Goal: Information Seeking & Learning: Learn about a topic

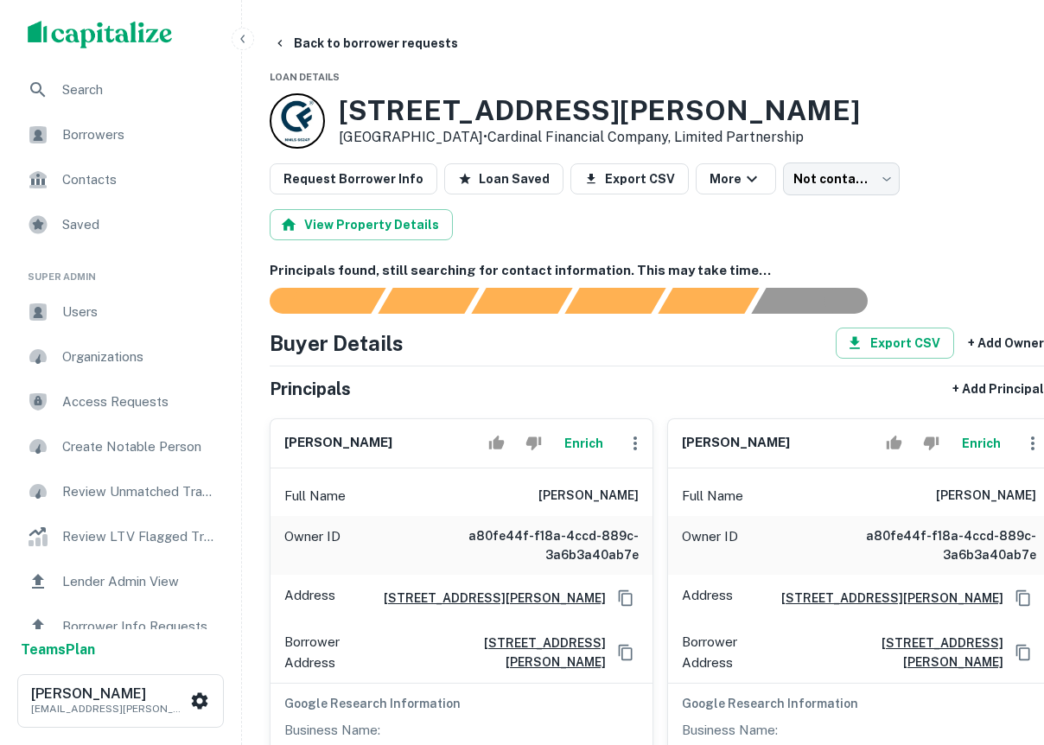
click at [39, 61] on div "scrollable content" at bounding box center [120, 34] width 241 height 69
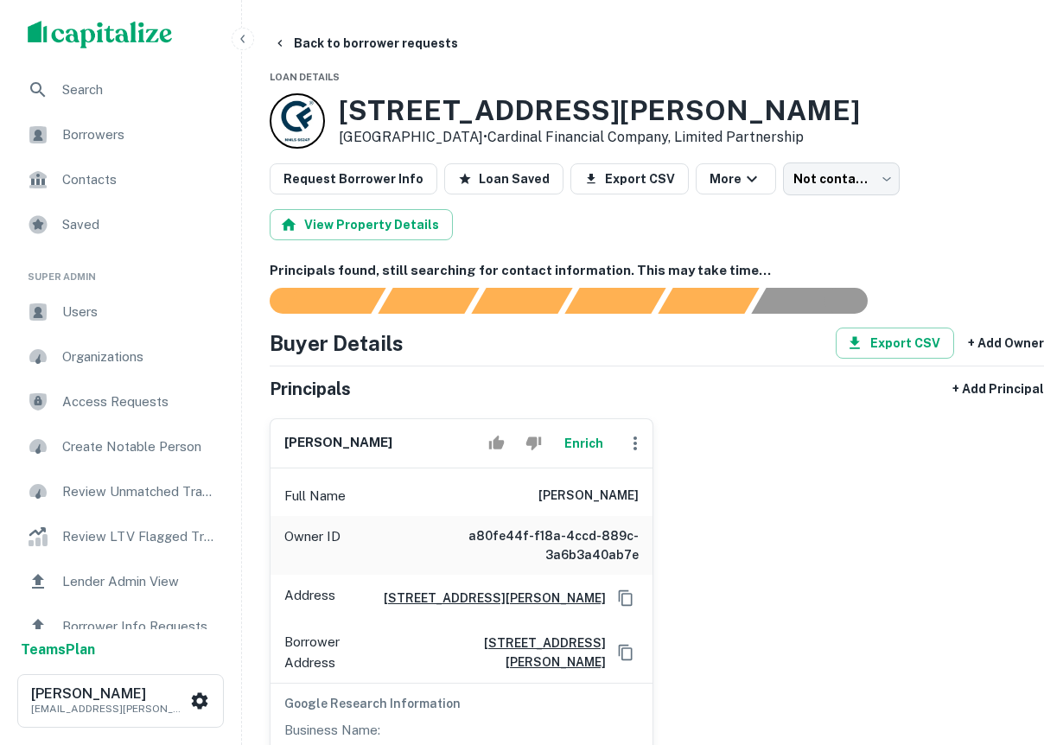
click at [70, 42] on img "scrollable content" at bounding box center [100, 35] width 145 height 28
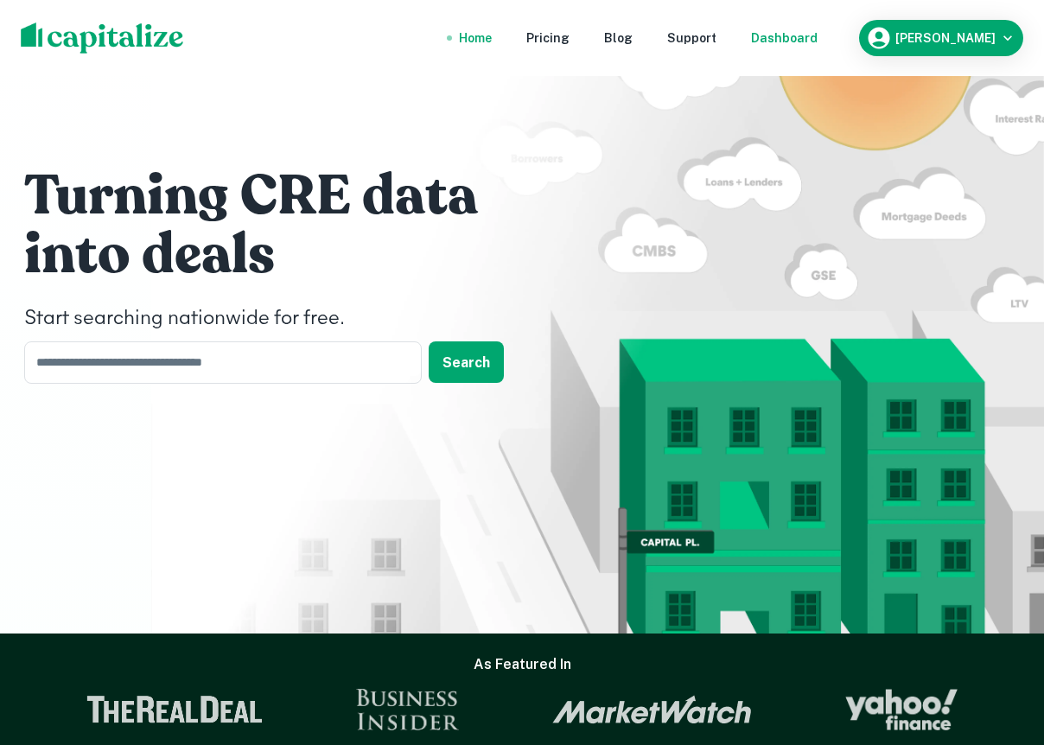
click at [816, 33] on div "Dashboard" at bounding box center [784, 38] width 67 height 19
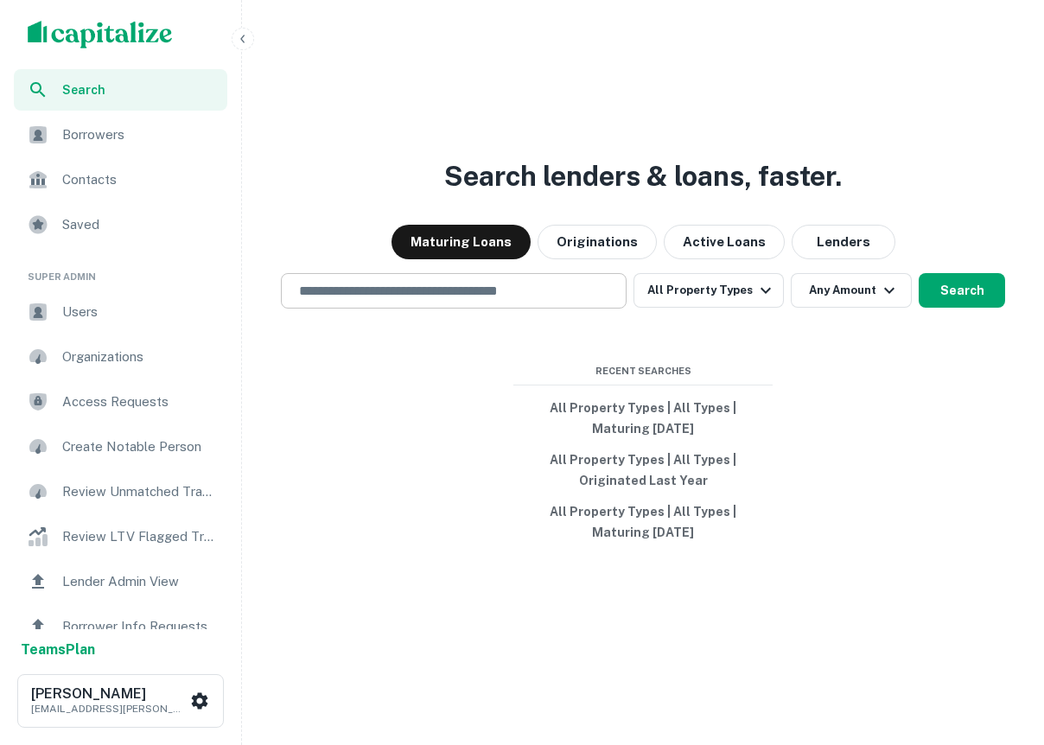
click at [436, 292] on input "text" at bounding box center [454, 291] width 330 height 20
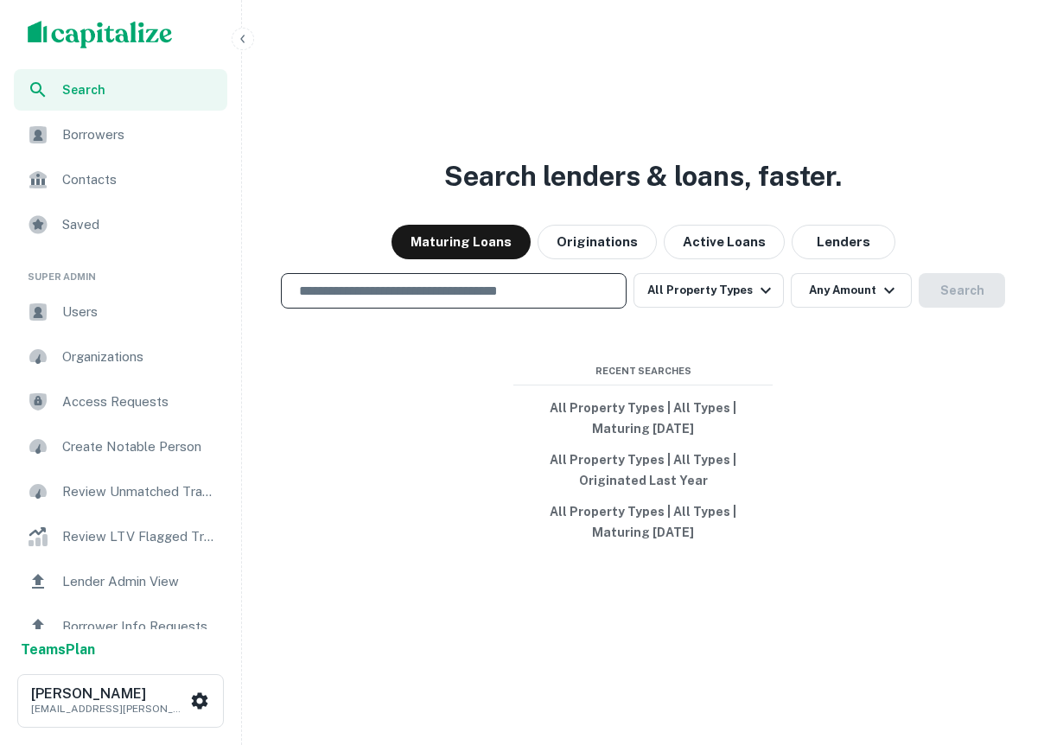
click at [553, 298] on input "text" at bounding box center [454, 291] width 330 height 20
click at [779, 82] on div "Search lenders & loans, faster. Maturing Loans Originations Active Loans Lender…" at bounding box center [643, 413] width 788 height 745
click at [413, 293] on input "text" at bounding box center [454, 291] width 330 height 20
type input "*"
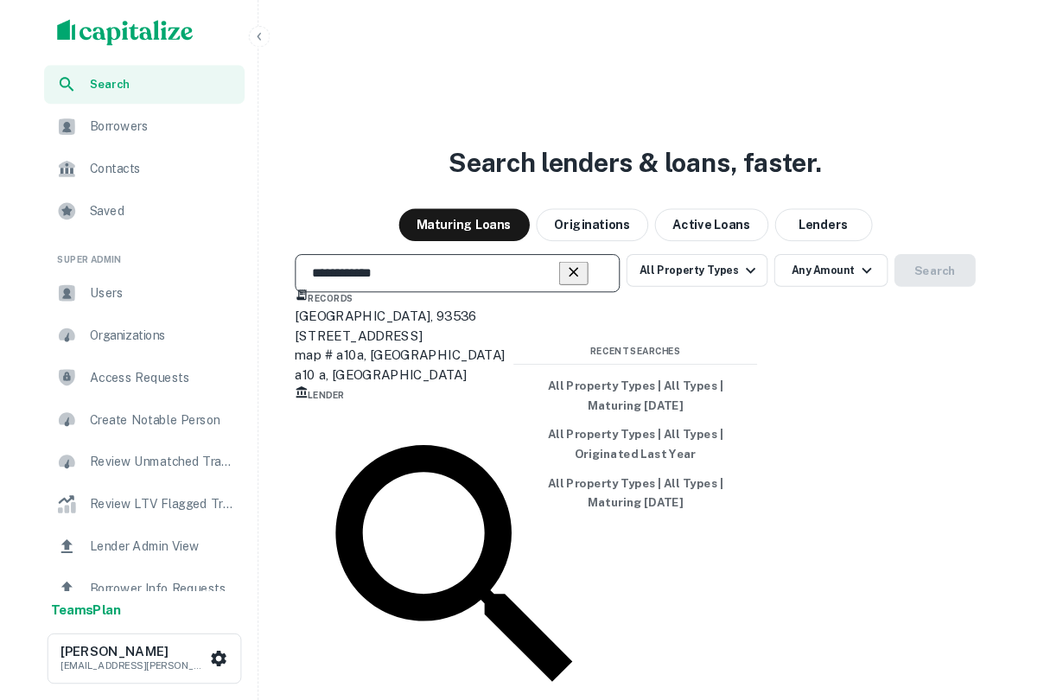
scroll to position [154, 0]
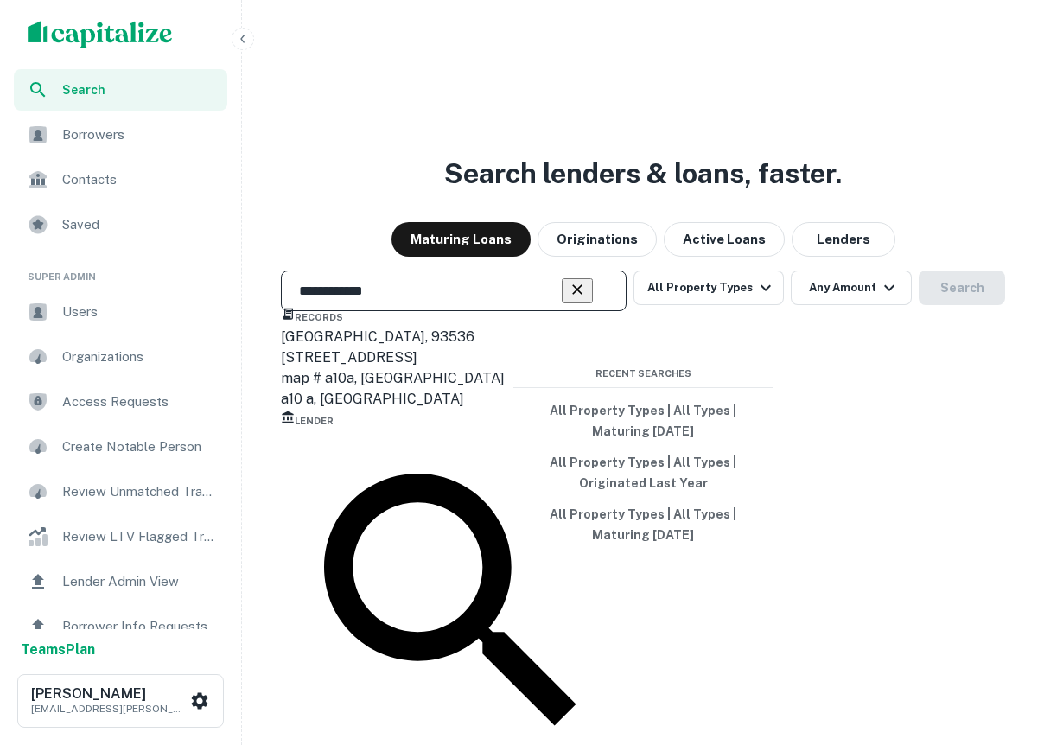
type input "**********"
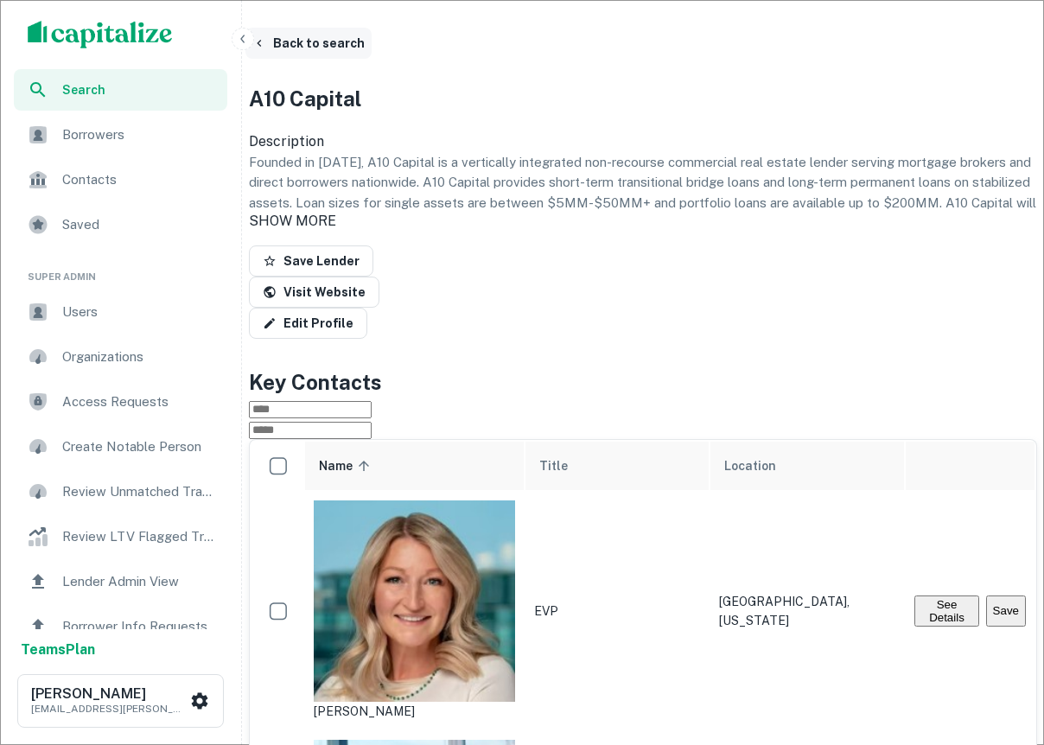
click at [289, 51] on button "Back to search" at bounding box center [308, 43] width 126 height 31
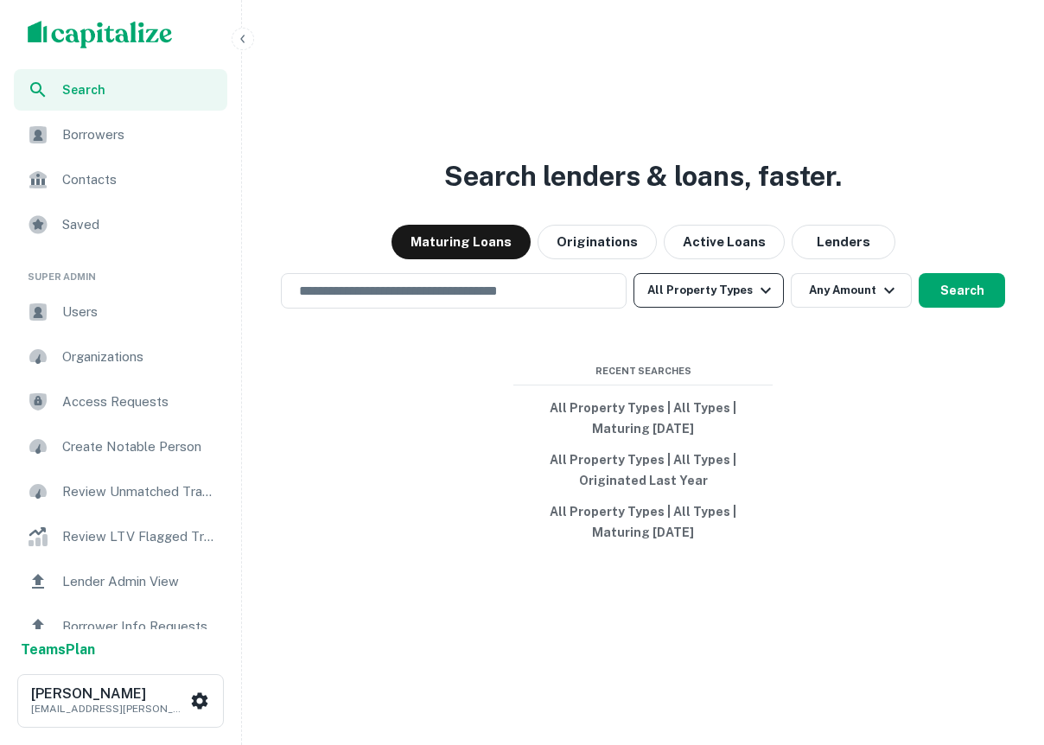
click at [739, 296] on button "All Property Types" at bounding box center [709, 290] width 150 height 35
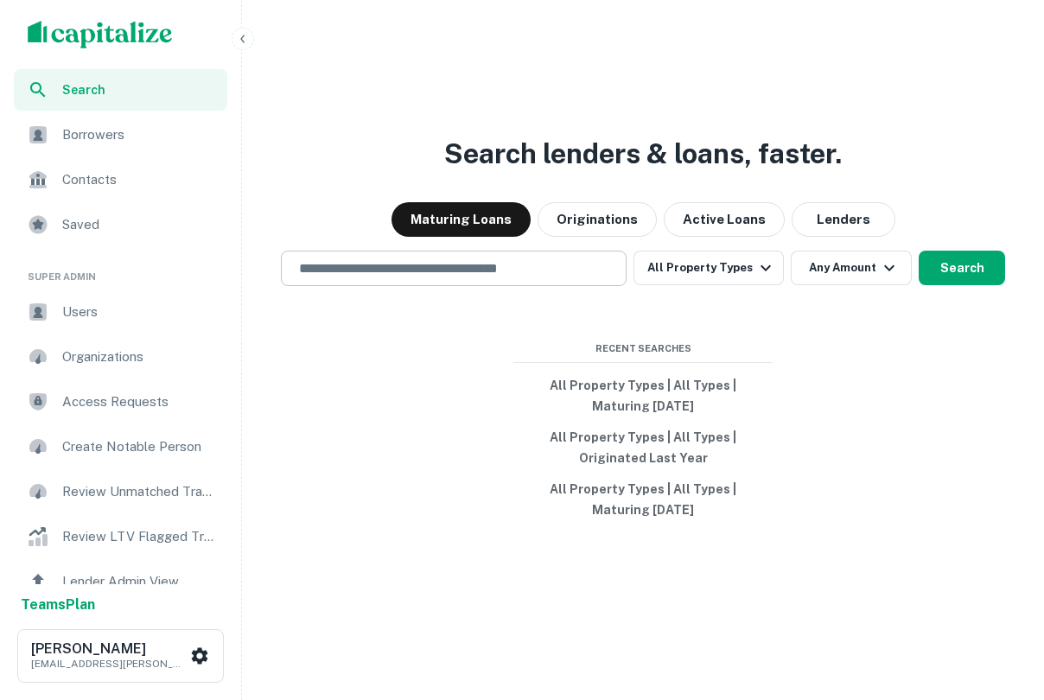
click at [534, 266] on input "text" at bounding box center [454, 268] width 330 height 20
click at [475, 270] on input "text" at bounding box center [454, 268] width 330 height 20
click at [518, 267] on input "text" at bounding box center [454, 268] width 330 height 20
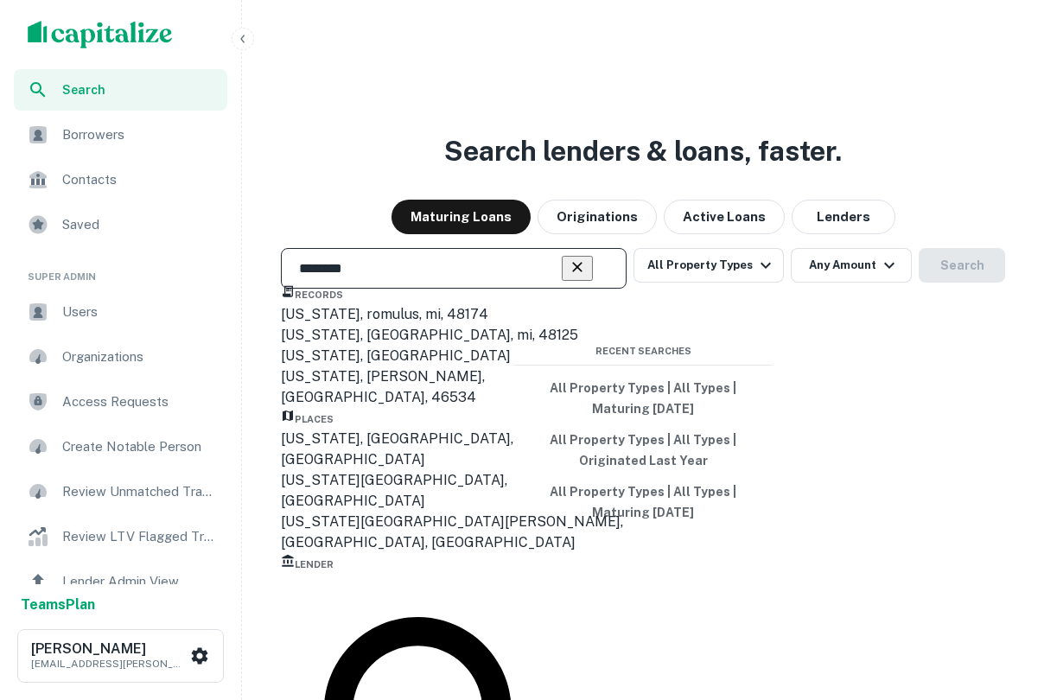
click at [455, 470] on div "New York, NY, USA" at bounding box center [454, 449] width 346 height 41
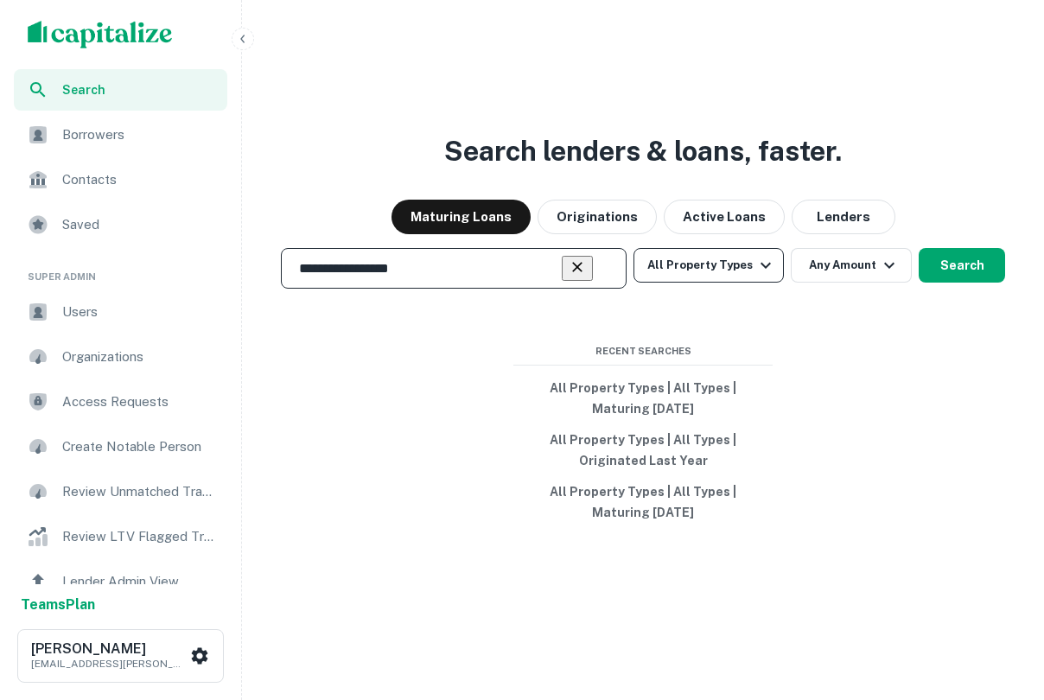
type input "**********"
click at [750, 277] on button "All Property Types" at bounding box center [709, 265] width 150 height 35
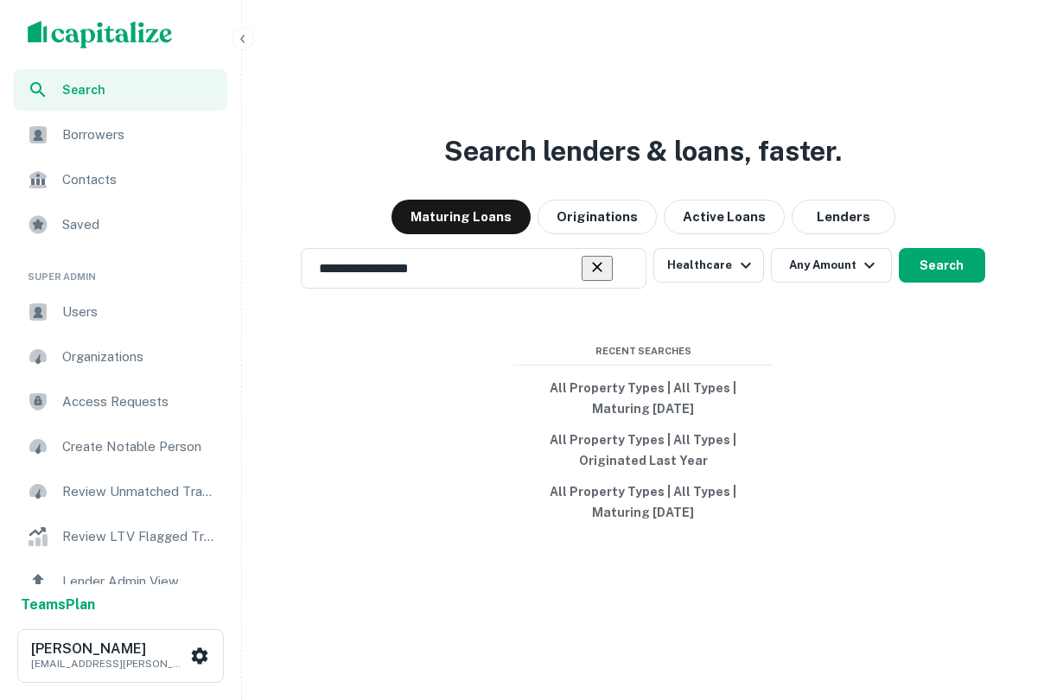
click at [819, 268] on button "Any Amount" at bounding box center [831, 265] width 121 height 35
type input "*******"
click at [924, 270] on button "Search" at bounding box center [942, 265] width 86 height 35
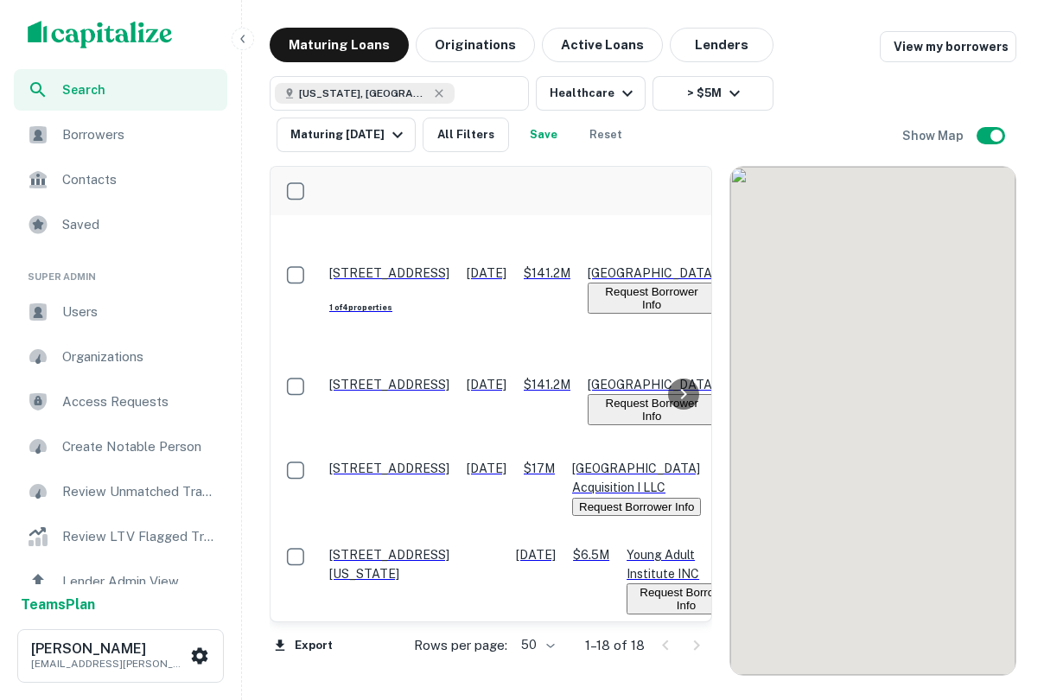
scroll to position [1, 0]
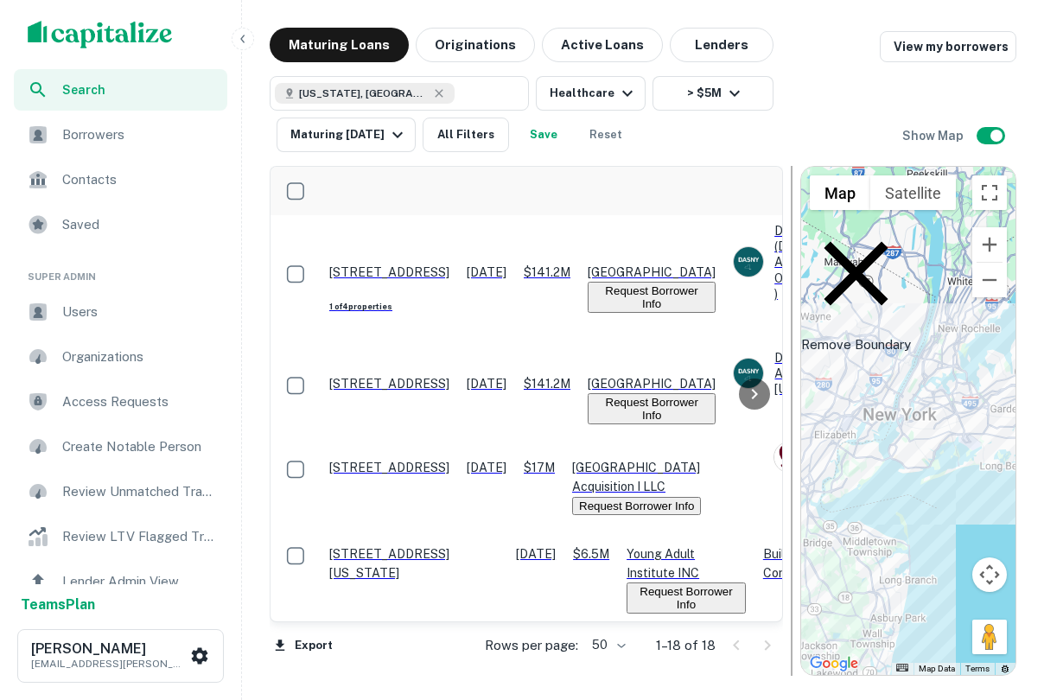
drag, startPoint x: 721, startPoint y: 252, endPoint x: 788, endPoint y: 245, distance: 67.7
click at [793, 252] on div at bounding box center [791, 421] width 17 height 510
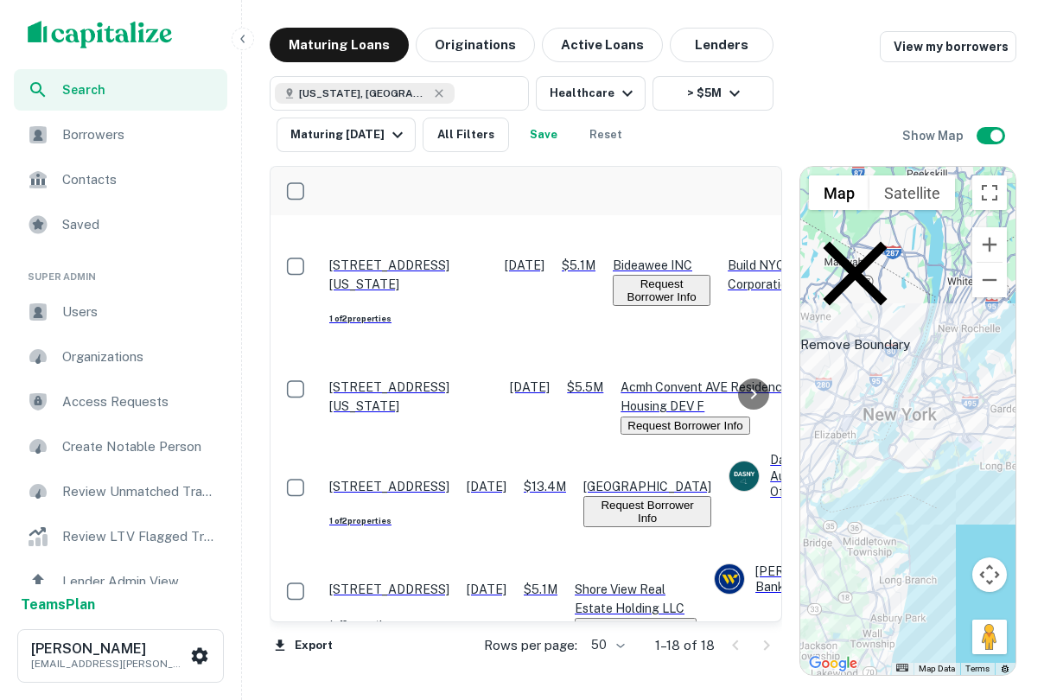
scroll to position [0, 0]
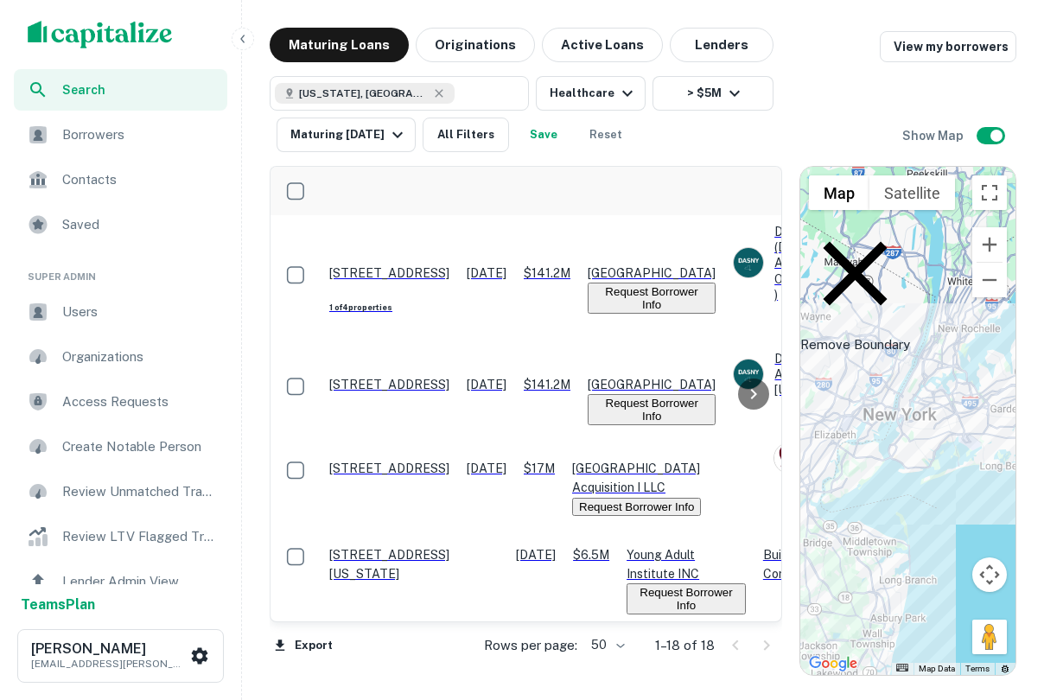
click at [884, 244] on p "Remove Boundary" at bounding box center [855, 287] width 110 height 136
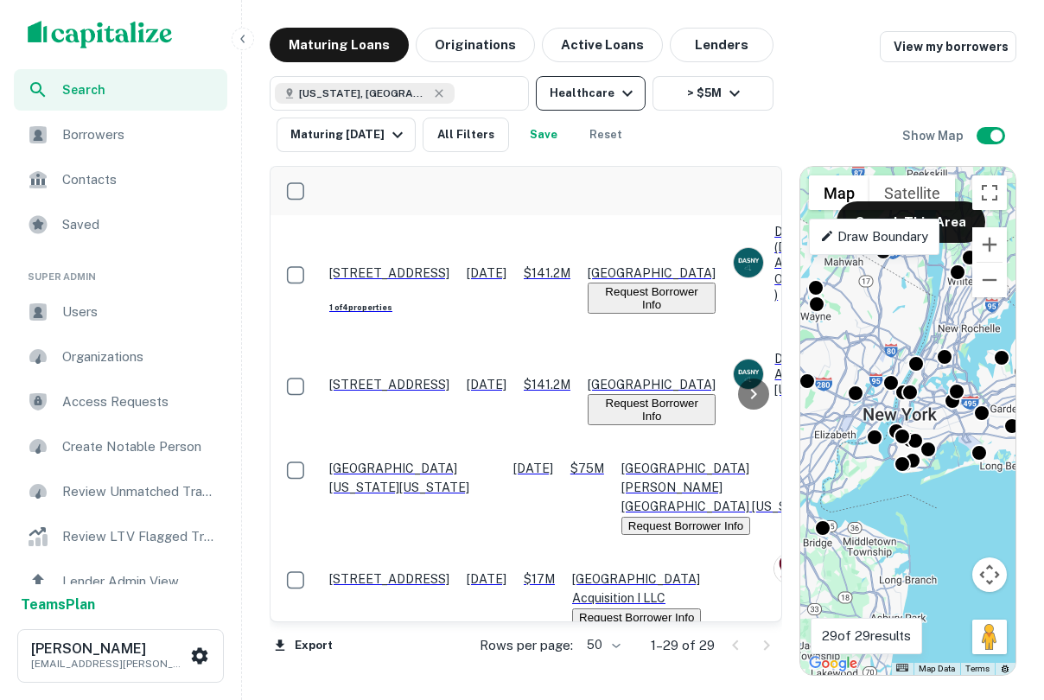
click at [569, 102] on button "Healthcare" at bounding box center [591, 93] width 110 height 35
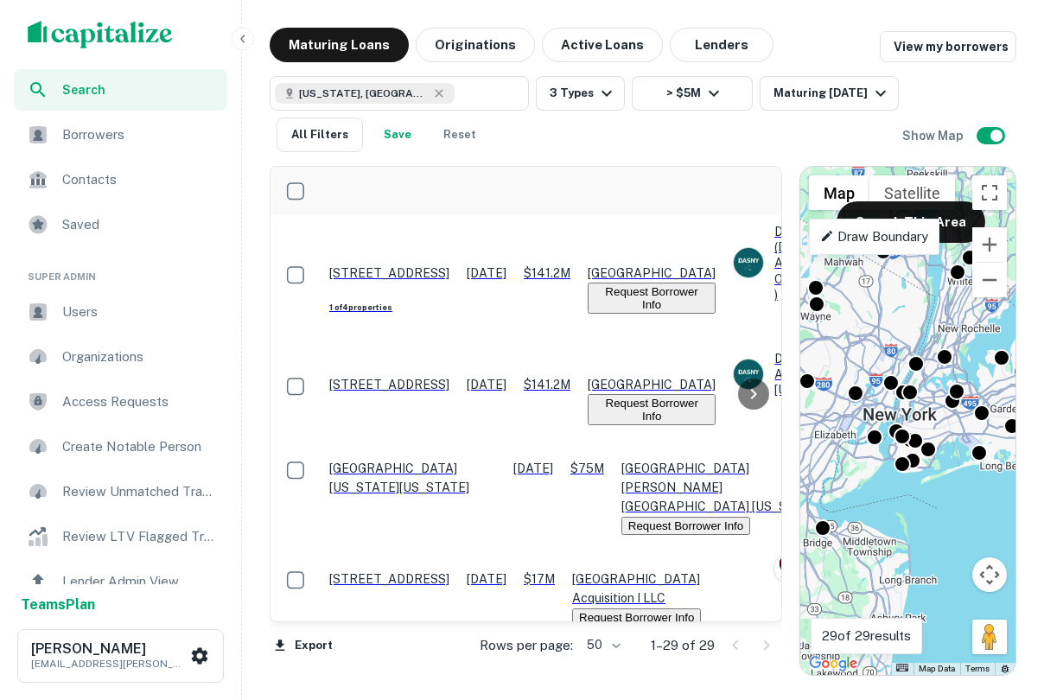
drag, startPoint x: 624, startPoint y: 621, endPoint x: 623, endPoint y: 544, distance: 77.8
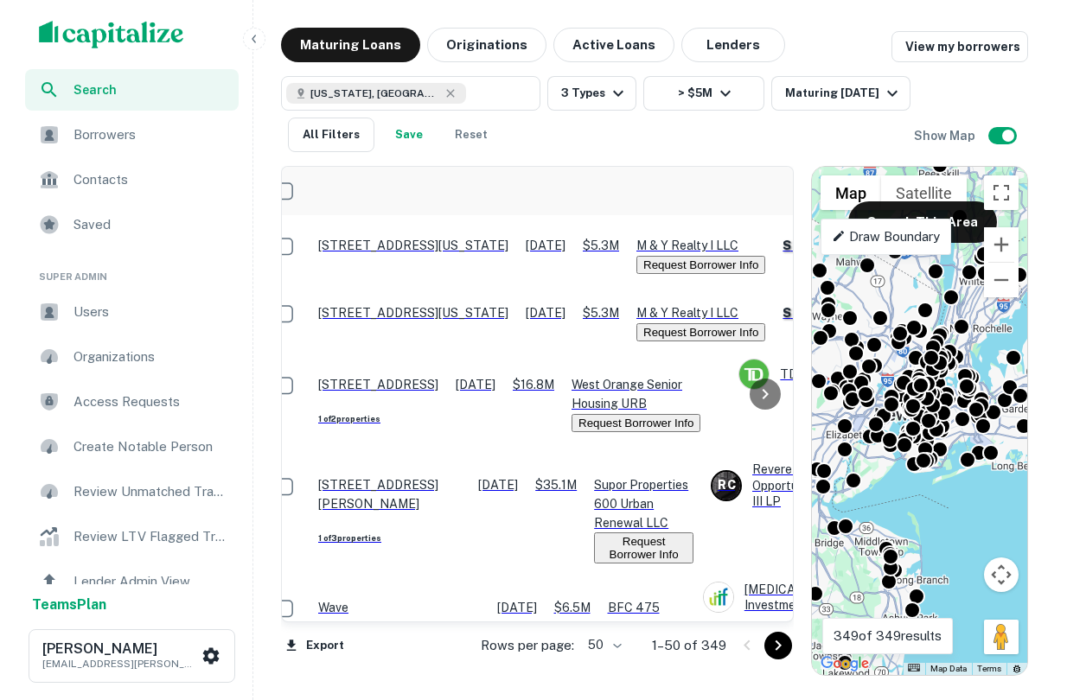
scroll to position [0, 2]
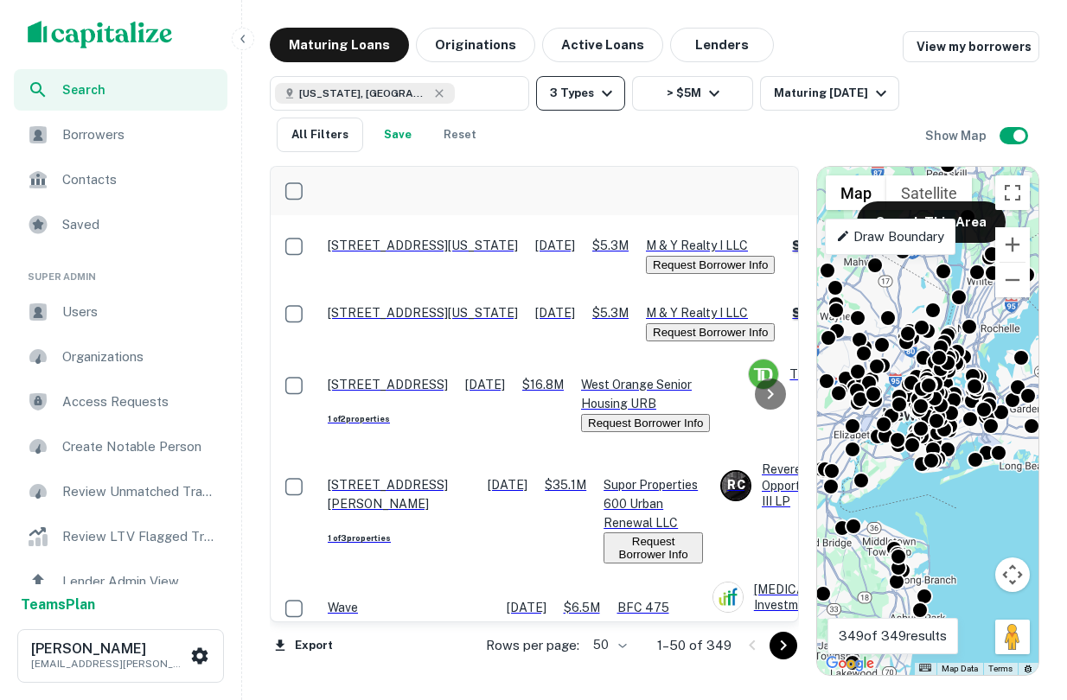
click at [608, 81] on button "3 Types" at bounding box center [580, 93] width 89 height 35
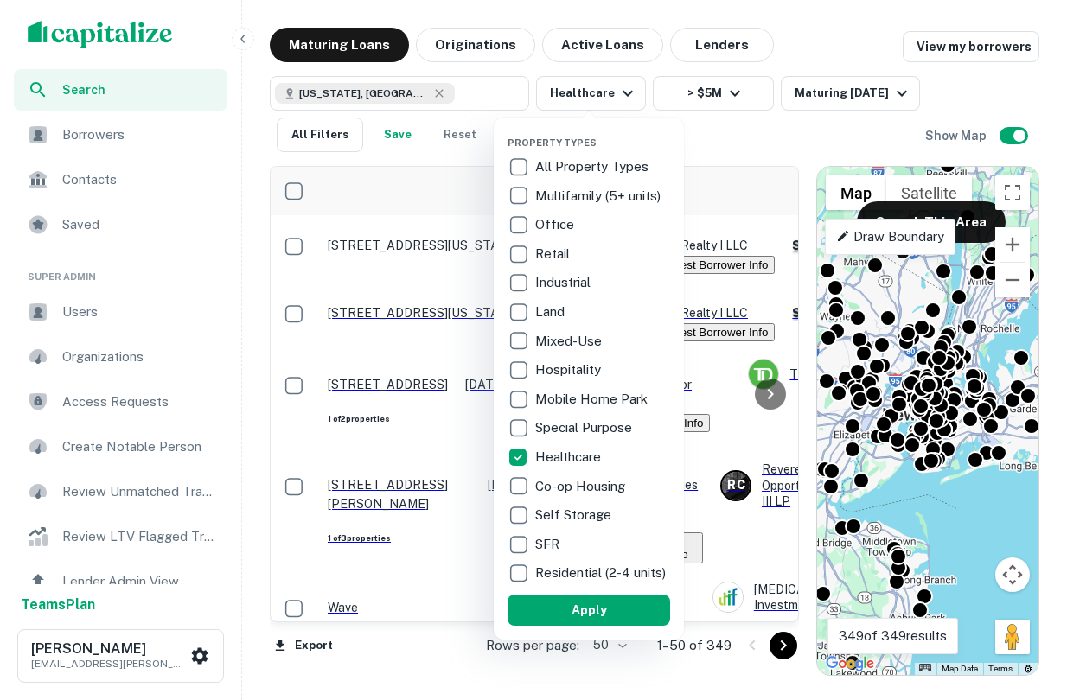
drag, startPoint x: 556, startPoint y: 627, endPoint x: 552, endPoint y: 595, distance: 32.2
click at [556, 626] on button "Apply" at bounding box center [588, 610] width 162 height 31
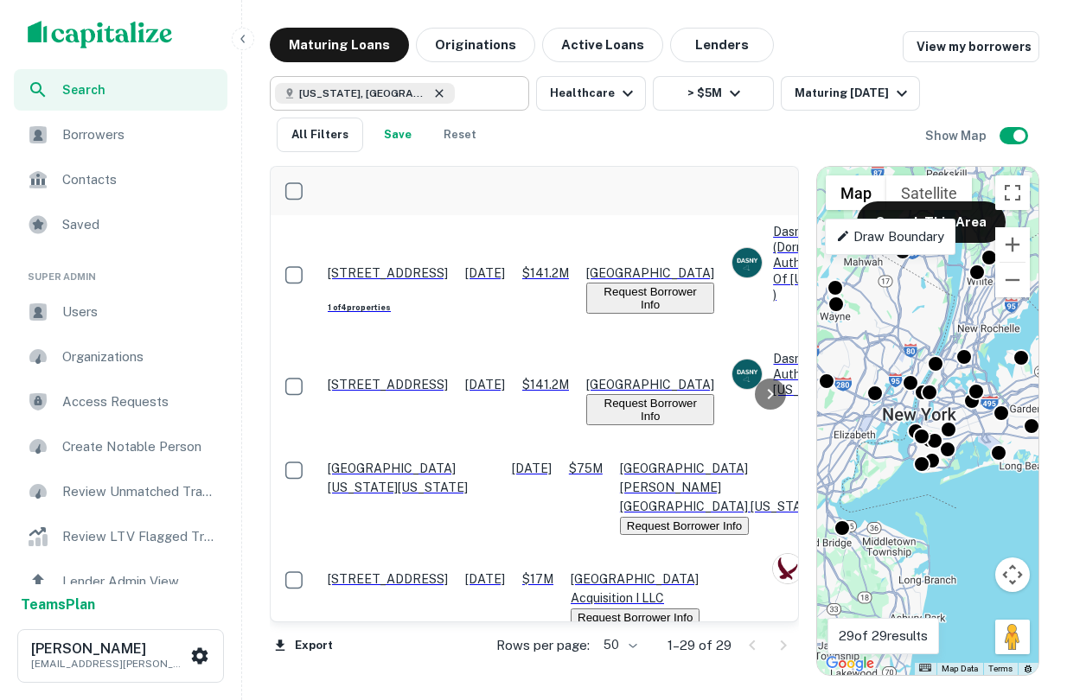
click at [432, 96] on icon at bounding box center [439, 93] width 14 height 14
type input "**********"
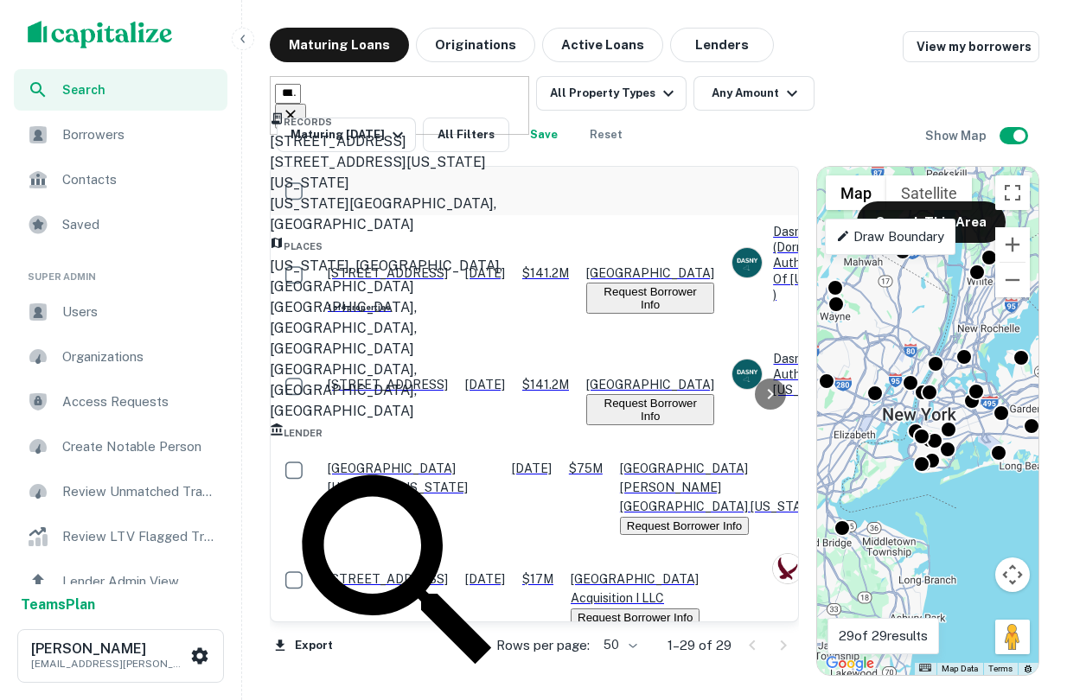
drag, startPoint x: 405, startPoint y: 95, endPoint x: 256, endPoint y: 82, distance: 150.1
click at [256, 82] on div "**********" at bounding box center [654, 352] width 811 height 648
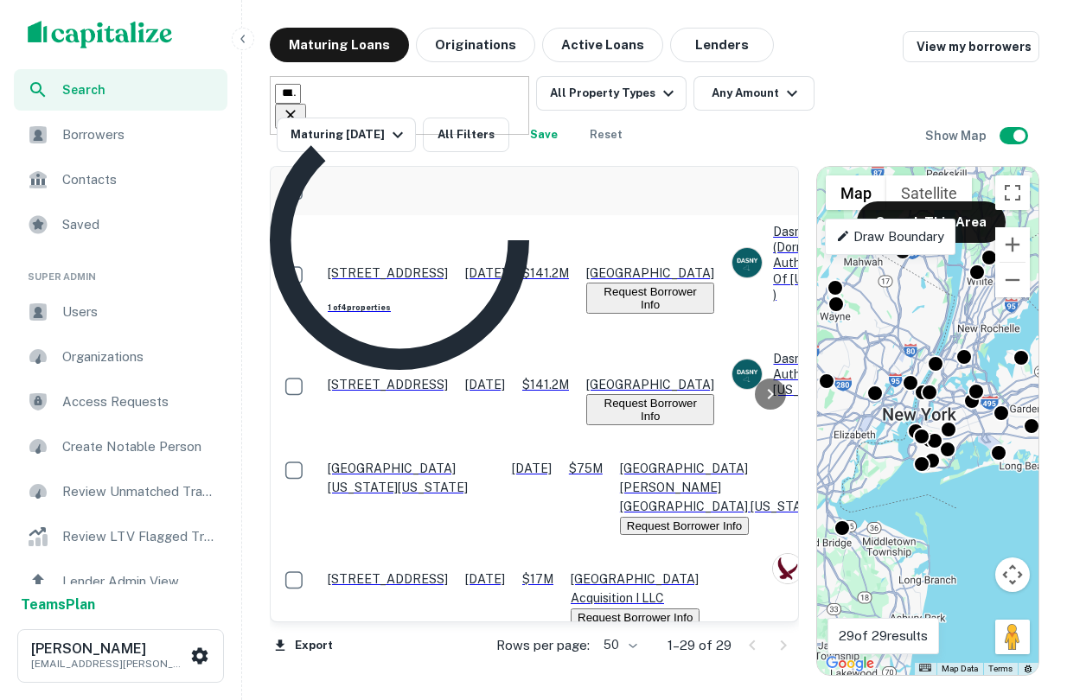
type input "*********"
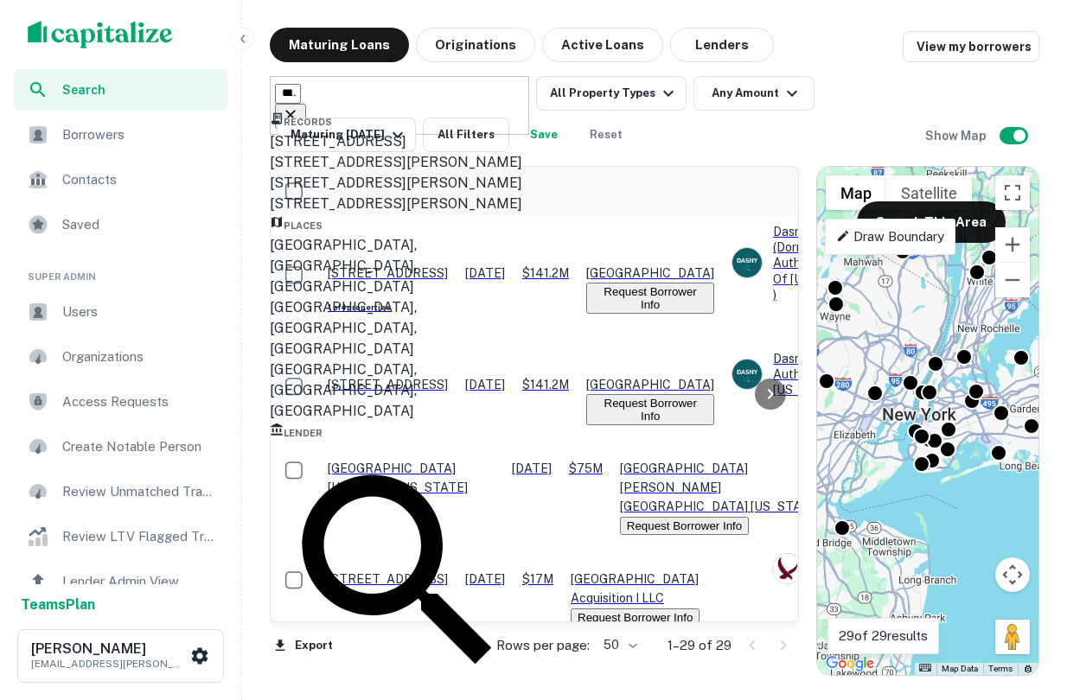
click at [373, 297] on div "Palm City, FL, USA" at bounding box center [399, 266] width 259 height 62
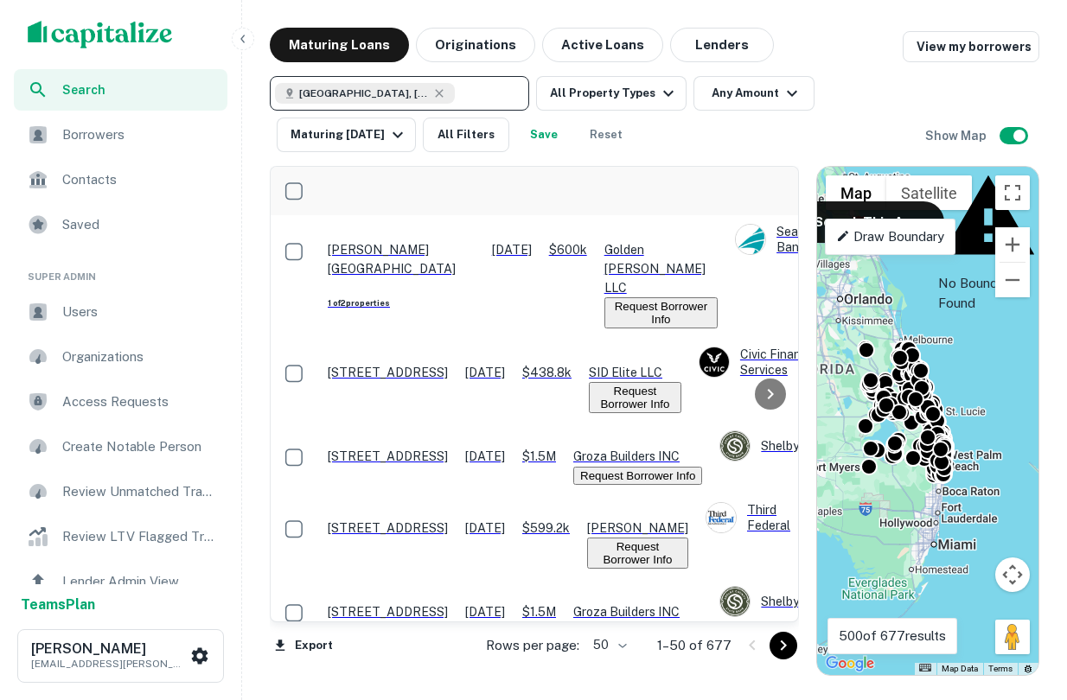
click at [869, 100] on div "Palm City, FL, USA ​ All Property Types Any Amount Maturing In 6 Months All Fil…" at bounding box center [597, 114] width 655 height 76
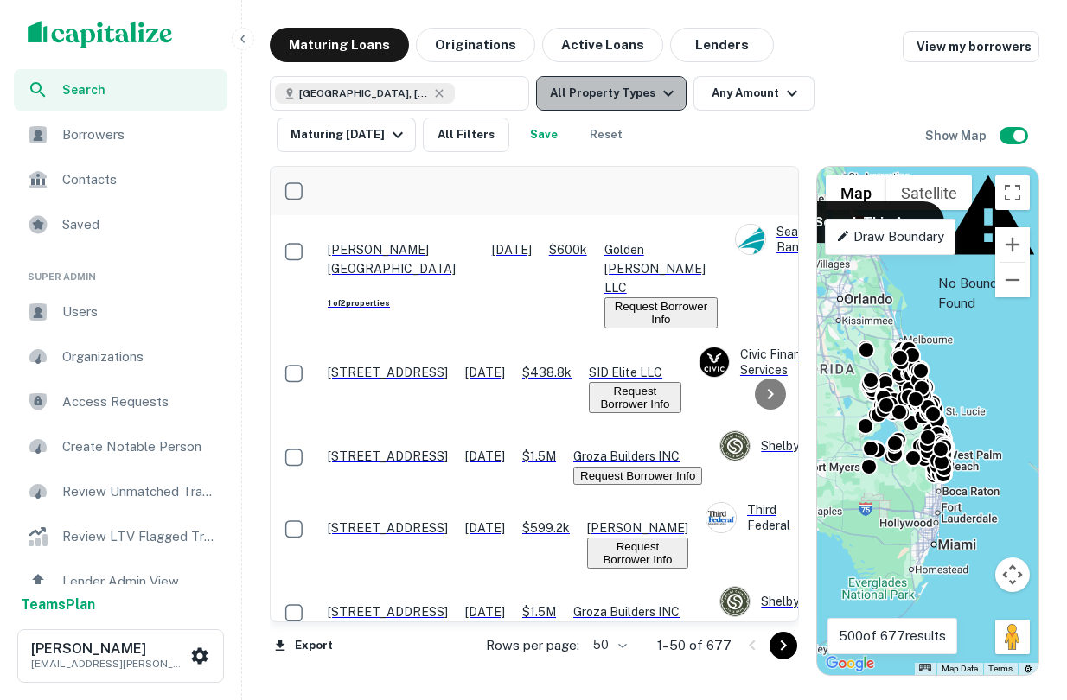
click at [628, 92] on button "All Property Types" at bounding box center [611, 93] width 150 height 35
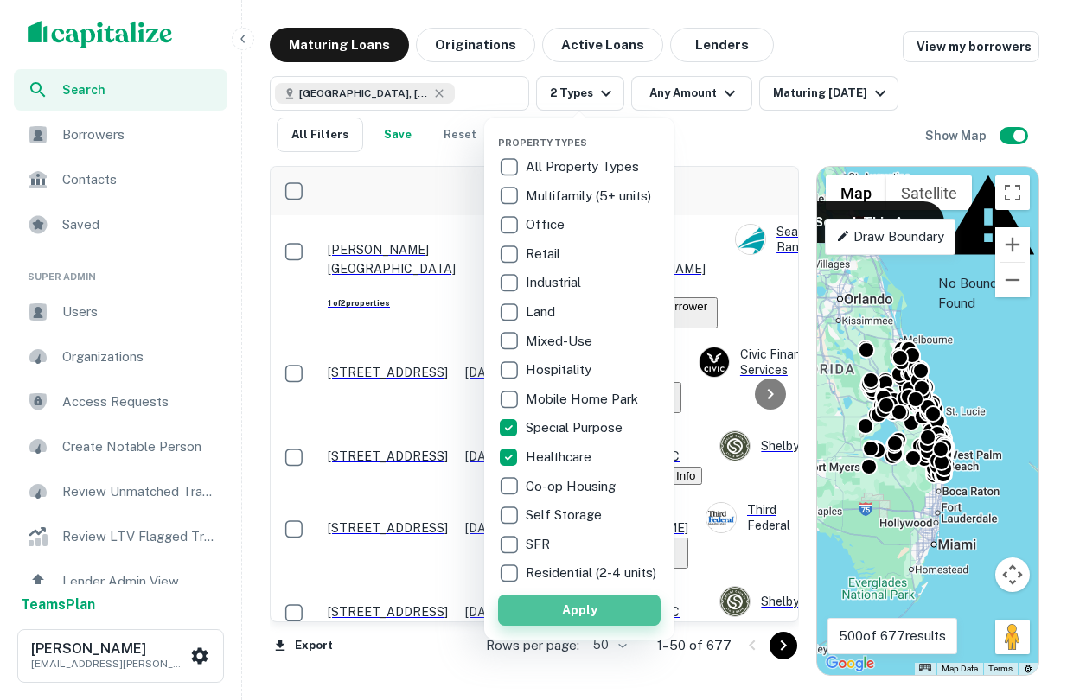
click at [581, 620] on button "Apply" at bounding box center [579, 610] width 162 height 31
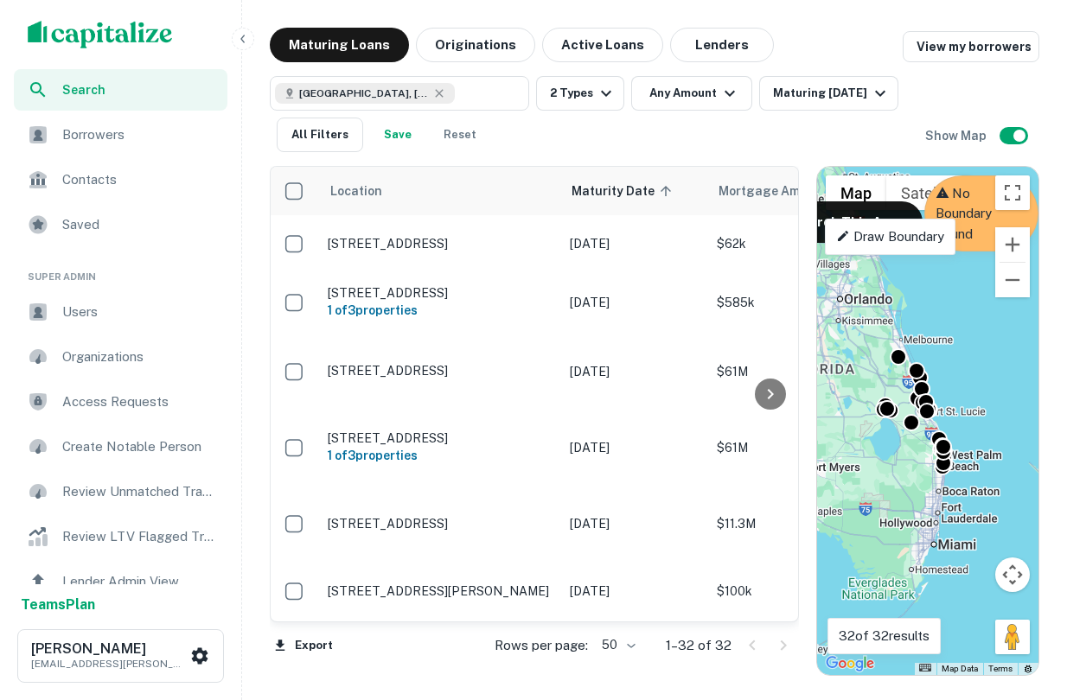
click at [956, 356] on div "To activate drag with keyboard, press Alt + Enter. Once in keyboard drag state,…" at bounding box center [927, 421] width 221 height 508
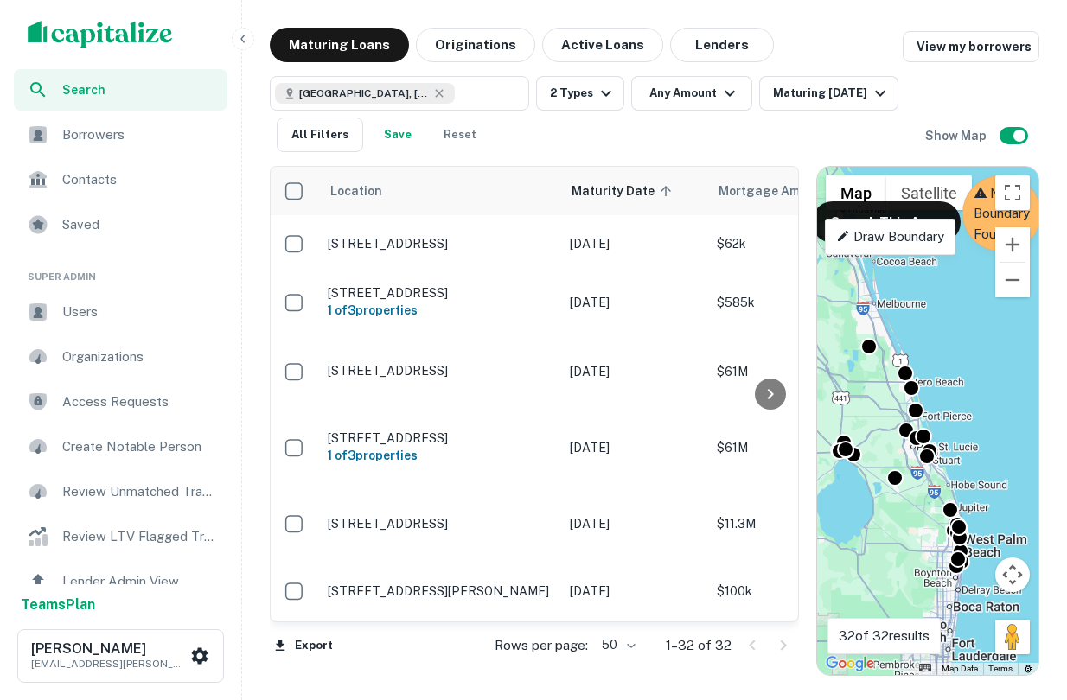
drag, startPoint x: 940, startPoint y: 462, endPoint x: 957, endPoint y: 430, distance: 35.6
click at [960, 432] on div "To activate drag with keyboard, press Alt + Enter. Once in keyboard drag state,…" at bounding box center [927, 421] width 221 height 508
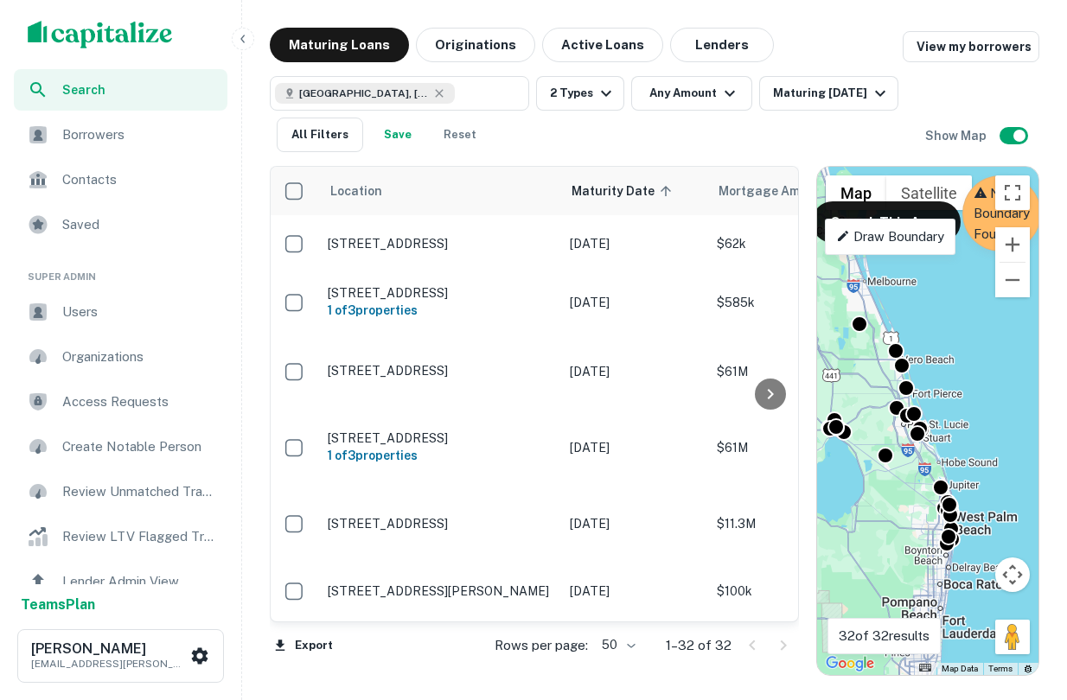
drag, startPoint x: 930, startPoint y: 298, endPoint x: 925, endPoint y: 283, distance: 16.4
click at [928, 283] on div "To activate drag with keyboard, press Alt + Enter. Once in keyboard drag state,…" at bounding box center [927, 421] width 221 height 508
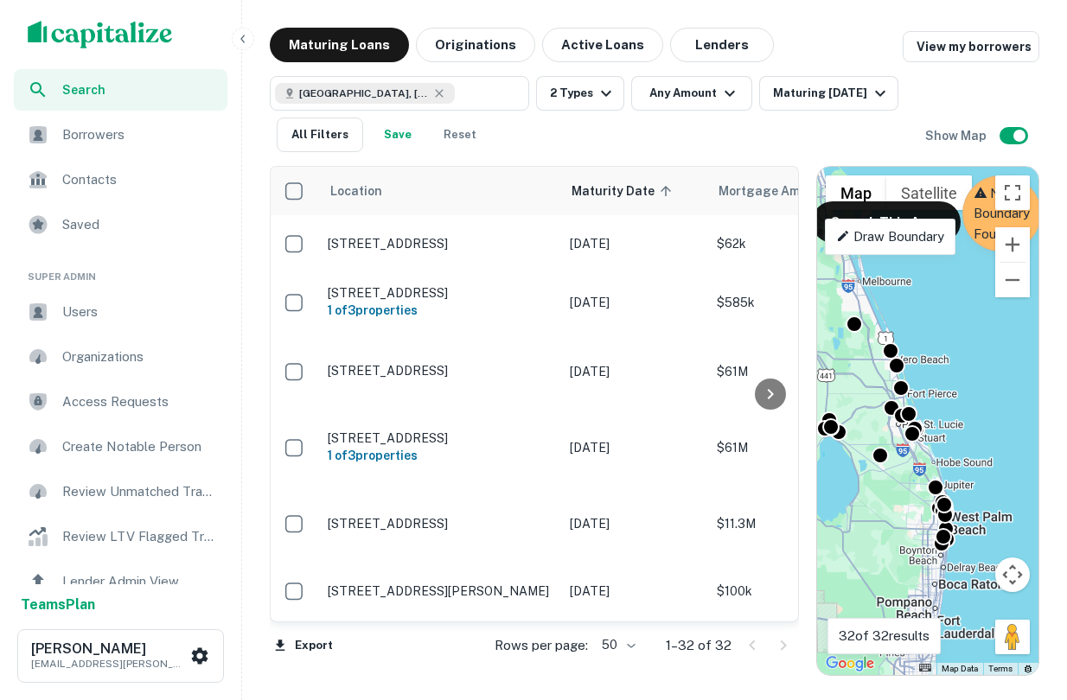
click at [960, 475] on div "To activate drag with keyboard, press Alt + Enter. Once in keyboard drag state,…" at bounding box center [927, 421] width 221 height 508
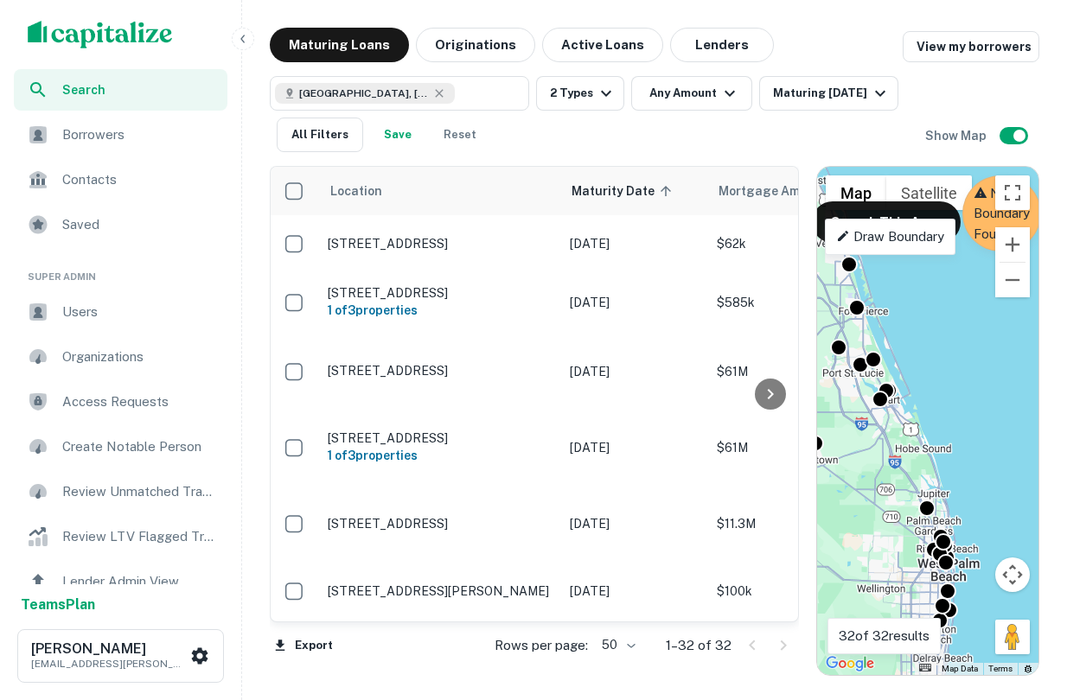
drag, startPoint x: 917, startPoint y: 439, endPoint x: 930, endPoint y: 439, distance: 13.0
click at [933, 438] on div "To activate drag with keyboard, press Alt + Enter. Once in keyboard drag state,…" at bounding box center [927, 421] width 221 height 508
click at [432, 97] on icon at bounding box center [439, 93] width 14 height 14
type input "**********"
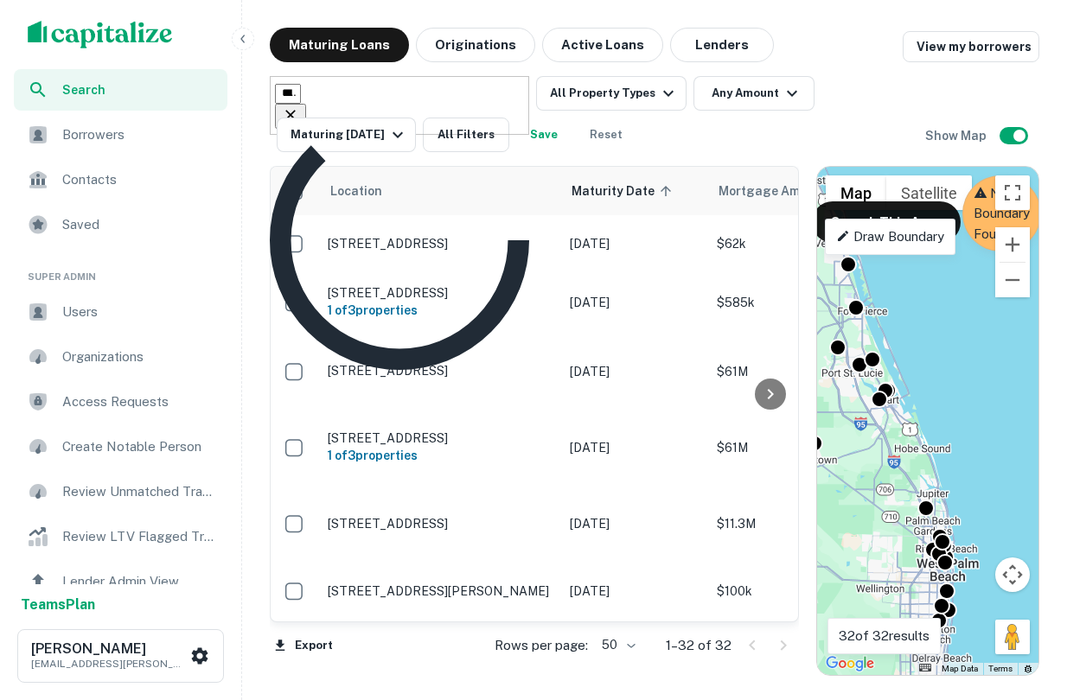
drag, startPoint x: 438, startPoint y: 99, endPoint x: 252, endPoint y: 100, distance: 186.7
click at [252, 100] on div "**********" at bounding box center [654, 352] width 811 height 648
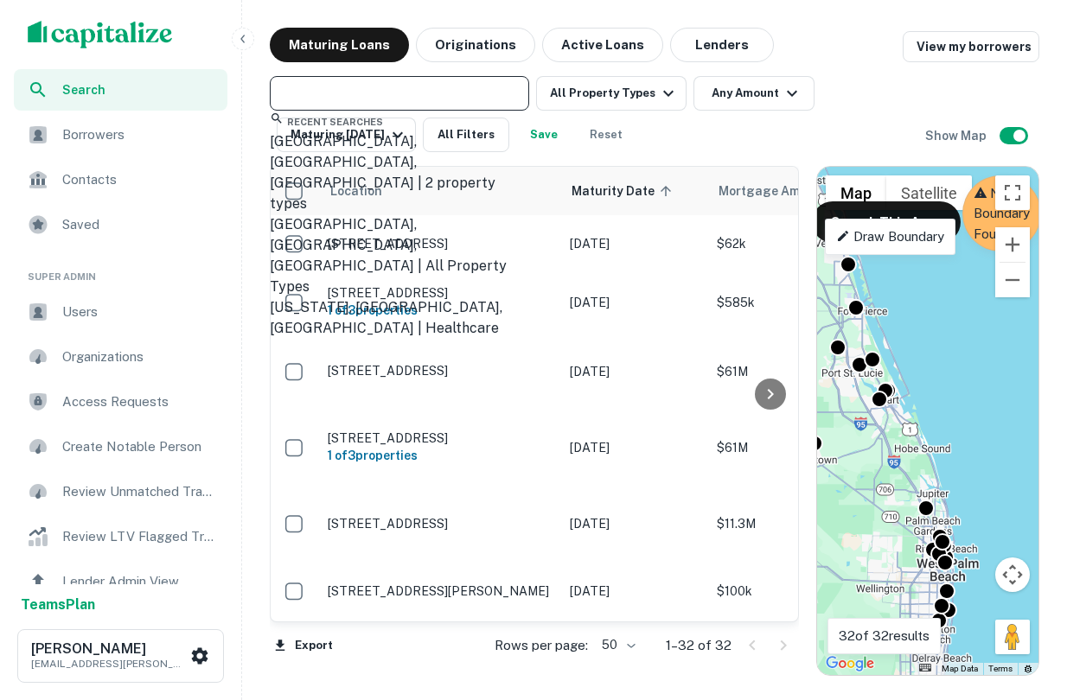
click at [308, 99] on input "text" at bounding box center [398, 93] width 246 height 24
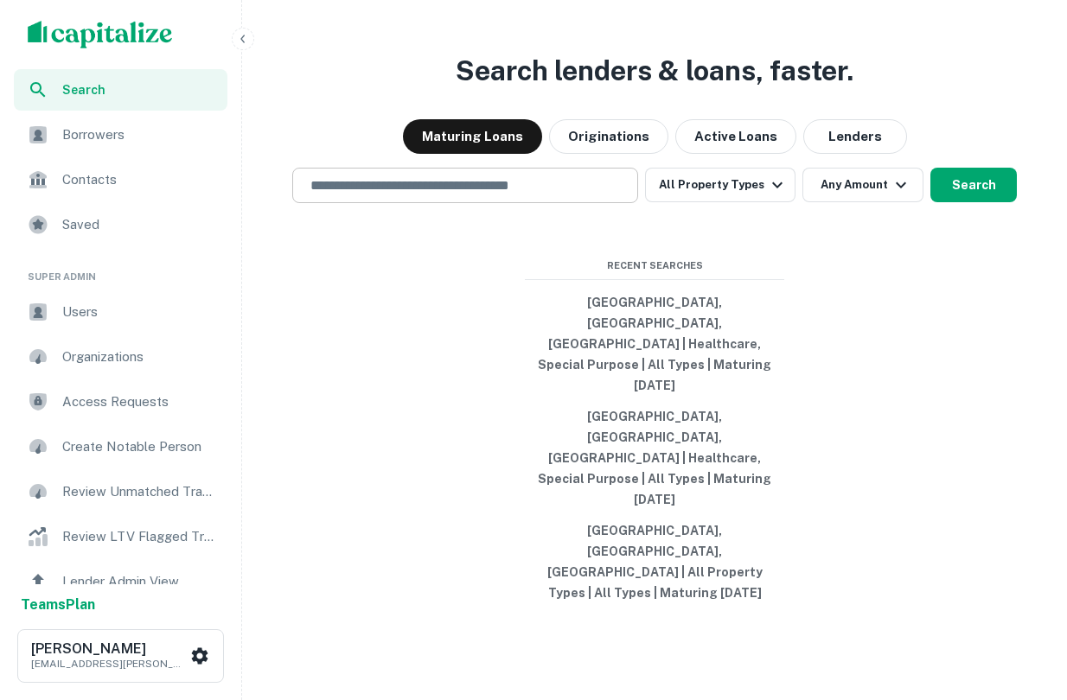
click at [452, 195] on input "text" at bounding box center [465, 185] width 330 height 20
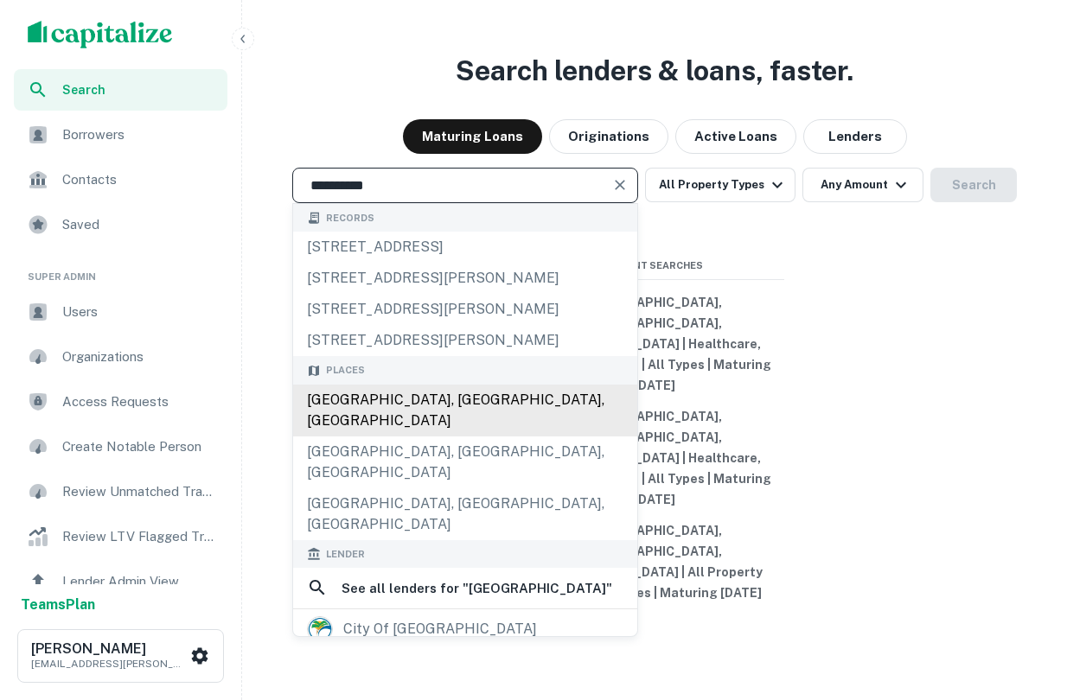
click at [445, 436] on div "Palm City, FL, USA" at bounding box center [465, 411] width 344 height 52
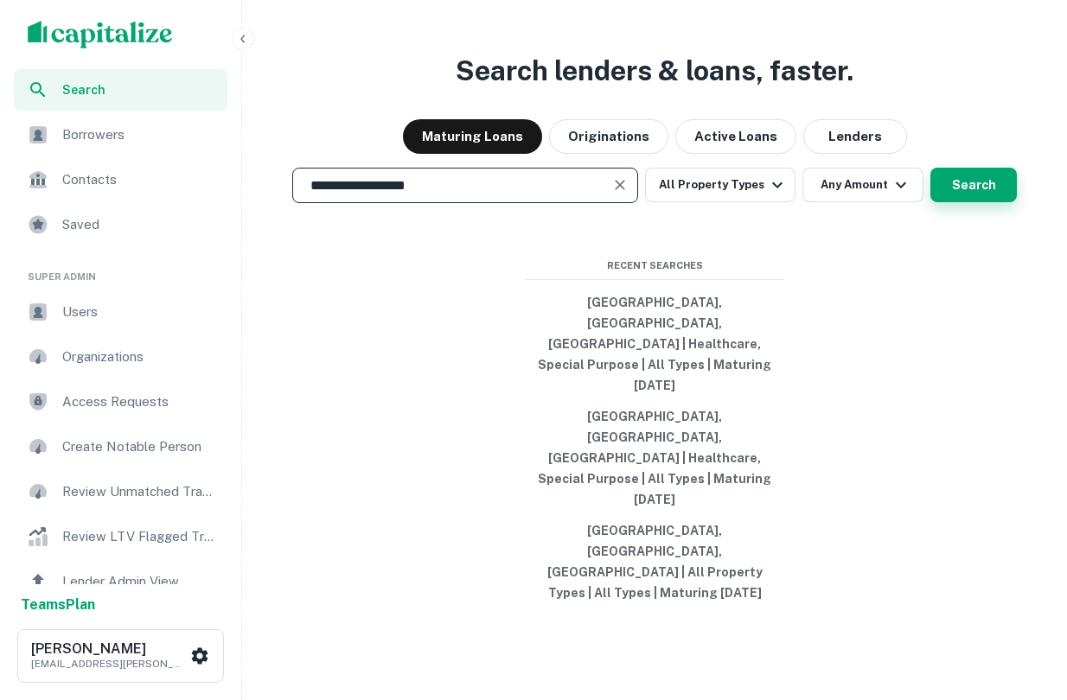
type input "**********"
click at [972, 202] on button "Search" at bounding box center [973, 185] width 86 height 35
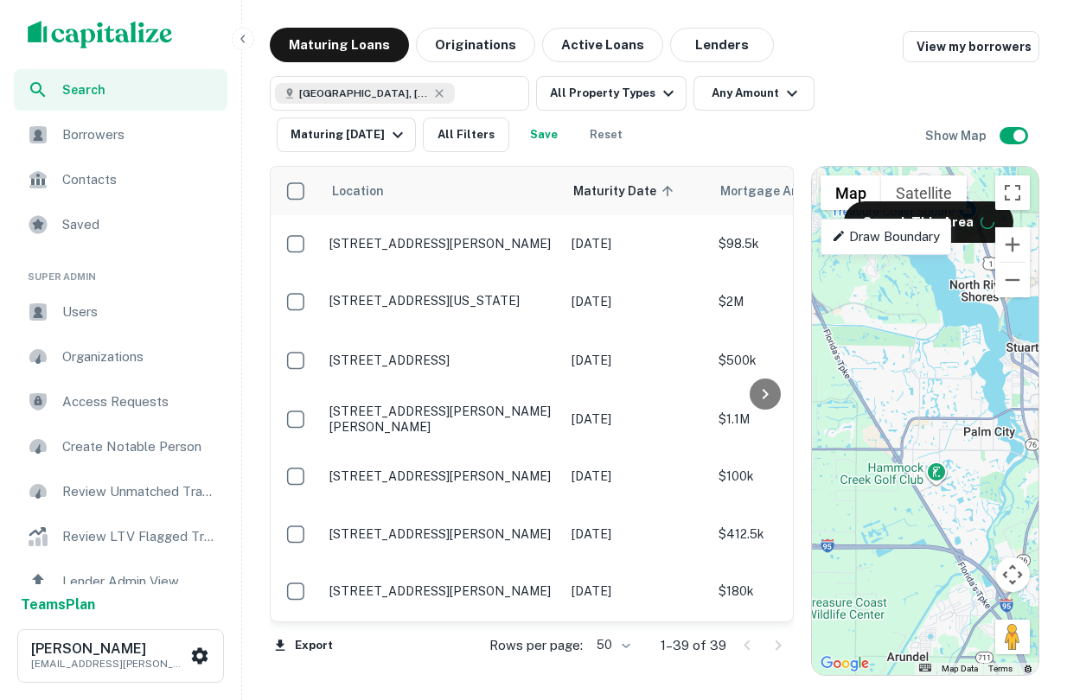
click at [978, 452] on div at bounding box center [925, 421] width 226 height 508
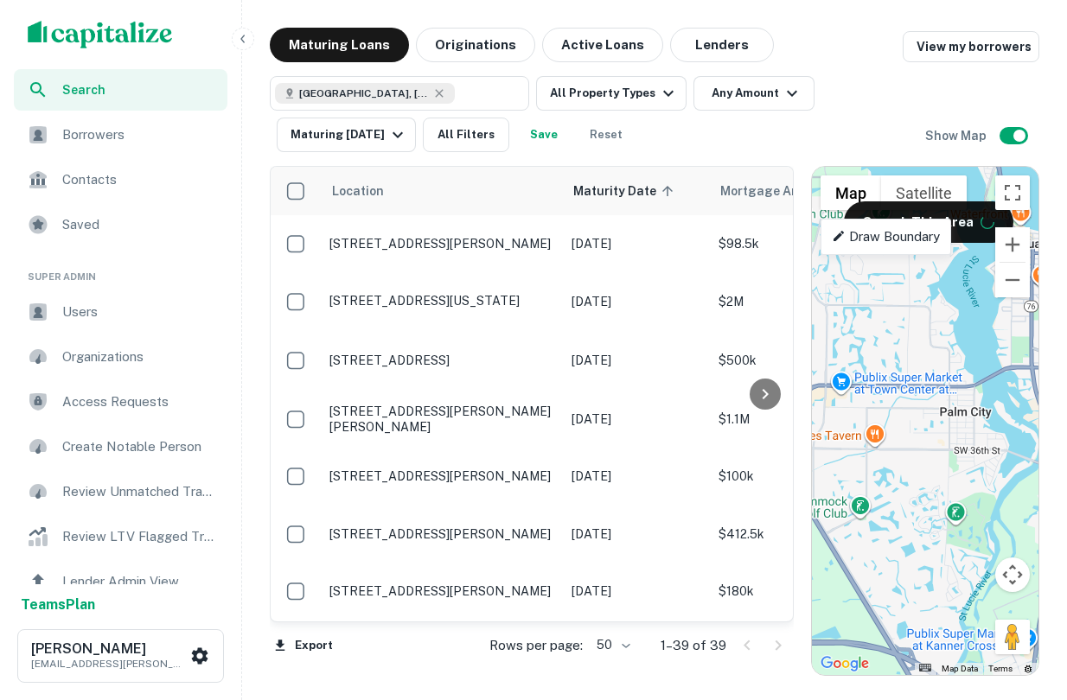
drag, startPoint x: 1010, startPoint y: 440, endPoint x: 975, endPoint y: 440, distance: 35.4
click at [975, 441] on div at bounding box center [925, 421] width 226 height 508
click at [432, 90] on icon at bounding box center [439, 93] width 14 height 14
type input "**********"
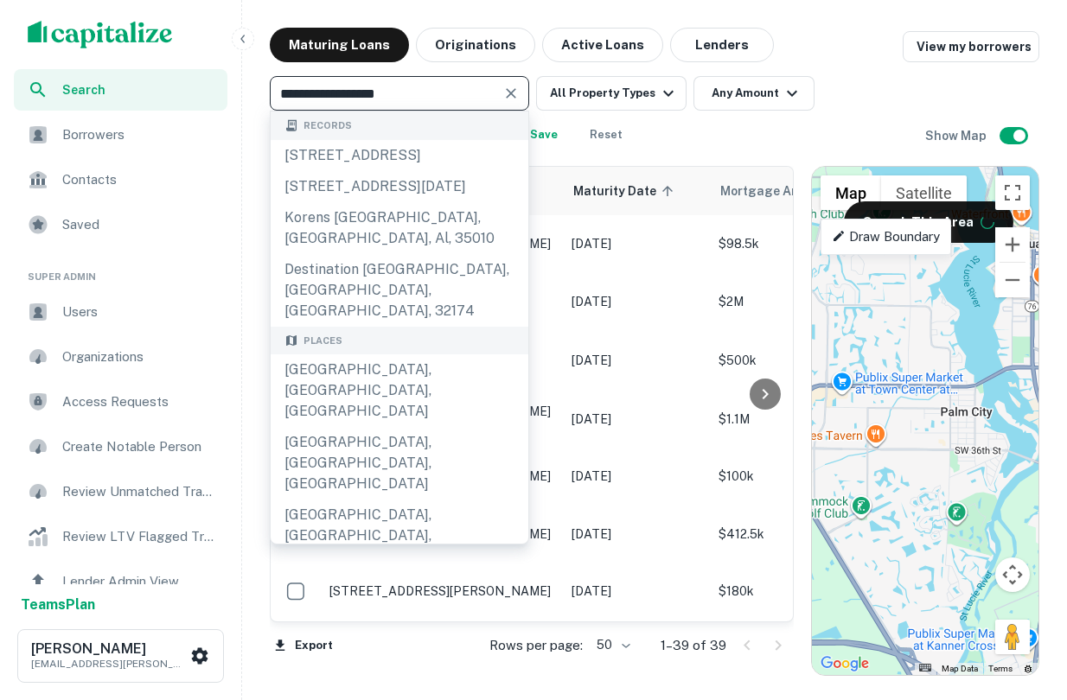
drag, startPoint x: 432, startPoint y: 95, endPoint x: 243, endPoint y: 93, distance: 189.3
click at [243, 93] on div "**********" at bounding box center [533, 350] width 1067 height 700
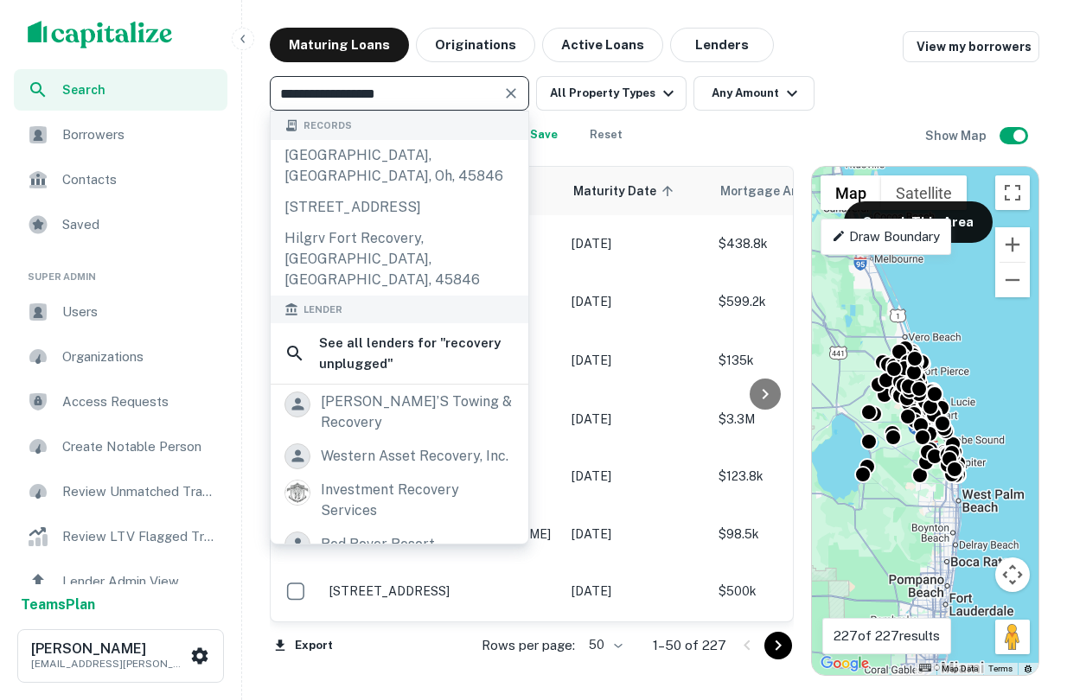
click at [427, 97] on input "**********" at bounding box center [385, 93] width 220 height 24
click at [431, 97] on input "**********" at bounding box center [385, 93] width 220 height 24
type input "**********"
drag, startPoint x: 430, startPoint y: 98, endPoint x: 266, endPoint y: 83, distance: 164.9
click at [266, 83] on div "**********" at bounding box center [654, 352] width 811 height 648
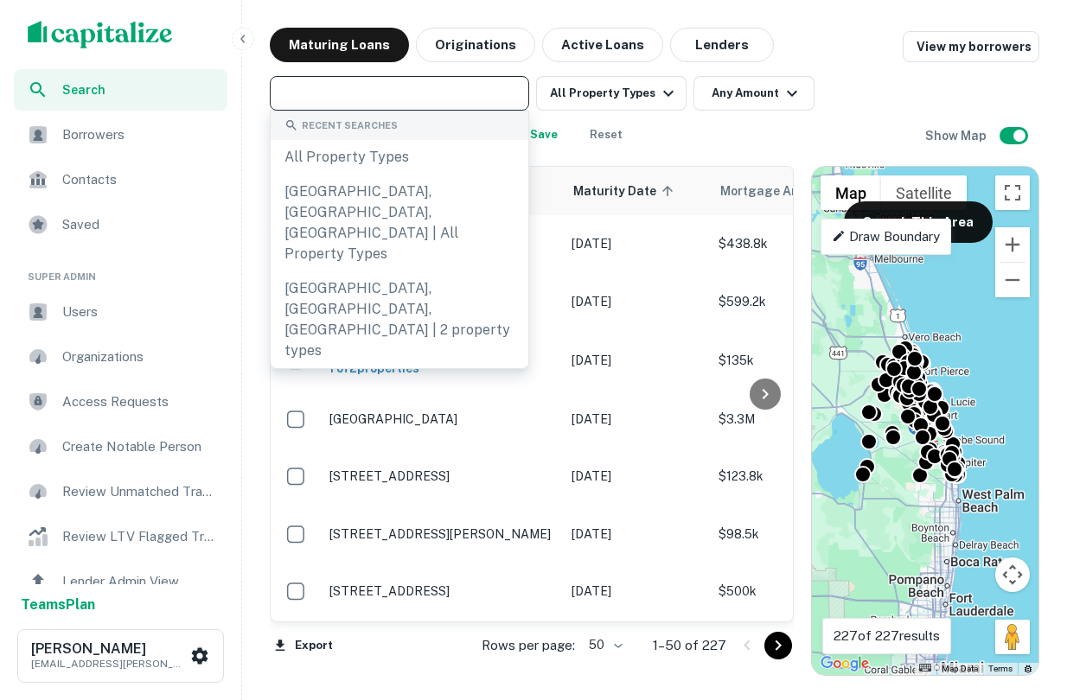
click at [368, 90] on input "text" at bounding box center [398, 93] width 246 height 24
click at [142, 29] on img "scrollable content" at bounding box center [100, 35] width 145 height 28
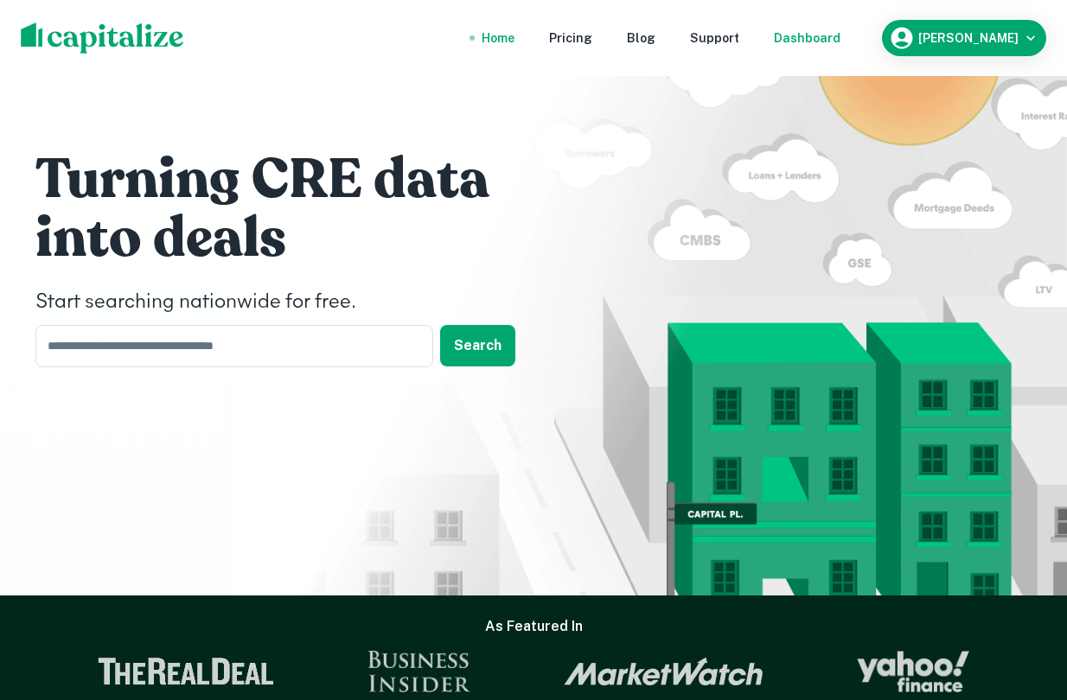
click at [840, 45] on div "Dashboard" at bounding box center [807, 38] width 67 height 19
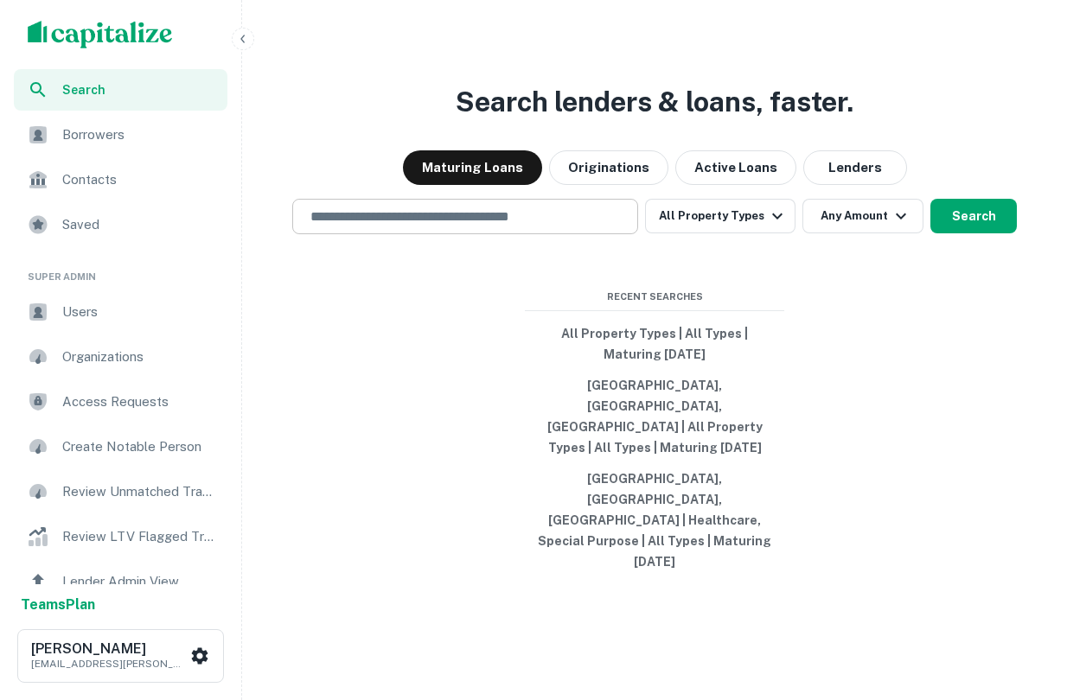
click at [491, 226] on input "text" at bounding box center [465, 217] width 330 height 20
click at [485, 226] on input "text" at bounding box center [465, 217] width 330 height 20
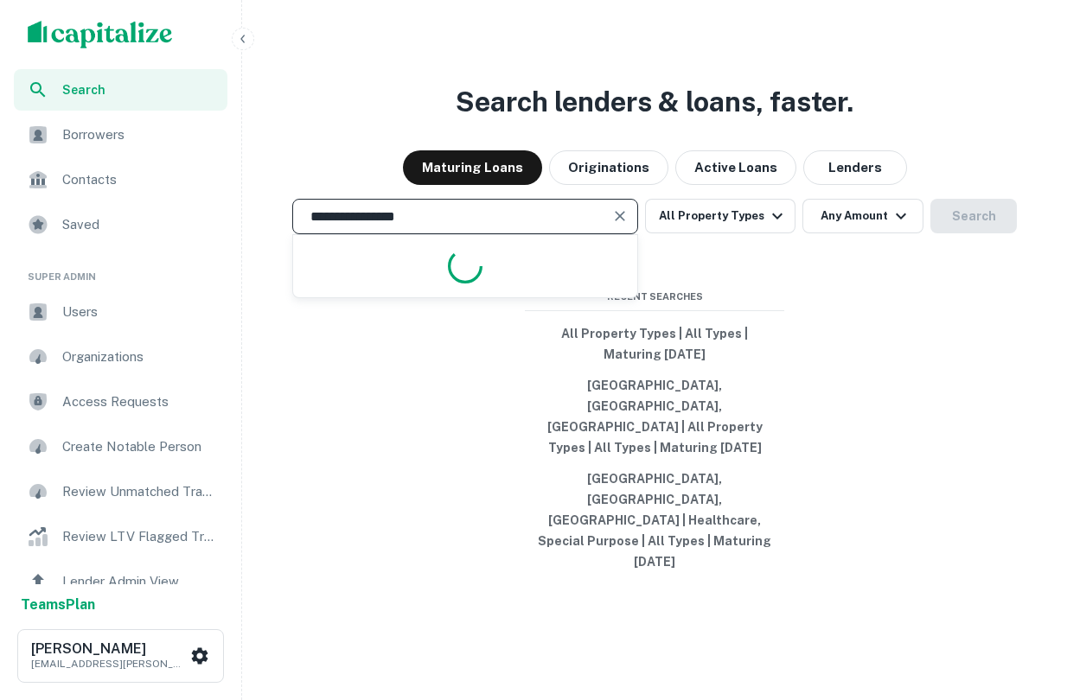
type input "**********"
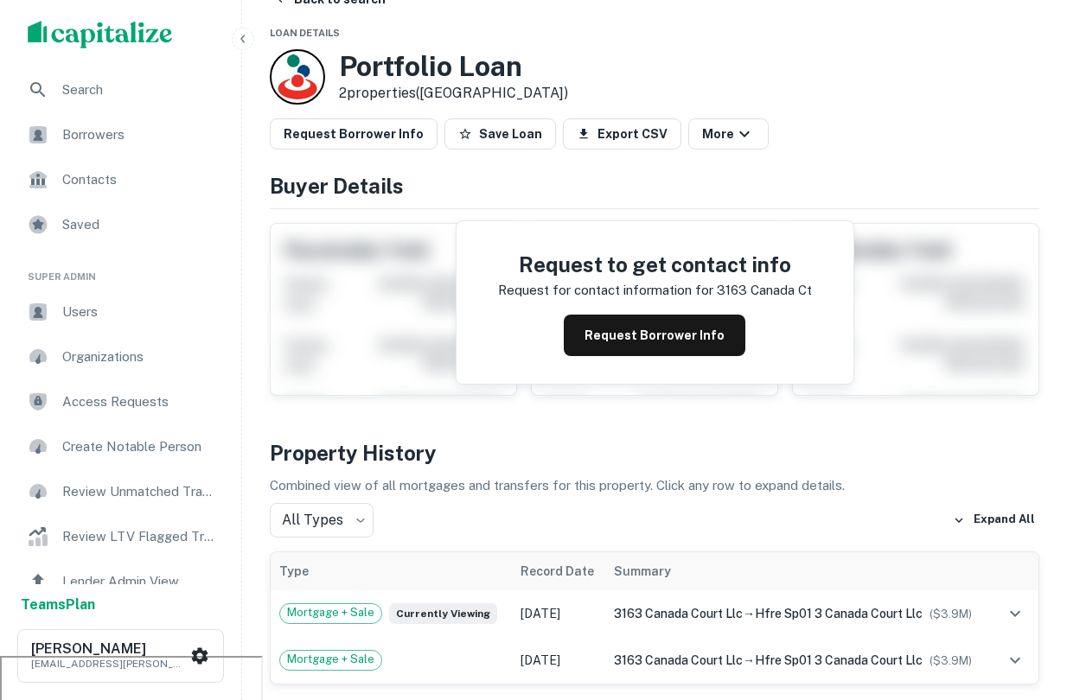
scroll to position [45, 0]
click at [641, 330] on button "Request Borrower Info" at bounding box center [655, 334] width 182 height 41
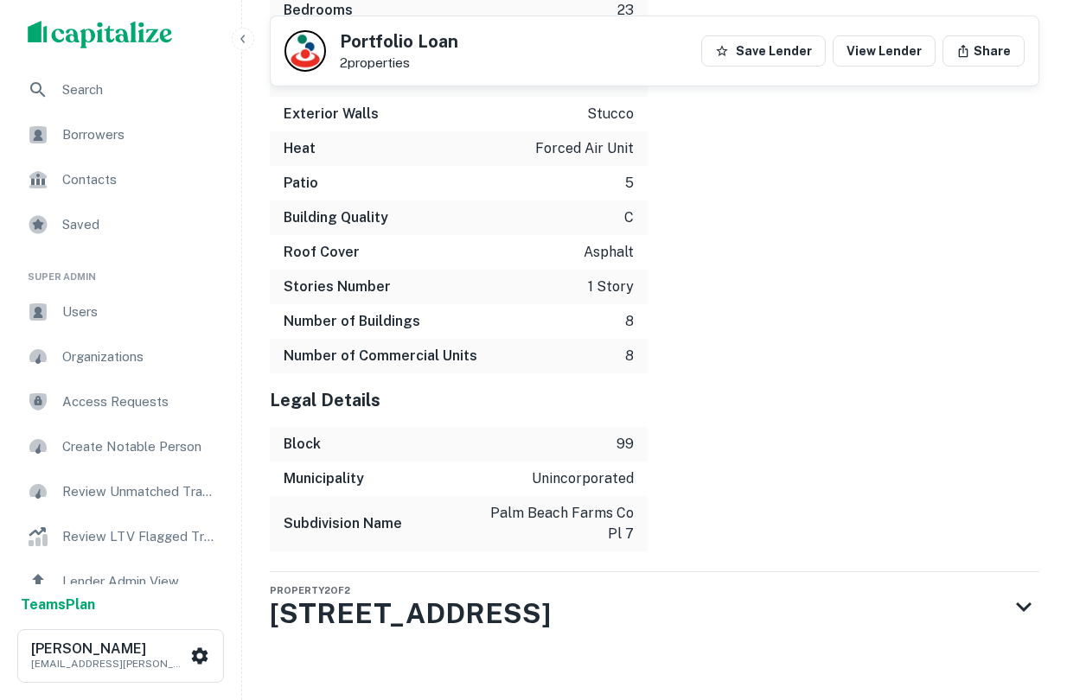
scroll to position [2592, 0]
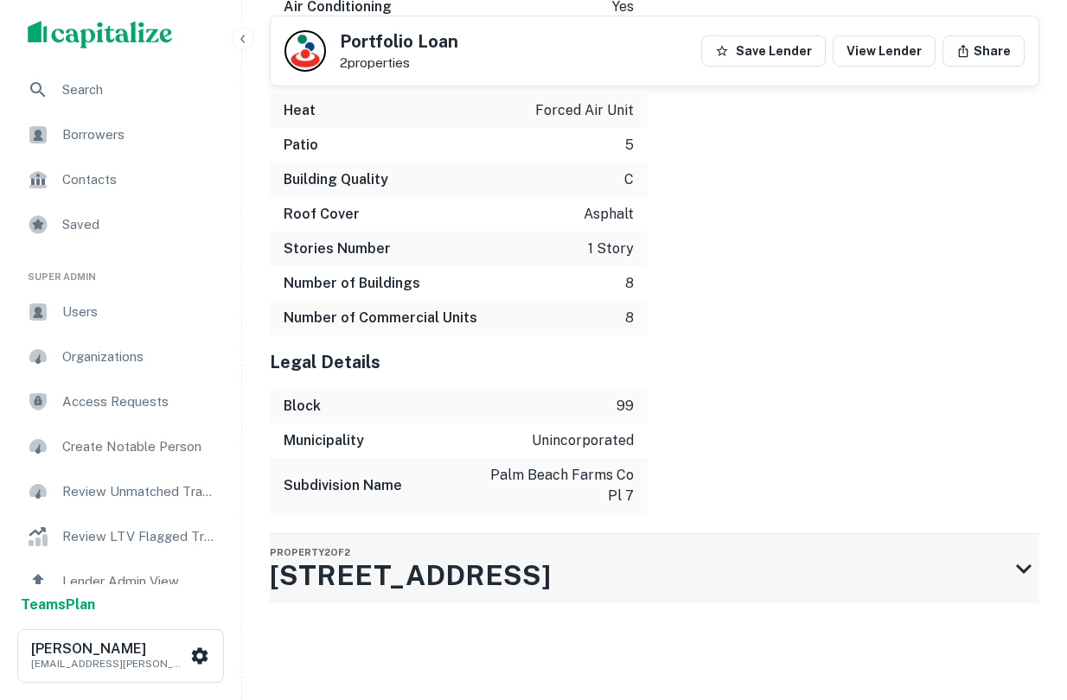
click at [970, 599] on div "Property 2 of 2 3135 Prince Dr" at bounding box center [639, 568] width 738 height 69
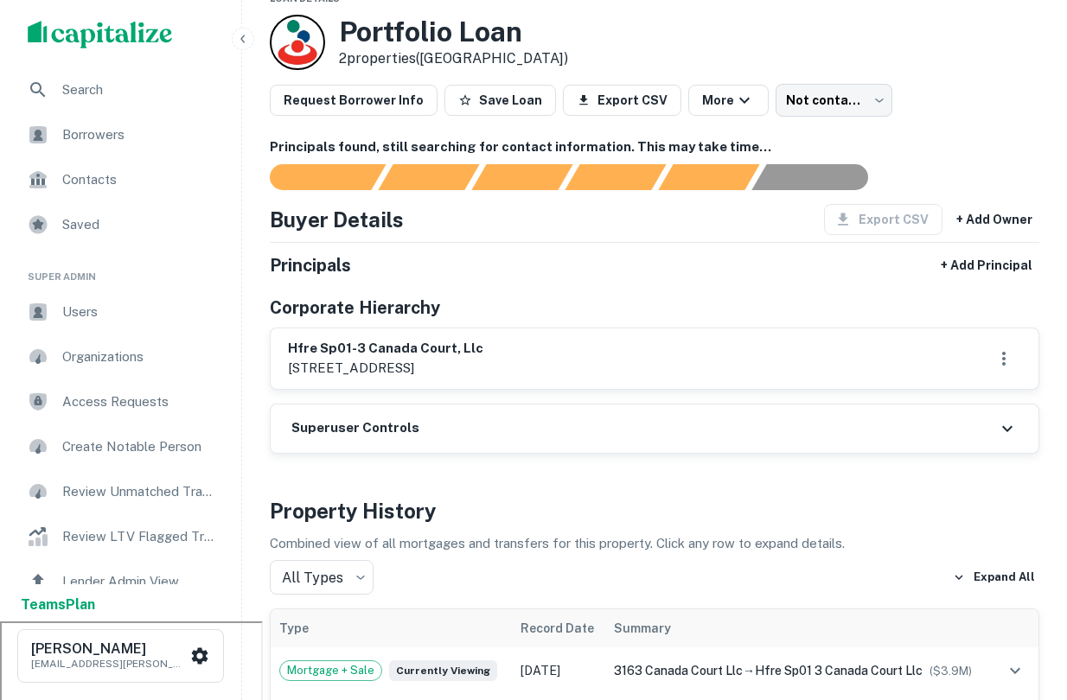
scroll to position [5, 0]
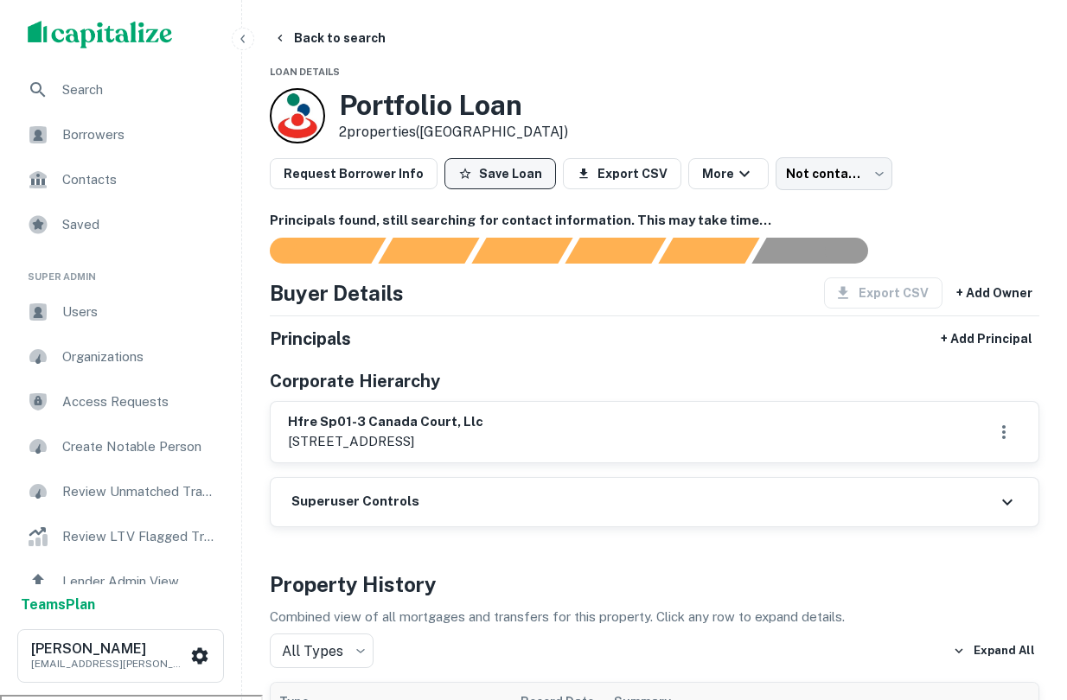
click at [468, 173] on button "Save Loan" at bounding box center [499, 173] width 111 height 31
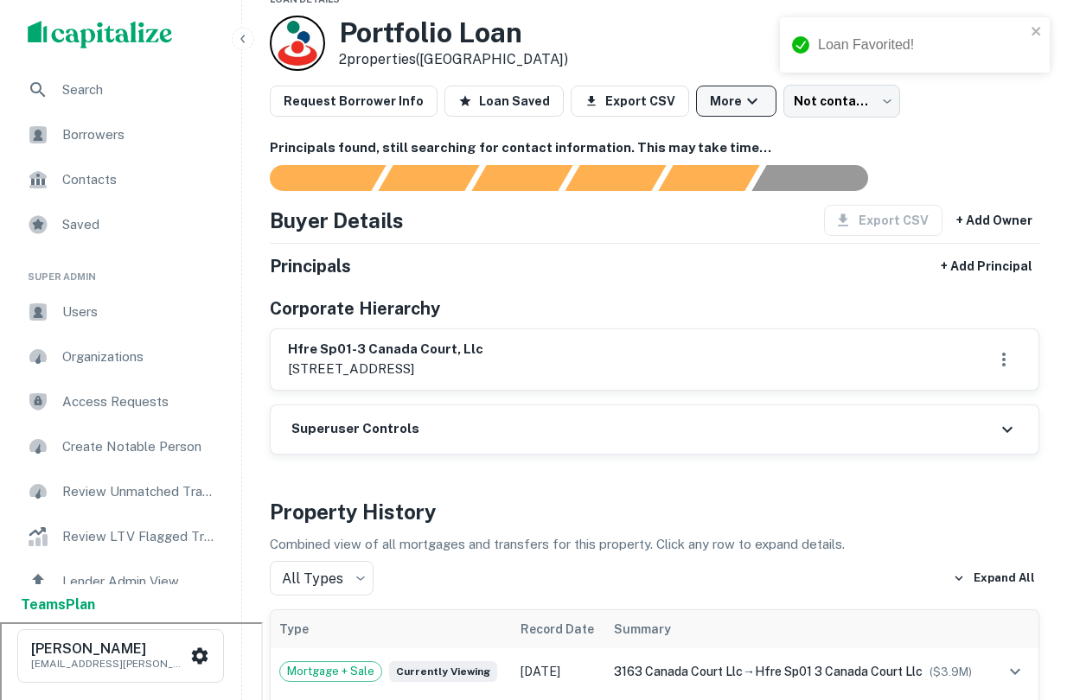
click at [719, 95] on button "More" at bounding box center [736, 101] width 80 height 31
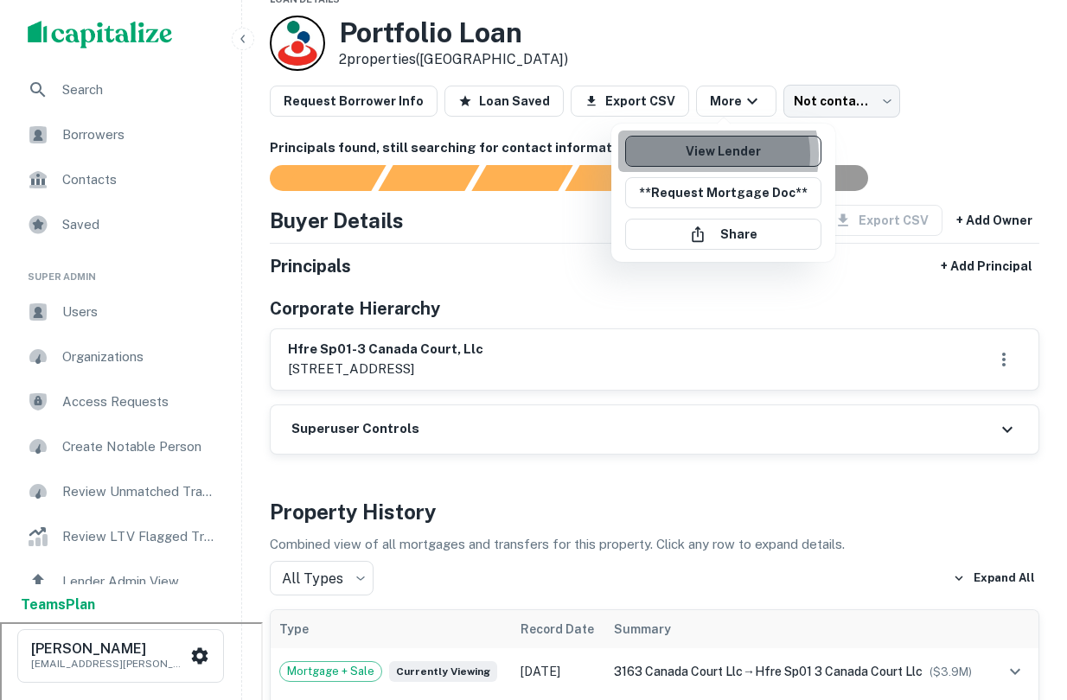
click at [710, 155] on link "View Lender" at bounding box center [723, 151] width 196 height 31
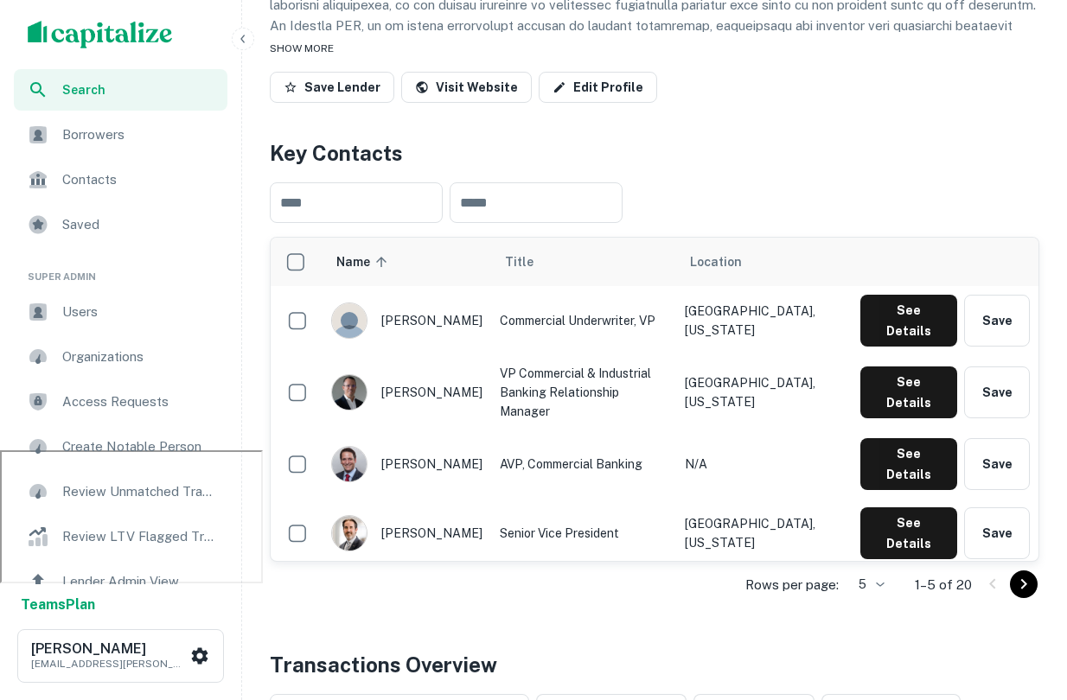
scroll to position [252, 0]
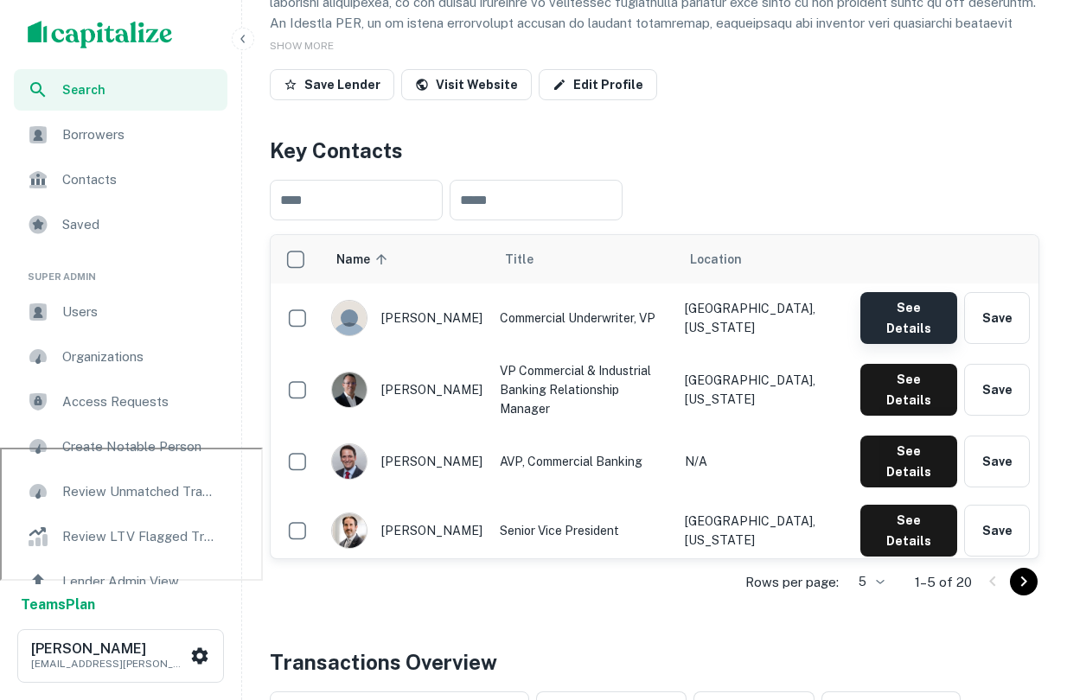
click at [896, 308] on button "See Details" at bounding box center [908, 318] width 97 height 52
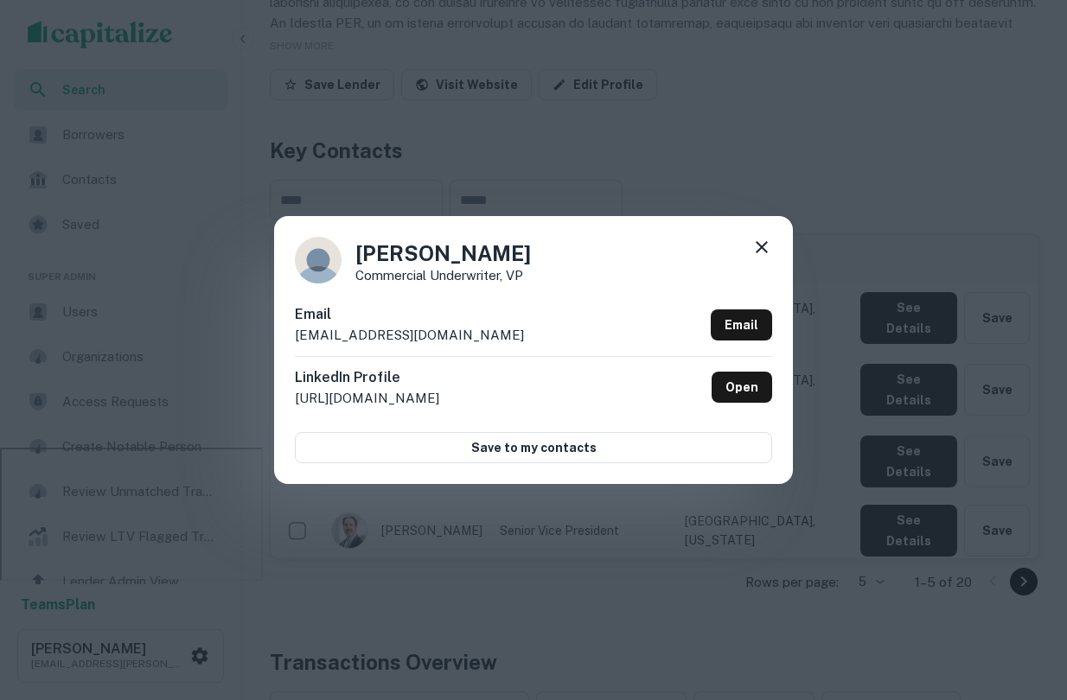
click at [755, 245] on icon at bounding box center [761, 247] width 21 height 21
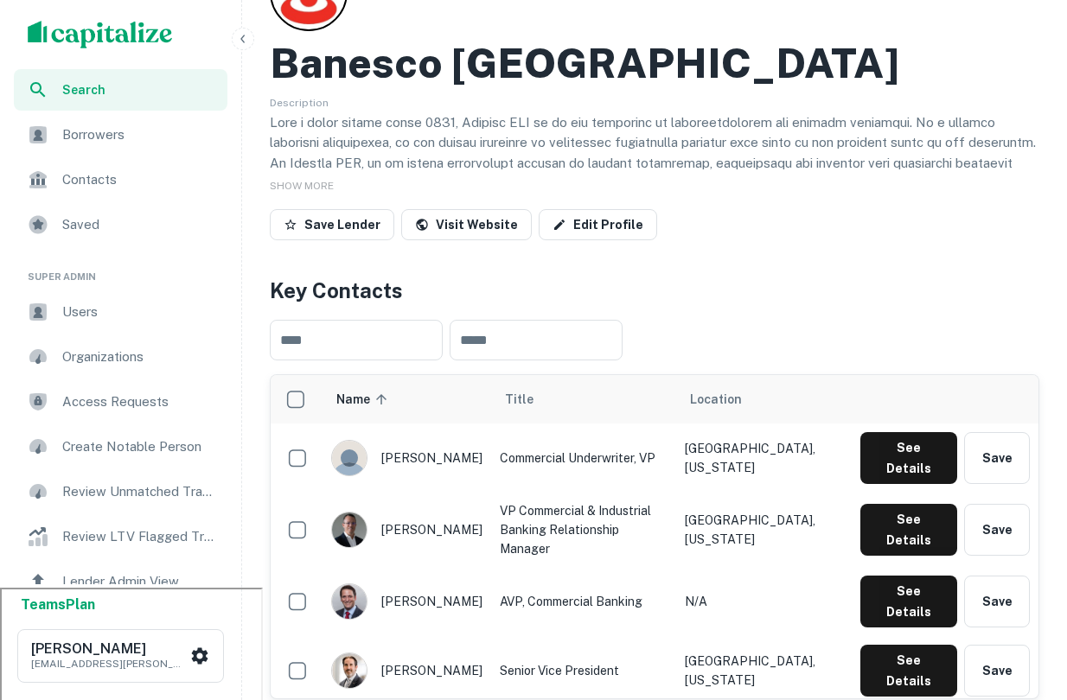
scroll to position [0, 0]
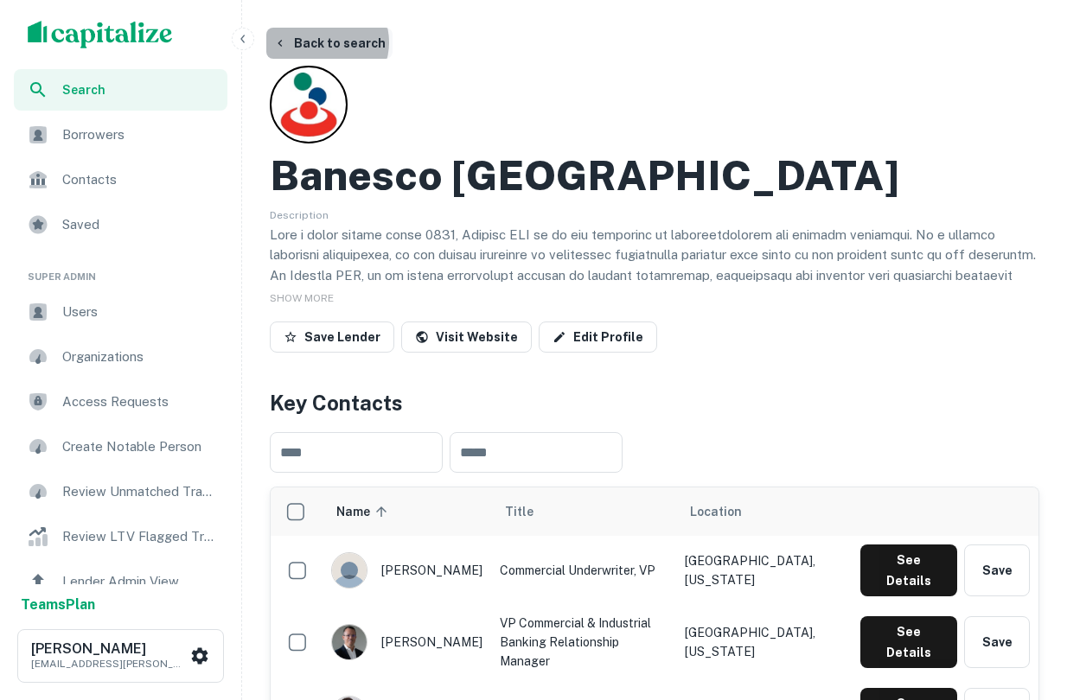
click at [324, 42] on button "Back to search" at bounding box center [329, 43] width 126 height 31
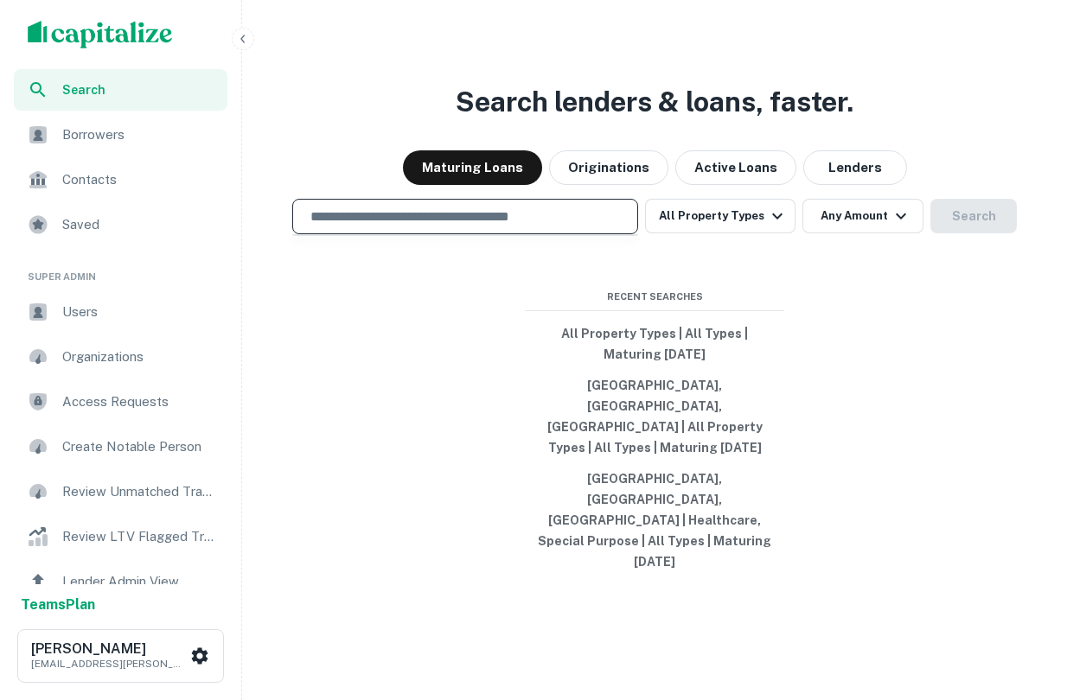
click at [375, 226] on input "text" at bounding box center [465, 217] width 330 height 20
type input "**********"
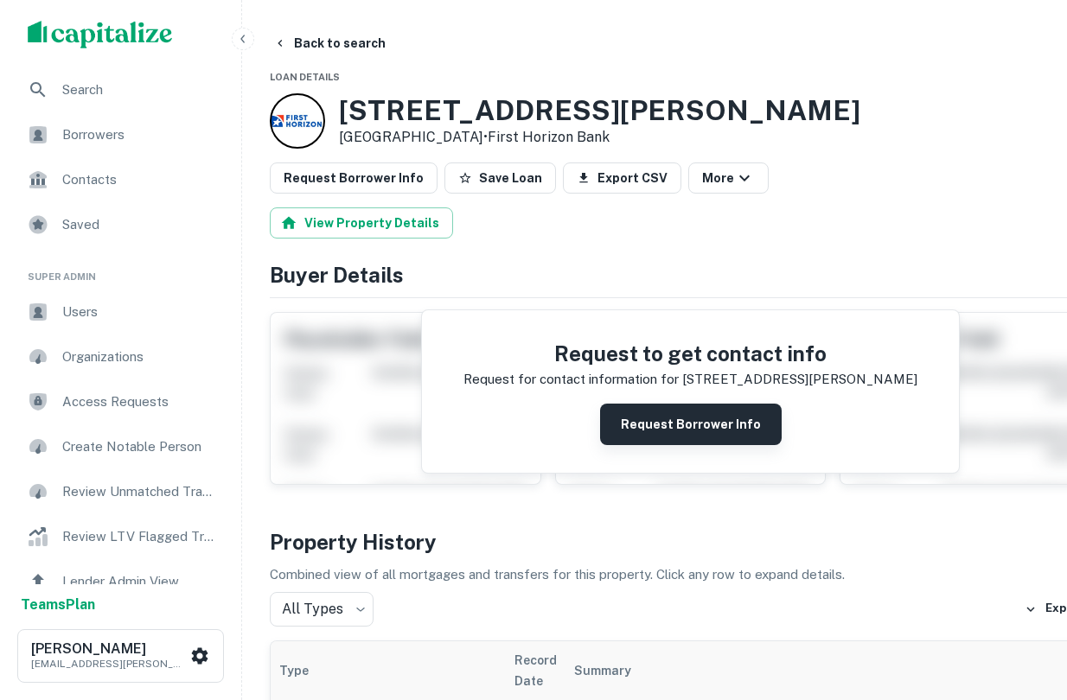
click at [642, 437] on button "Request Borrower Info" at bounding box center [691, 424] width 182 height 41
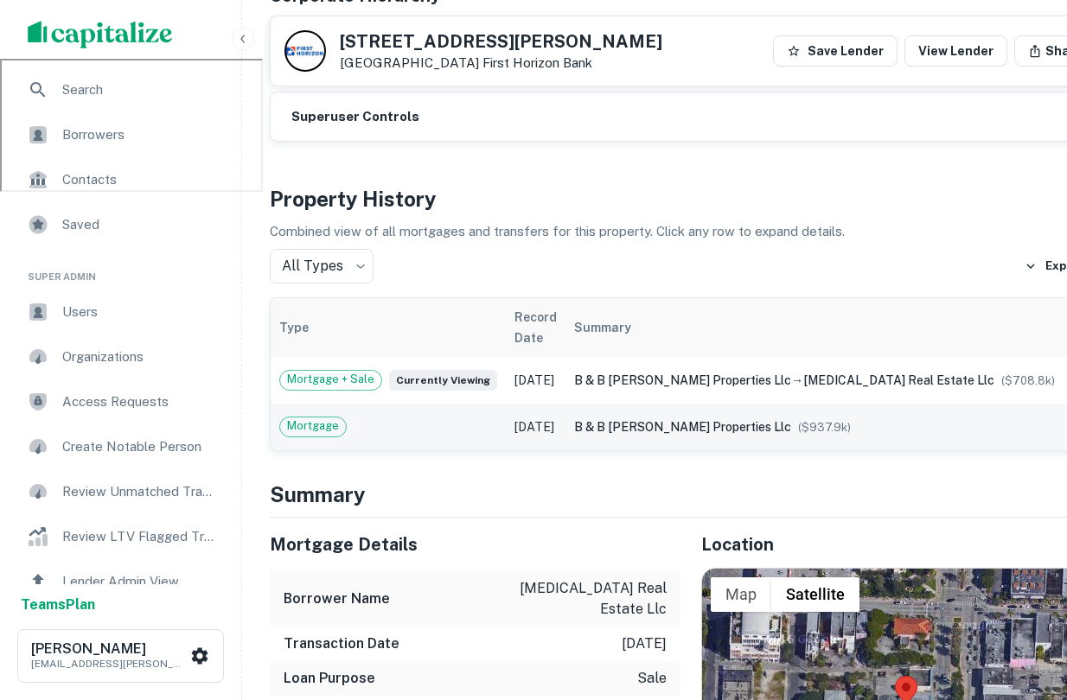
scroll to position [644, 0]
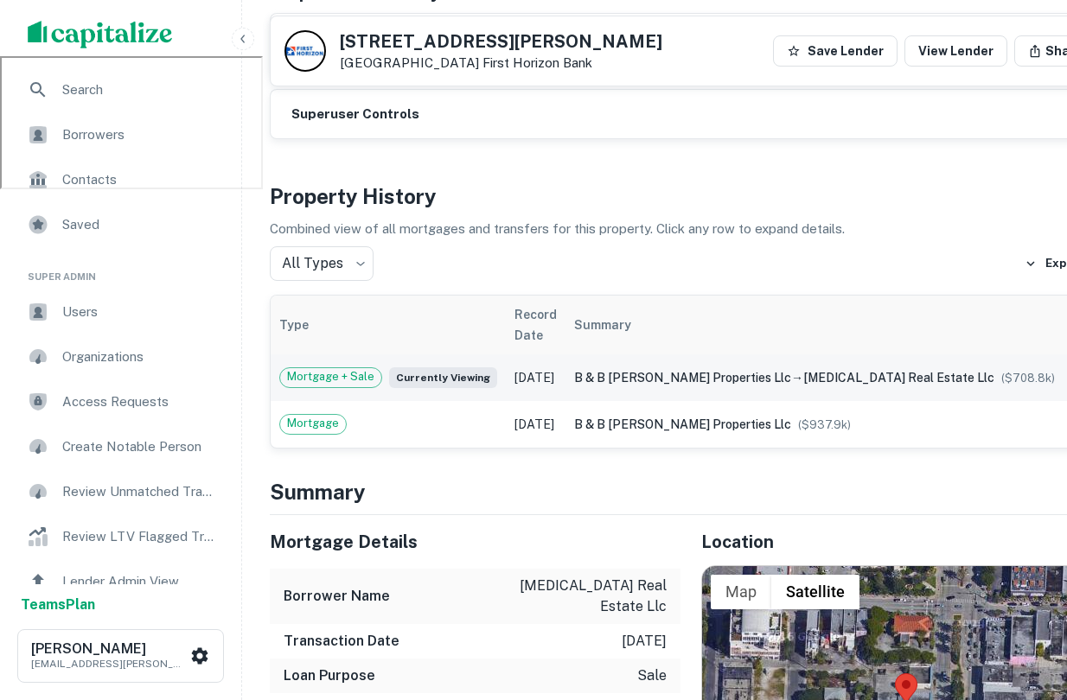
click at [1066, 372] on icon "expand row" at bounding box center [1086, 377] width 21 height 21
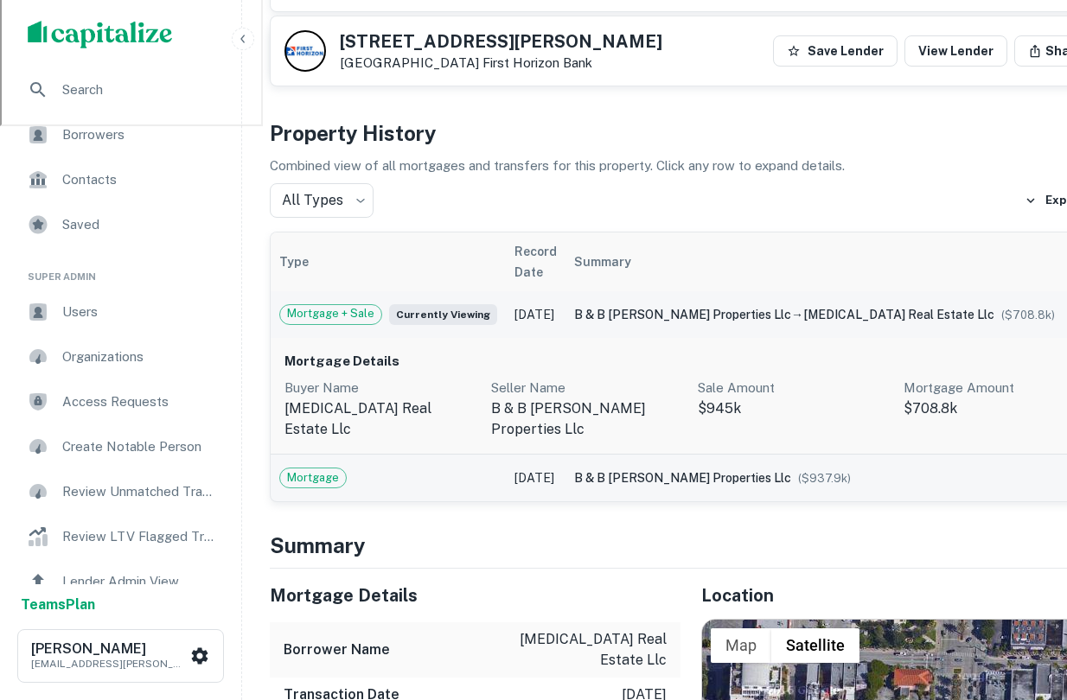
scroll to position [704, 0]
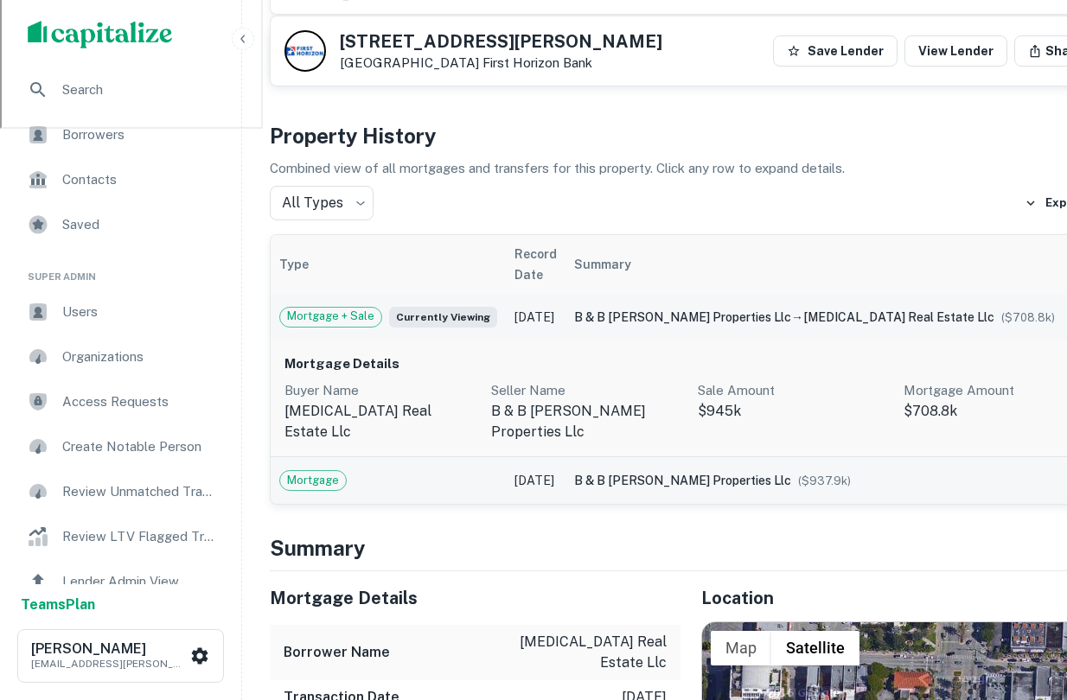
click at [738, 474] on span "b & b [PERSON_NAME] properties llc" at bounding box center [682, 481] width 217 height 14
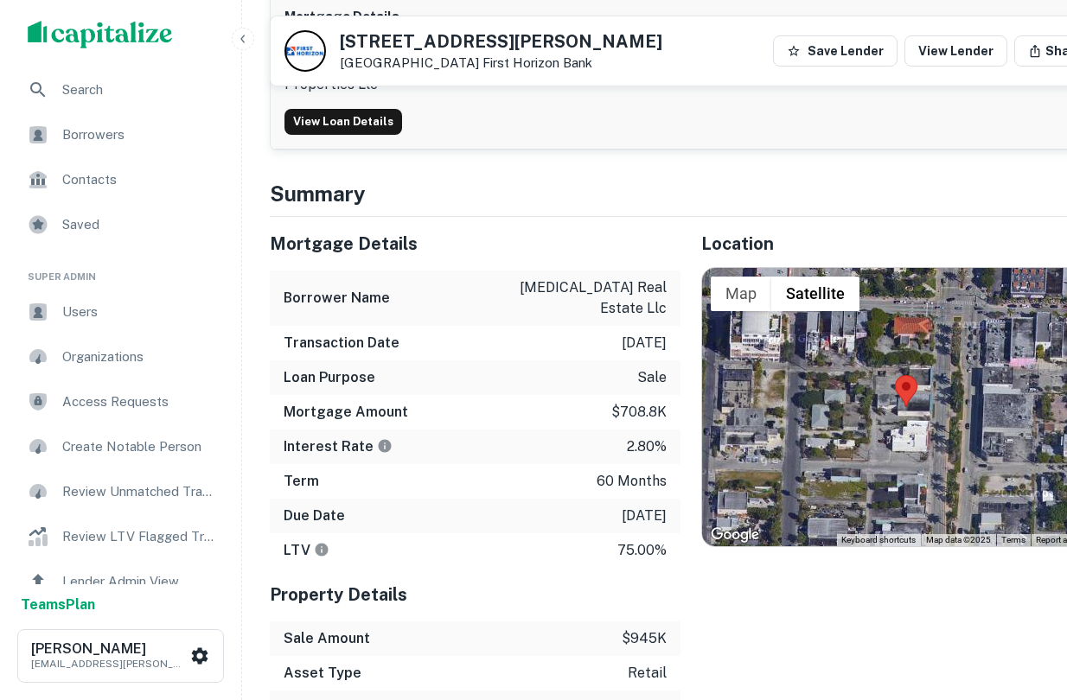
scroll to position [1222, 0]
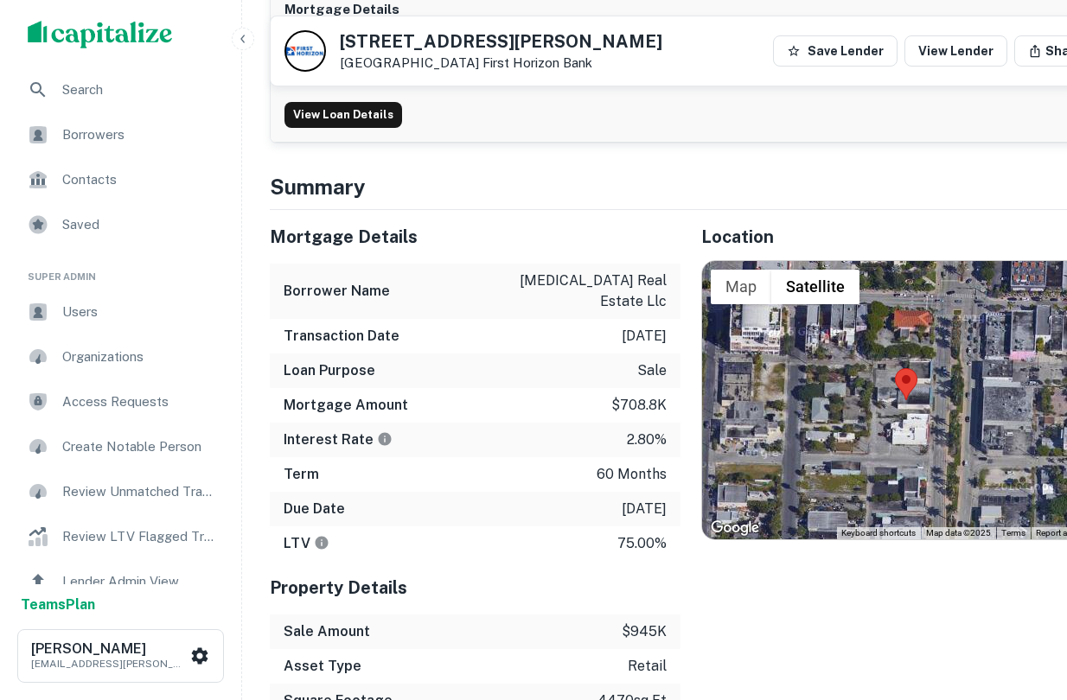
click at [602, 464] on p "60 months" at bounding box center [631, 474] width 70 height 21
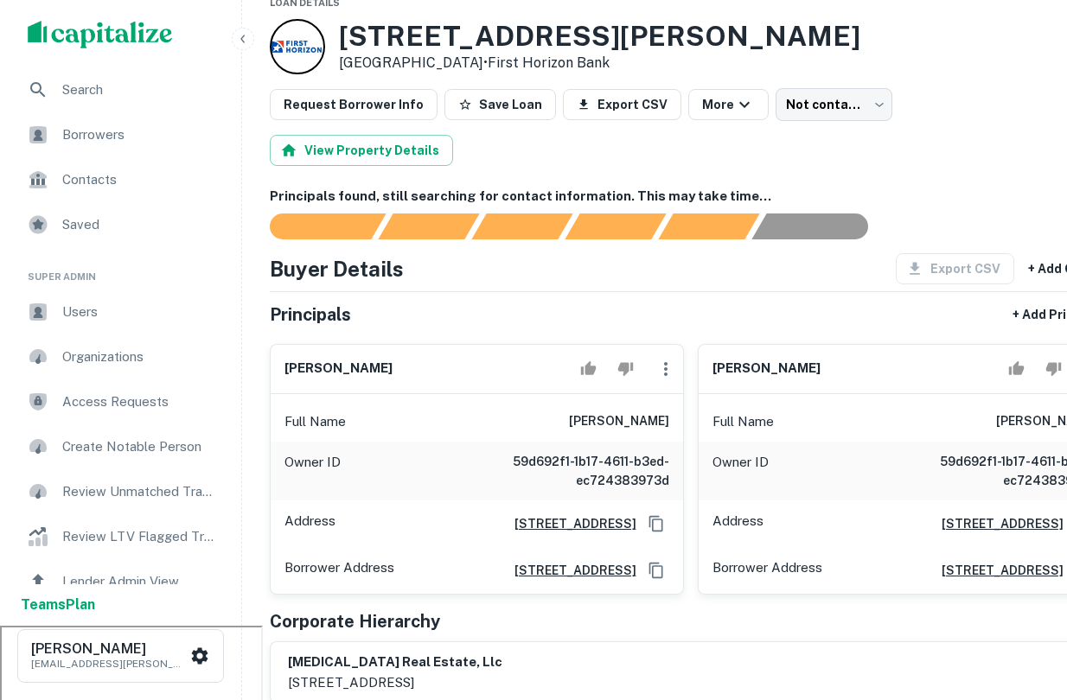
scroll to position [0, 0]
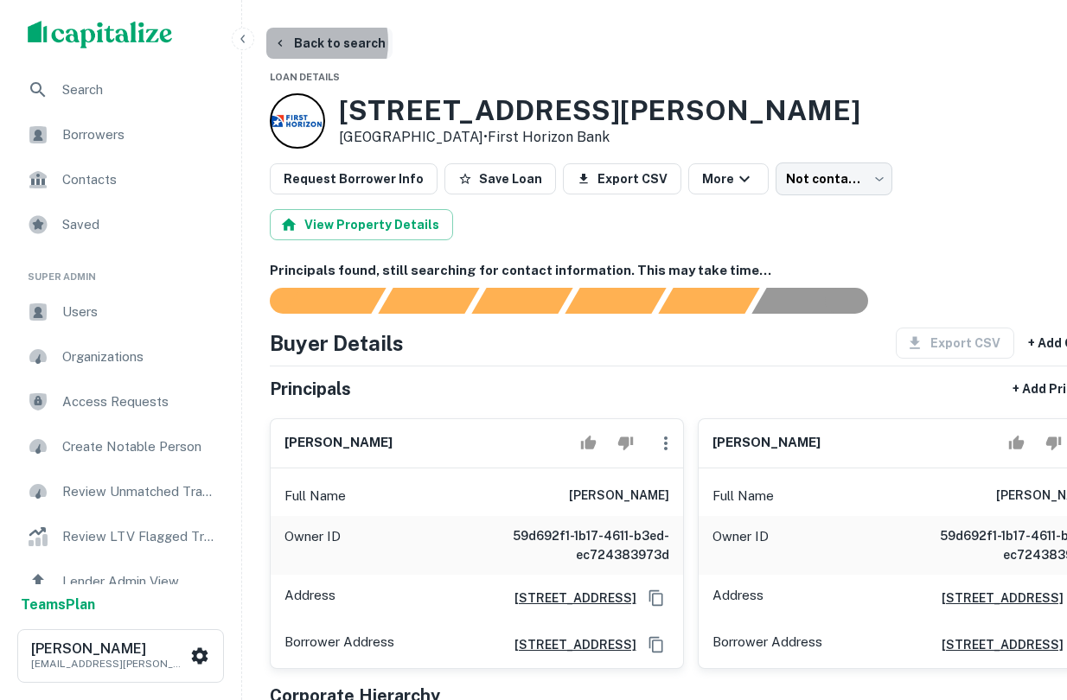
click at [296, 42] on button "Back to search" at bounding box center [329, 43] width 126 height 31
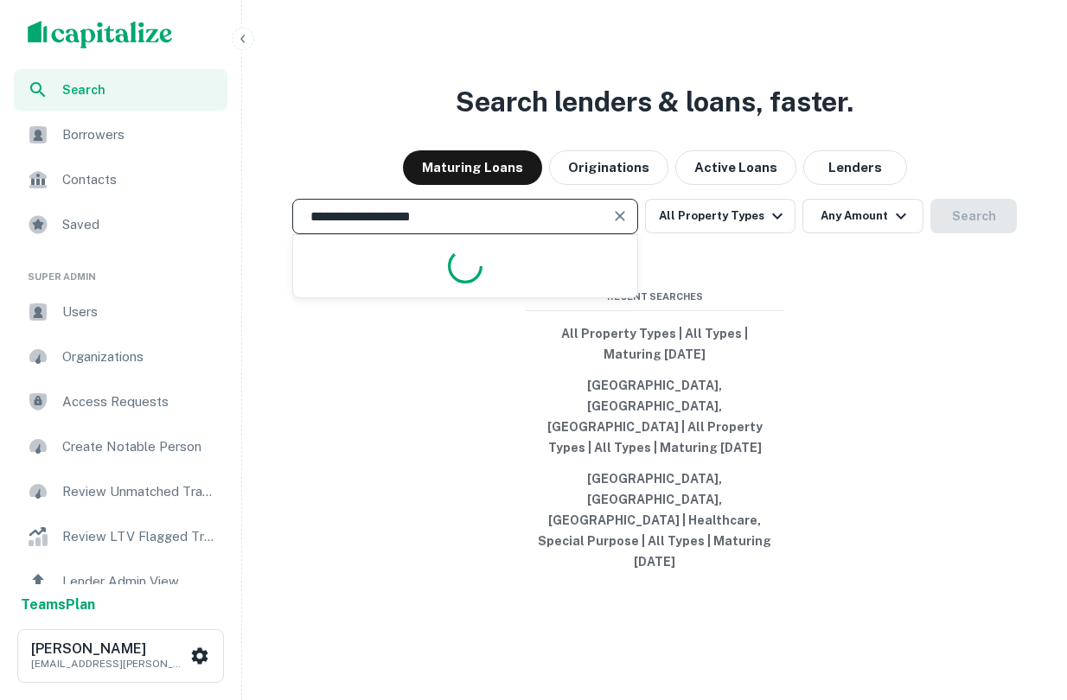
click at [422, 226] on input "**********" at bounding box center [452, 217] width 304 height 20
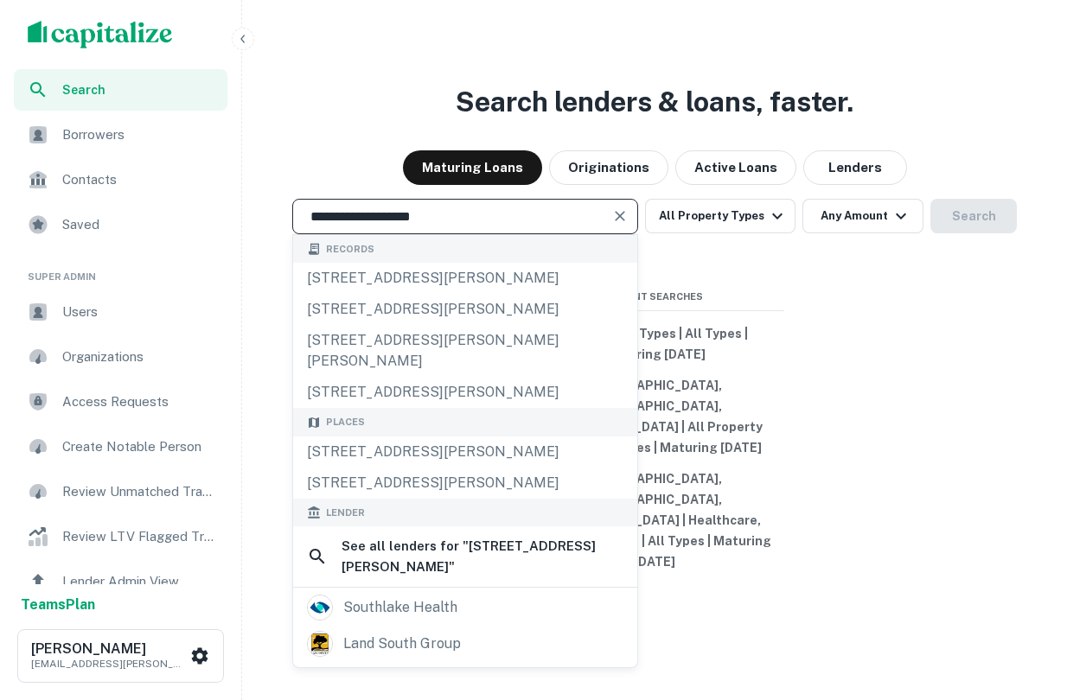
click at [422, 226] on input "**********" at bounding box center [452, 217] width 304 height 20
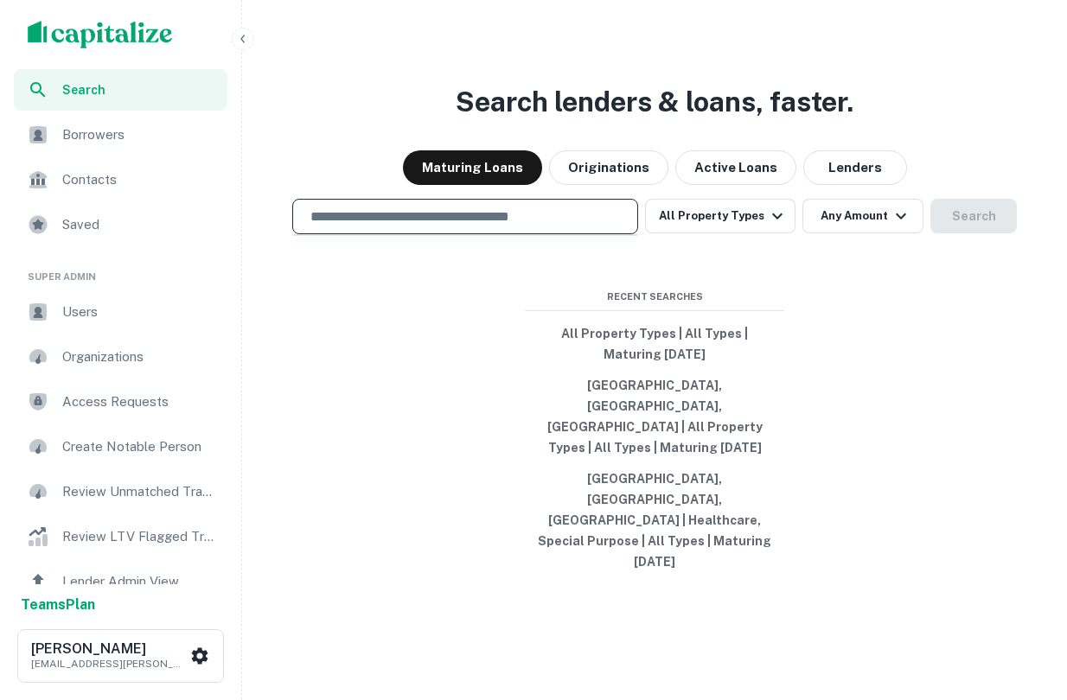
click at [490, 226] on input "text" at bounding box center [465, 217] width 330 height 20
type input "**********"
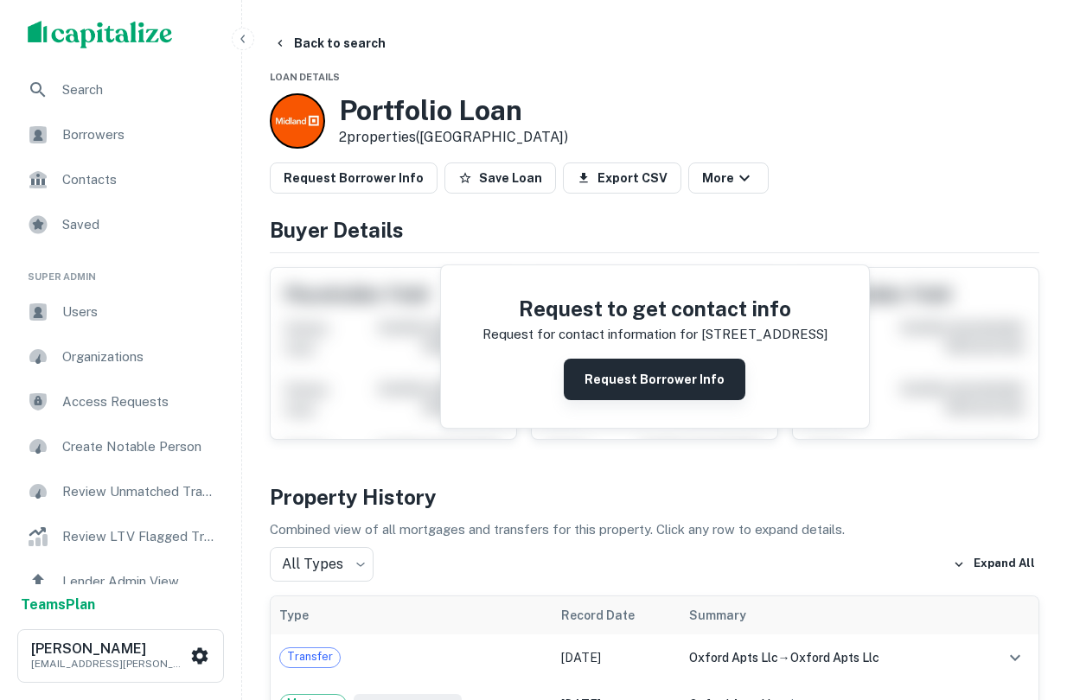
click at [642, 376] on button "Request Borrower Info" at bounding box center [655, 379] width 182 height 41
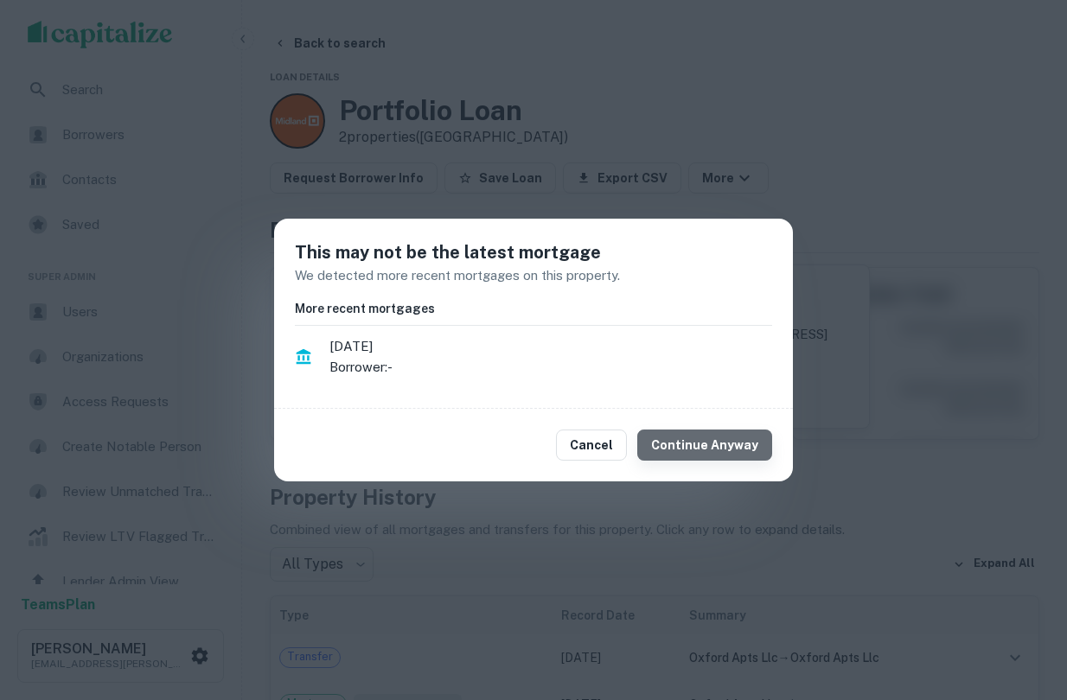
click at [739, 455] on button "Continue Anyway" at bounding box center [704, 445] width 135 height 31
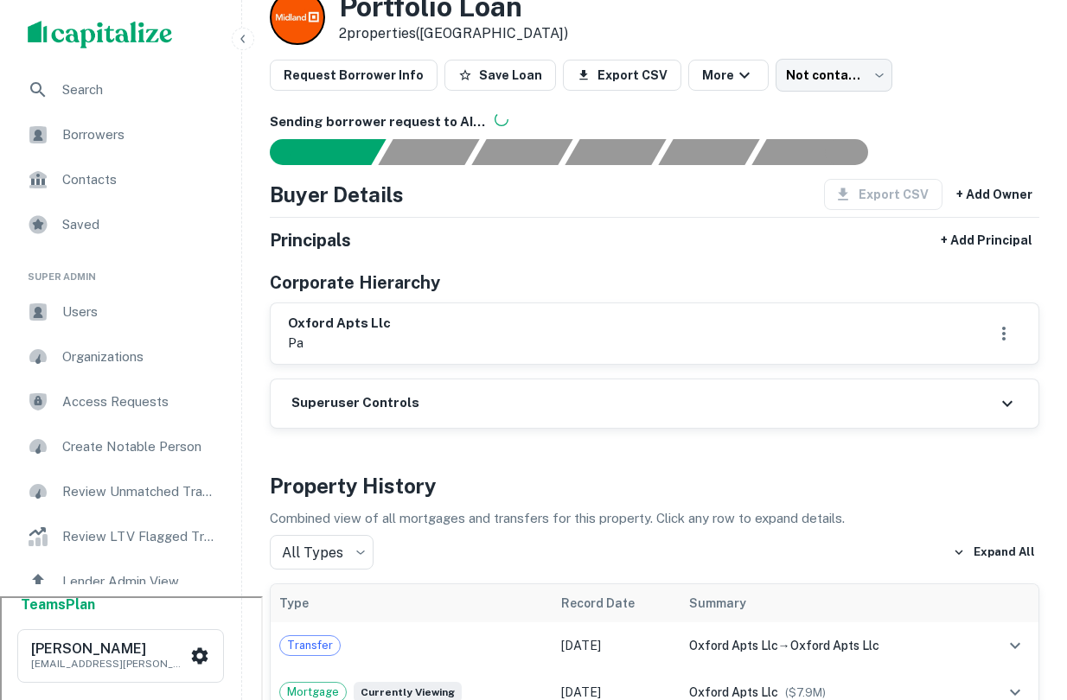
scroll to position [55, 0]
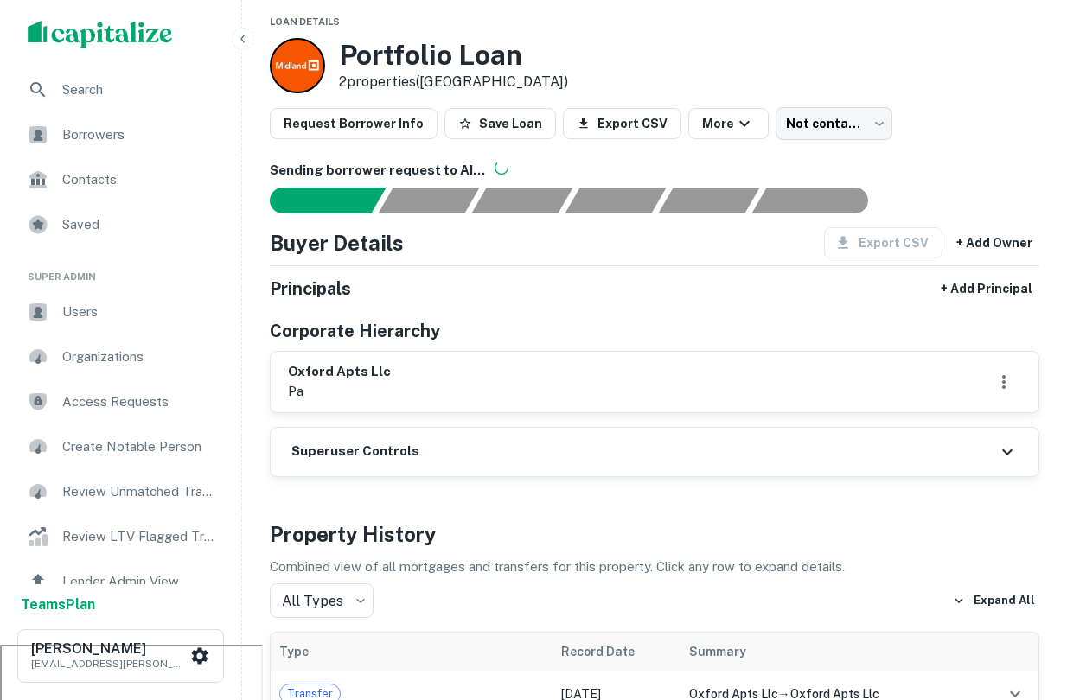
click at [307, 73] on div at bounding box center [297, 65] width 55 height 55
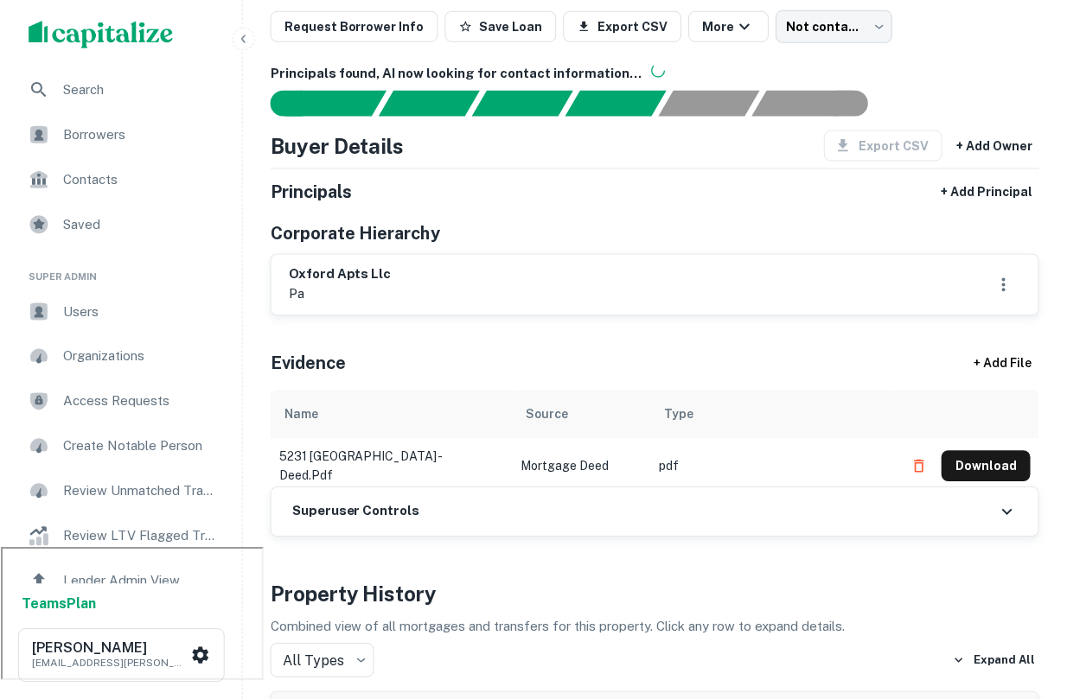
scroll to position [161, 0]
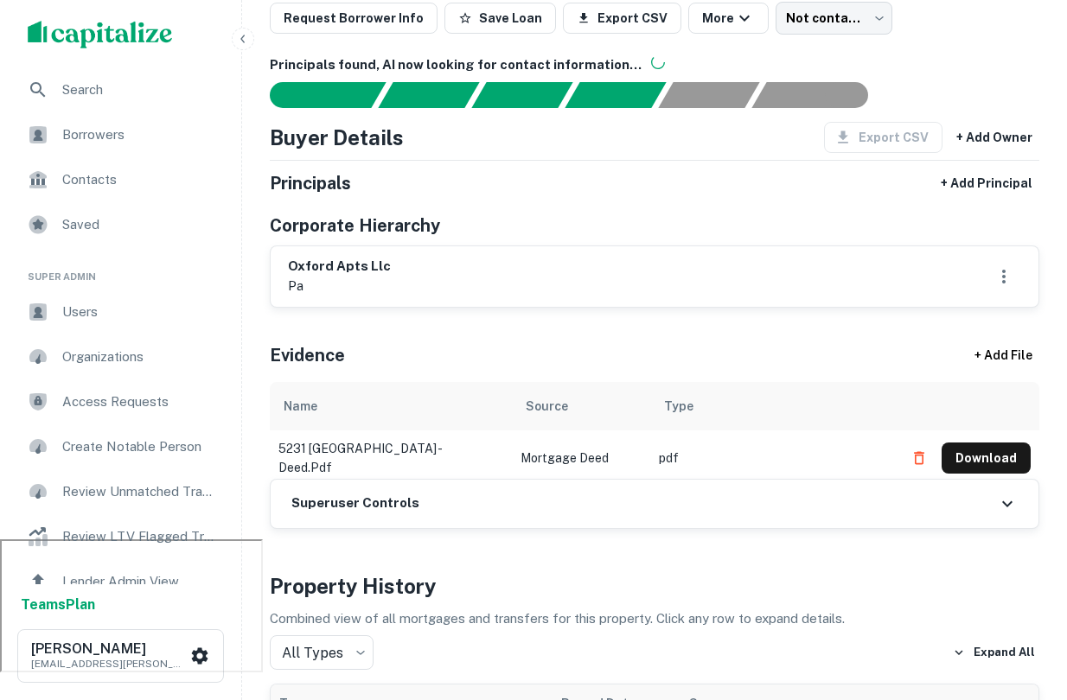
click at [999, 449] on button "Download" at bounding box center [985, 458] width 89 height 31
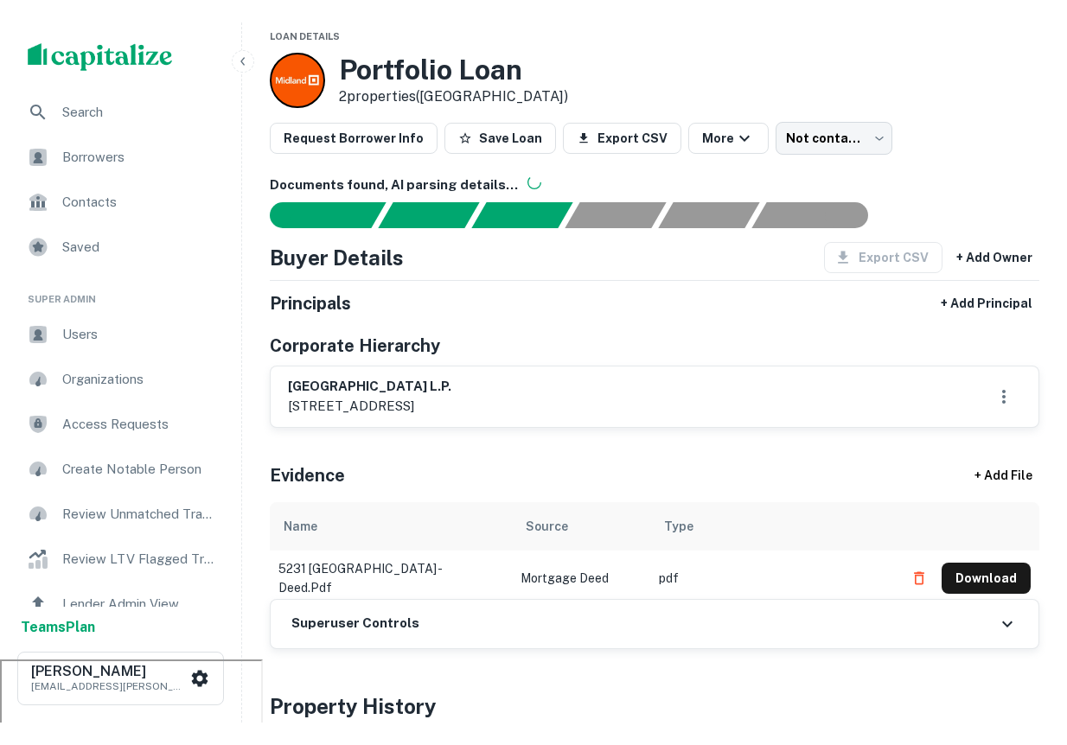
scroll to position [62, 0]
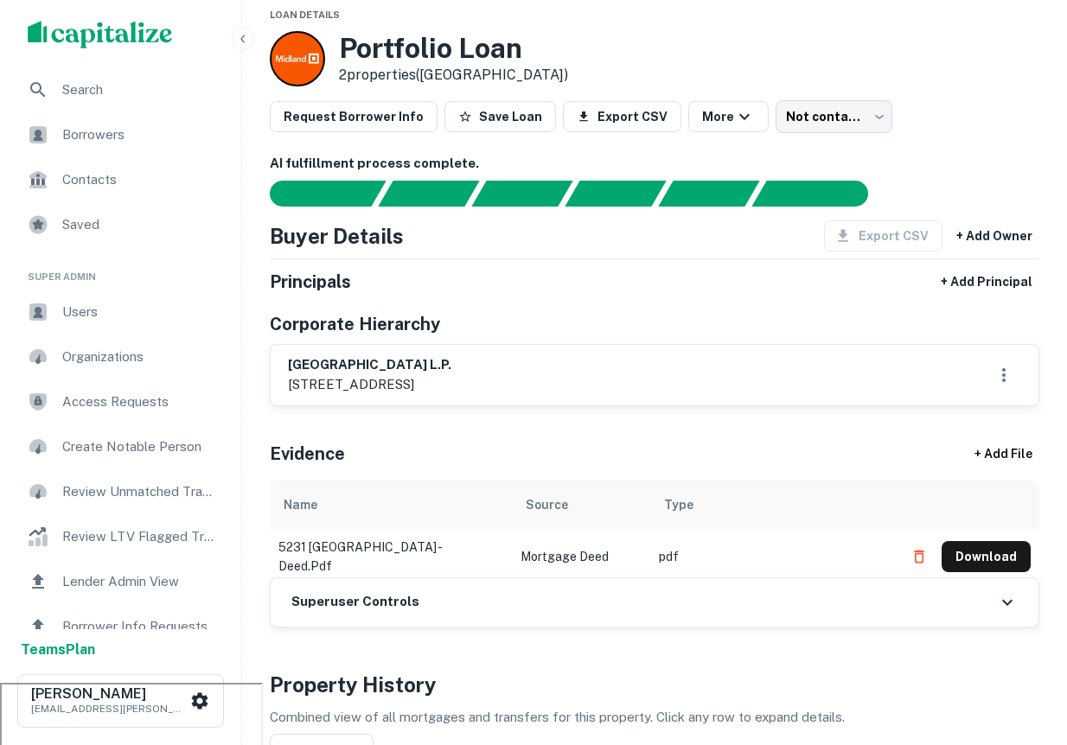
click at [81, 41] on img "scrollable content" at bounding box center [100, 35] width 145 height 28
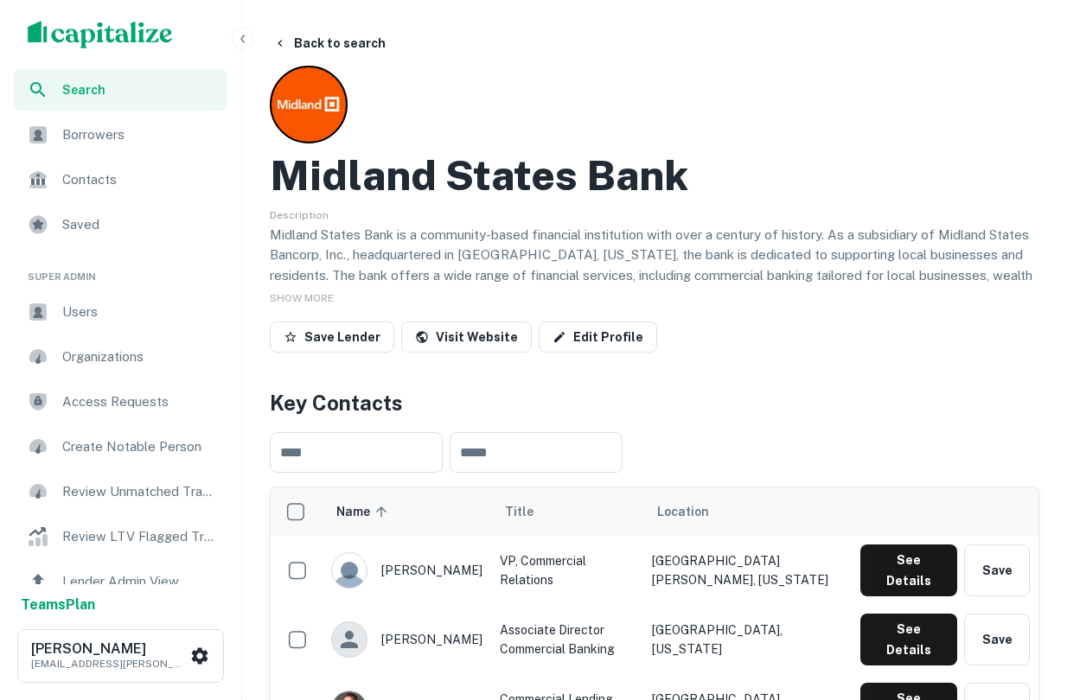
click at [149, 30] on img "scrollable content" at bounding box center [100, 35] width 145 height 28
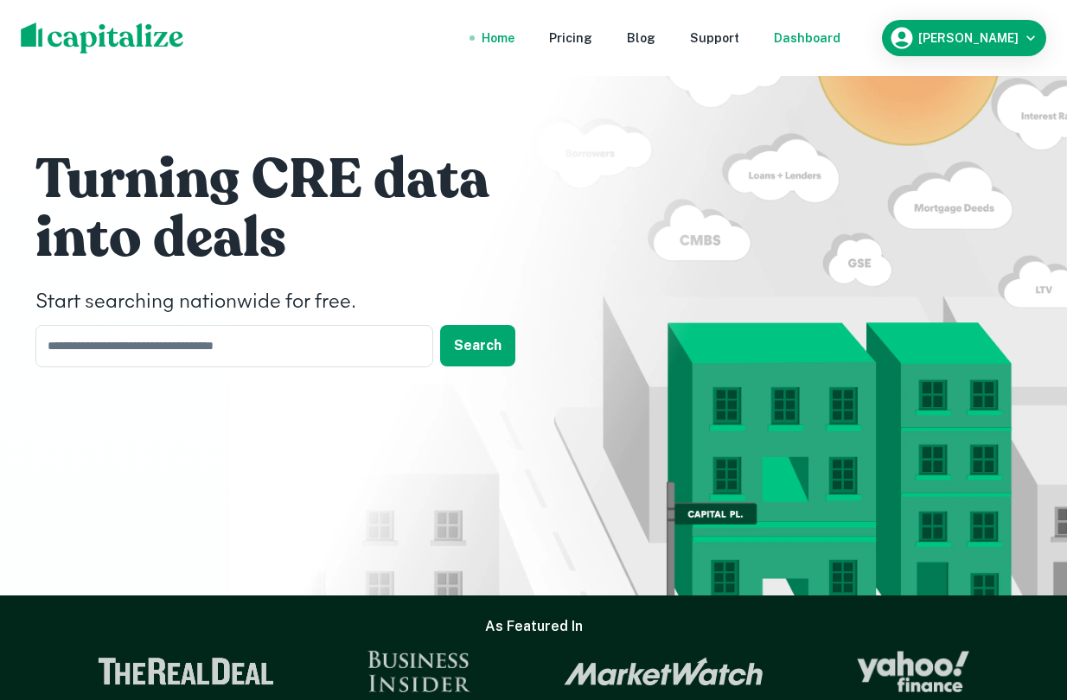
click at [840, 41] on div "Dashboard" at bounding box center [807, 38] width 67 height 19
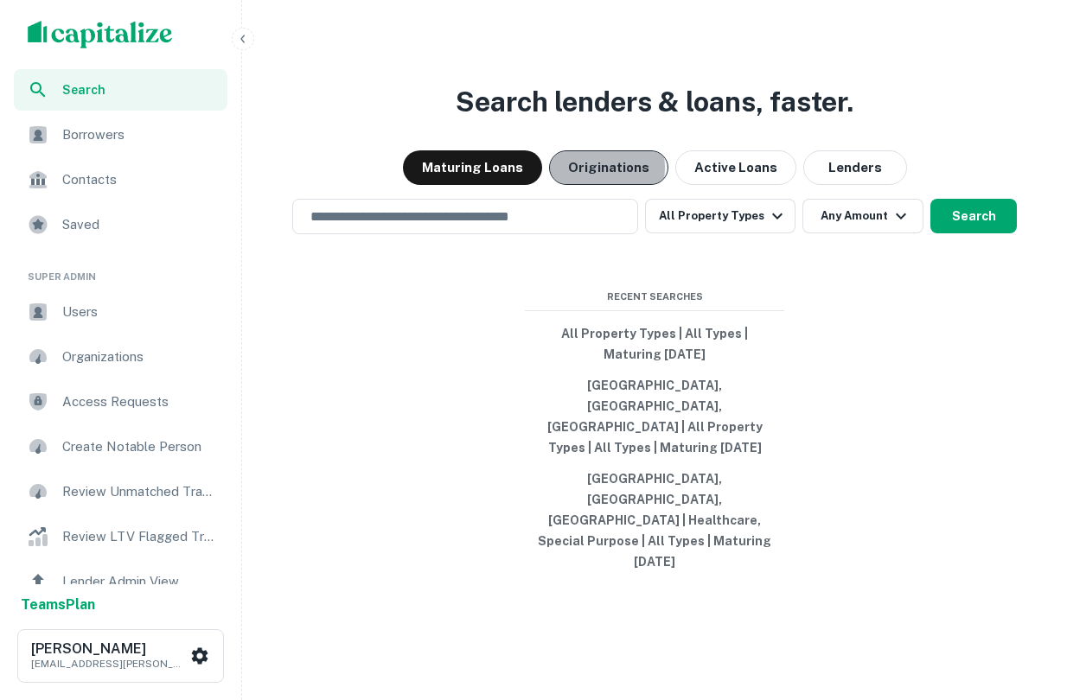
click at [606, 185] on button "Originations" at bounding box center [608, 167] width 119 height 35
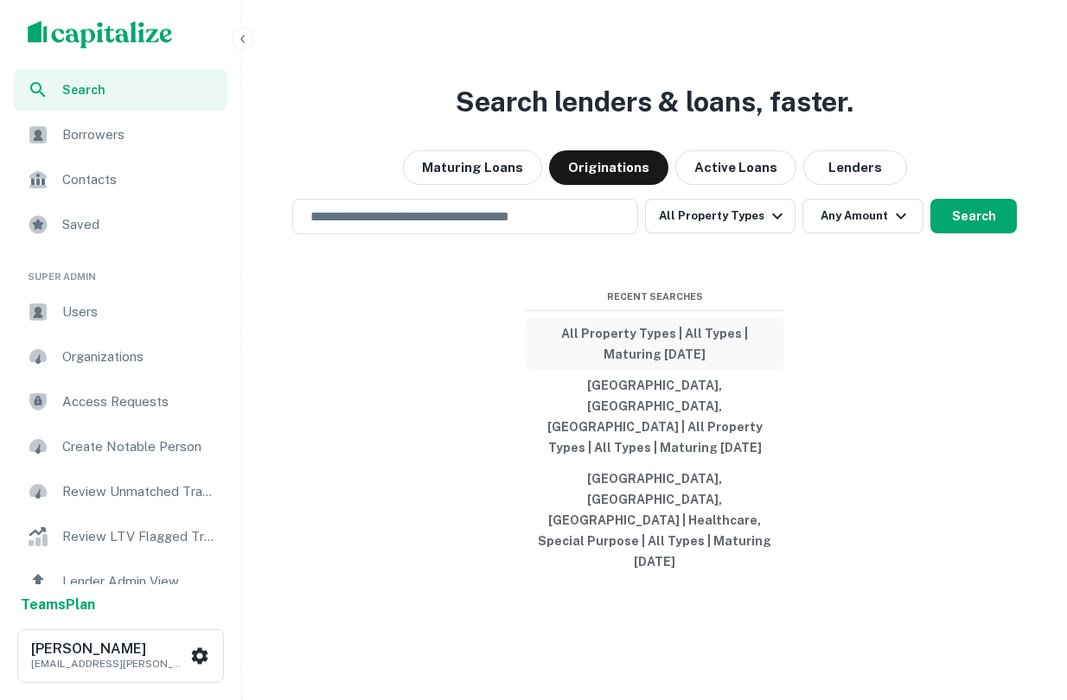
click at [656, 370] on button "All Property Types | All Types | Maturing [DATE]" at bounding box center [654, 344] width 259 height 52
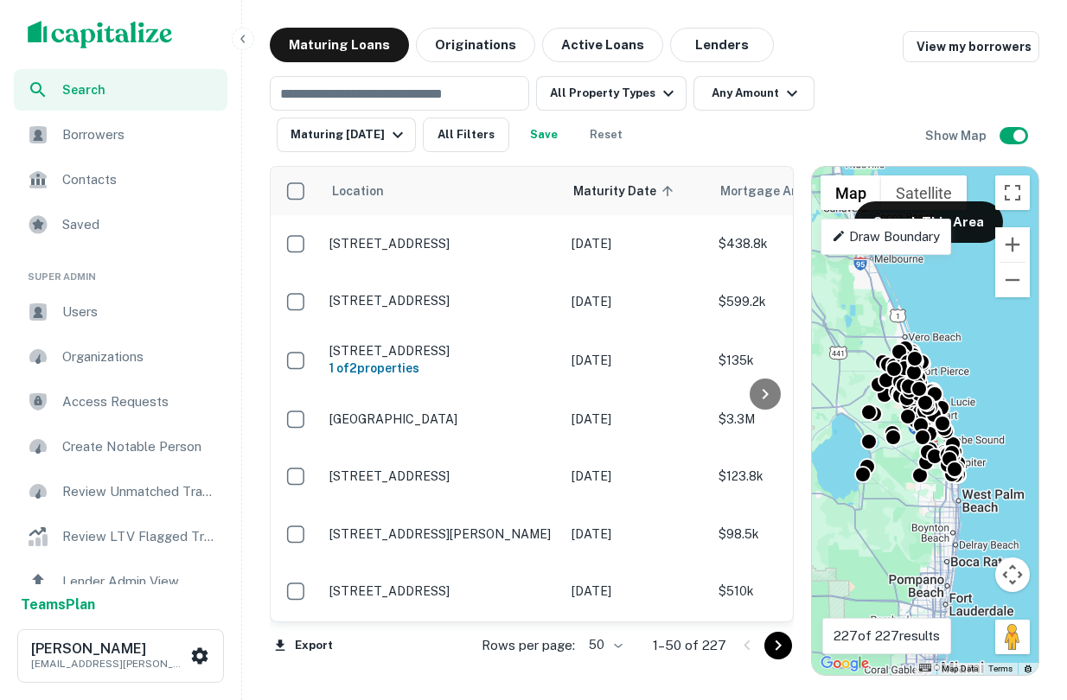
click at [109, 131] on span "Borrowers" at bounding box center [139, 134] width 155 height 21
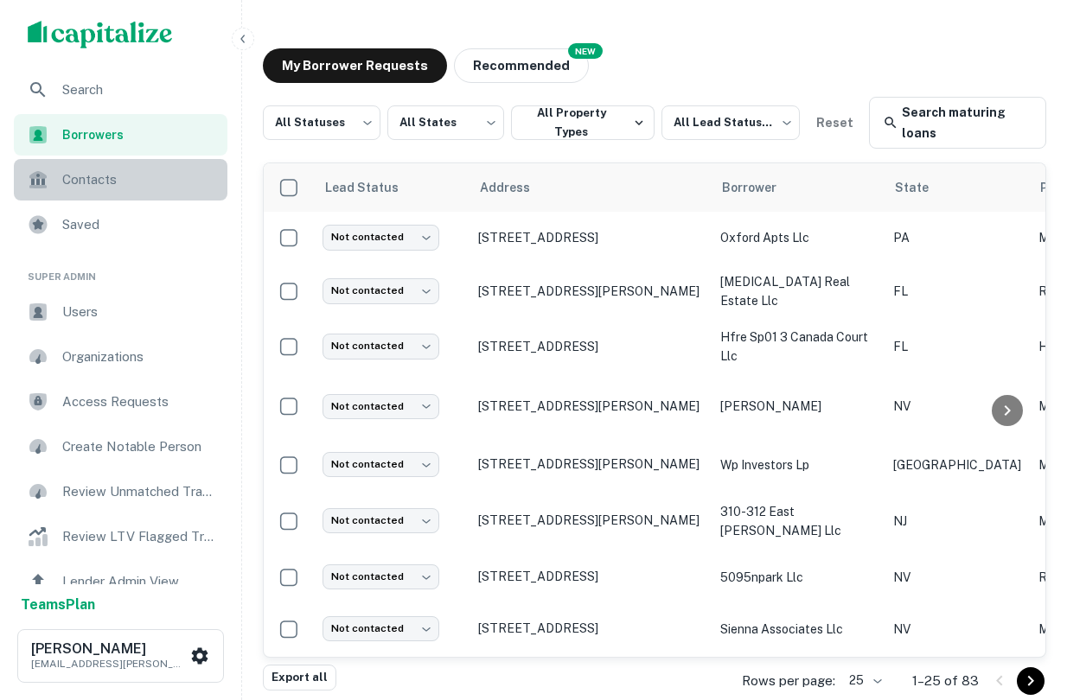
click at [84, 185] on span "Contacts" at bounding box center [139, 179] width 155 height 21
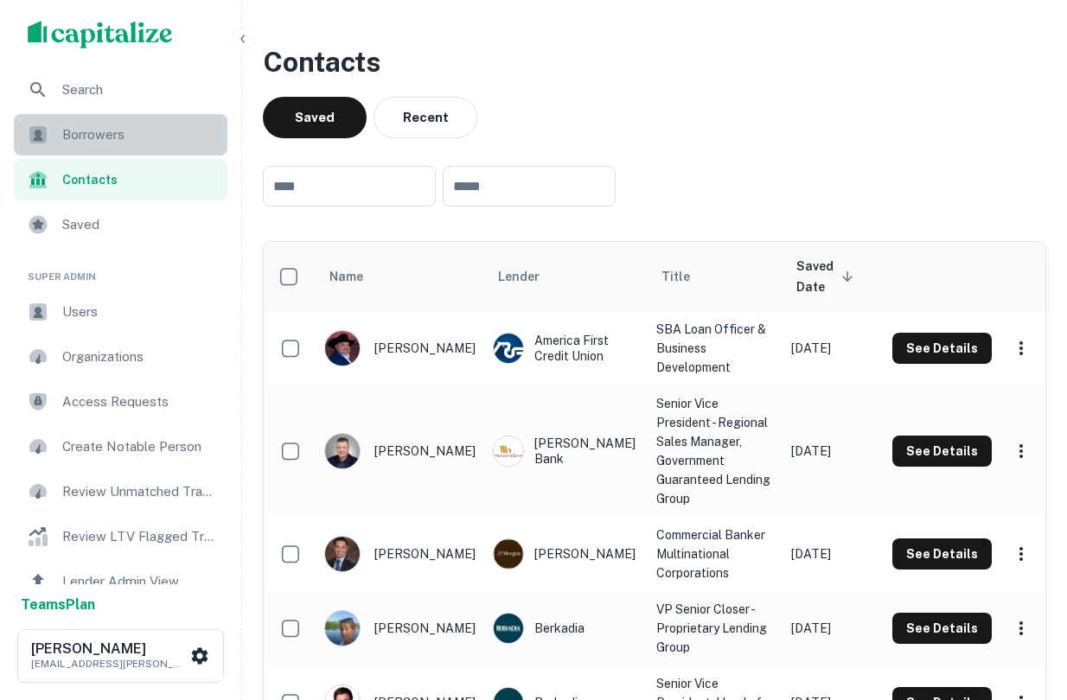
click at [81, 136] on span "Borrowers" at bounding box center [139, 134] width 155 height 21
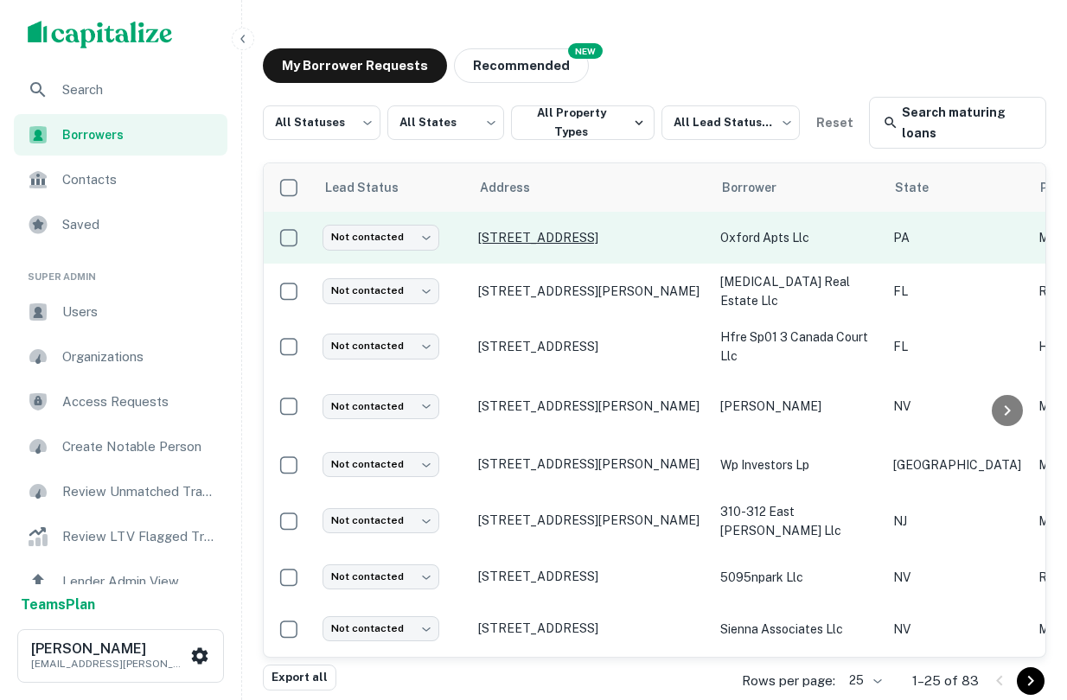
click at [547, 236] on p "5231 Oxford Ave Philadelphia, PA19124" at bounding box center [590, 238] width 225 height 16
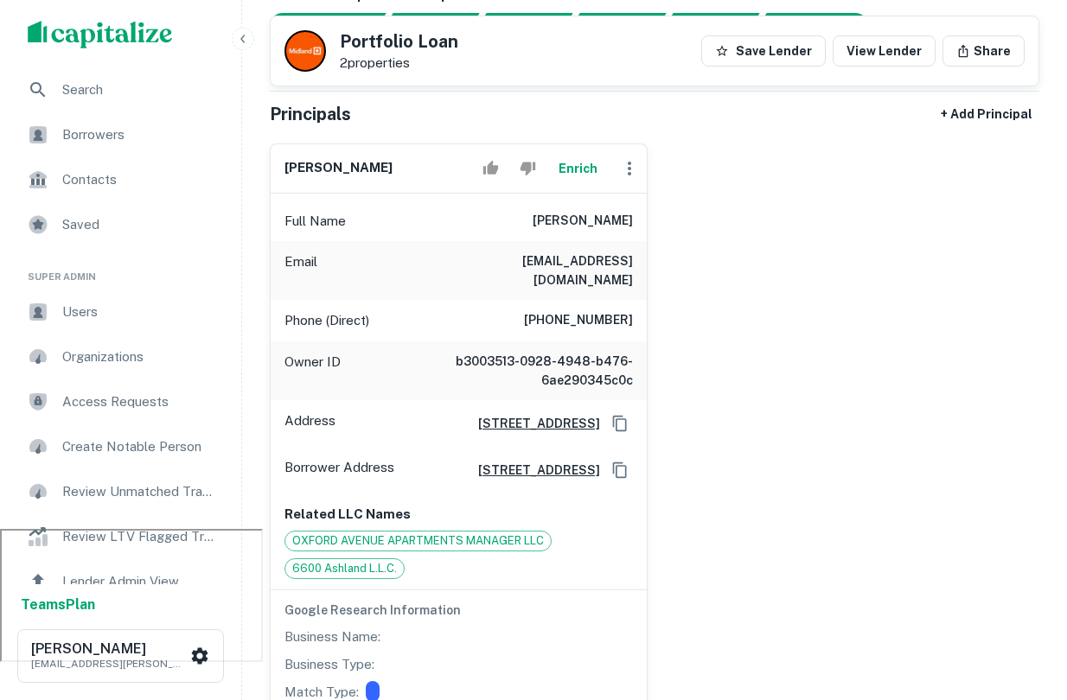
scroll to position [174, 0]
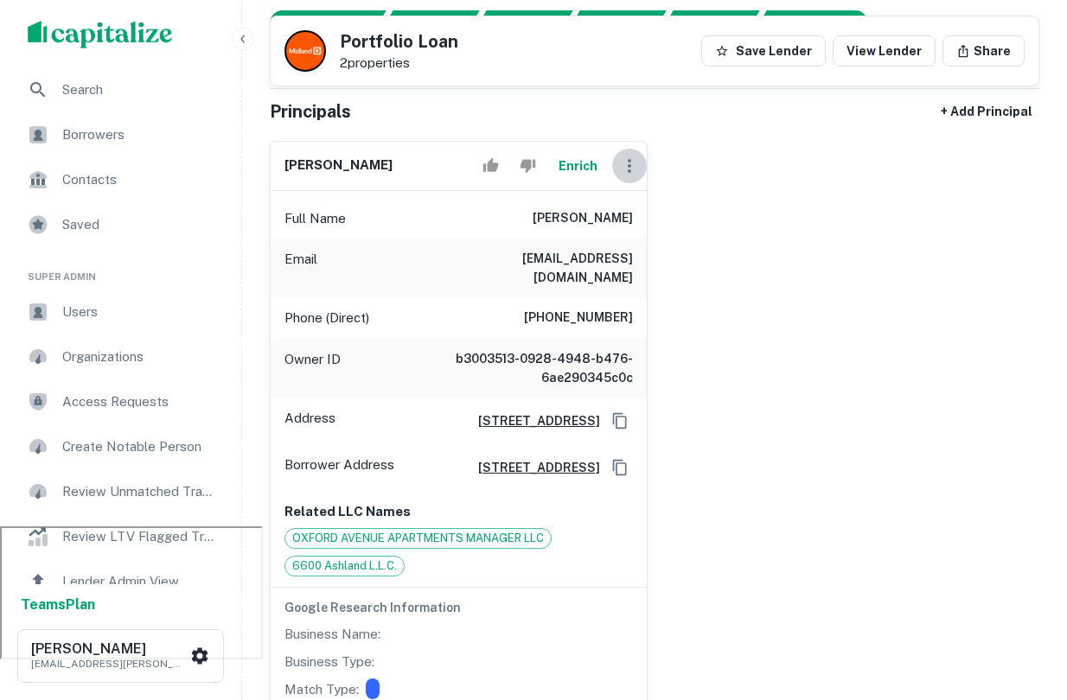
click at [633, 170] on icon "button" at bounding box center [629, 166] width 21 height 21
click at [693, 182] on div at bounding box center [533, 350] width 1067 height 700
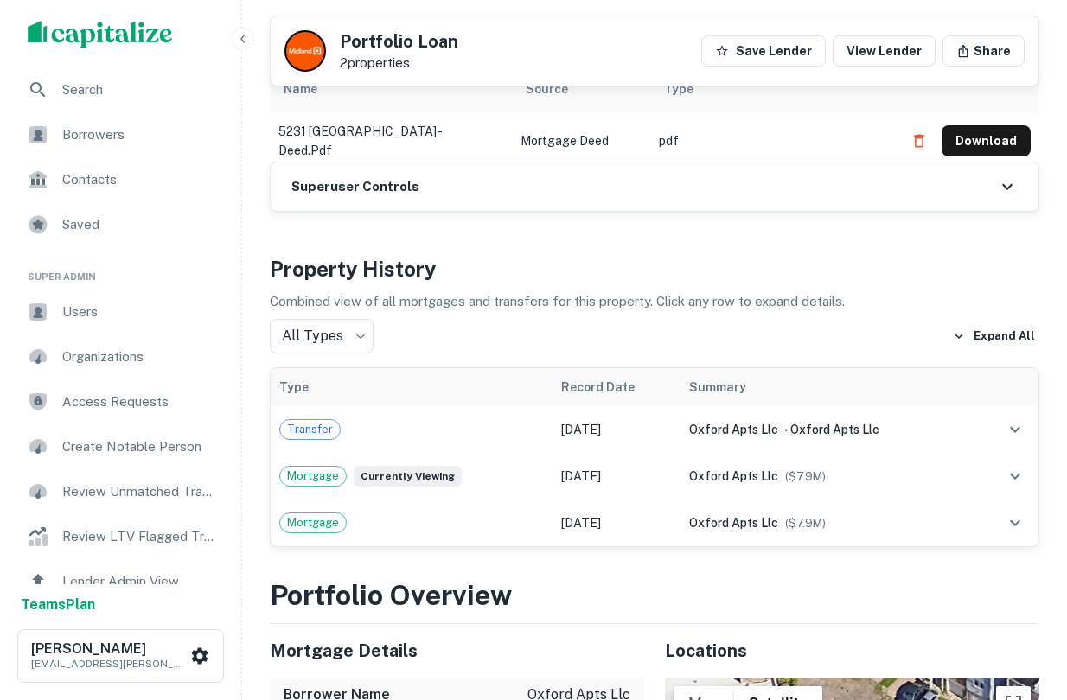
scroll to position [1003, 0]
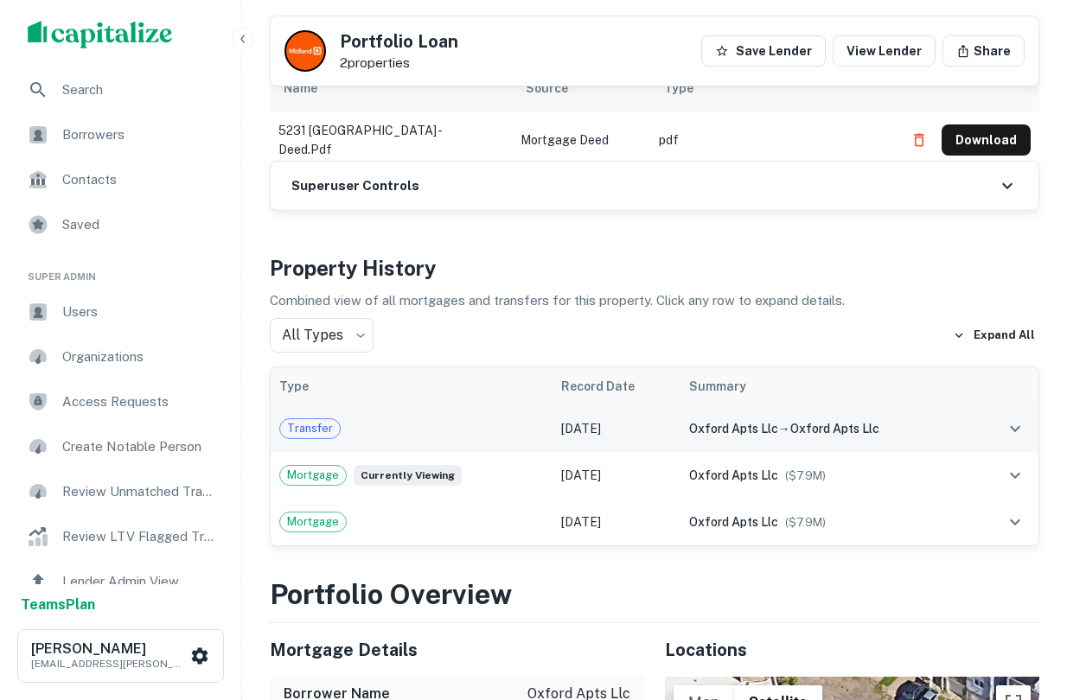
click at [875, 435] on div "oxford apts llc → oxford apts llc" at bounding box center [826, 428] width 275 height 19
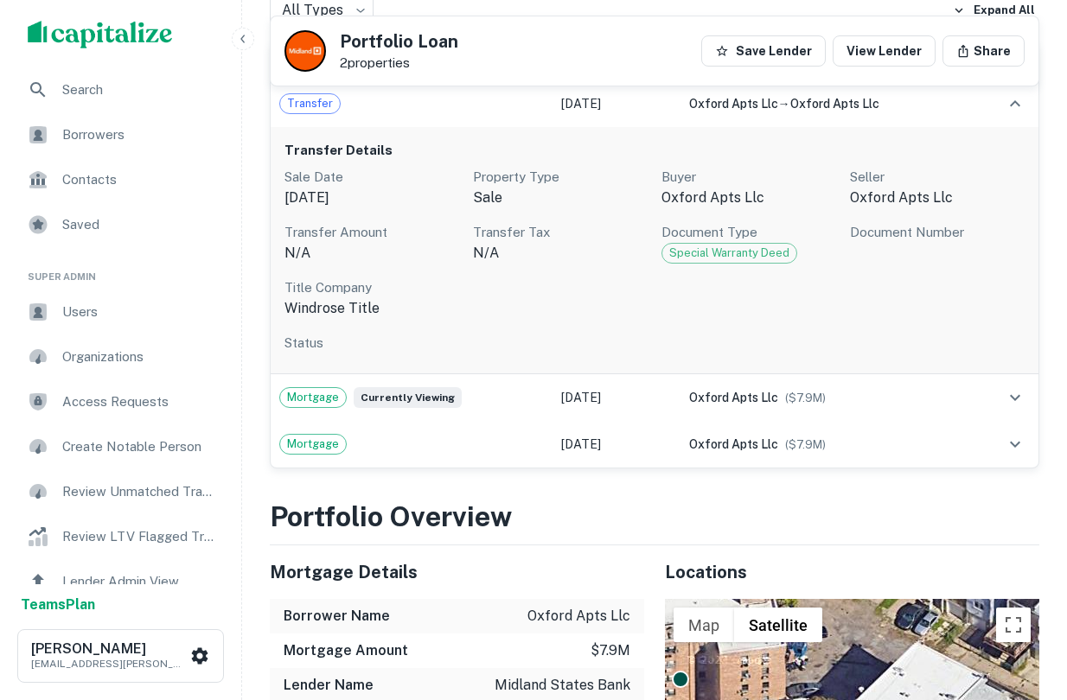
scroll to position [1329, 0]
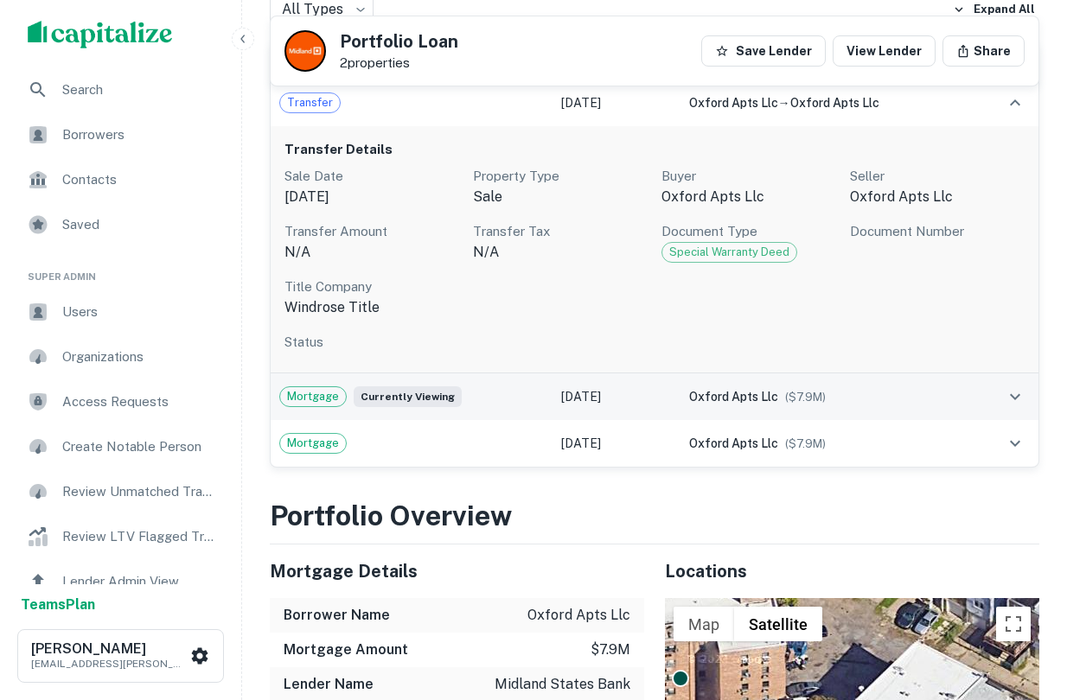
click at [573, 392] on td "Nov 03, 2022" at bounding box center [616, 396] width 128 height 47
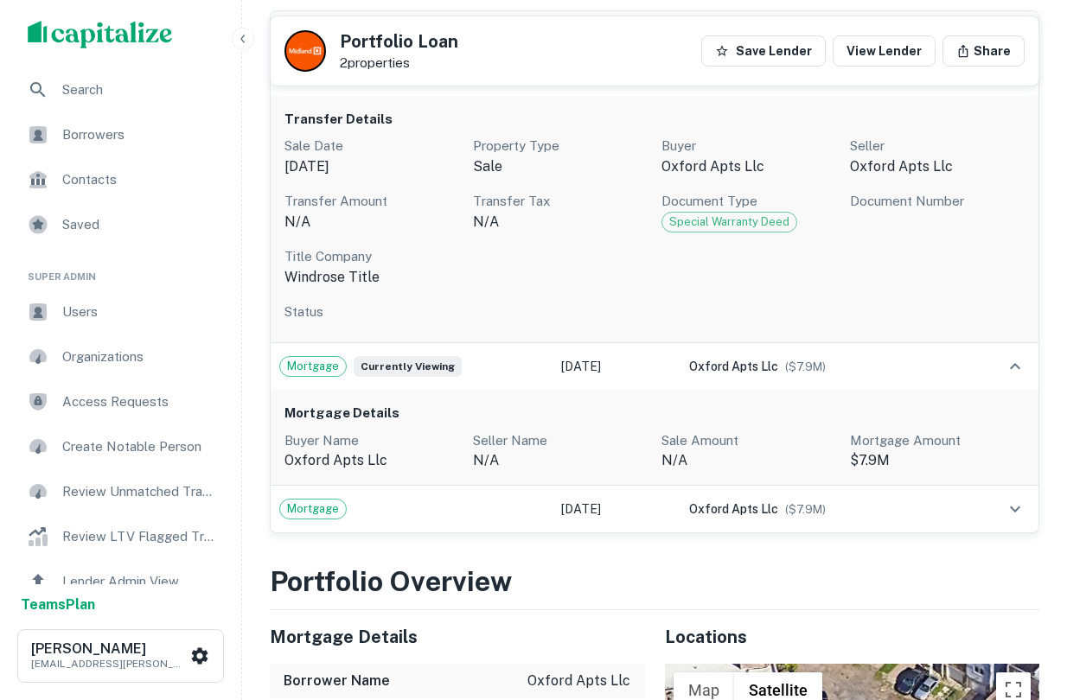
scroll to position [1363, 0]
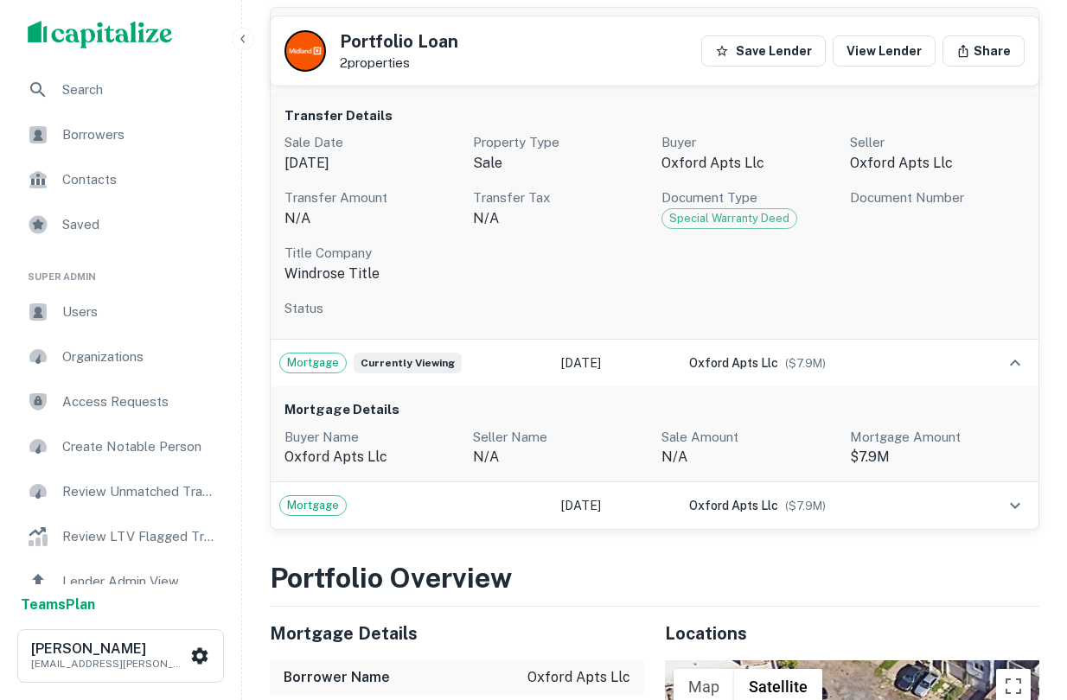
click at [573, 393] on div "Mortgage Details Buyer Name oxford apts llc Seller Name n/a Sale Amount N/A Mor…" at bounding box center [655, 434] width 768 height 96
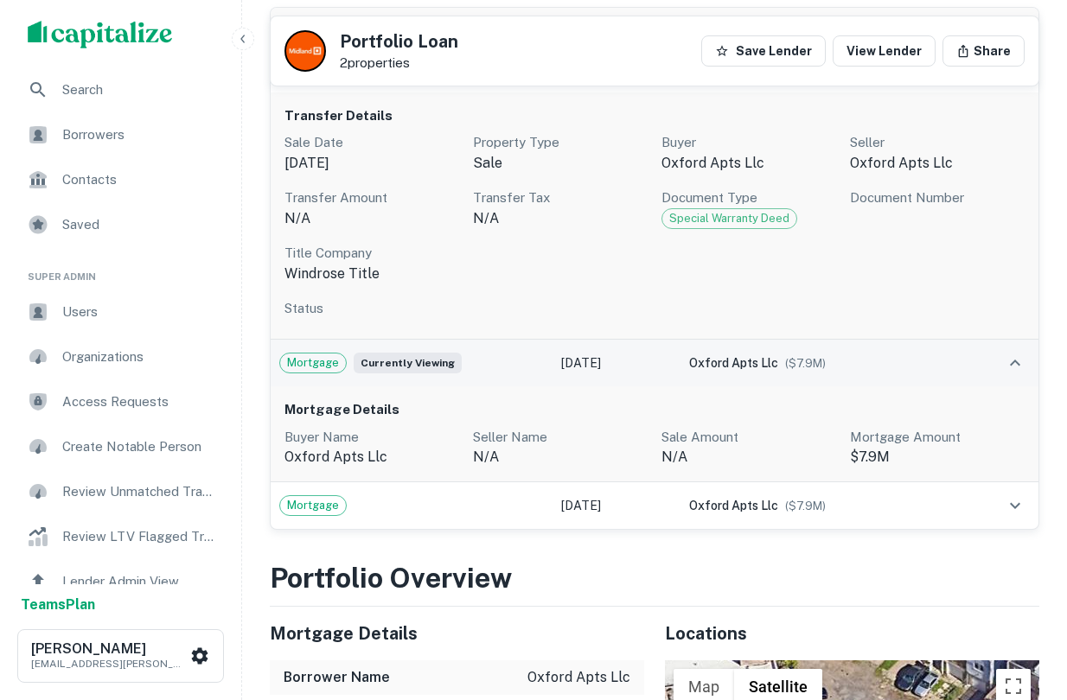
click at [587, 371] on td "Nov 03, 2022" at bounding box center [616, 363] width 128 height 47
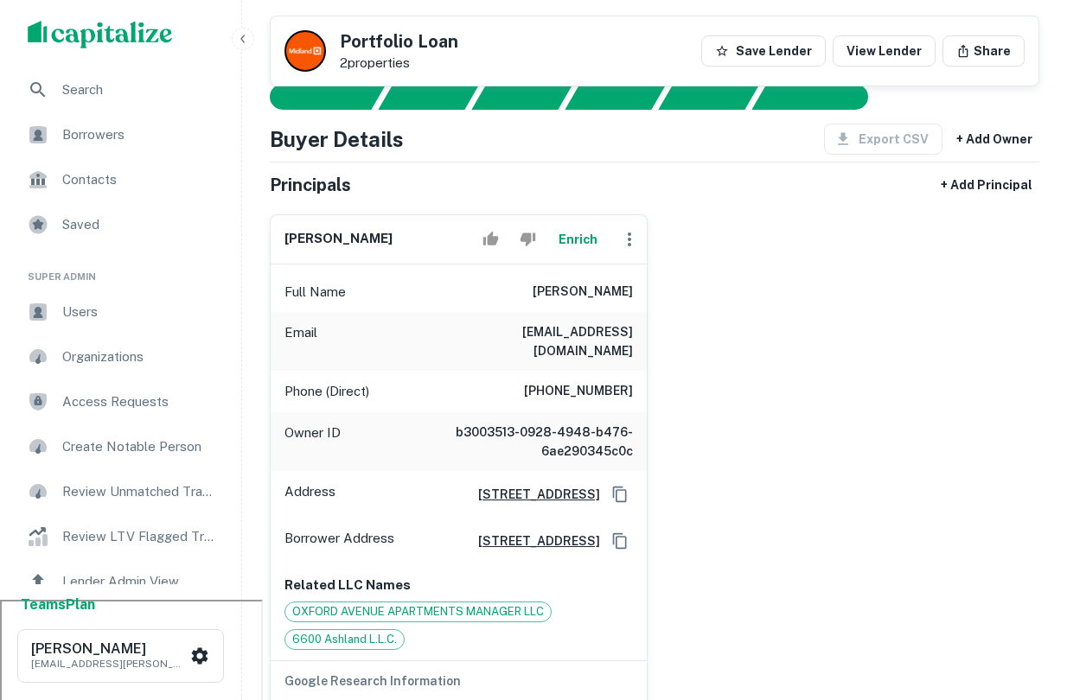
scroll to position [0, 0]
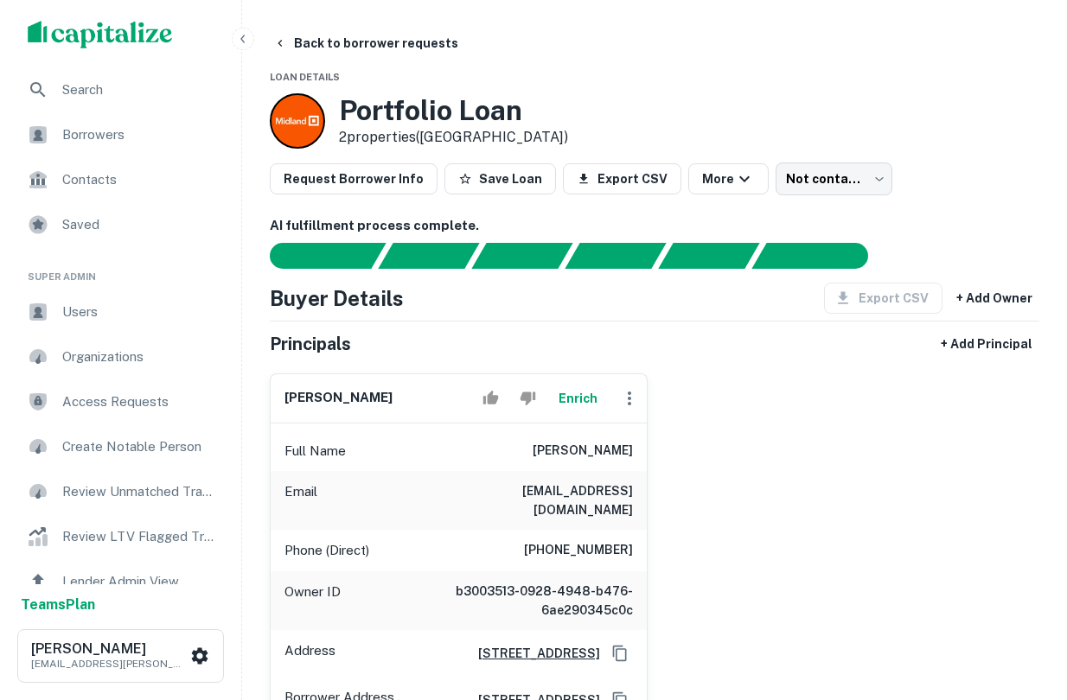
click at [183, 84] on span "Search" at bounding box center [139, 90] width 155 height 21
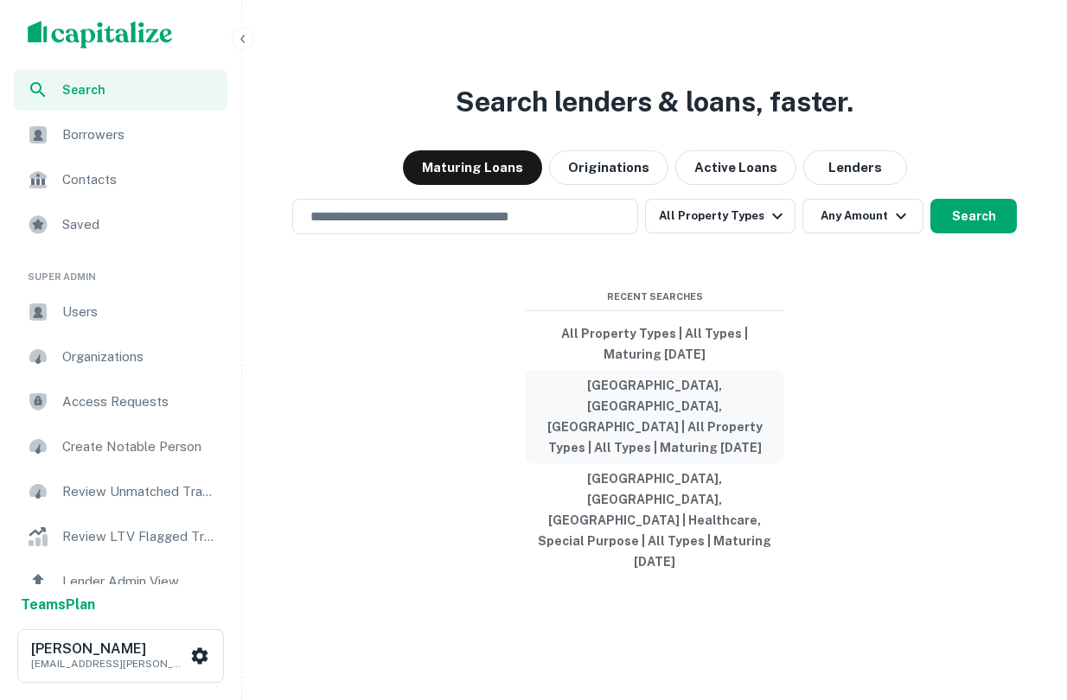
click at [666, 451] on button "[GEOGRAPHIC_DATA], [GEOGRAPHIC_DATA], [GEOGRAPHIC_DATA] | All Property Types | …" at bounding box center [654, 416] width 259 height 93
type input "**********"
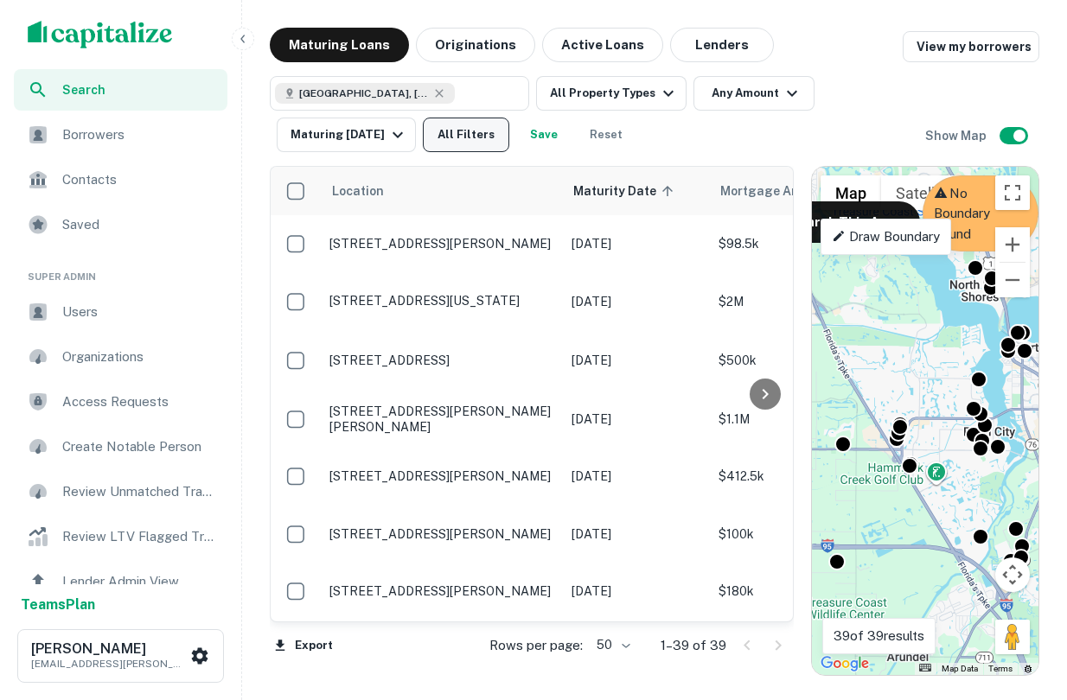
click at [464, 144] on button "All Filters" at bounding box center [466, 135] width 86 height 35
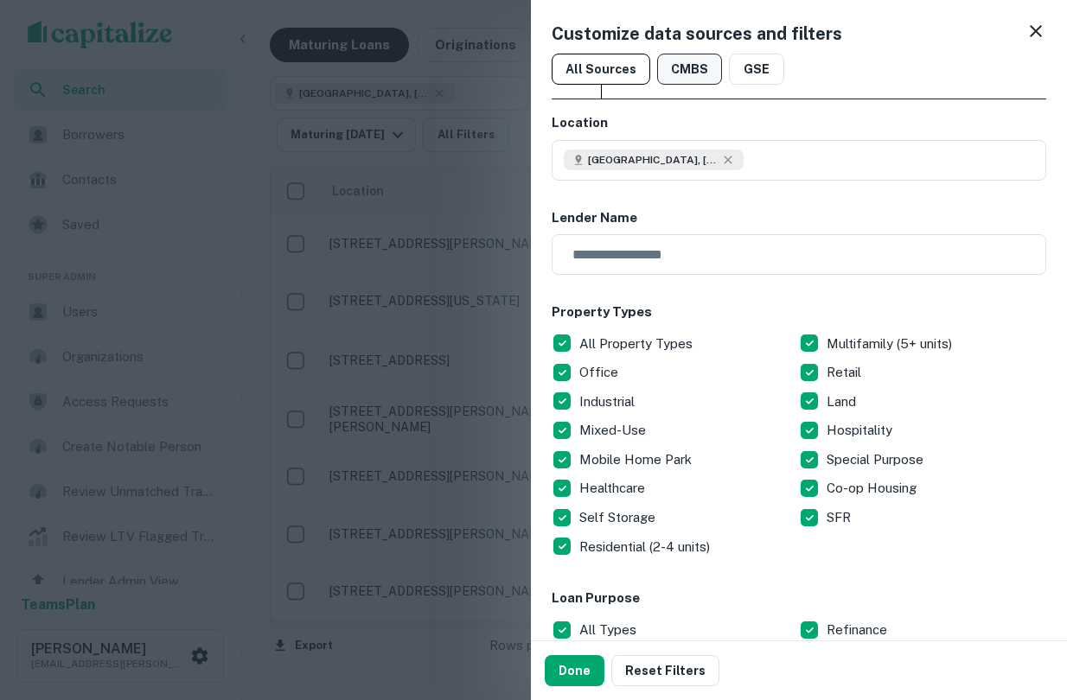
click at [676, 67] on button "CMBS" at bounding box center [689, 69] width 65 height 31
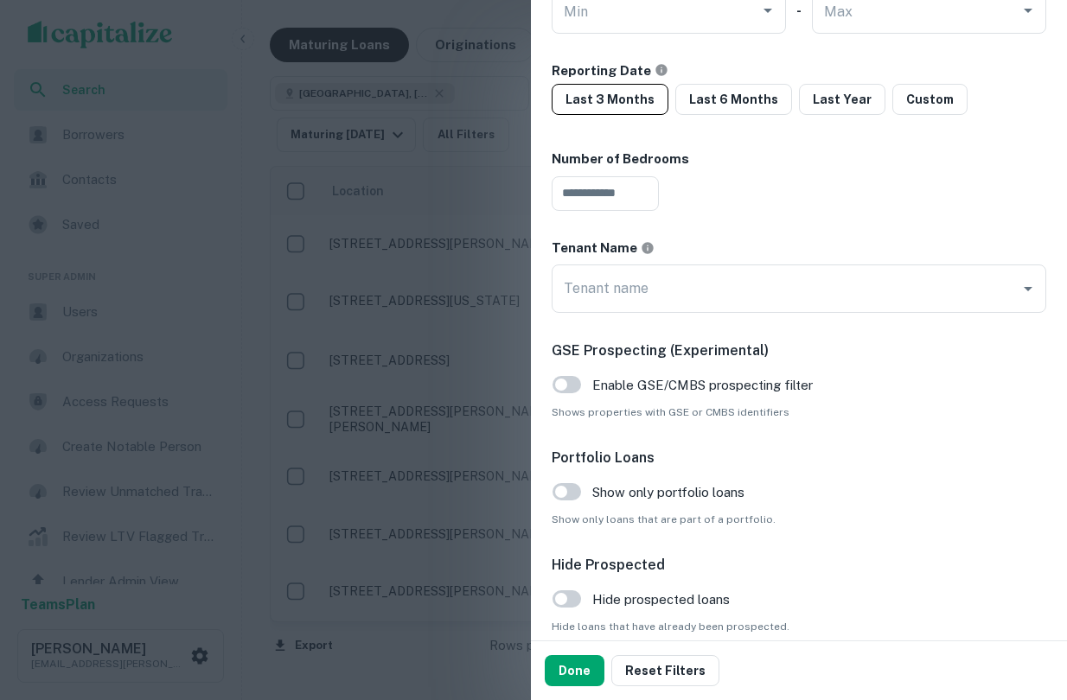
scroll to position [1373, 0]
click at [578, 664] on button "Done" at bounding box center [575, 670] width 60 height 31
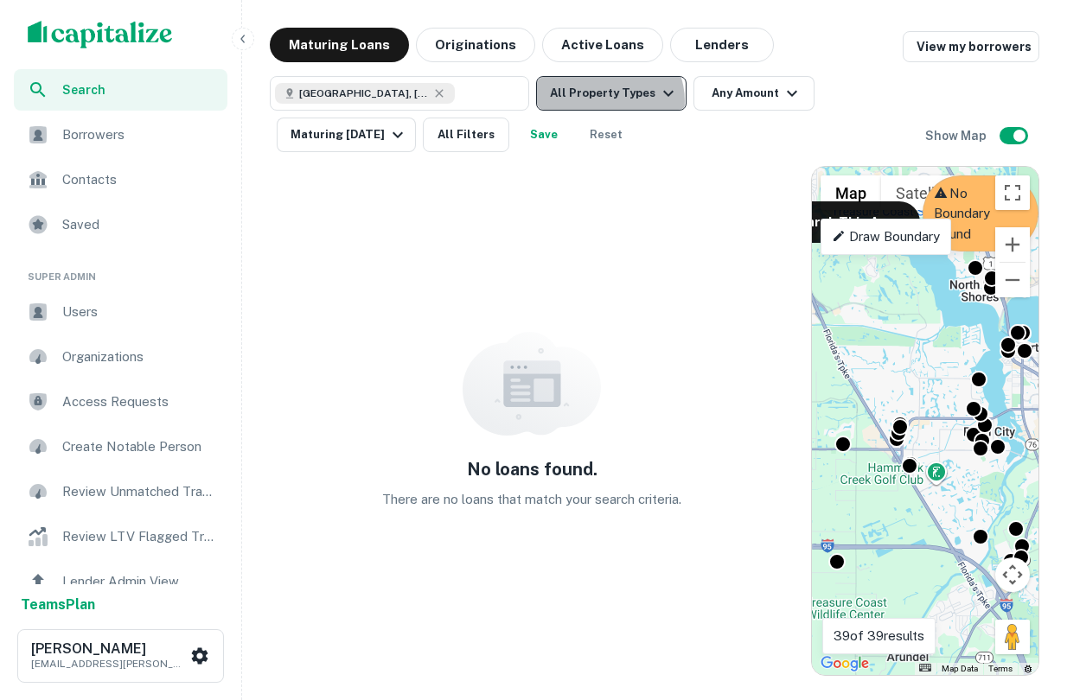
click at [607, 101] on button "All Property Types" at bounding box center [611, 93] width 150 height 35
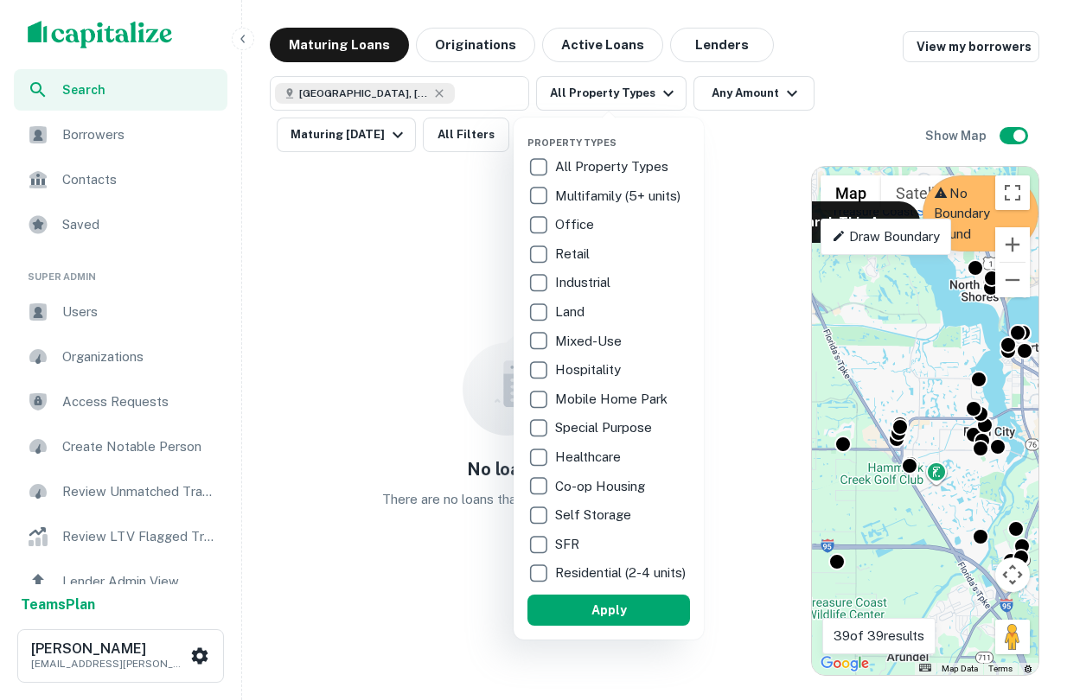
click at [970, 69] on div at bounding box center [533, 350] width 1067 height 700
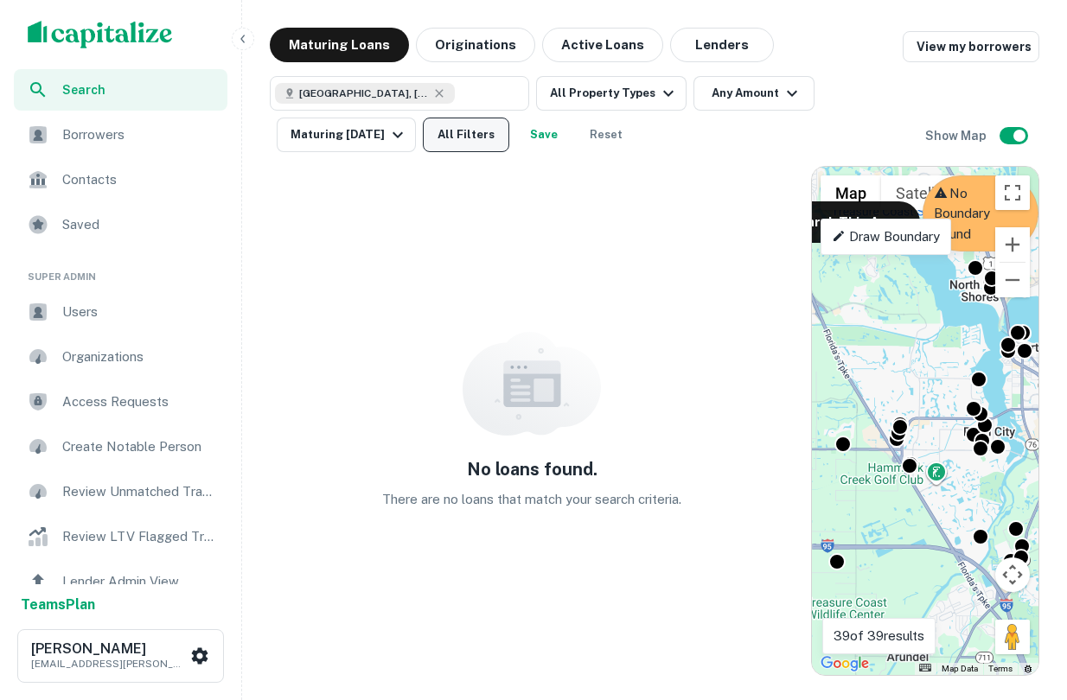
click at [481, 134] on button "All Filters" at bounding box center [466, 135] width 86 height 35
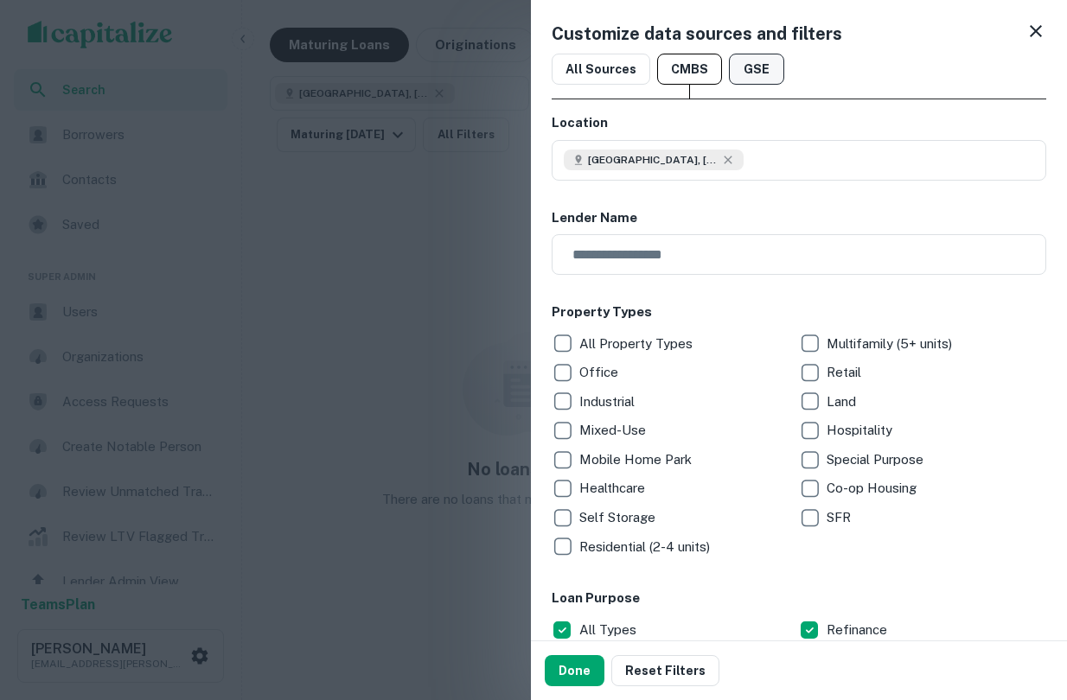
click at [743, 69] on button "GSE" at bounding box center [756, 69] width 55 height 31
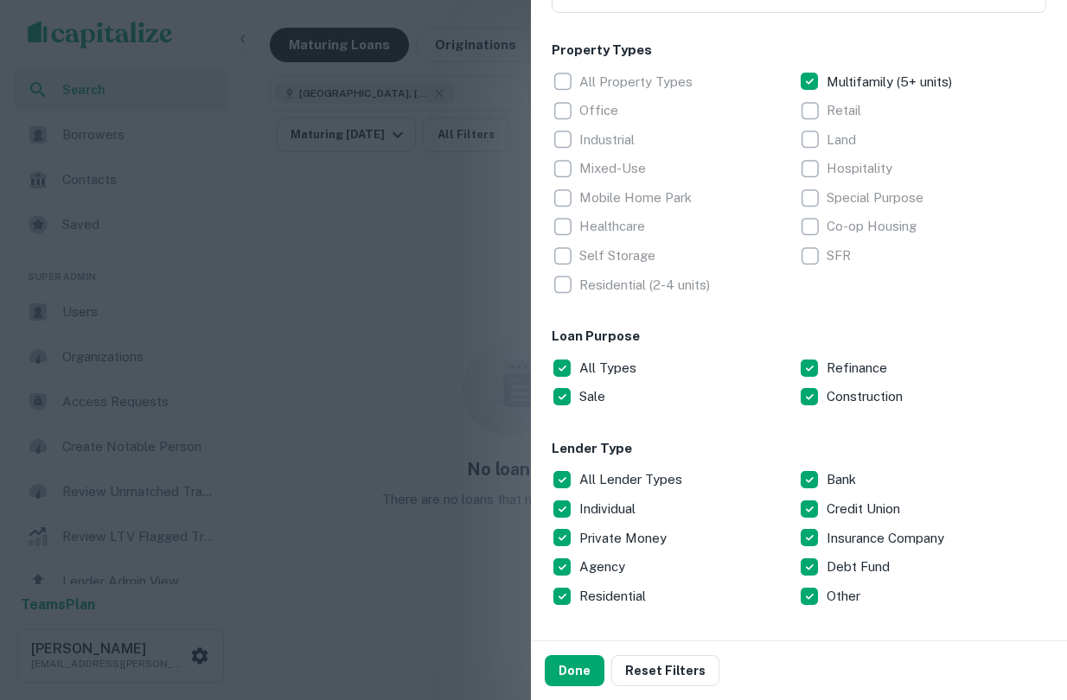
scroll to position [283, 0]
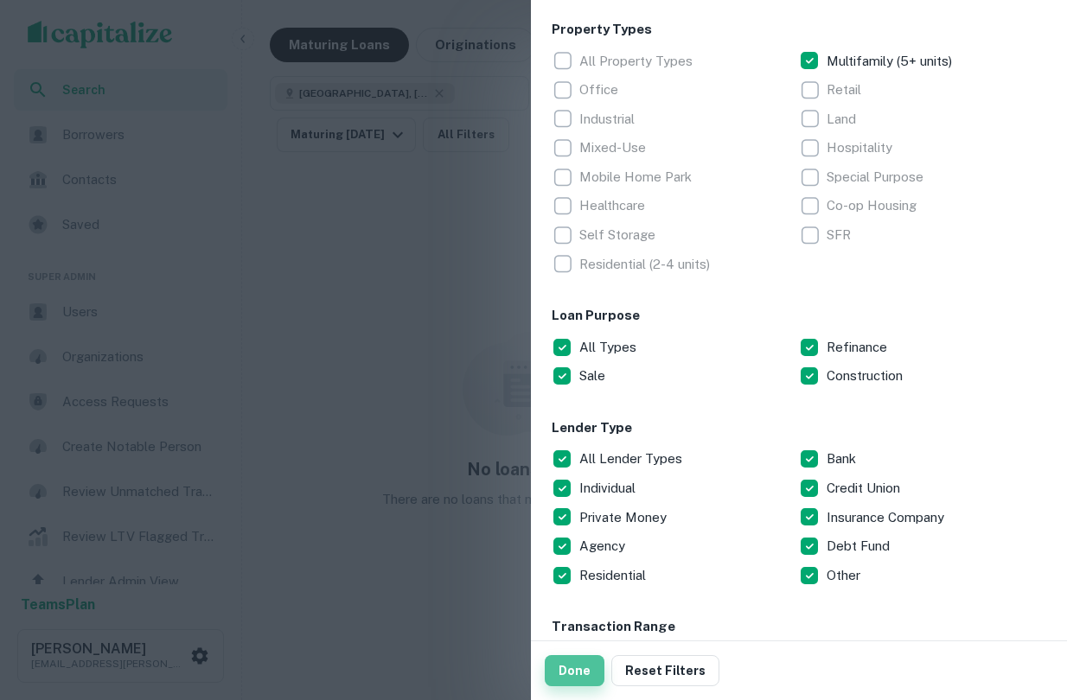
click at [584, 662] on button "Done" at bounding box center [575, 670] width 60 height 31
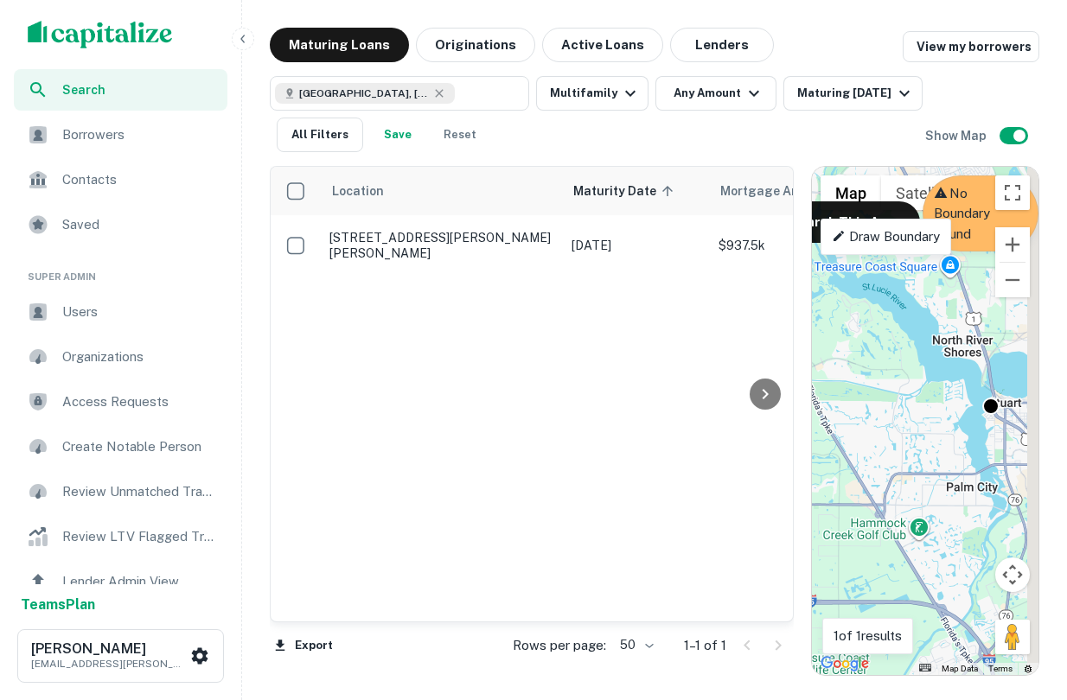
drag, startPoint x: 964, startPoint y: 324, endPoint x: 940, endPoint y: 388, distance: 68.4
click at [940, 388] on div "To activate drag with keyboard, press Alt + Enter. Once in keyboard drag state,…" at bounding box center [925, 421] width 226 height 508
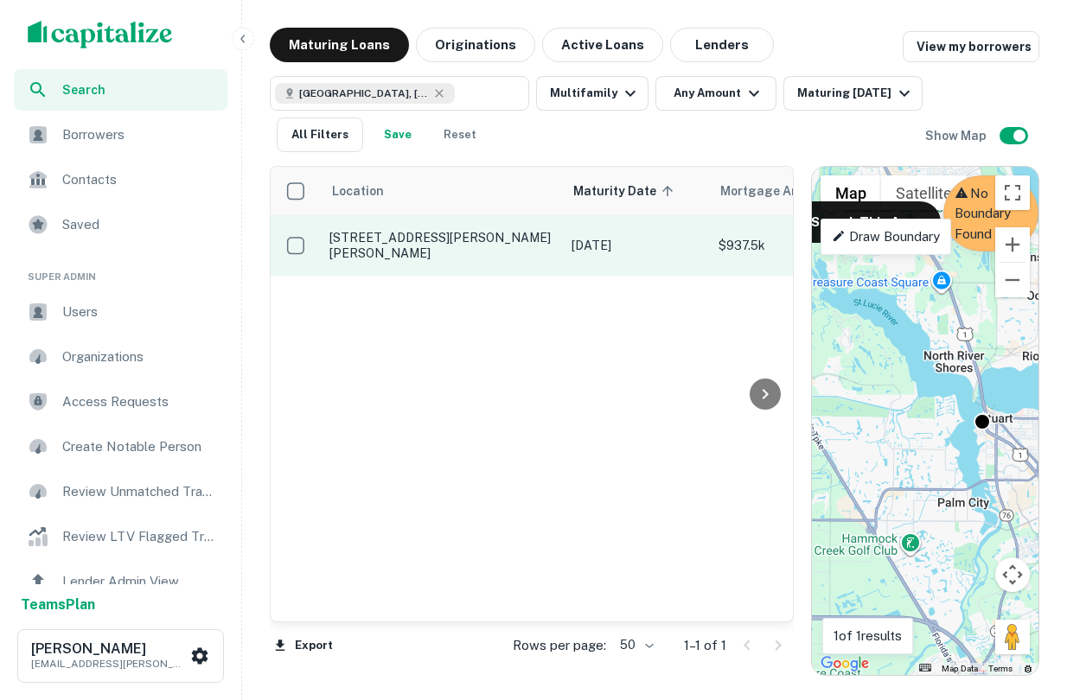
click at [477, 250] on p "660 Sw Bryant Ave Stuart, FL34994" at bounding box center [441, 245] width 225 height 31
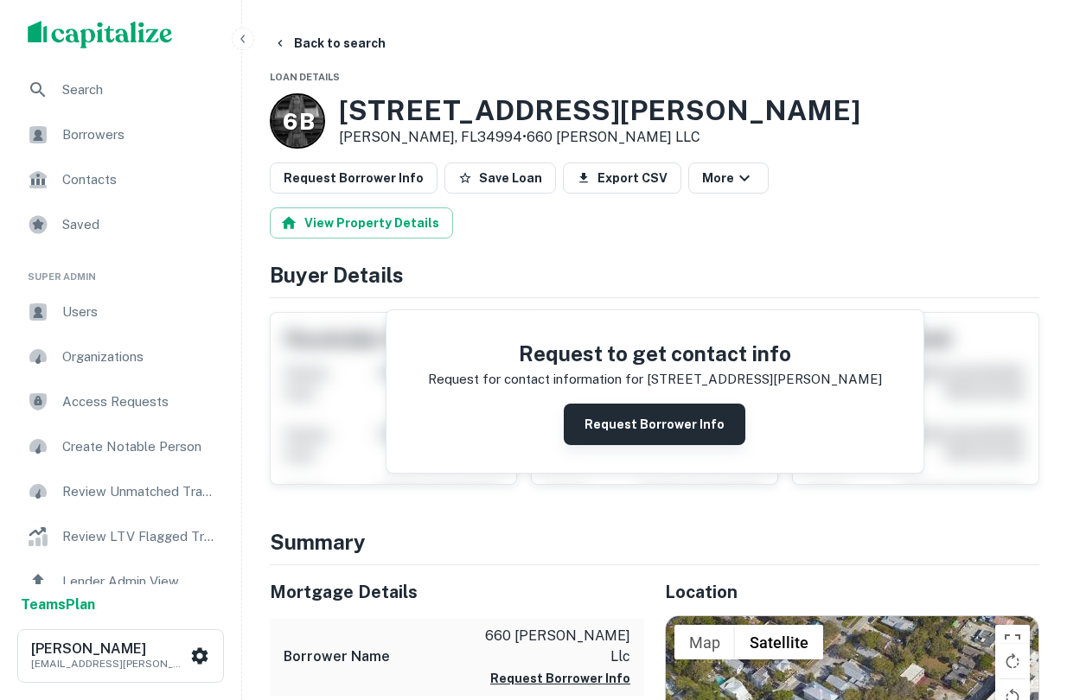
click at [626, 419] on button "Request Borrower Info" at bounding box center [655, 424] width 182 height 41
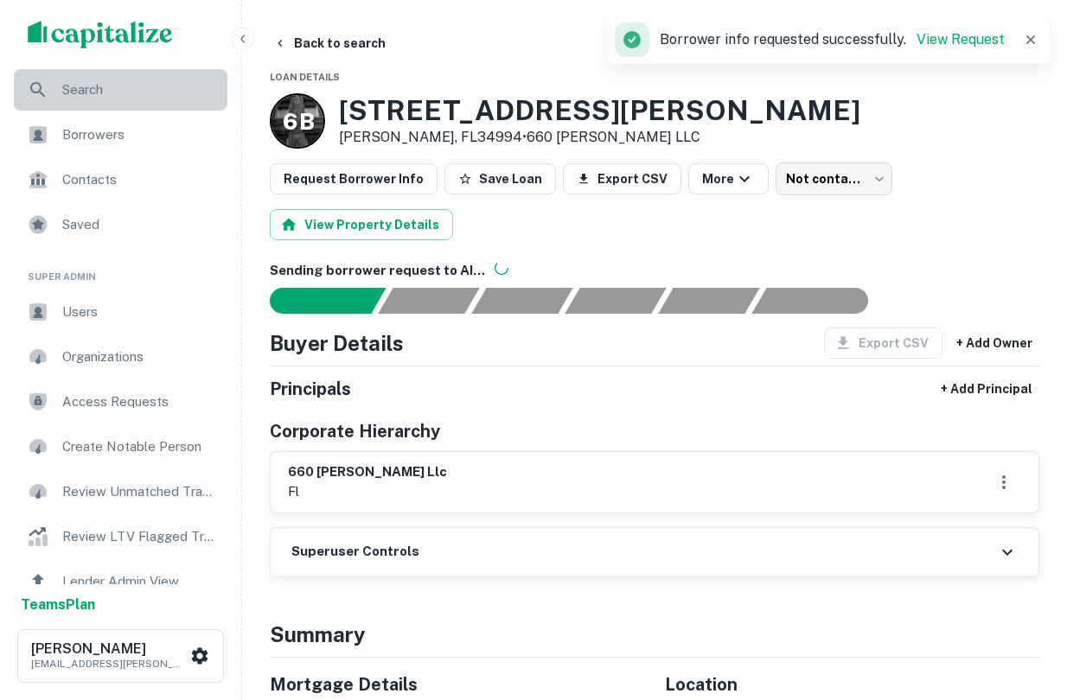
click at [108, 88] on span "Search" at bounding box center [139, 90] width 155 height 21
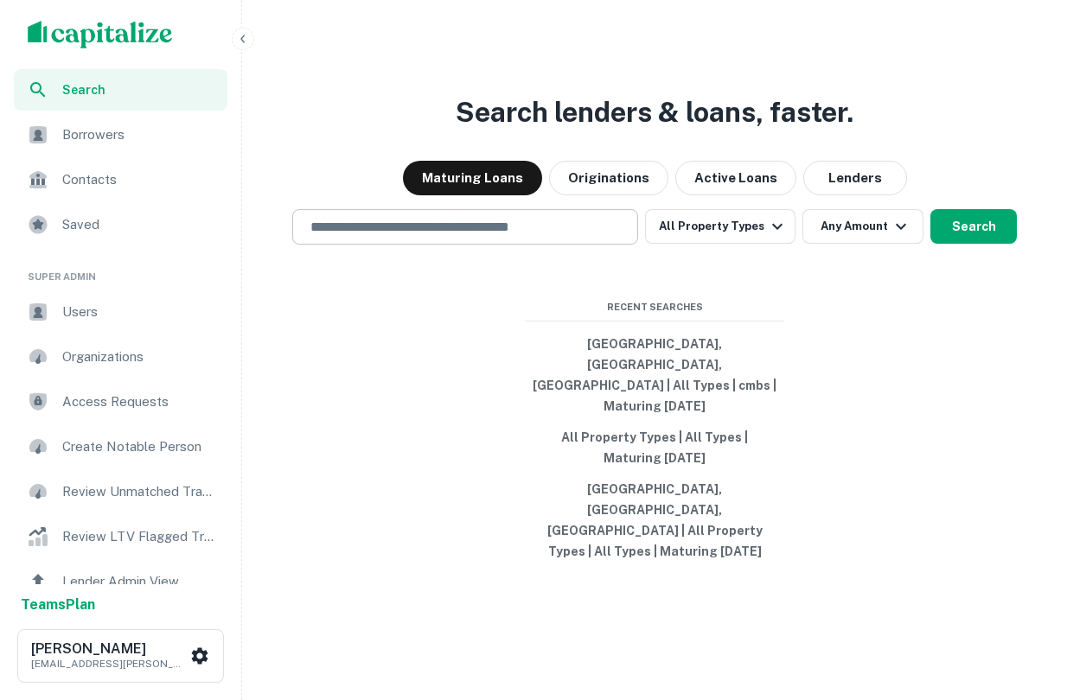
click at [375, 289] on div "Search lenders & loans, faster. Maturing Loans Originations Active Loans Lender…" at bounding box center [654, 391] width 811 height 700
click at [372, 245] on div "​" at bounding box center [465, 226] width 346 height 35
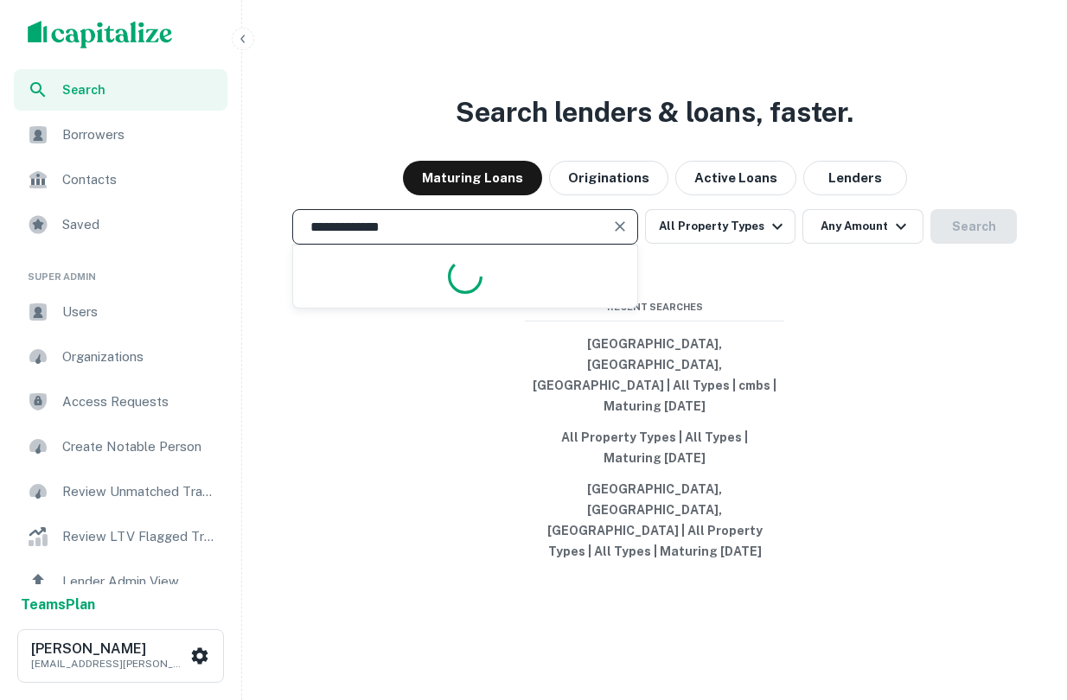
type input "**********"
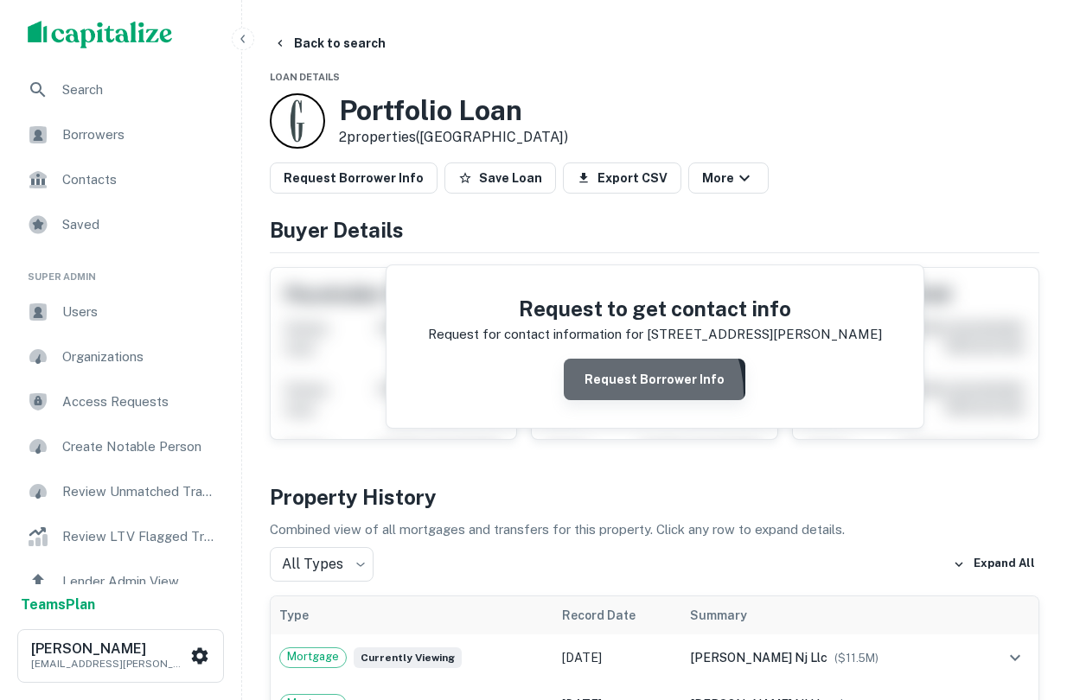
click at [624, 394] on button "Request Borrower Info" at bounding box center [655, 379] width 182 height 41
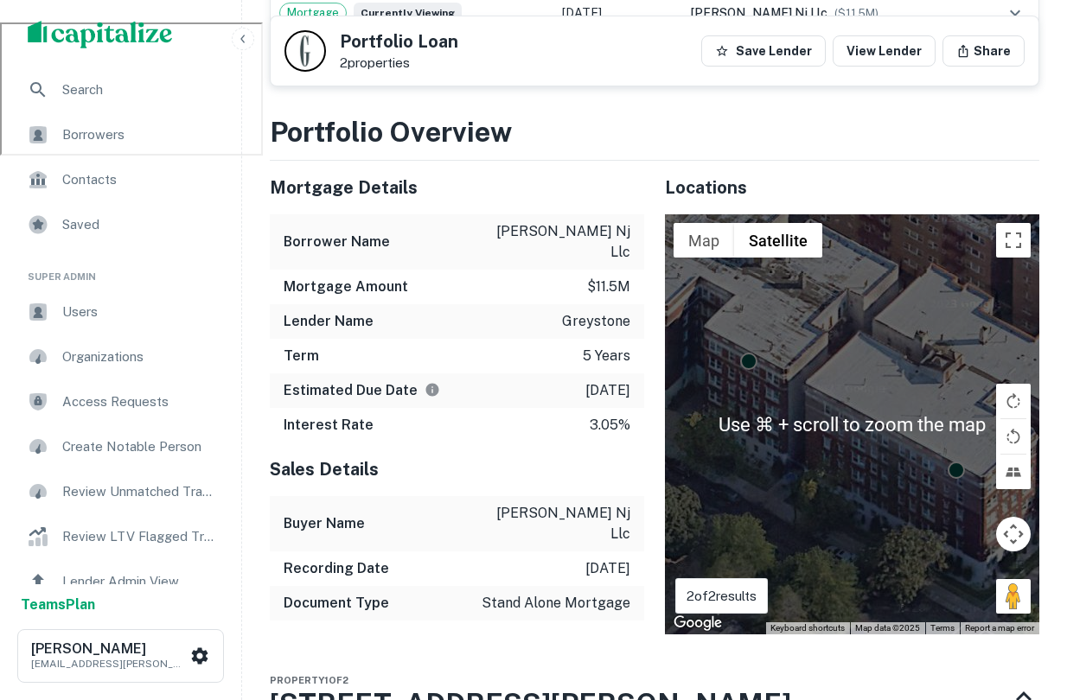
scroll to position [684, 0]
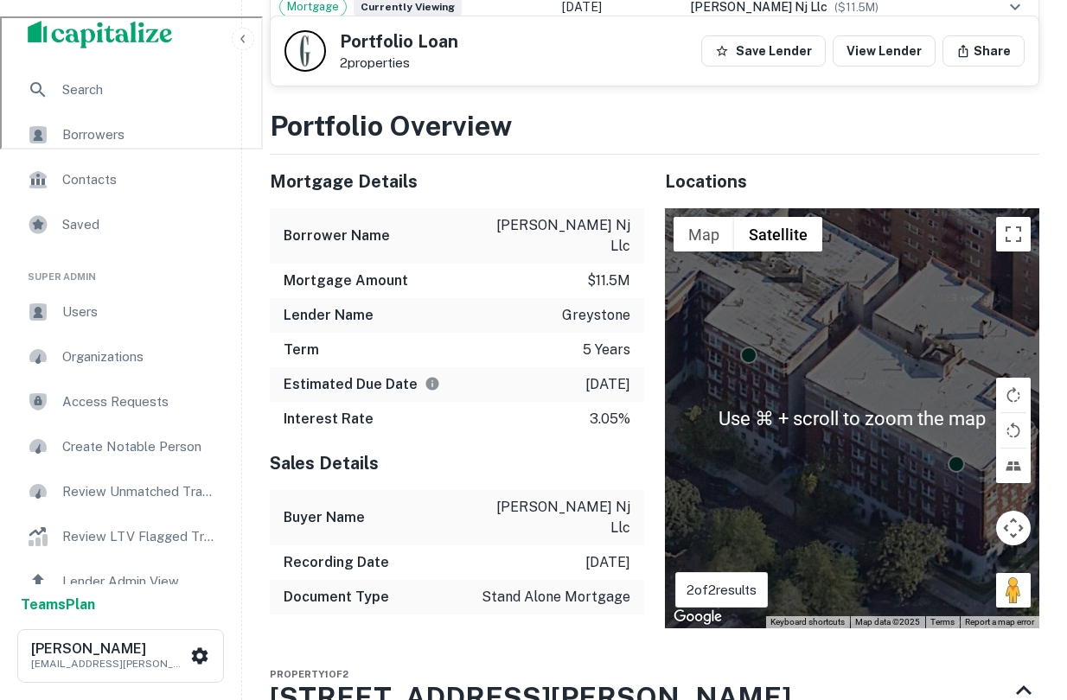
click at [541, 449] on div "Sales Details" at bounding box center [457, 463] width 374 height 54
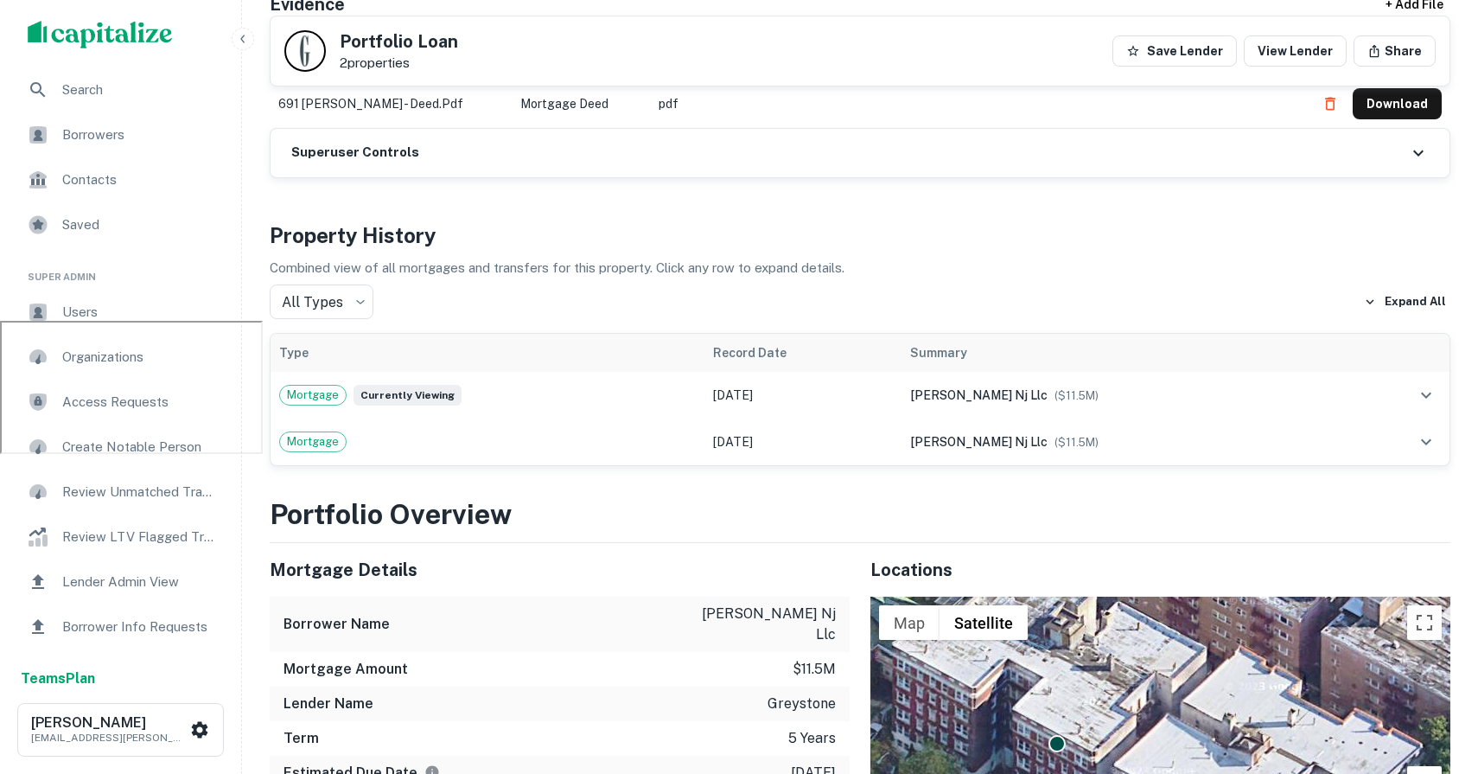
scroll to position [454, 0]
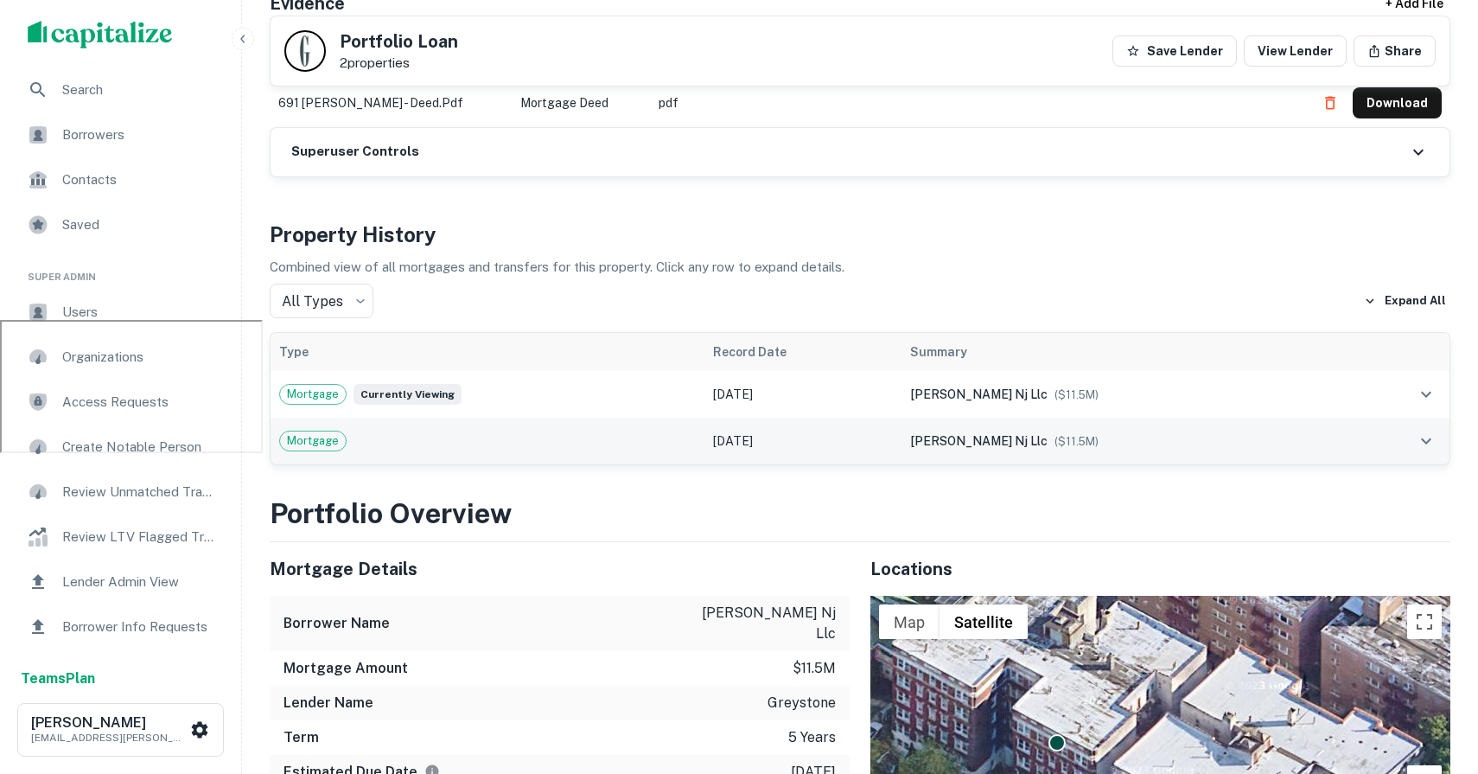
click at [1066, 436] on icon "expand row" at bounding box center [1426, 440] width 21 height 21
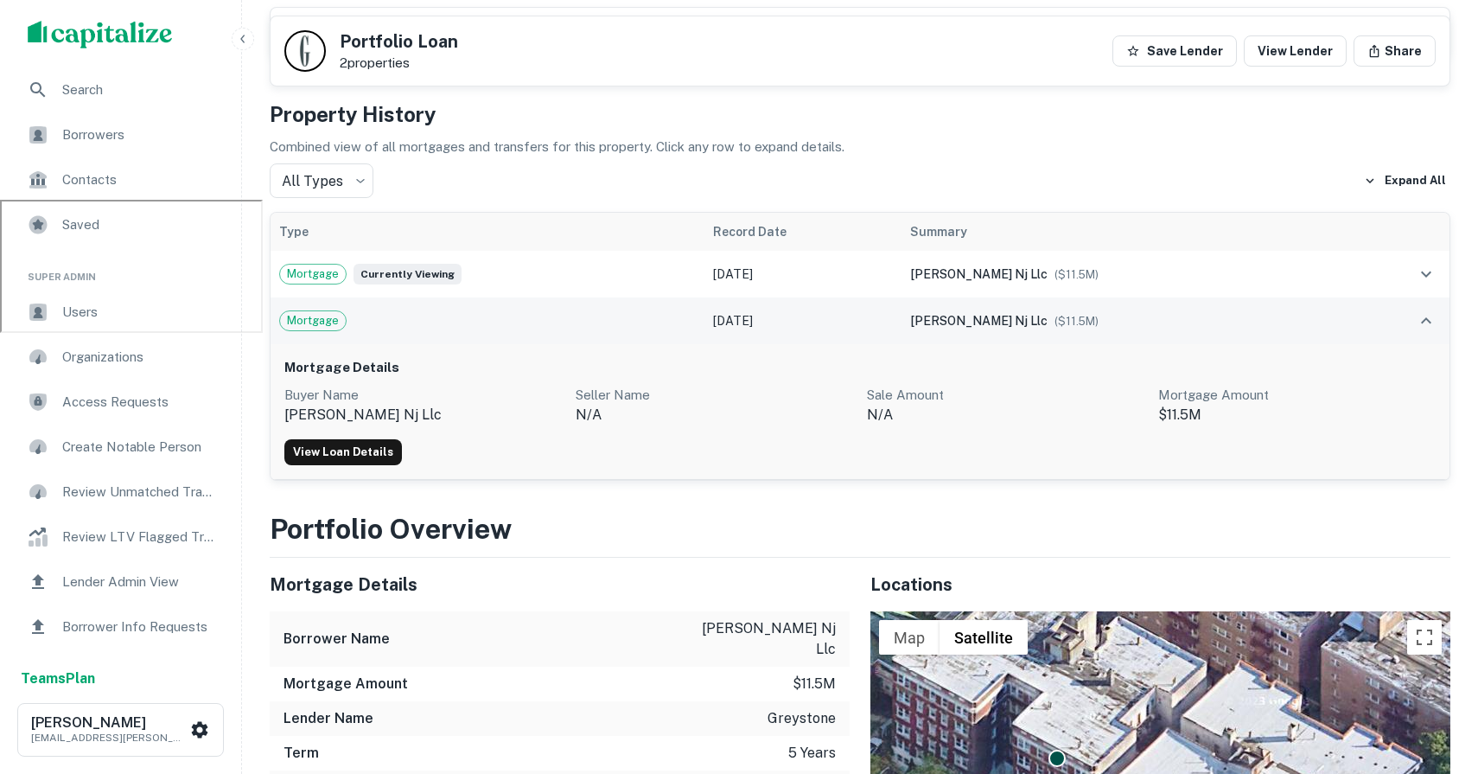
scroll to position [573, 0]
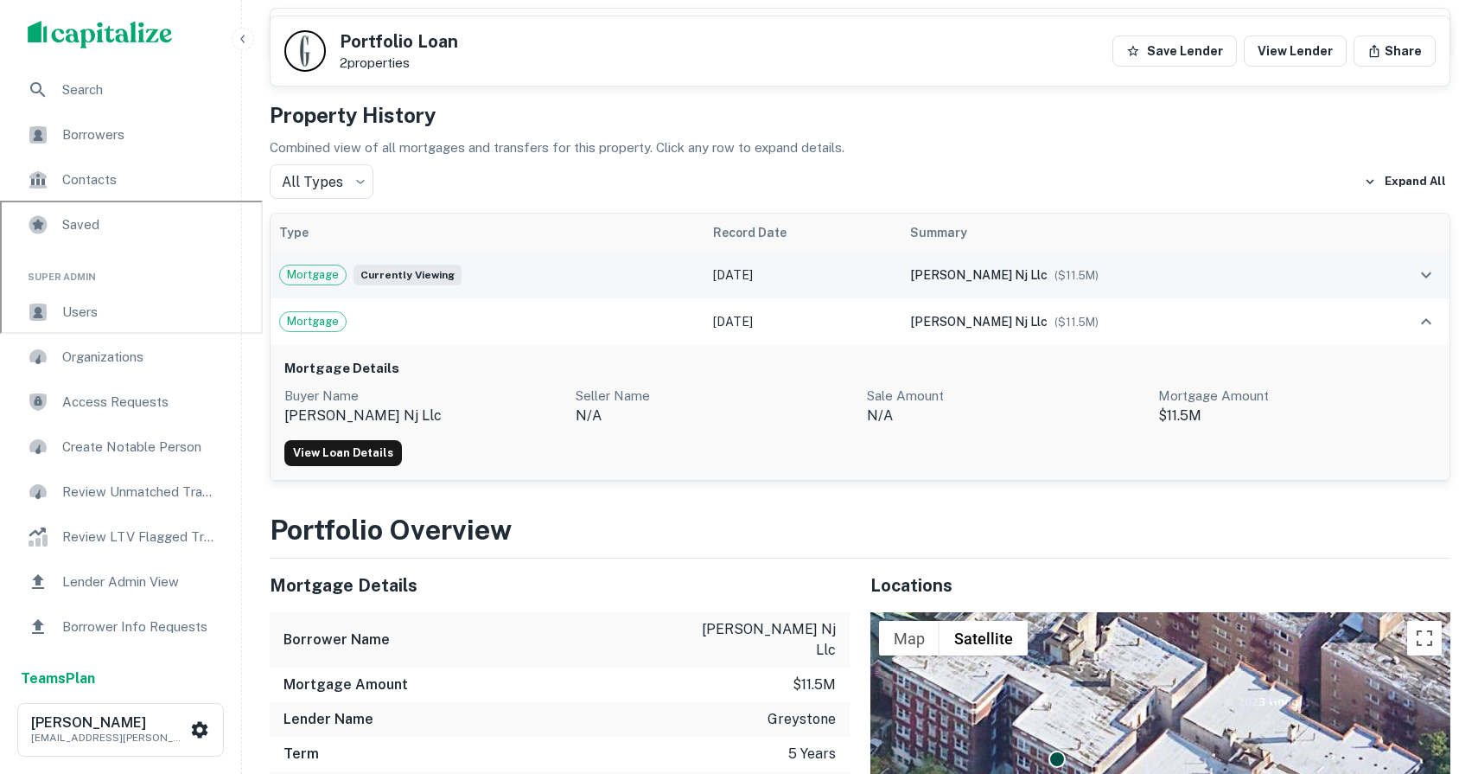
click at [829, 266] on td "[DATE]" at bounding box center [802, 275] width 197 height 47
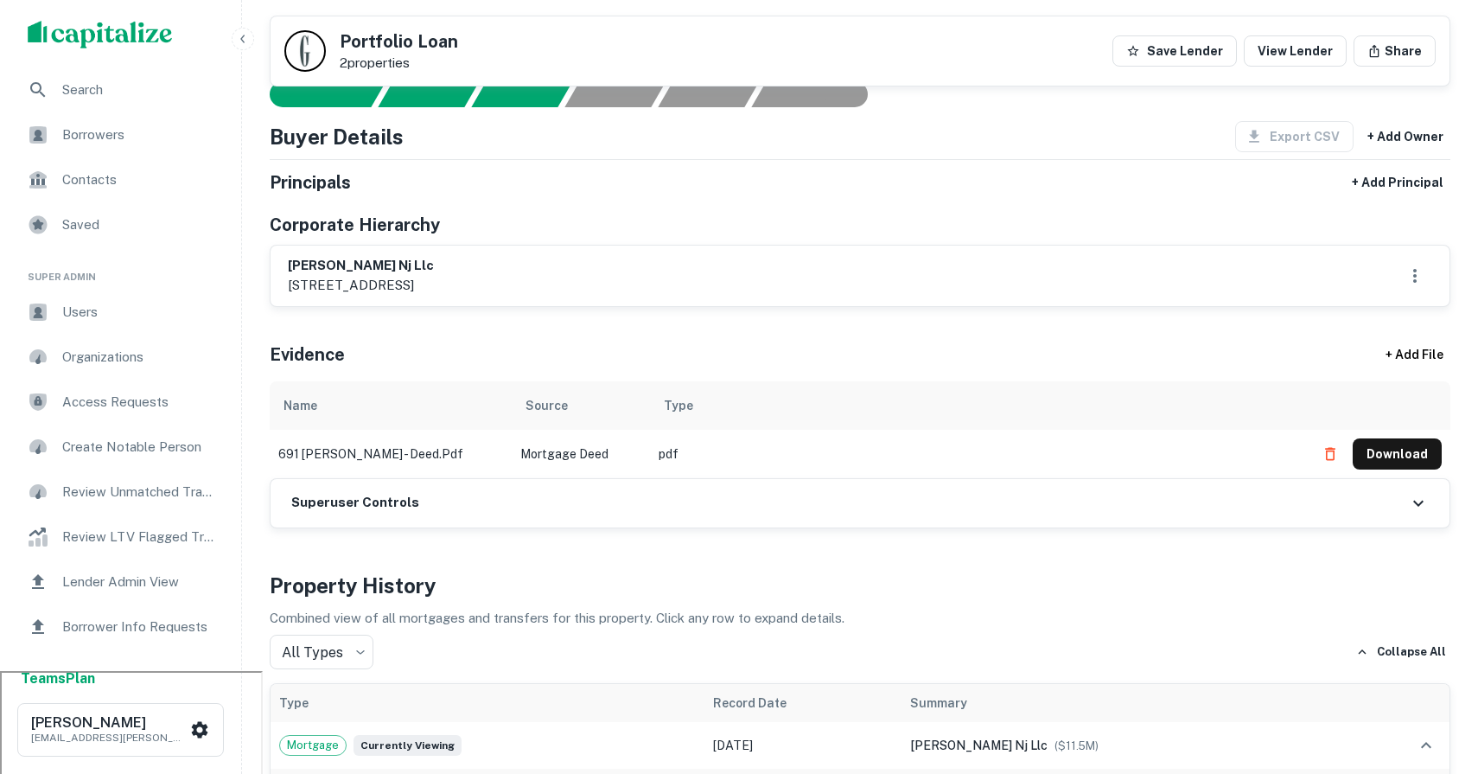
scroll to position [0, 0]
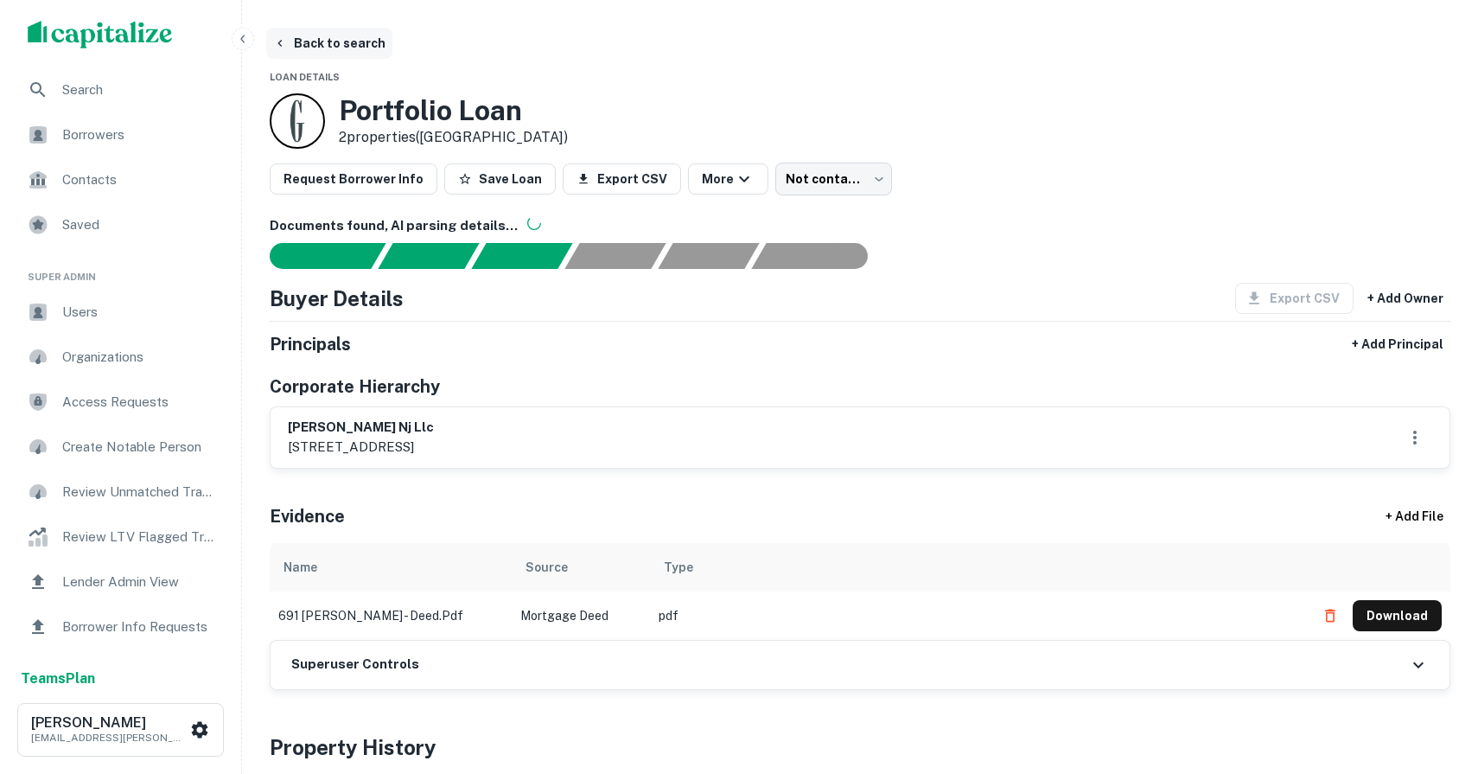
click at [319, 30] on button "Back to search" at bounding box center [329, 43] width 126 height 31
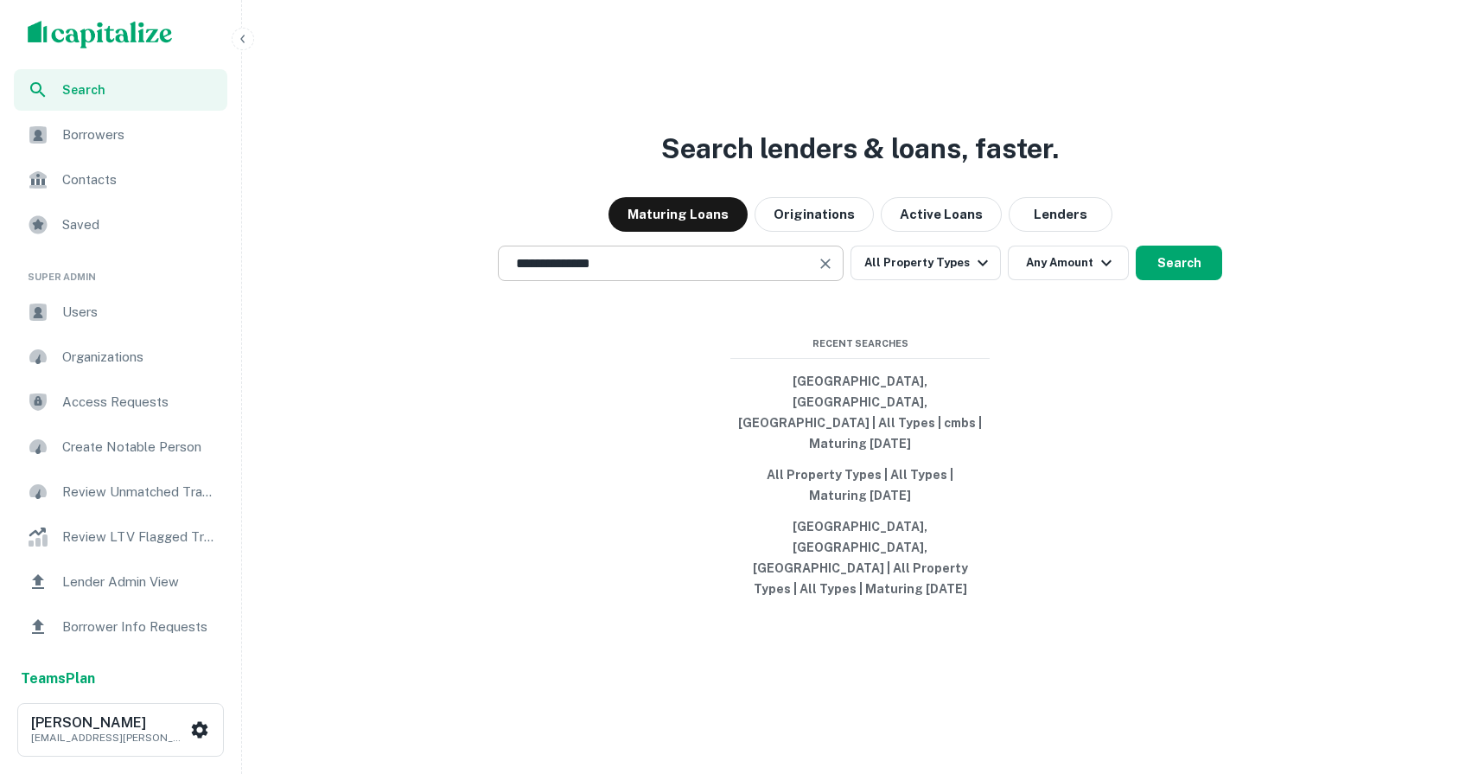
click at [623, 273] on input "**********" at bounding box center [658, 263] width 304 height 20
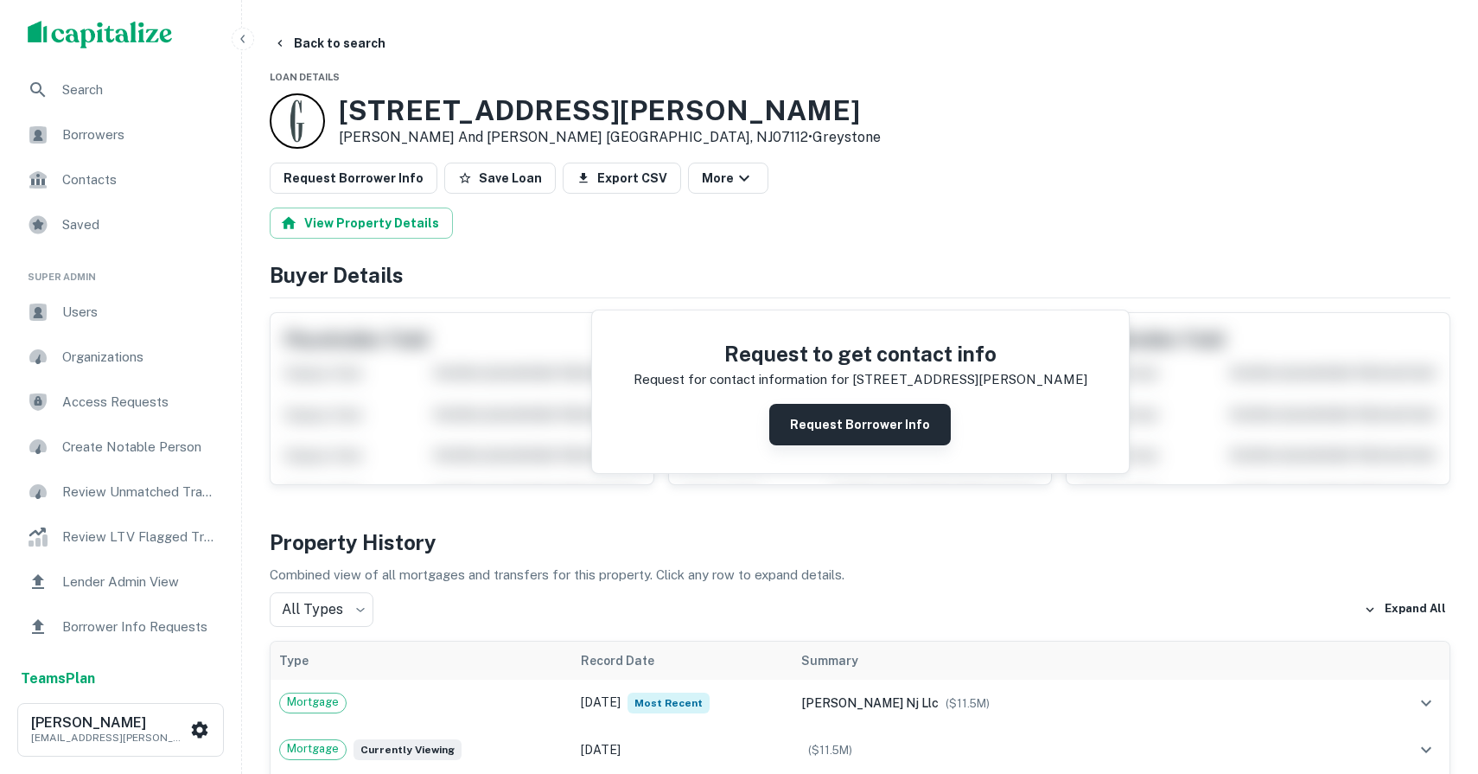
click at [855, 433] on button "Request Borrower Info" at bounding box center [860, 424] width 182 height 41
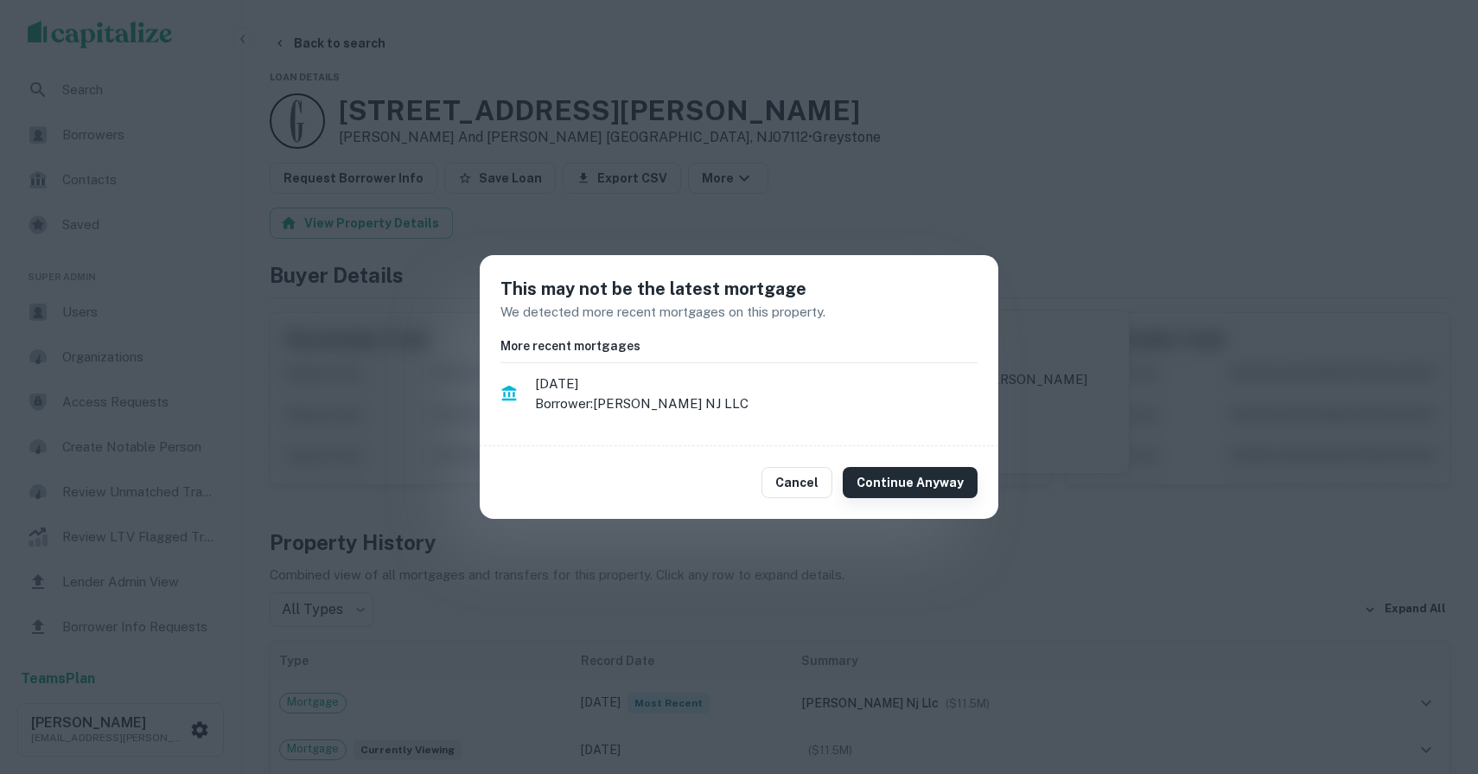
click at [917, 484] on button "Continue Anyway" at bounding box center [910, 482] width 135 height 31
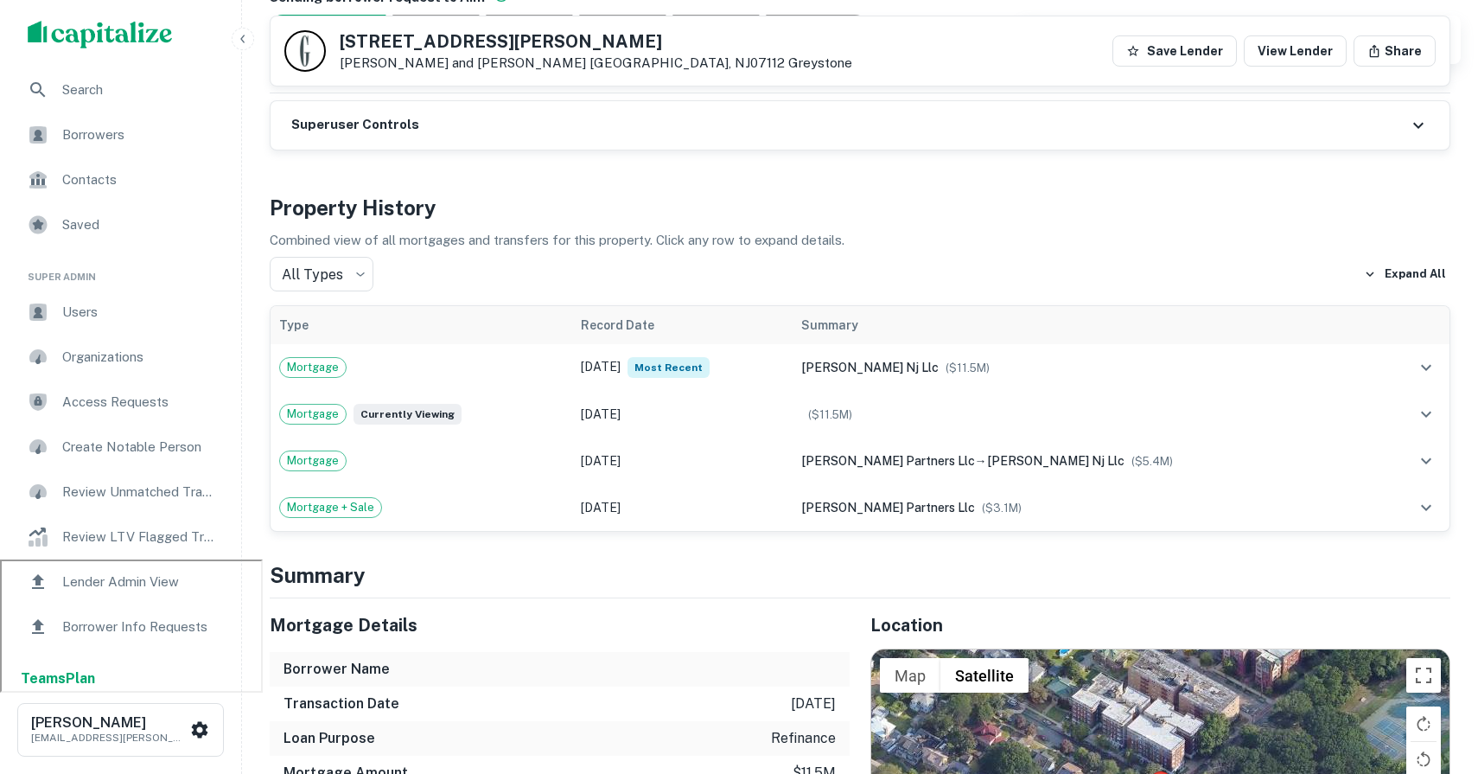
scroll to position [219, 0]
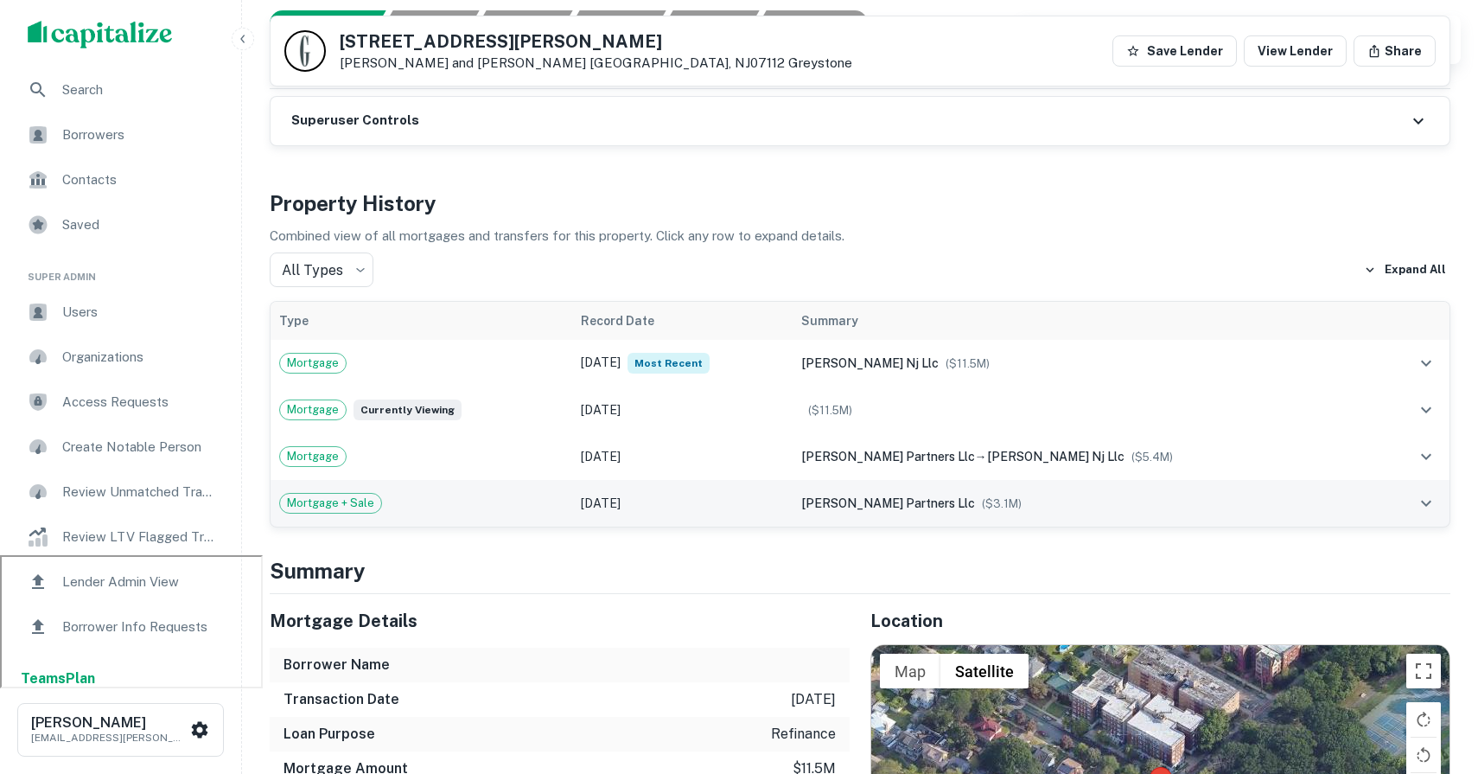
click at [1066, 505] on div "[PERSON_NAME] partners llc ($ 3.1M )" at bounding box center [1086, 503] width 570 height 19
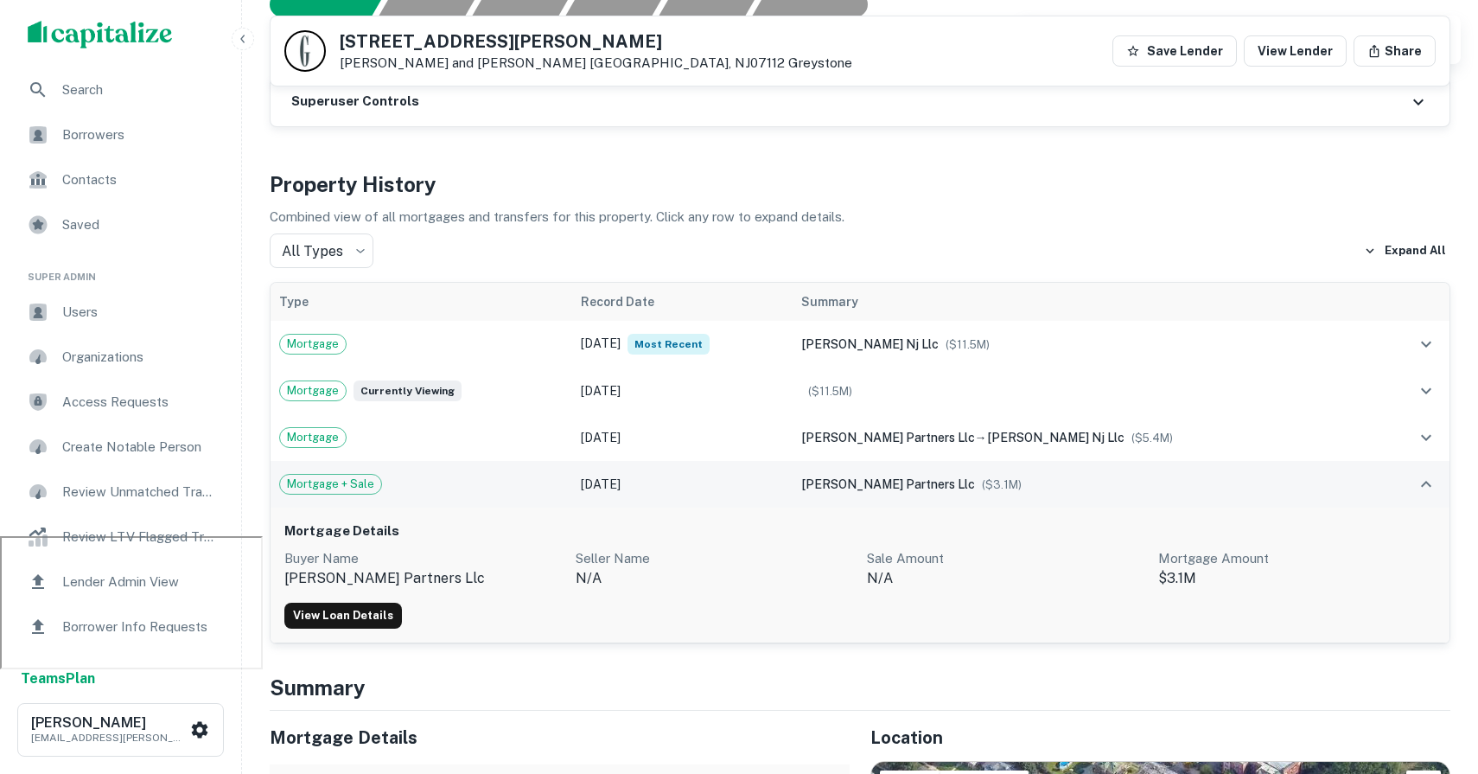
scroll to position [273, 0]
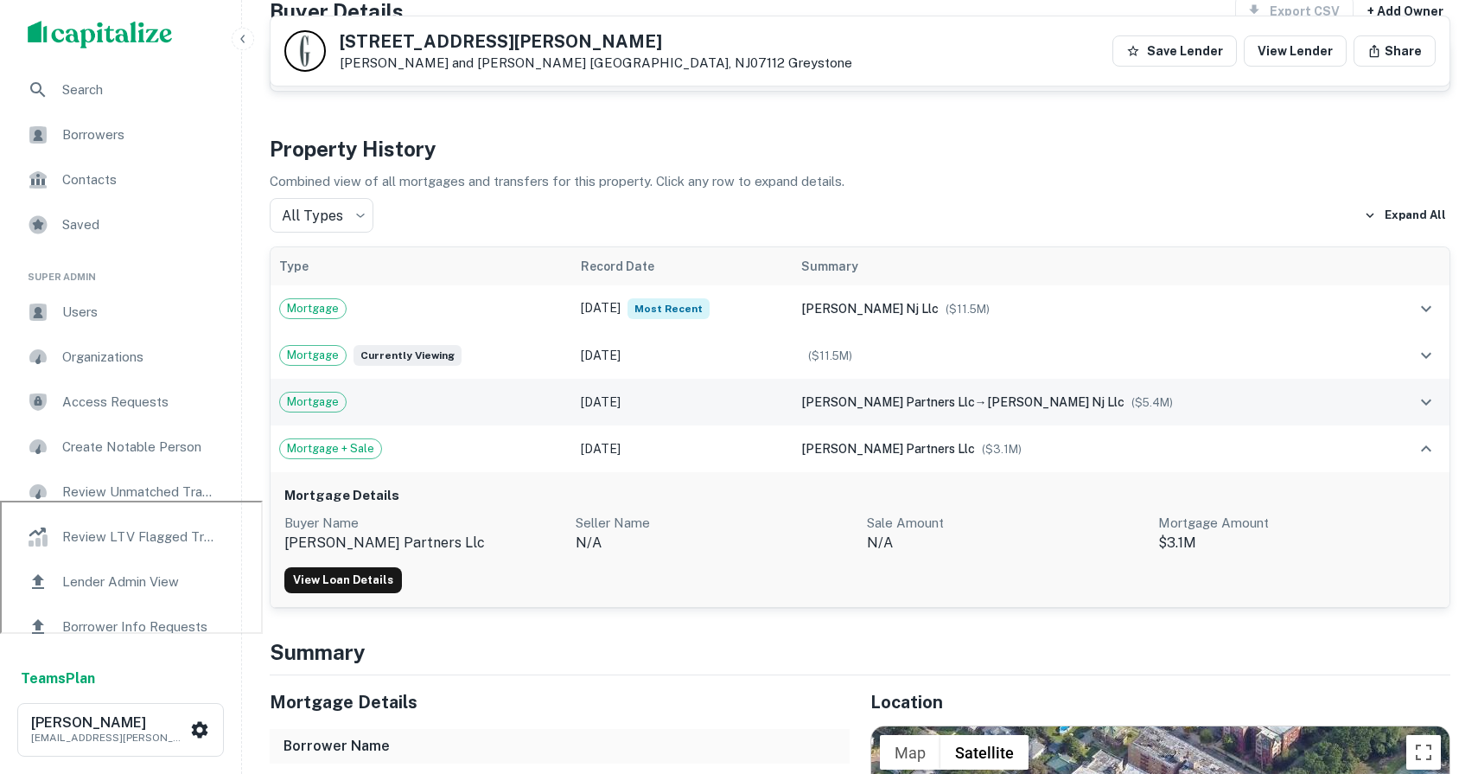
click at [914, 410] on div "[PERSON_NAME] partners llc → [PERSON_NAME] nj llc ($ 5.4M )" at bounding box center [1086, 401] width 570 height 19
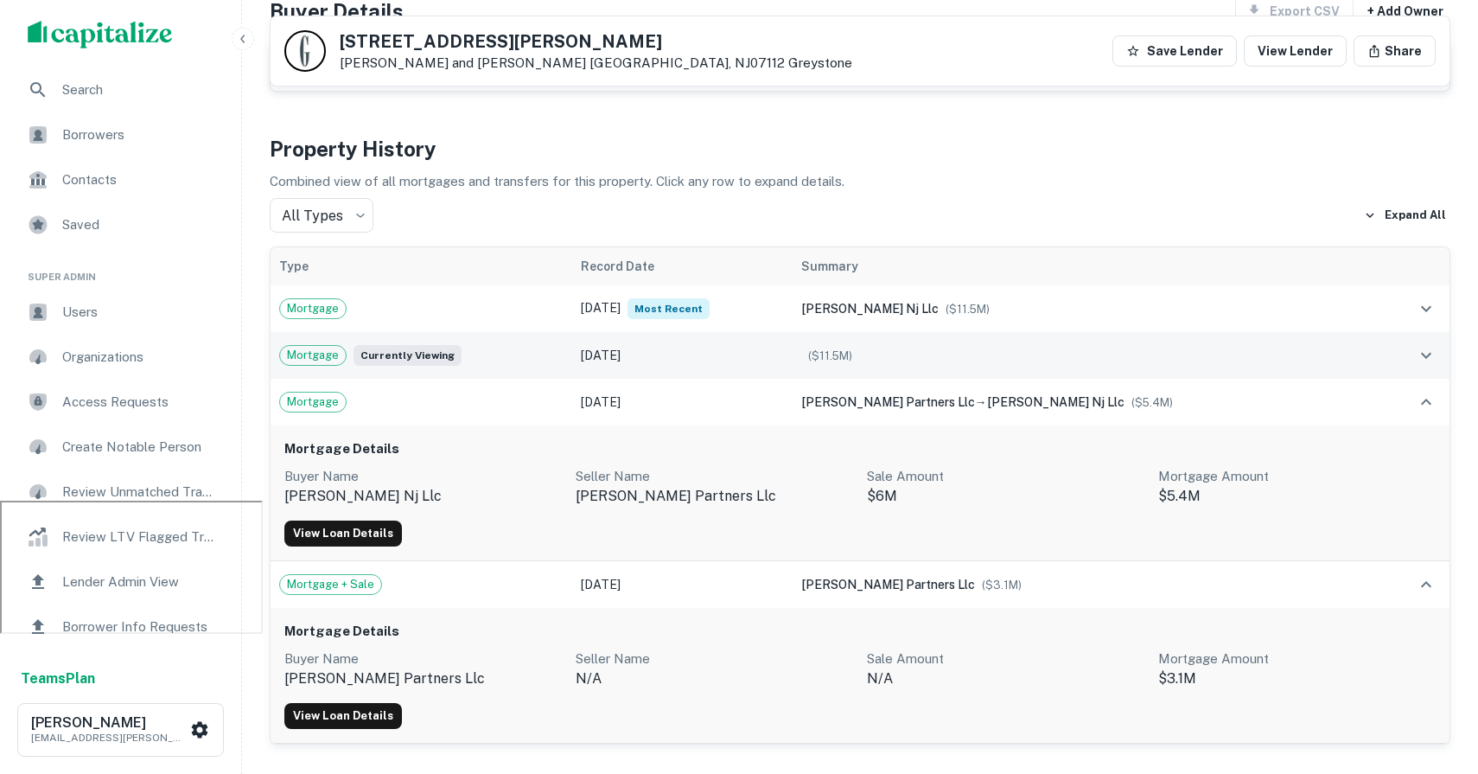
click at [946, 347] on div "($ 11.5M )" at bounding box center [1086, 355] width 570 height 19
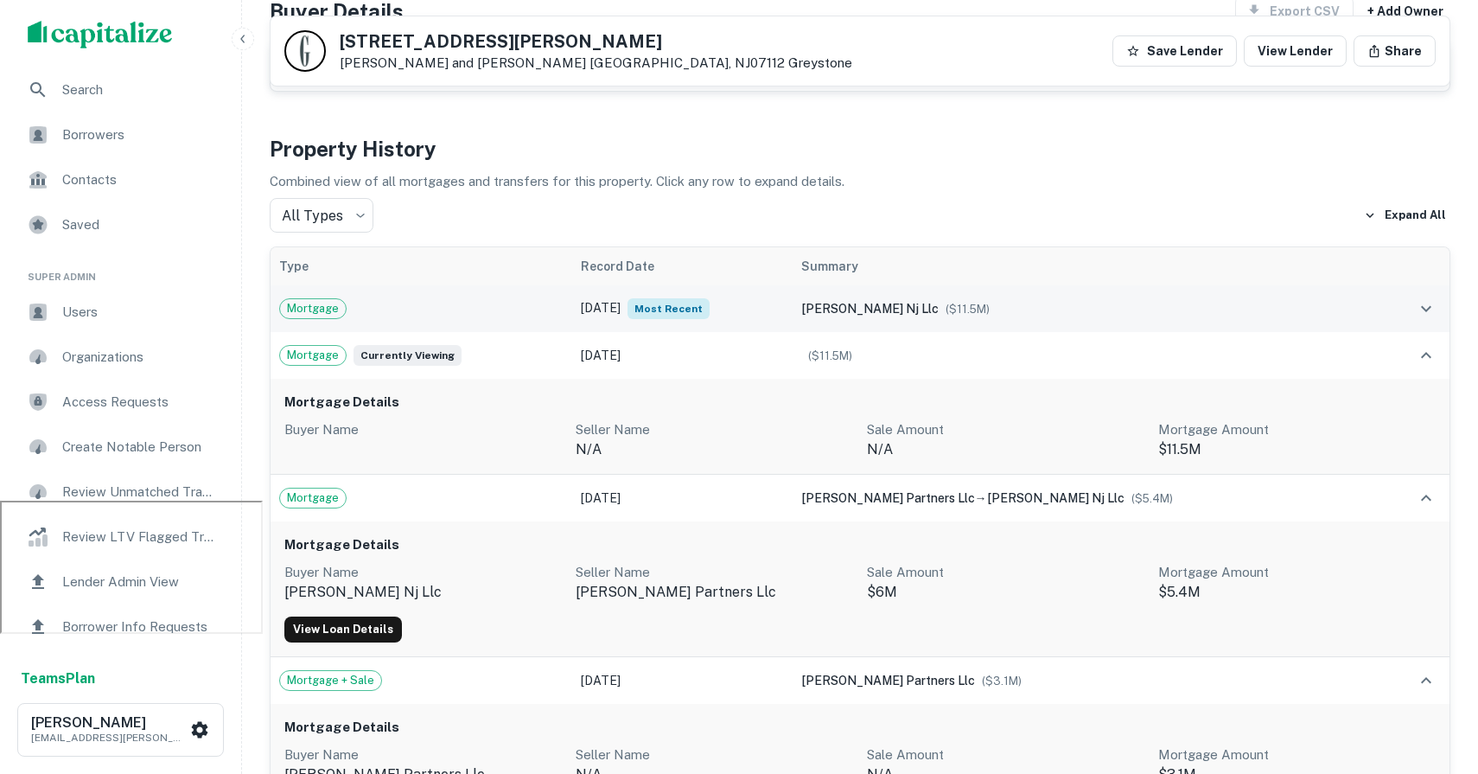
click at [961, 307] on span "($ 11.5M )" at bounding box center [968, 309] width 44 height 13
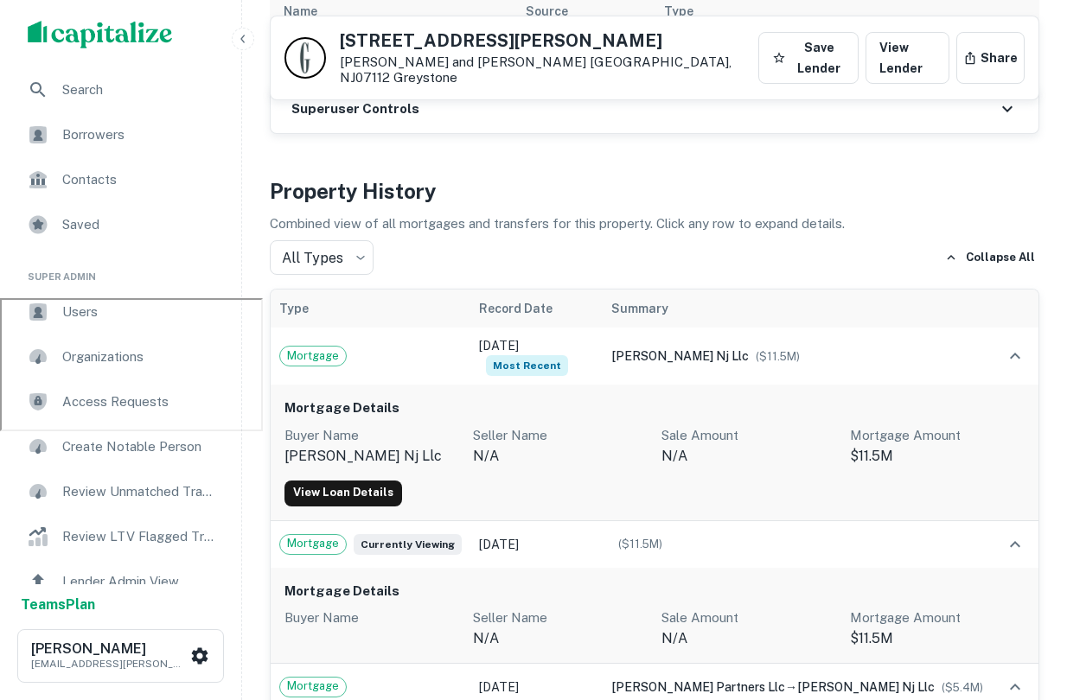
scroll to position [403, 0]
click at [989, 246] on button "Collapse All" at bounding box center [989, 257] width 99 height 26
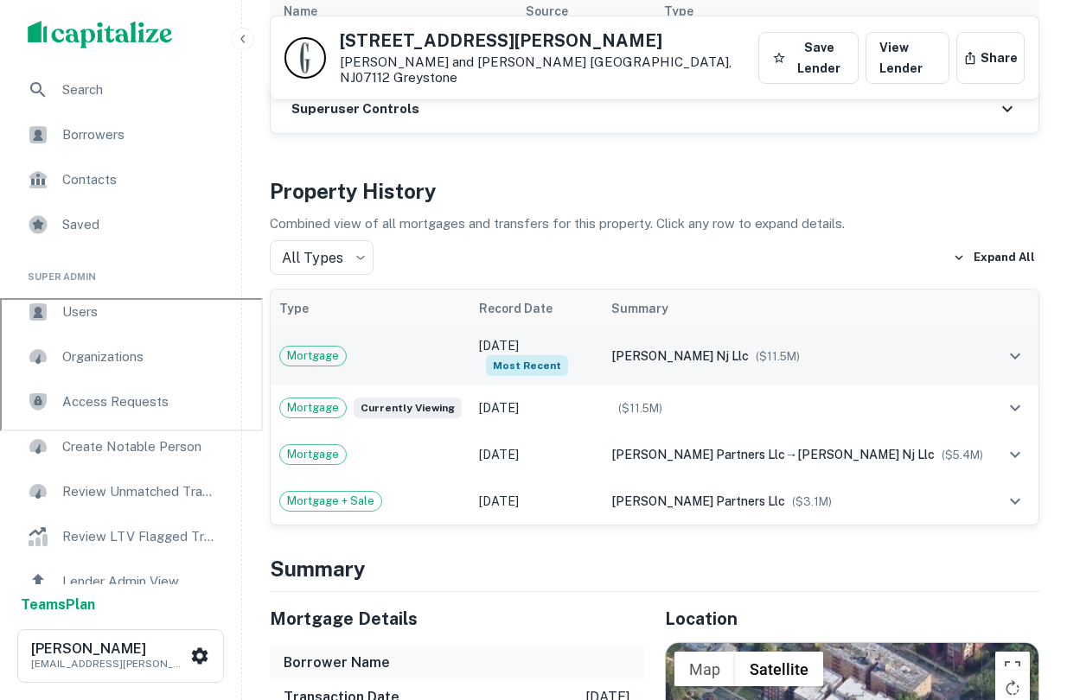
scroll to position [408, 0]
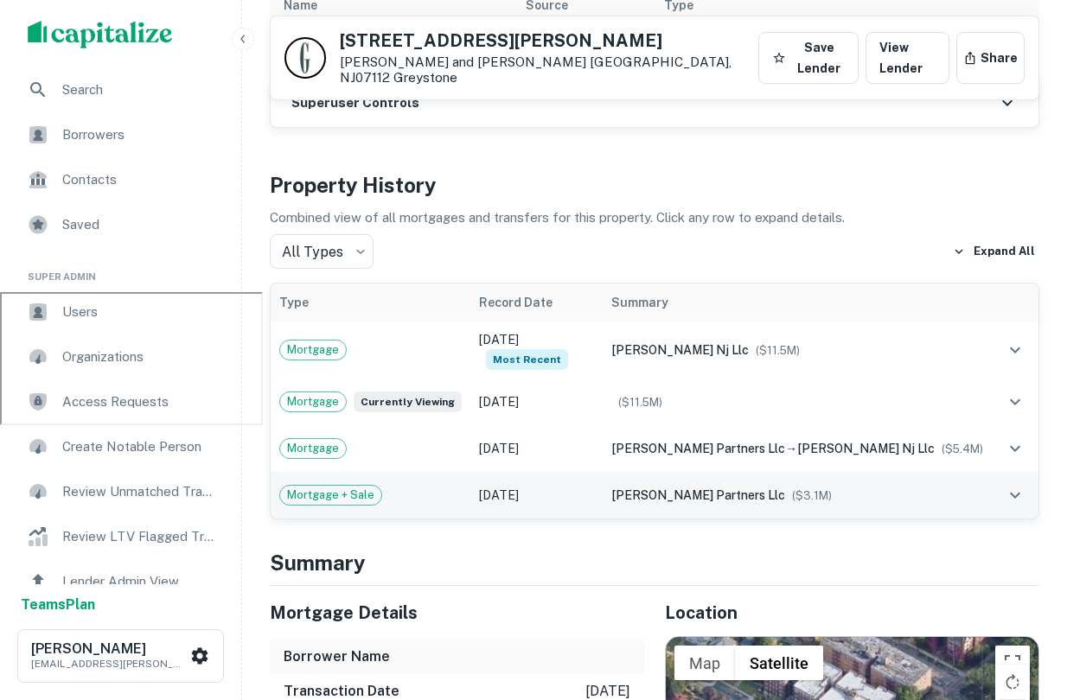
click at [1002, 481] on button "expand row" at bounding box center [1014, 495] width 29 height 29
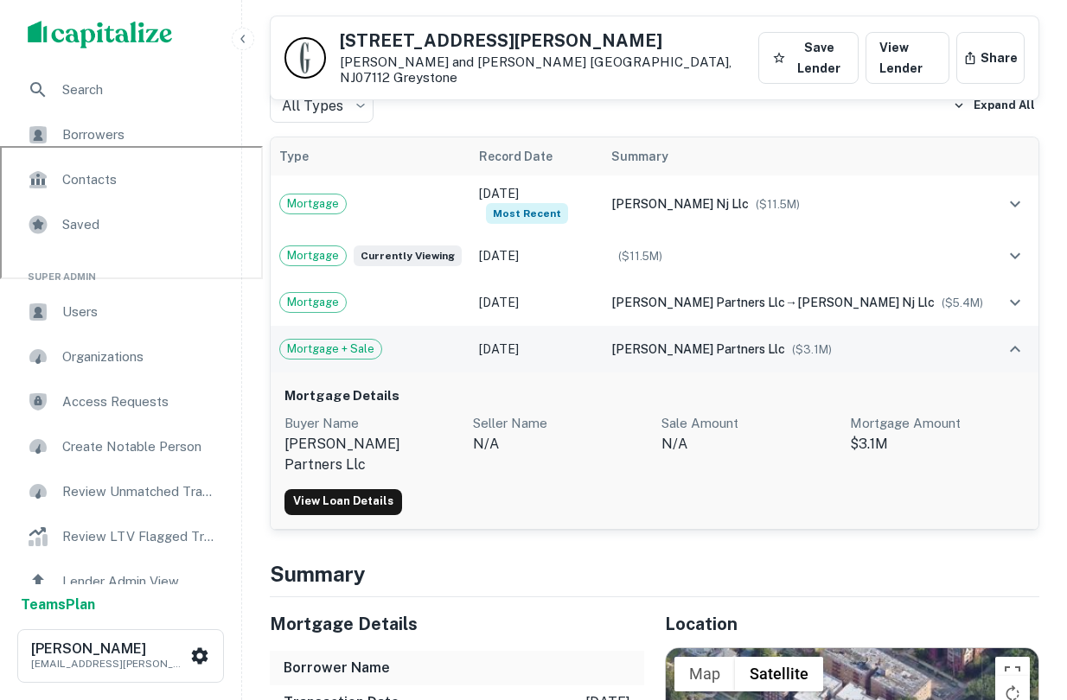
scroll to position [563, 0]
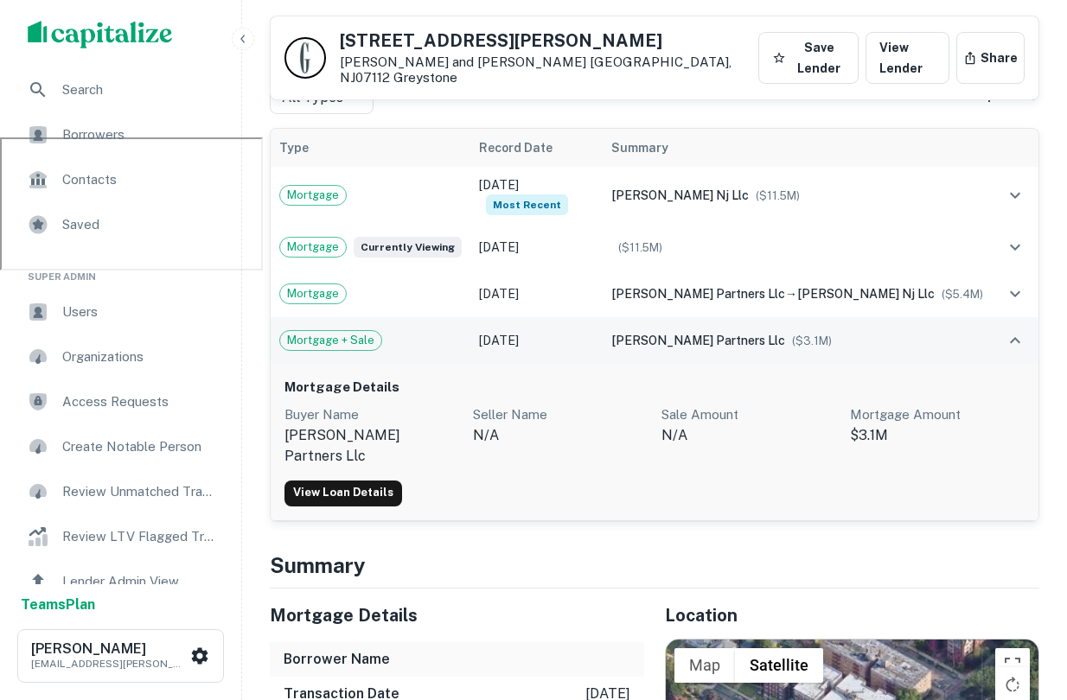
click at [1018, 330] on icon "expand row" at bounding box center [1014, 340] width 21 height 21
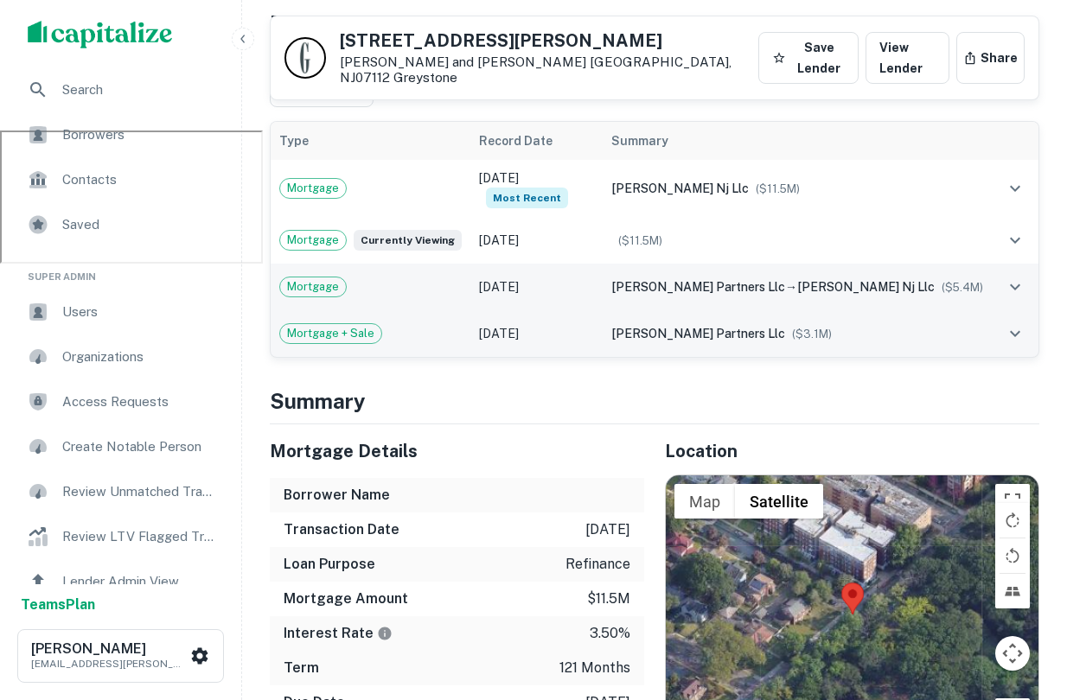
scroll to position [570, 0]
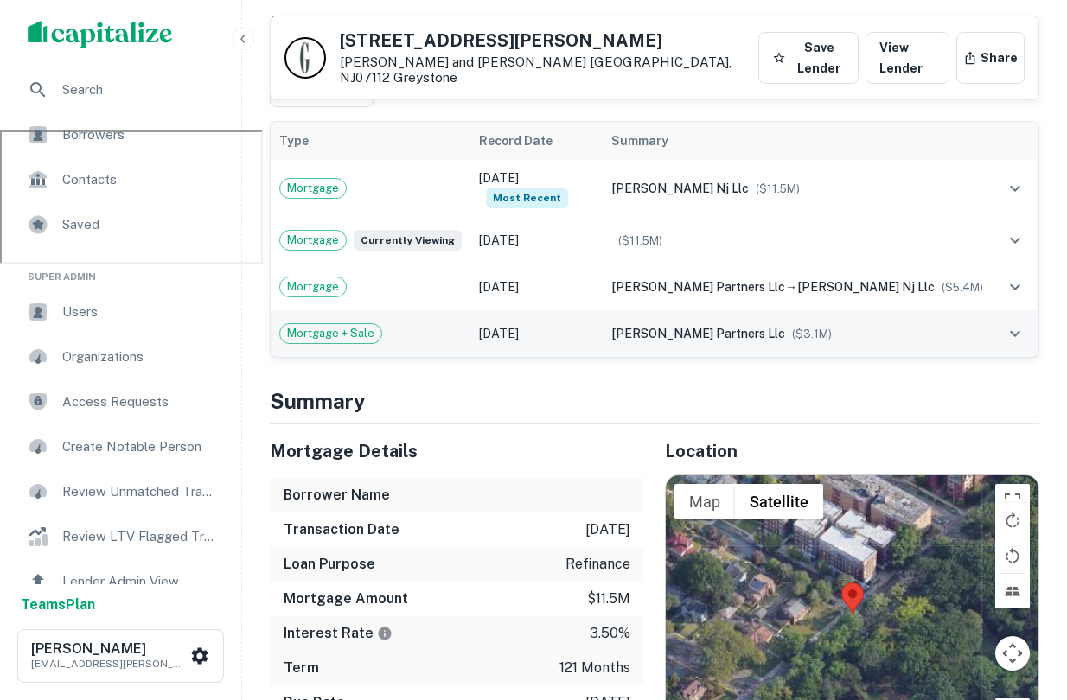
click at [704, 331] on td "[PERSON_NAME] partners llc ($ 3.1M )" at bounding box center [796, 333] width 389 height 47
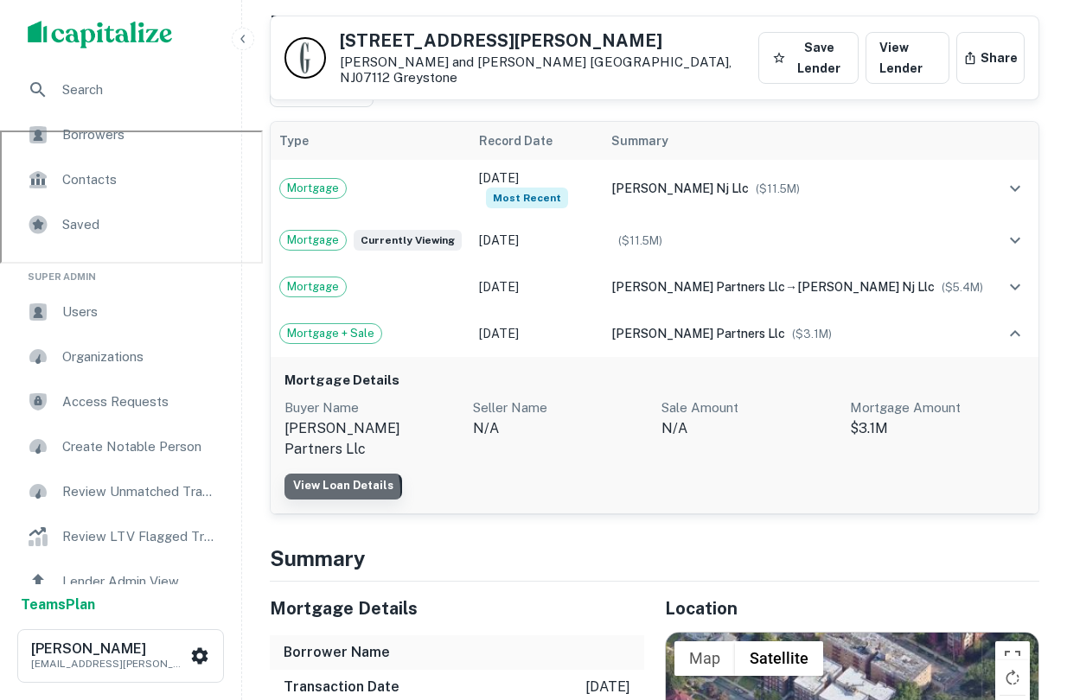
click at [334, 475] on link "View Loan Details" at bounding box center [343, 487] width 118 height 26
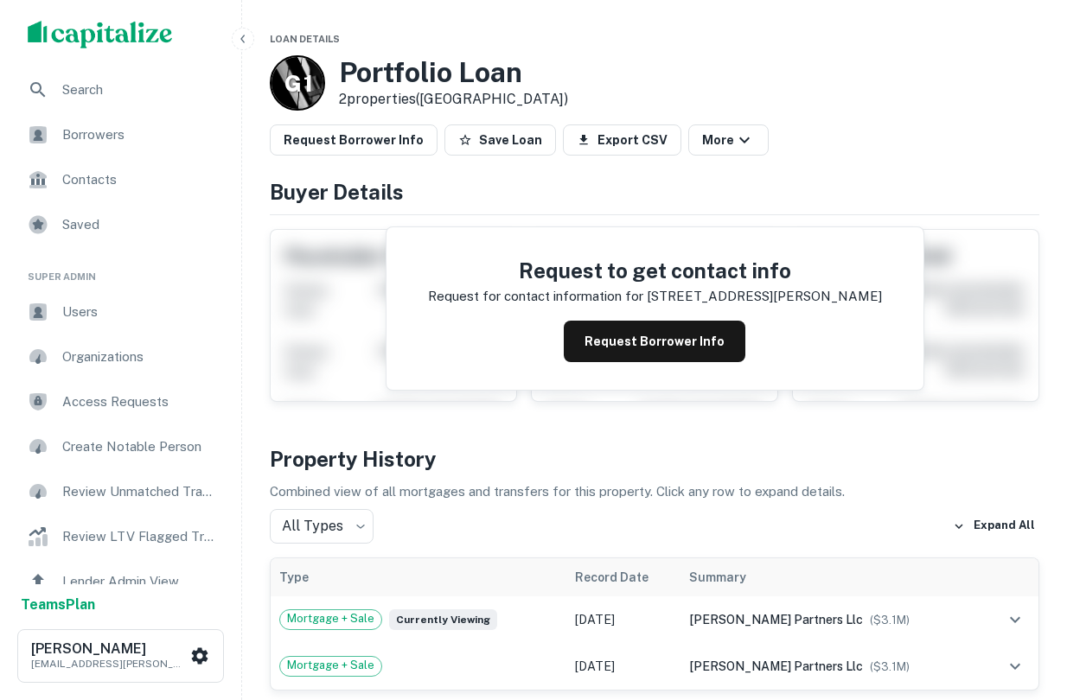
scroll to position [55, 0]
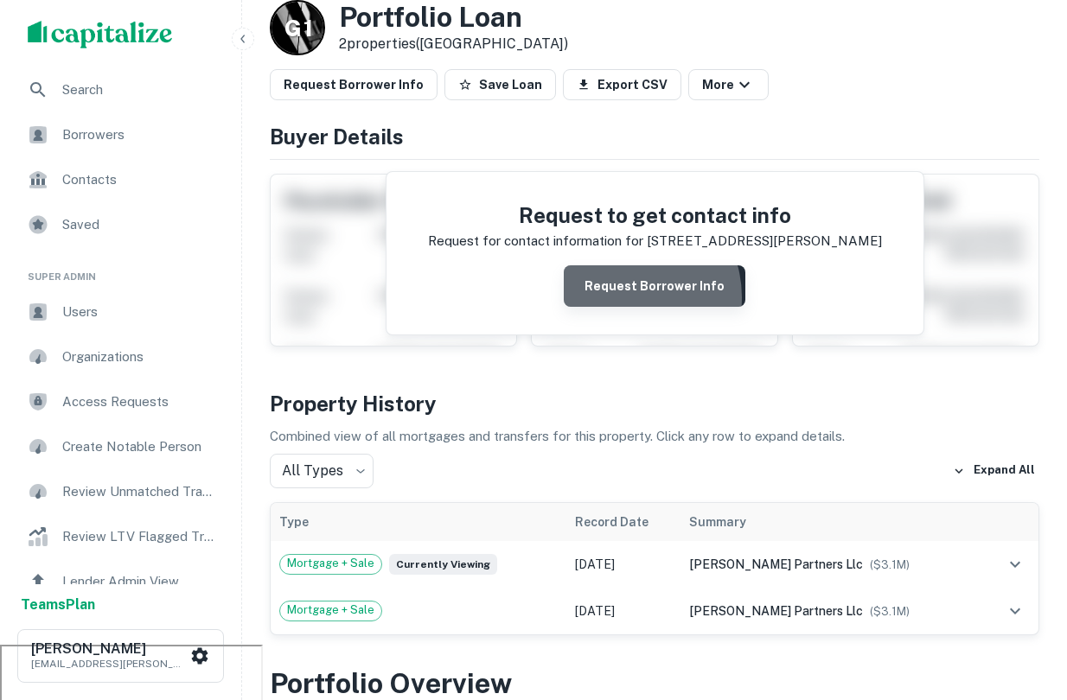
click at [623, 297] on button "Request Borrower Info" at bounding box center [655, 285] width 182 height 41
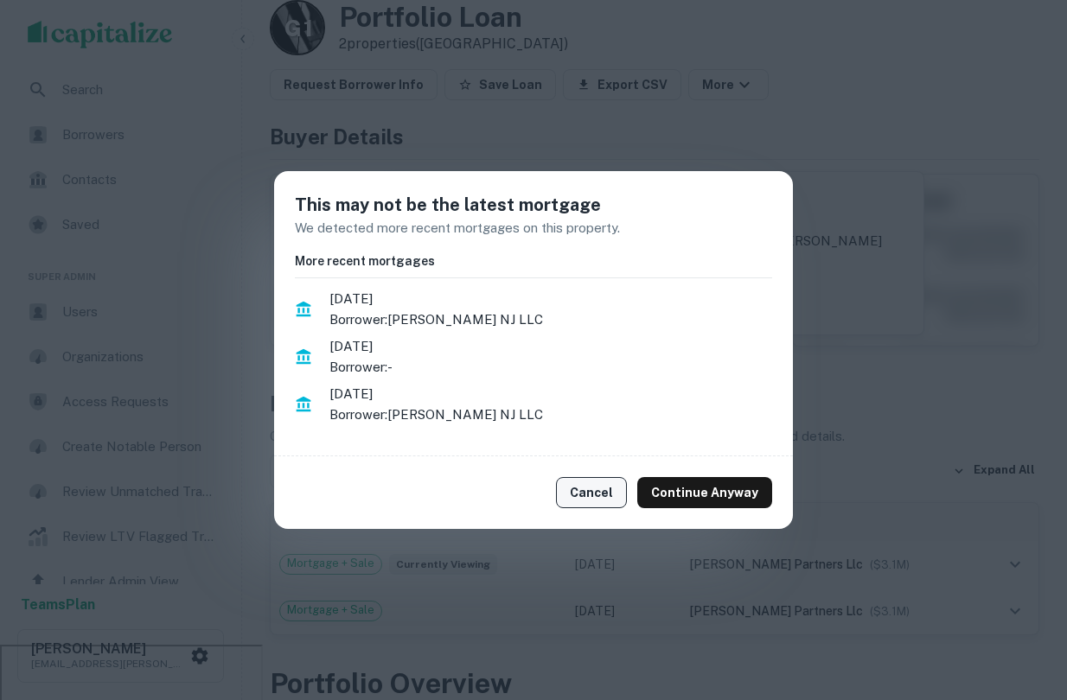
click at [602, 494] on button "Cancel" at bounding box center [591, 492] width 71 height 31
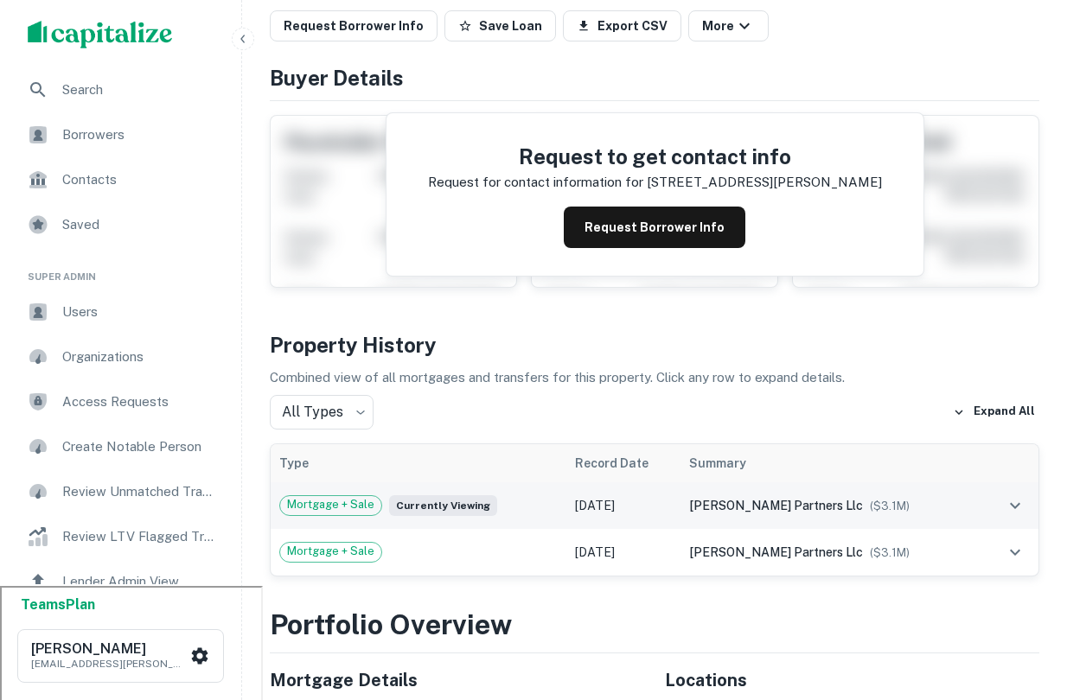
scroll to position [124, 0]
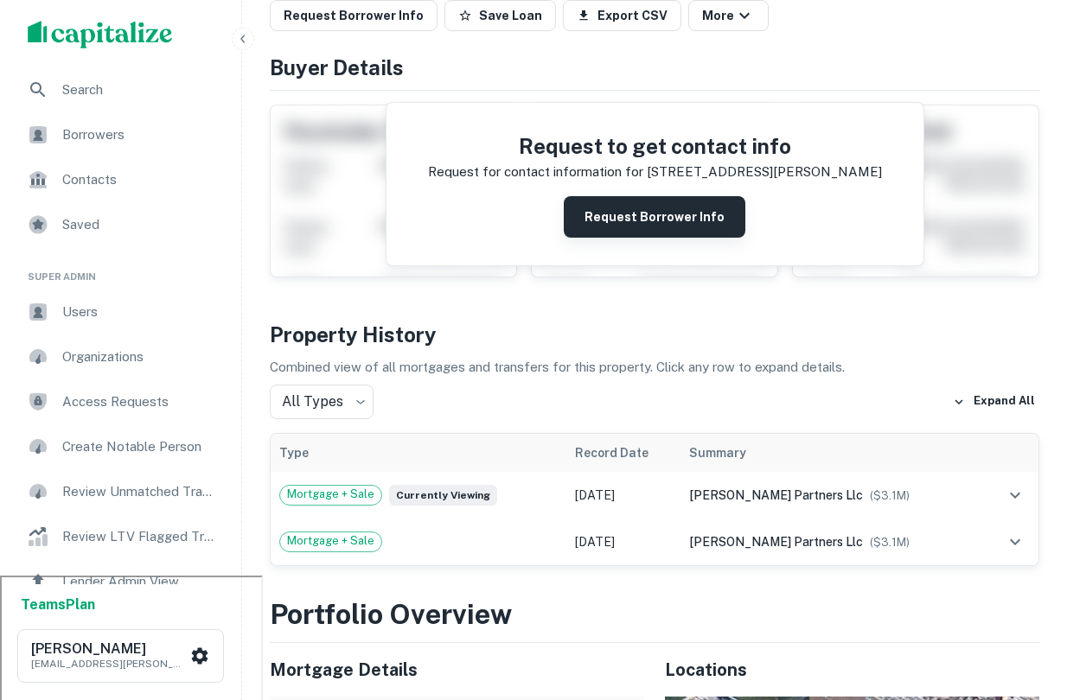
click at [666, 209] on button "Request Borrower Info" at bounding box center [655, 216] width 182 height 41
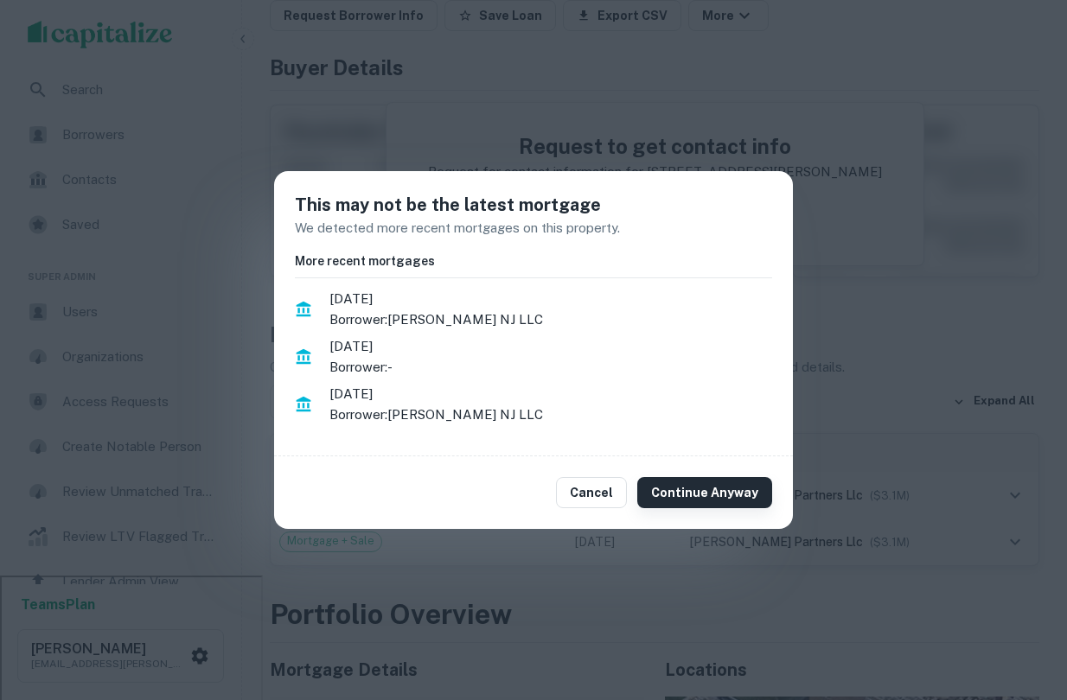
click at [702, 494] on button "Continue Anyway" at bounding box center [704, 492] width 135 height 31
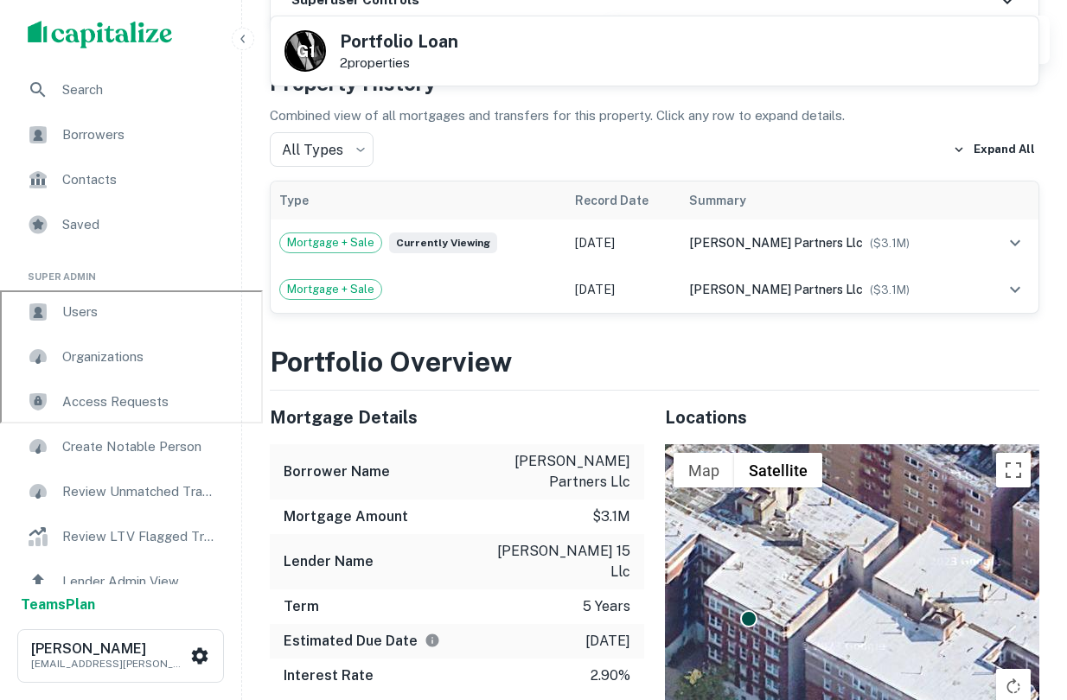
scroll to position [419, 0]
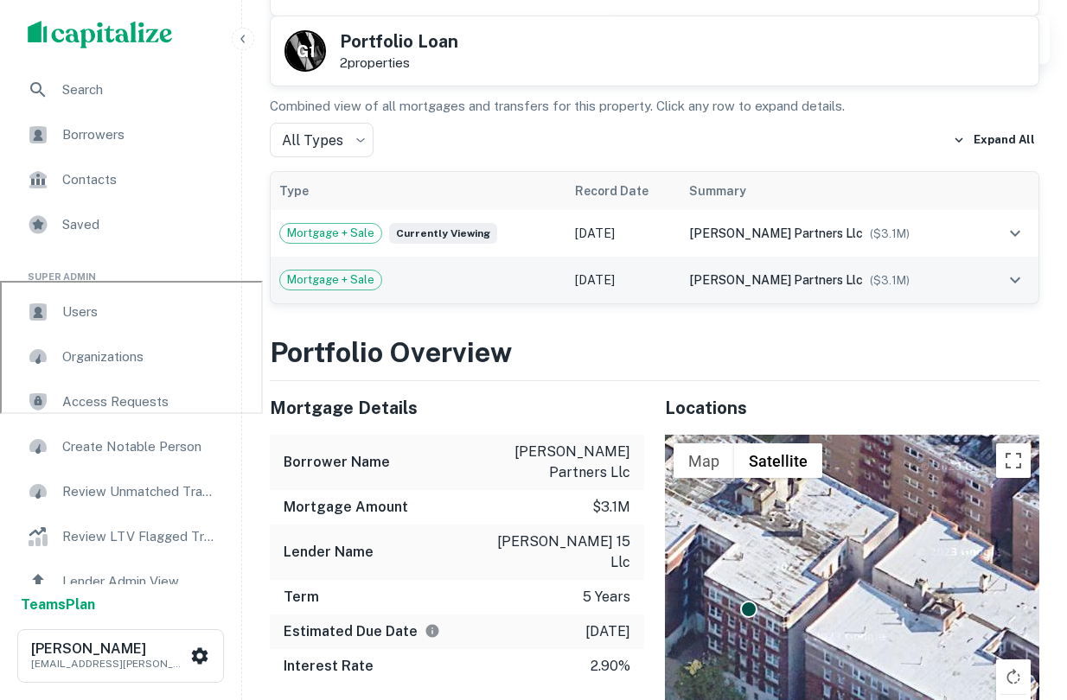
click at [844, 288] on div "elizabeth goldsmith partners llc ($ 3.1M )" at bounding box center [830, 280] width 282 height 19
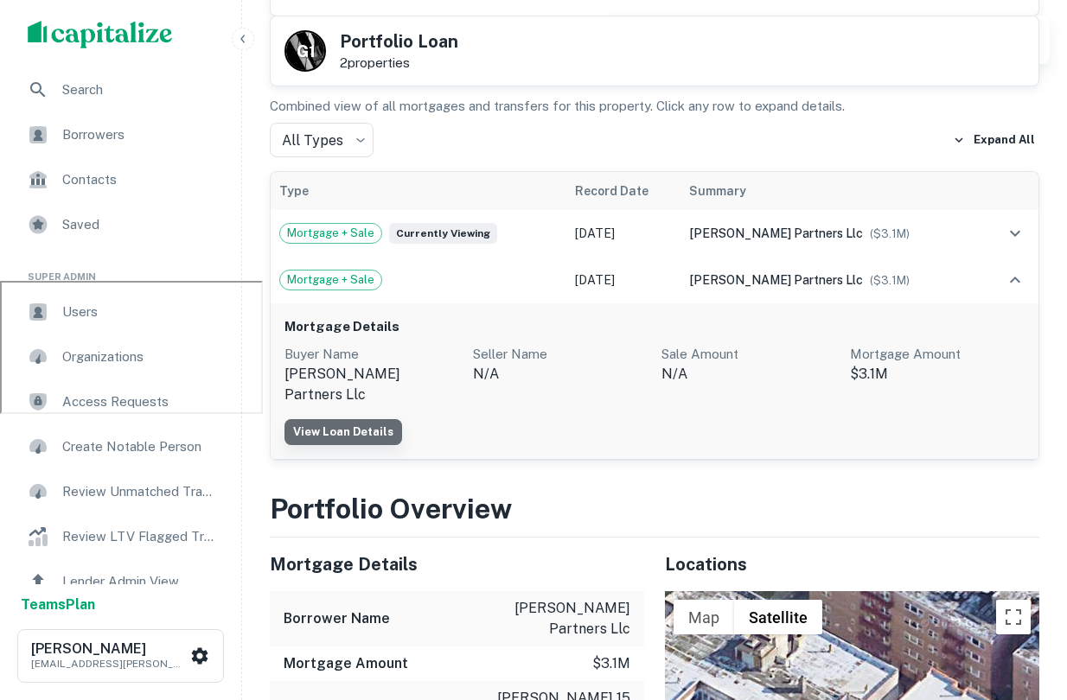
click at [375, 434] on link "View Loan Details" at bounding box center [343, 432] width 118 height 26
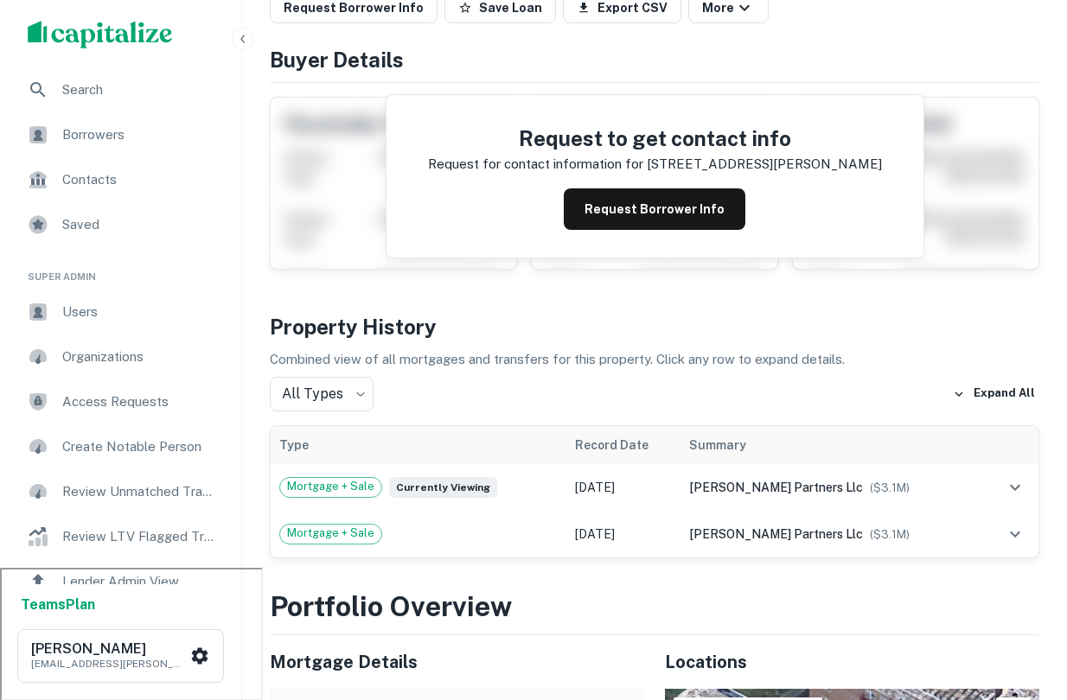
scroll to position [140, 0]
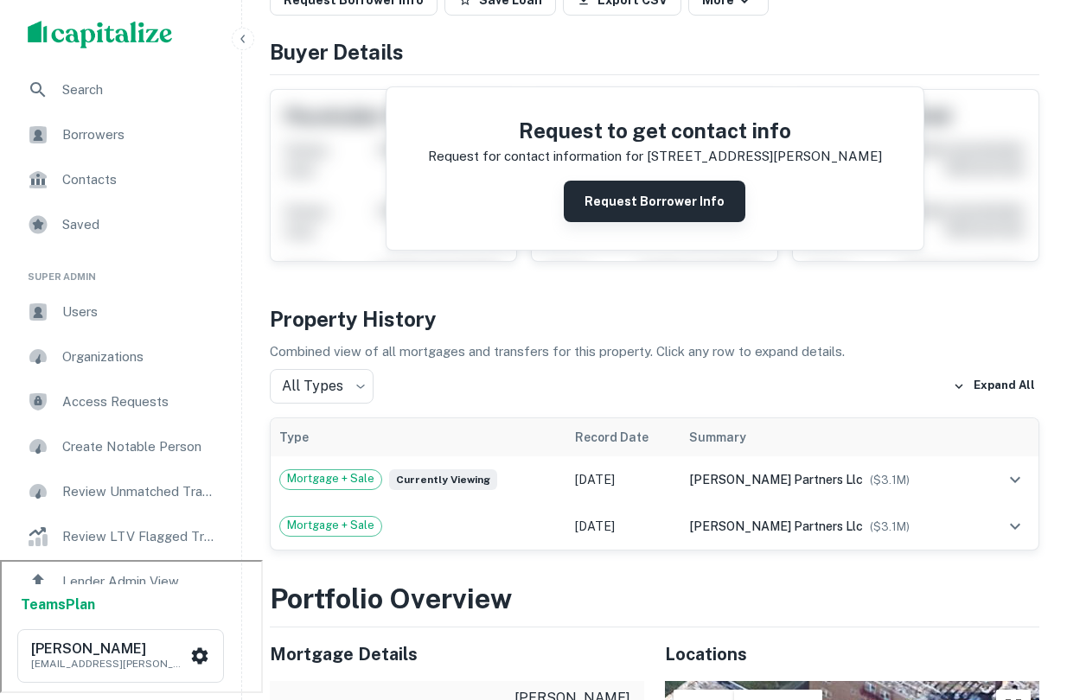
click at [653, 209] on button "Request Borrower Info" at bounding box center [655, 201] width 182 height 41
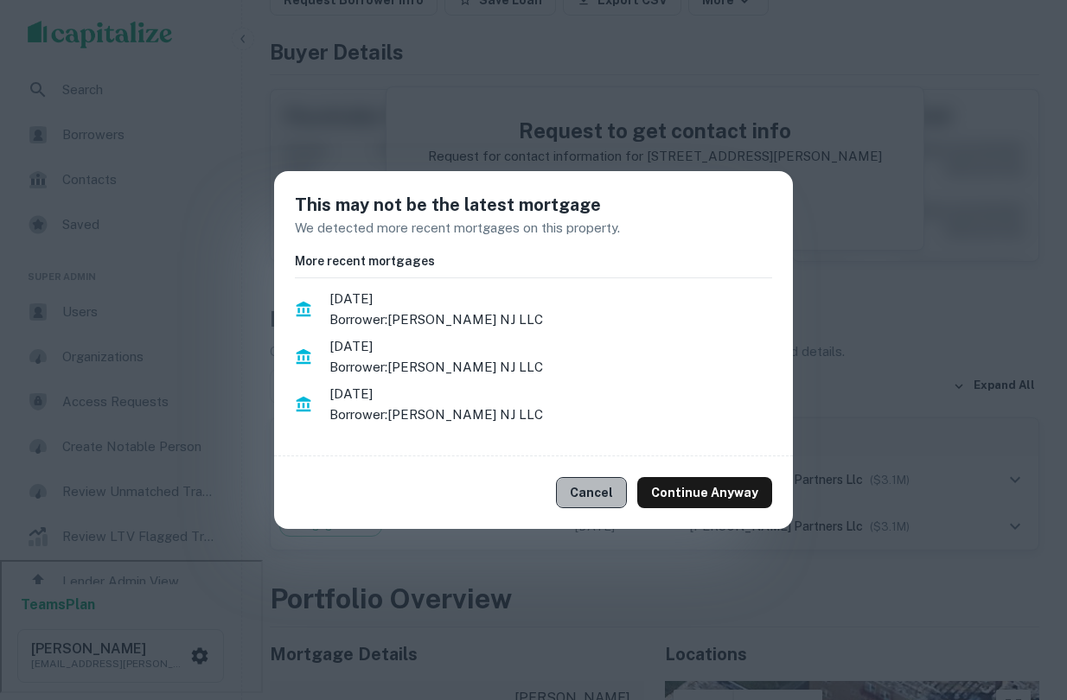
click at [583, 501] on button "Cancel" at bounding box center [591, 492] width 71 height 31
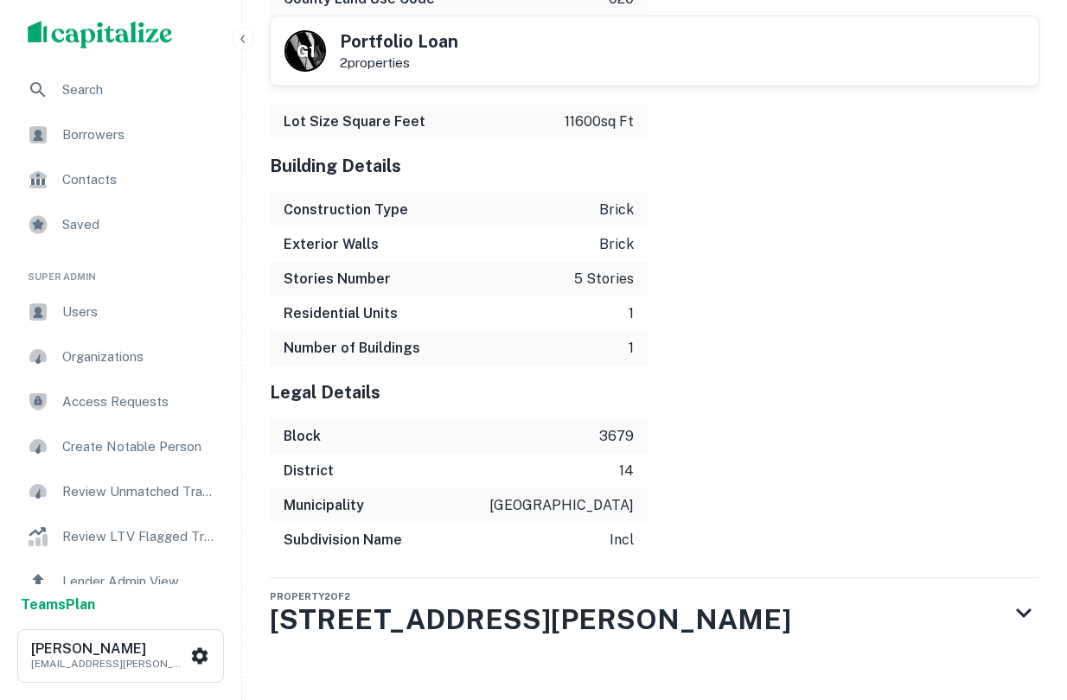
scroll to position [1858, 0]
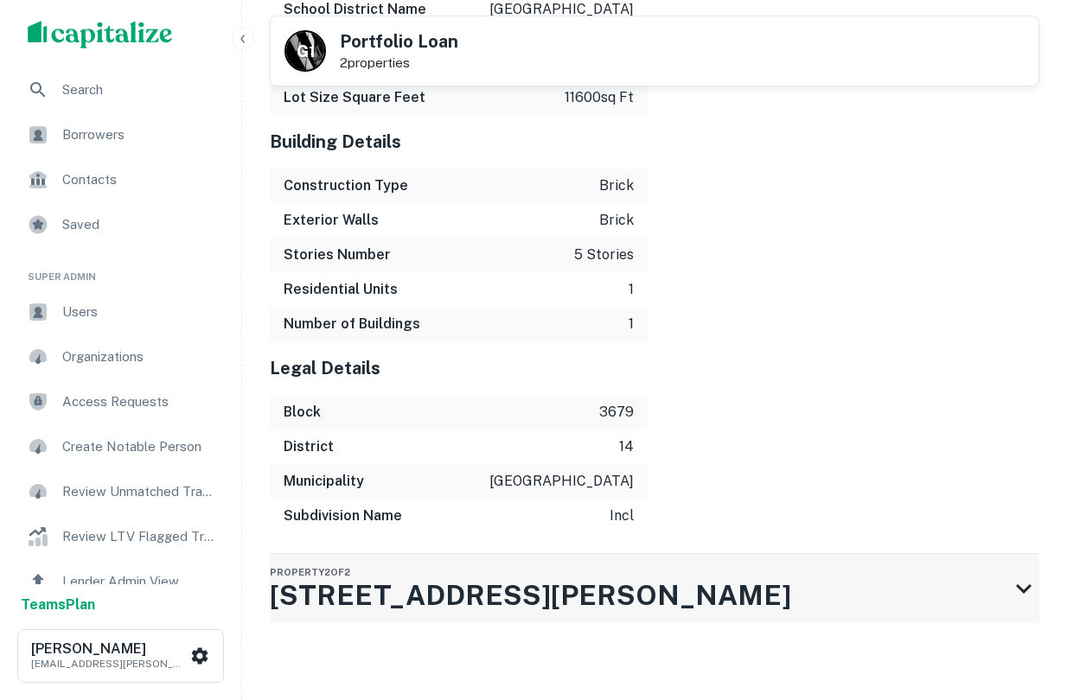
click at [691, 573] on div "Property 2 of 2 691 Elizabeth Ave" at bounding box center [639, 588] width 738 height 69
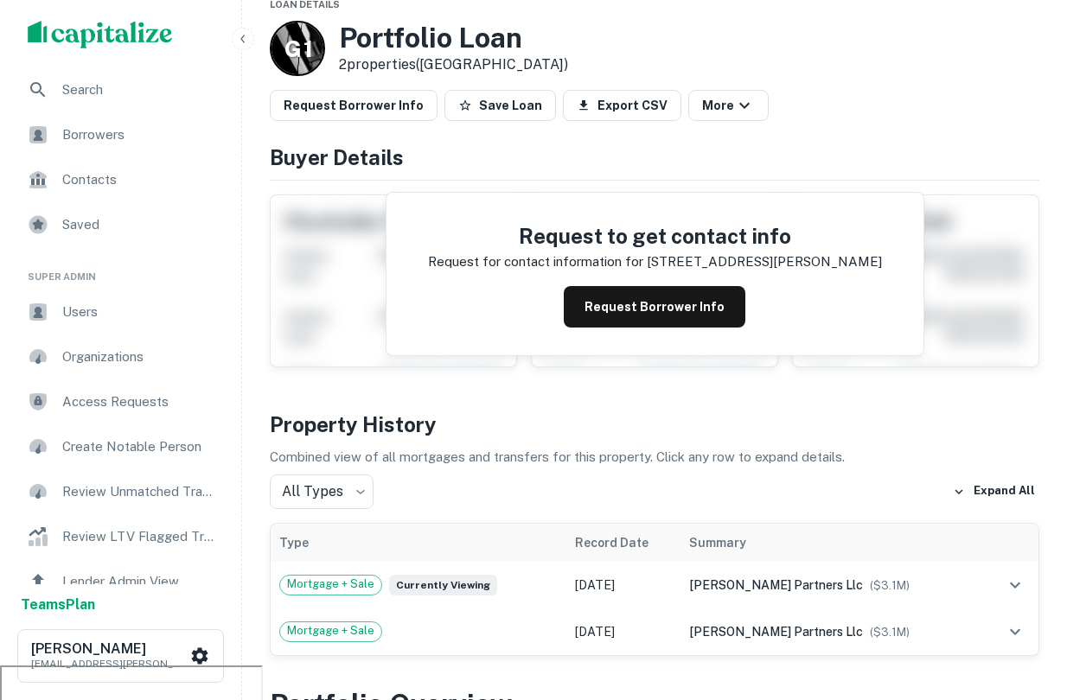
scroll to position [0, 0]
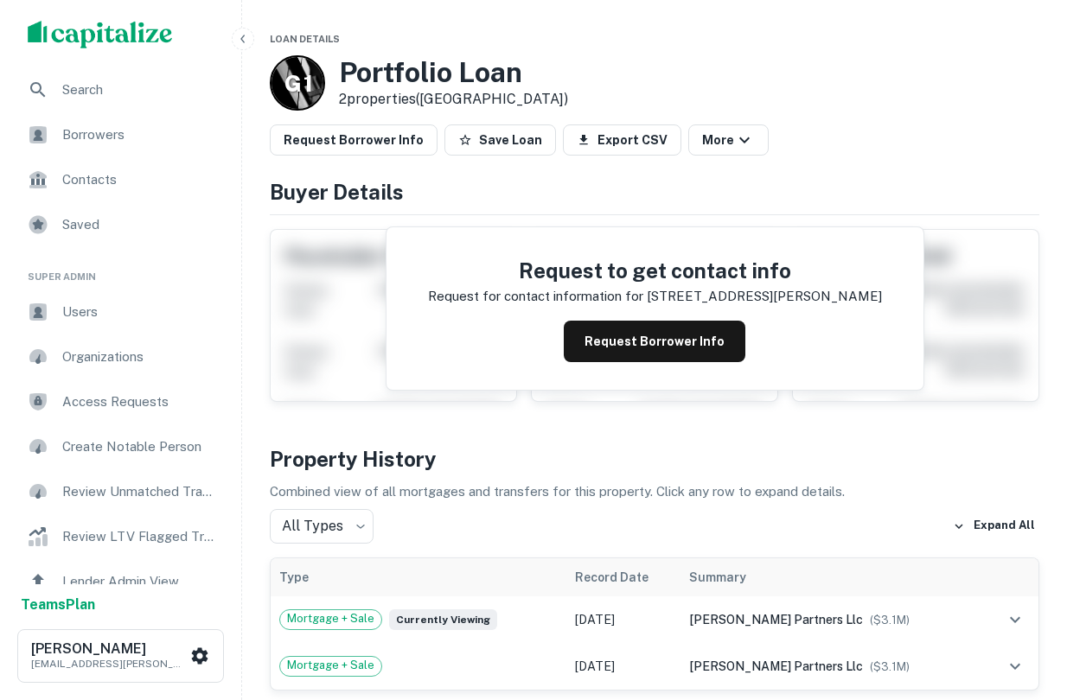
click at [101, 150] on div "Borrowers" at bounding box center [120, 134] width 213 height 41
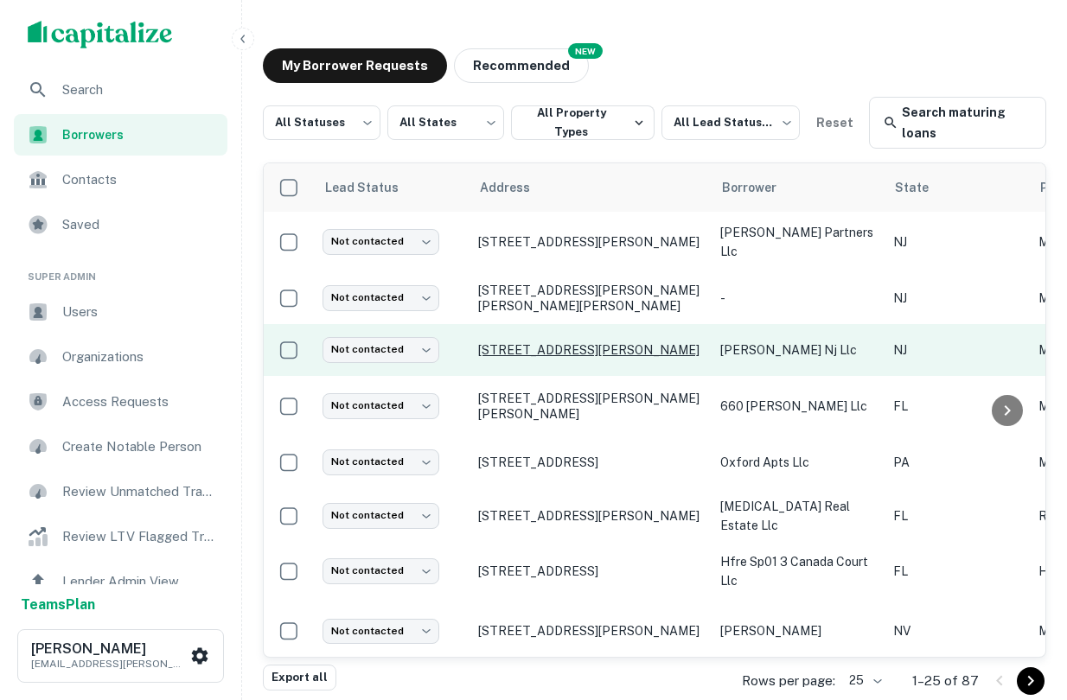
click at [604, 355] on p "[STREET_ADDRESS][PERSON_NAME]" at bounding box center [590, 350] width 225 height 16
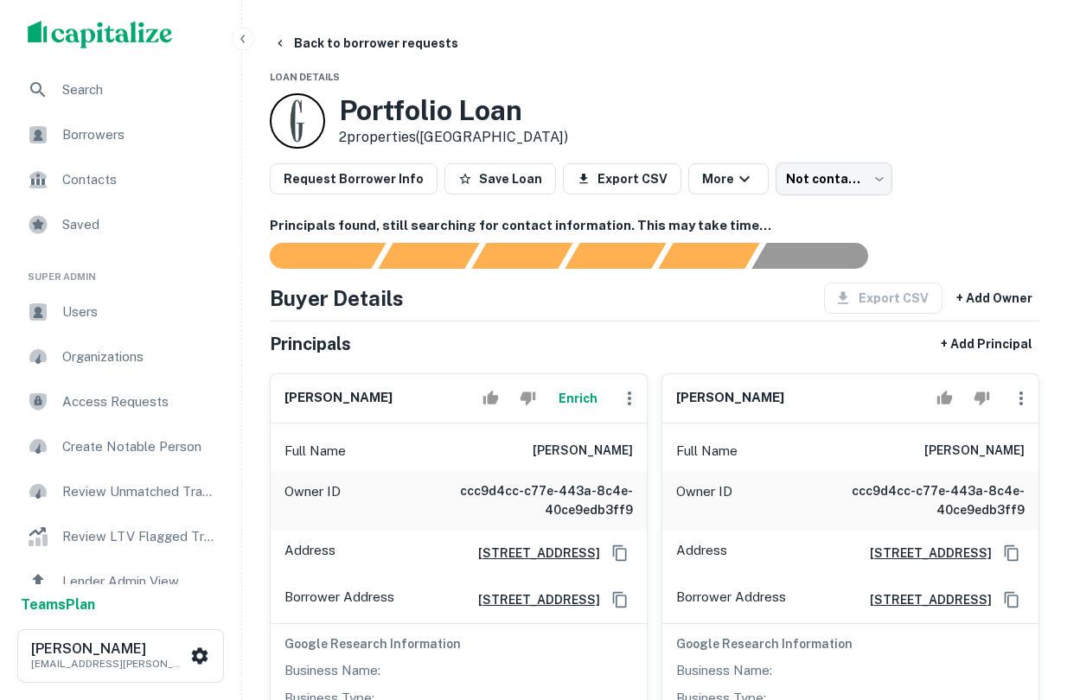
click at [241, 35] on icon "button" at bounding box center [243, 39] width 14 height 14
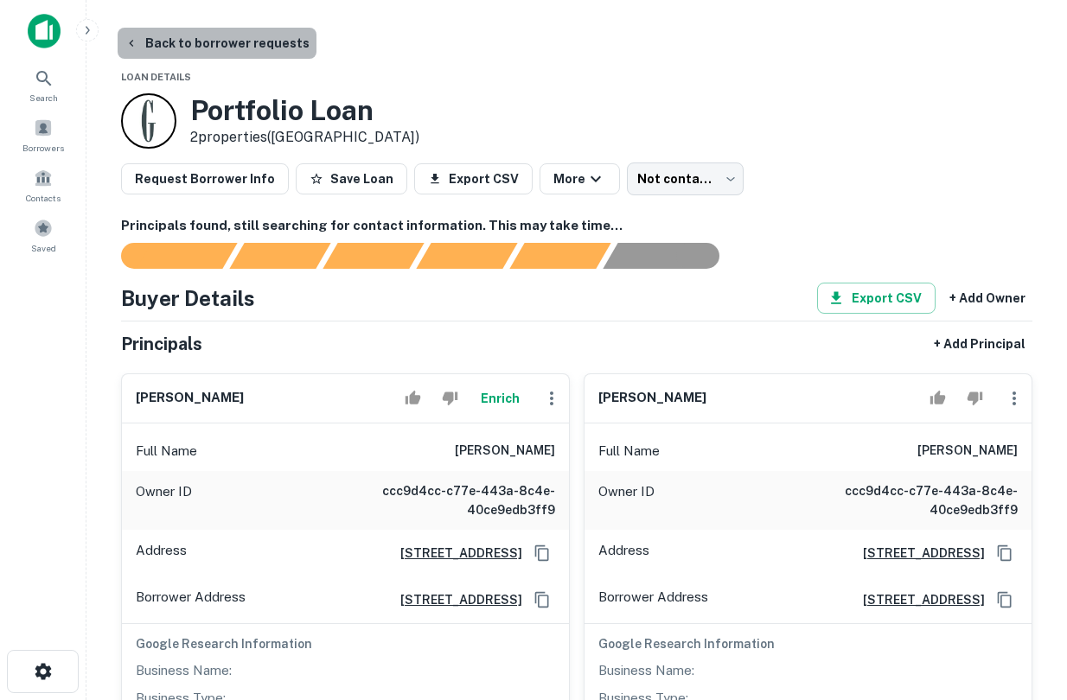
click at [260, 54] on button "Back to borrower requests" at bounding box center [217, 43] width 199 height 31
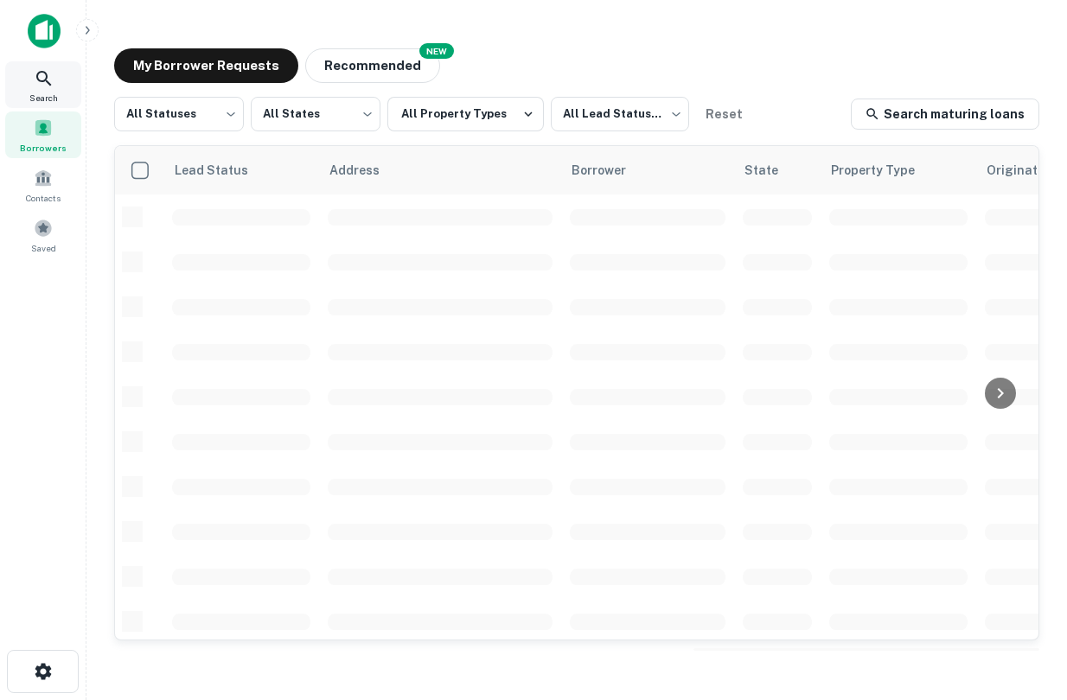
click at [54, 80] on icon at bounding box center [44, 78] width 21 height 21
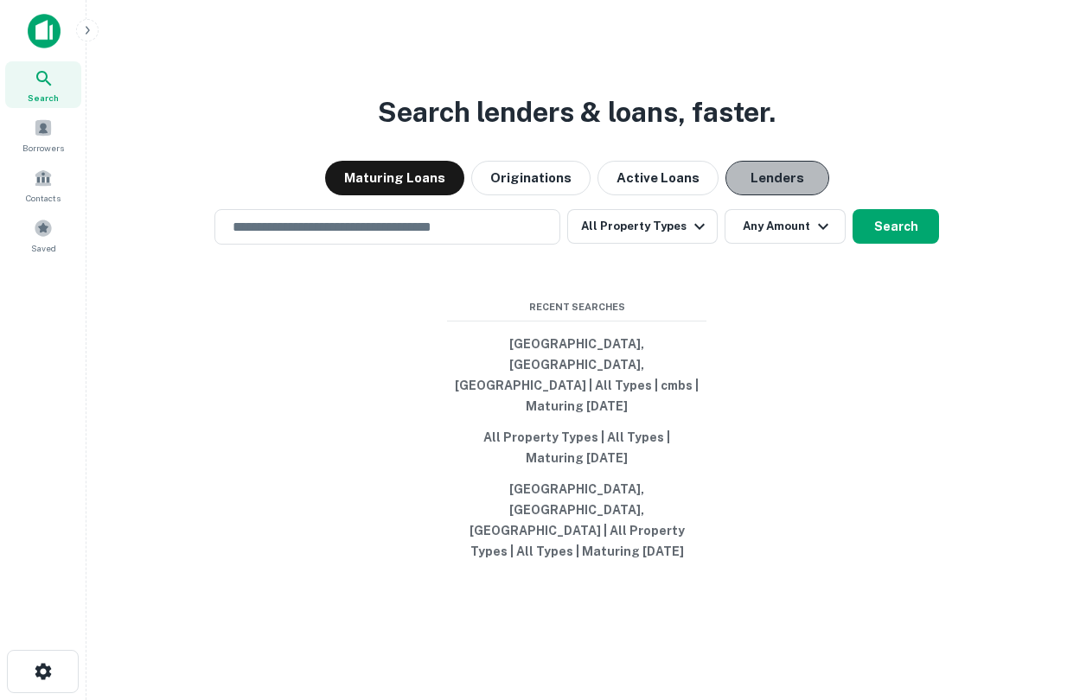
click at [758, 195] on button "Lenders" at bounding box center [777, 178] width 104 height 35
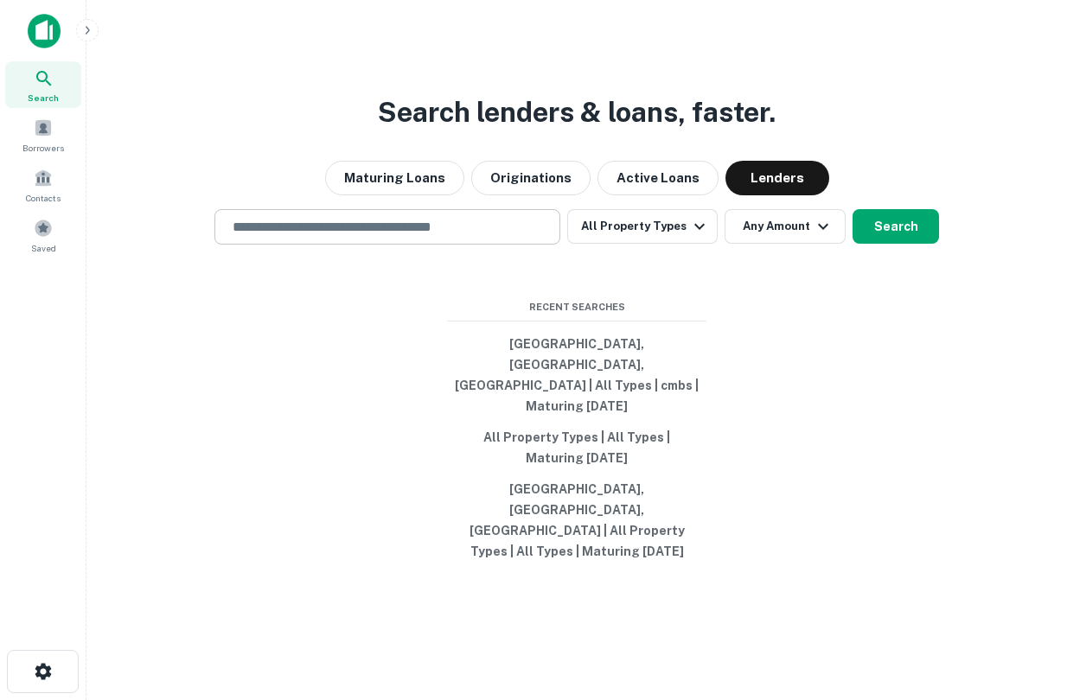
click at [506, 237] on input "text" at bounding box center [387, 227] width 330 height 20
click at [533, 237] on input "text" at bounding box center [387, 227] width 330 height 20
click at [634, 133] on h3 "Search lenders & loans, faster." at bounding box center [577, 112] width 398 height 41
click at [439, 237] on input "text" at bounding box center [387, 227] width 330 height 20
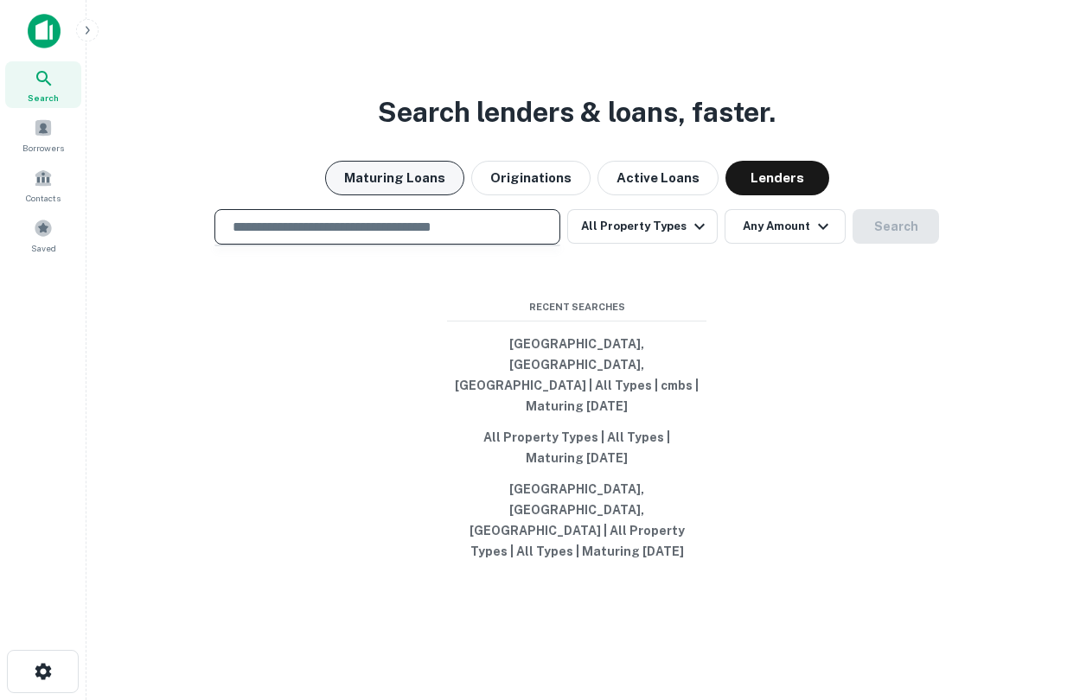
click at [405, 195] on button "Maturing Loans" at bounding box center [394, 178] width 139 height 35
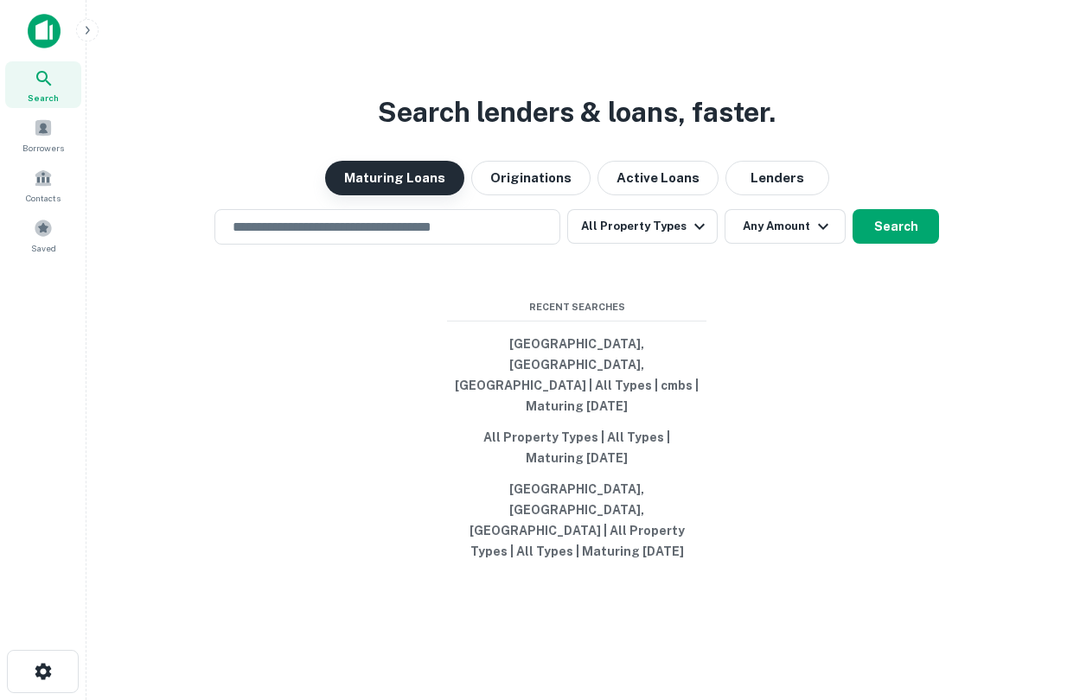
click at [393, 195] on button "Maturing Loans" at bounding box center [394, 178] width 139 height 35
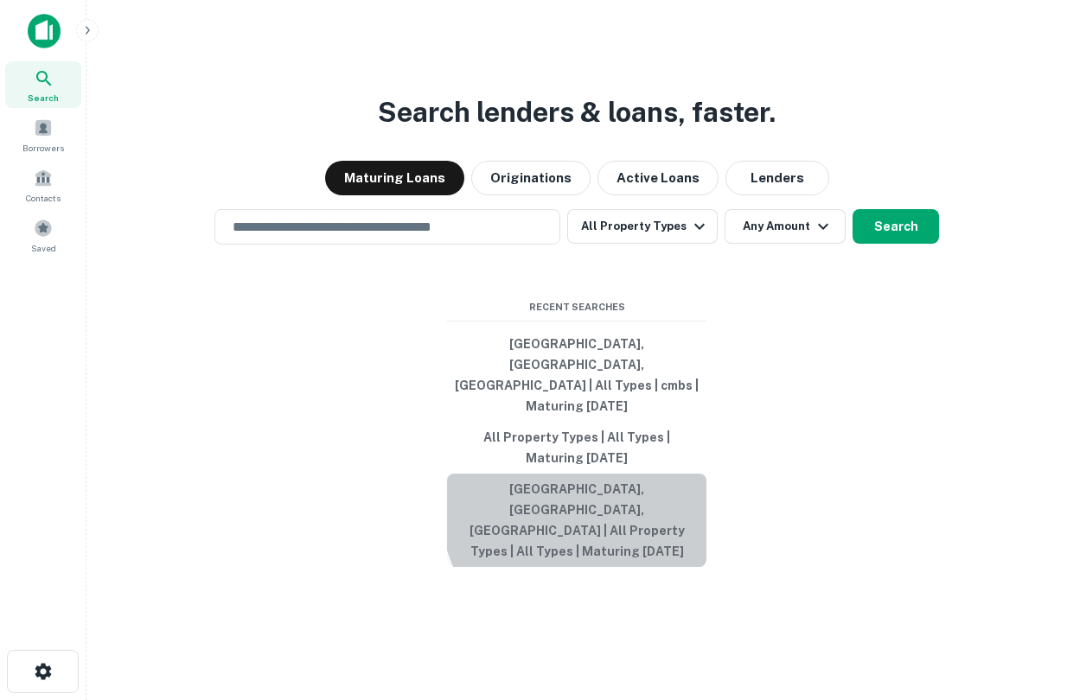
click at [578, 510] on button "[GEOGRAPHIC_DATA], [GEOGRAPHIC_DATA], [GEOGRAPHIC_DATA] | All Property Types | …" at bounding box center [576, 520] width 259 height 93
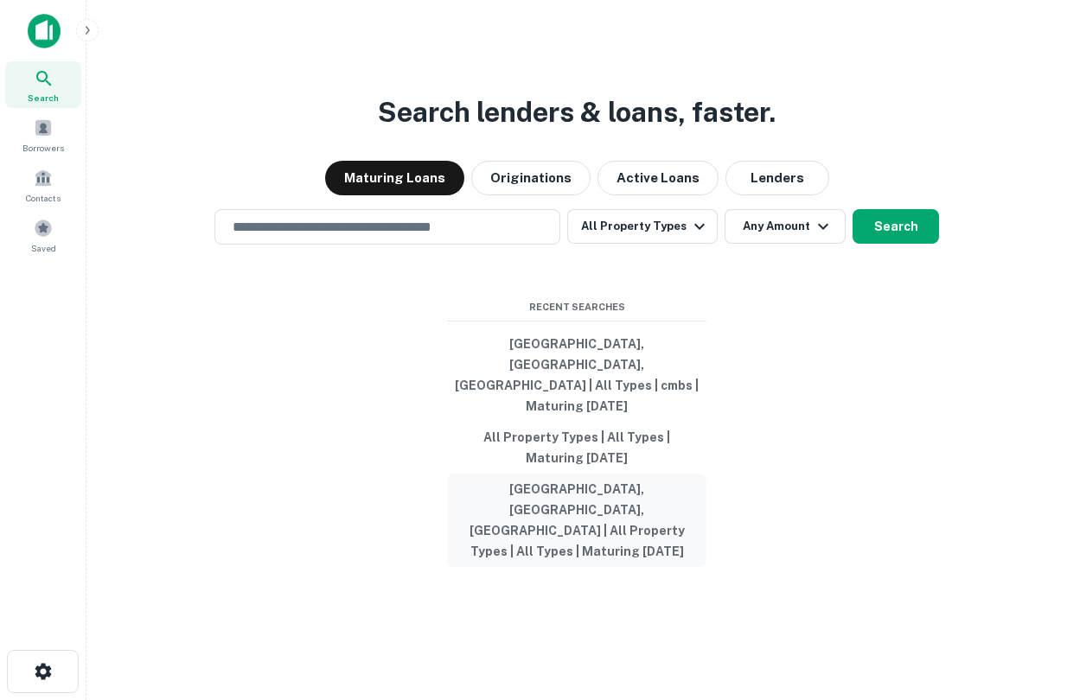
type input "**********"
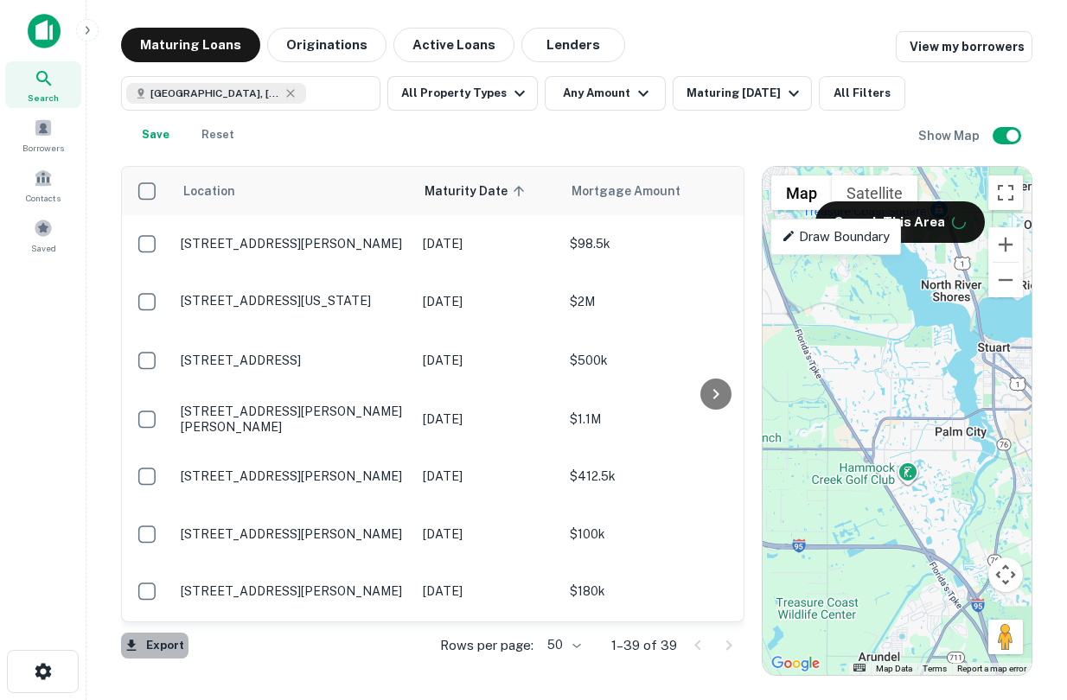
click at [157, 647] on button "Export" at bounding box center [154, 646] width 67 height 26
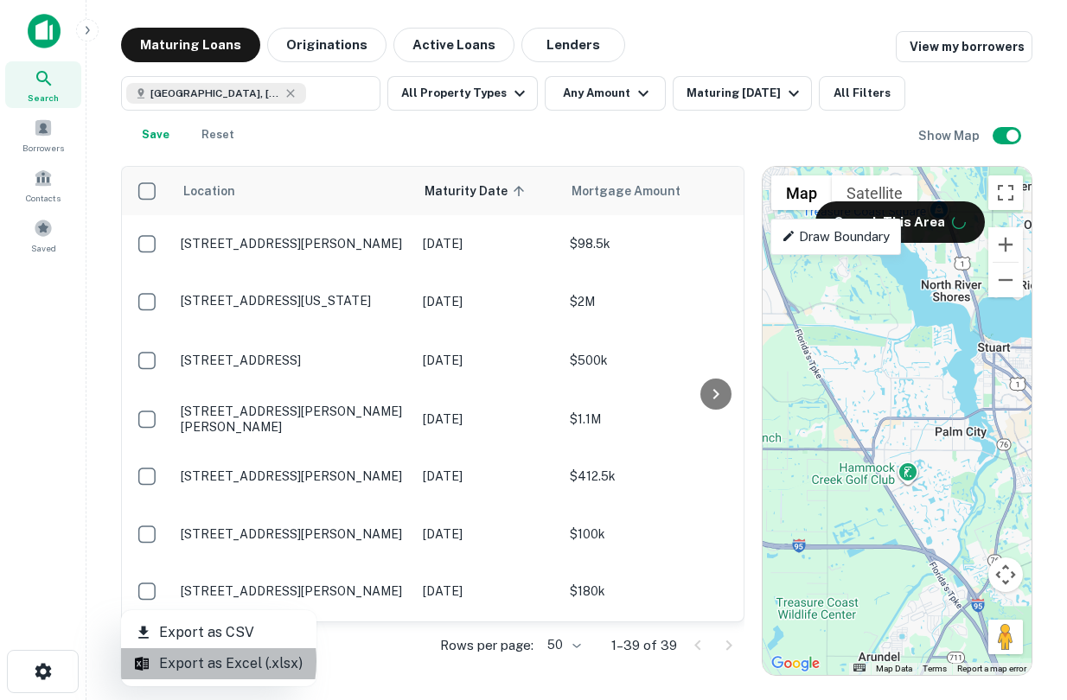
click at [195, 661] on li "Export as Excel (.xlsx)" at bounding box center [218, 663] width 195 height 31
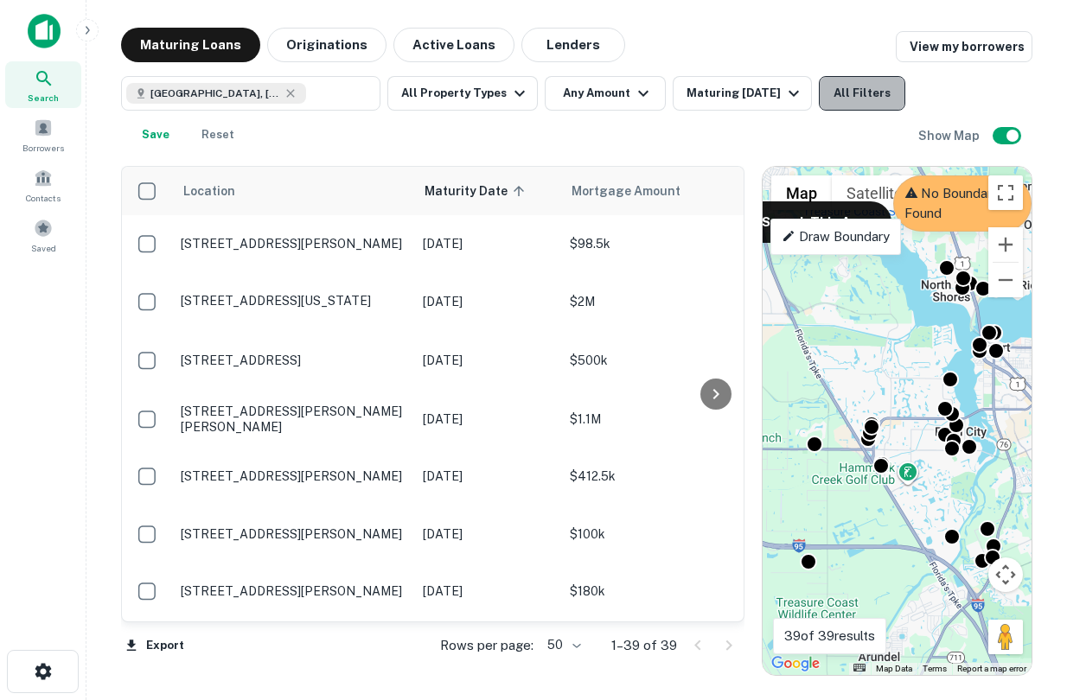
click at [862, 92] on button "All Filters" at bounding box center [862, 93] width 86 height 35
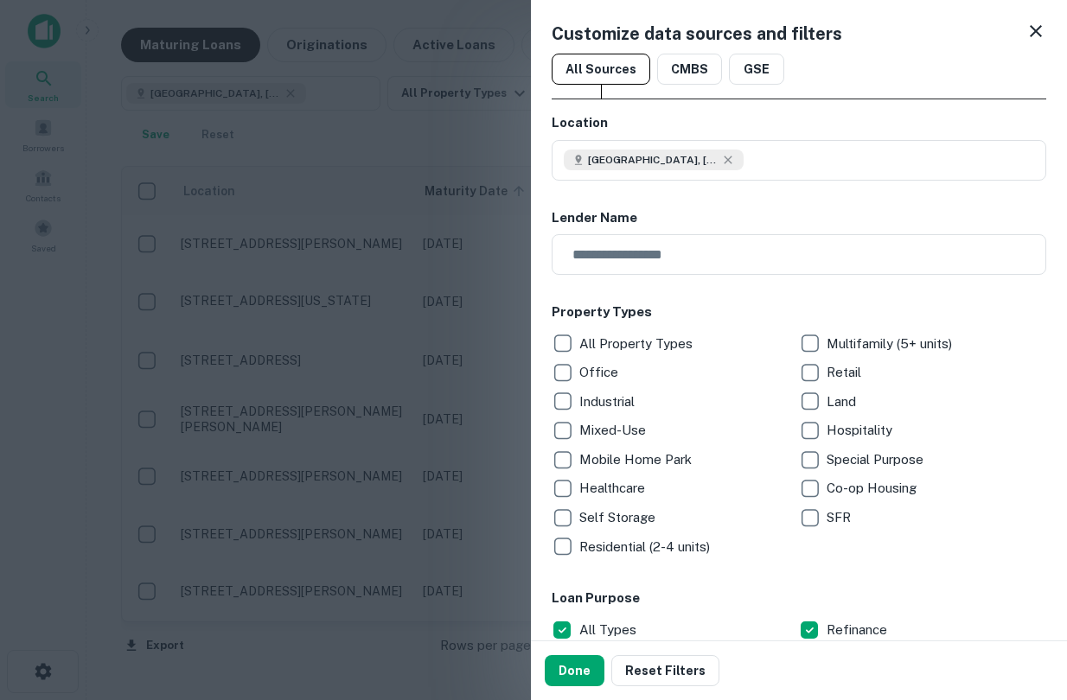
click at [580, 495] on p "Healthcare" at bounding box center [613, 488] width 69 height 21
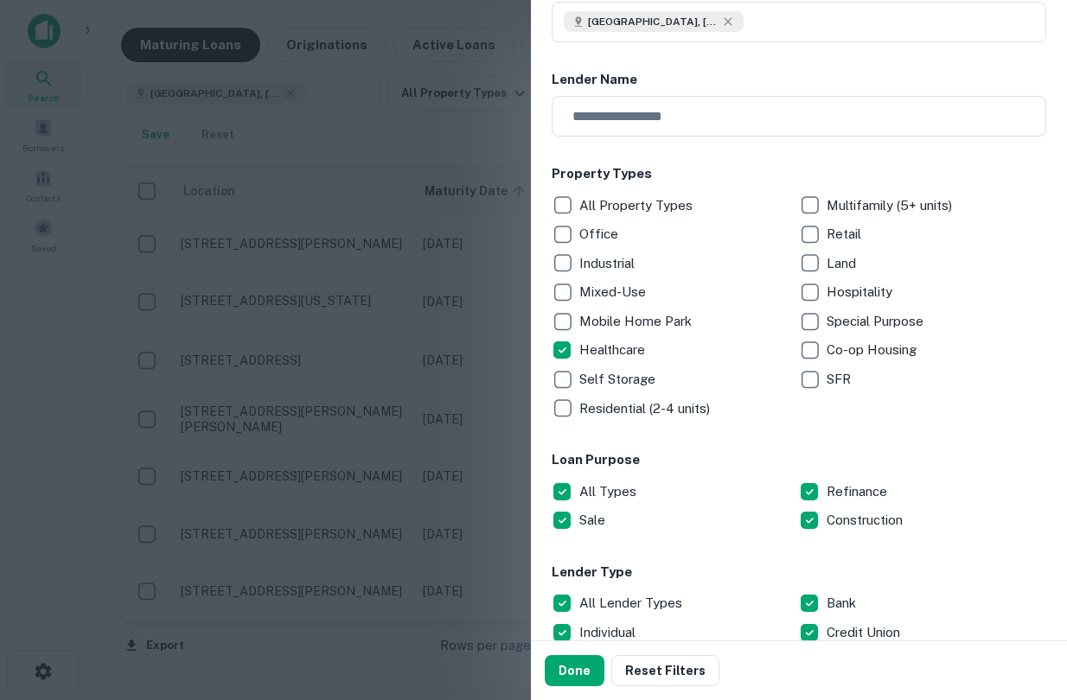
scroll to position [139, 0]
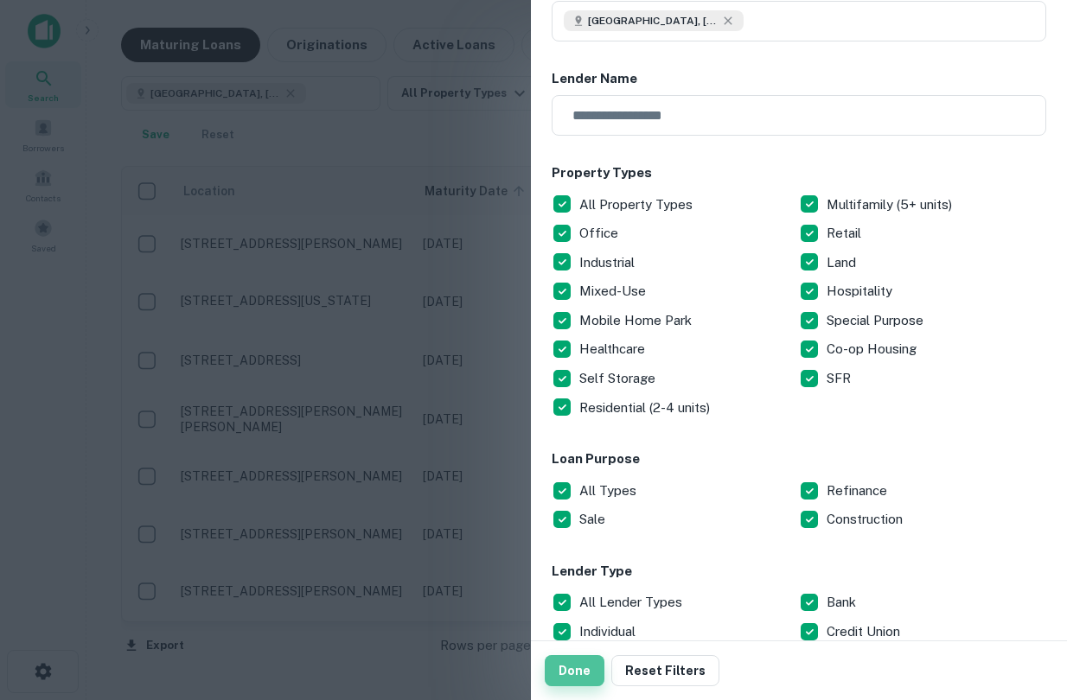
click at [573, 673] on button "Done" at bounding box center [575, 670] width 60 height 31
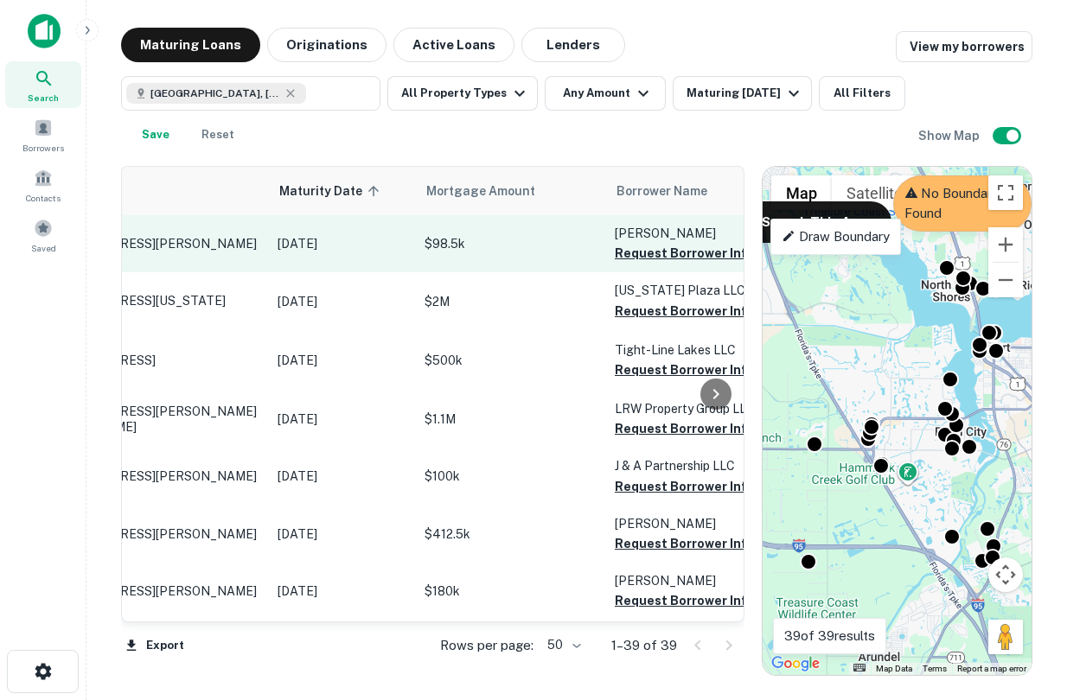
scroll to position [0, 0]
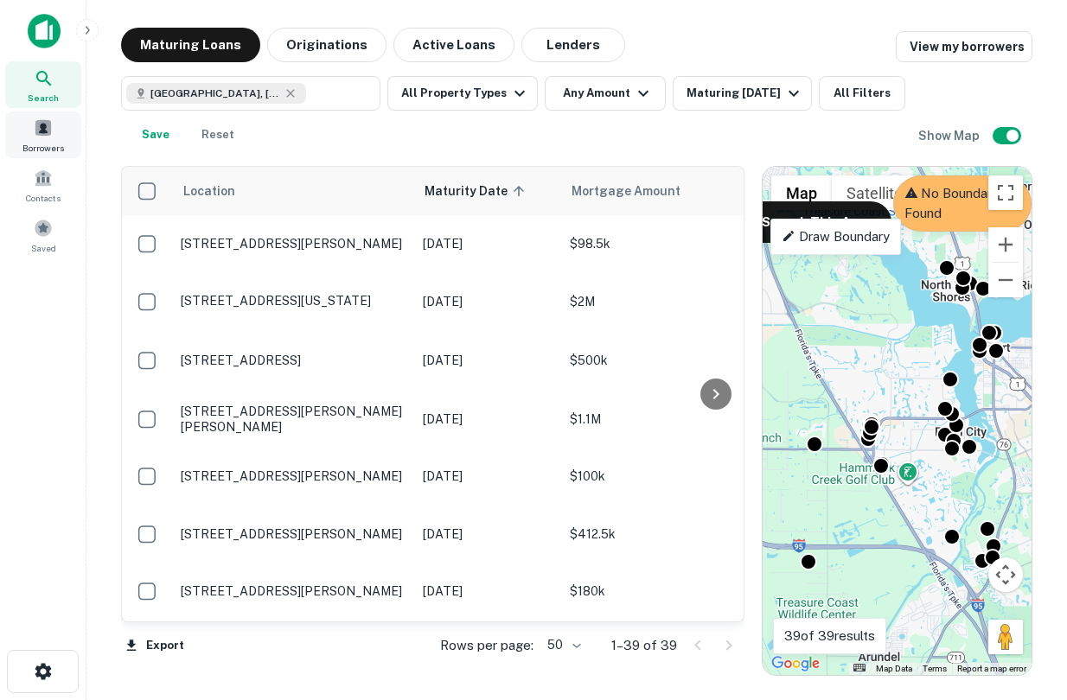
click at [26, 131] on div "Borrowers" at bounding box center [43, 134] width 76 height 47
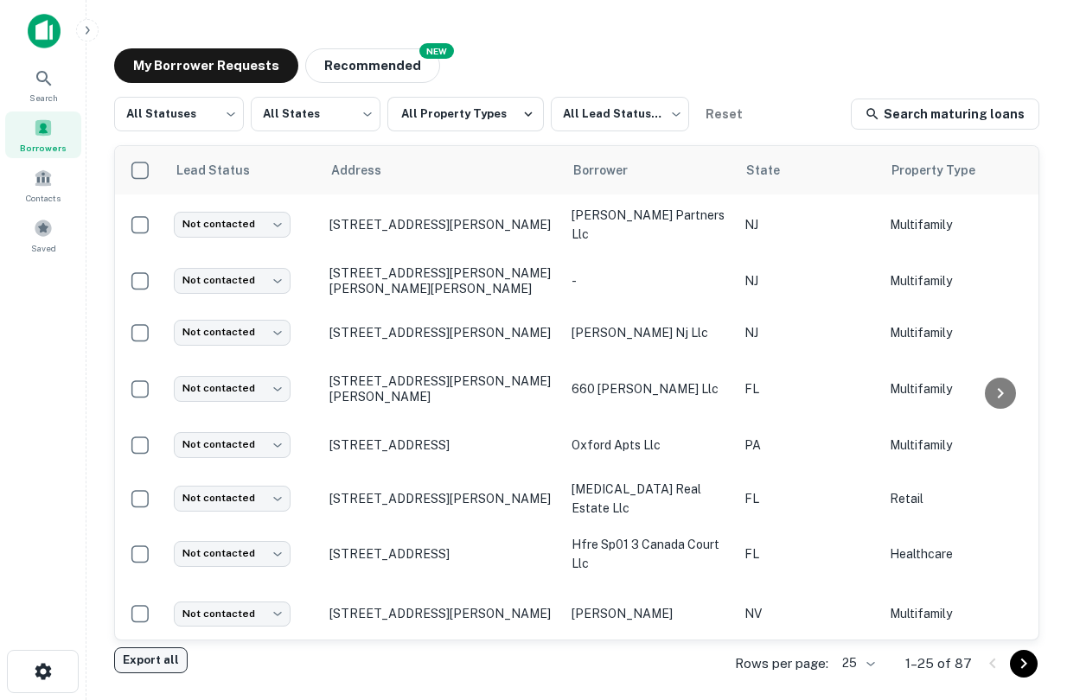
click at [161, 655] on button "Export all" at bounding box center [150, 660] width 73 height 26
click at [43, 91] on span "Search" at bounding box center [43, 98] width 29 height 14
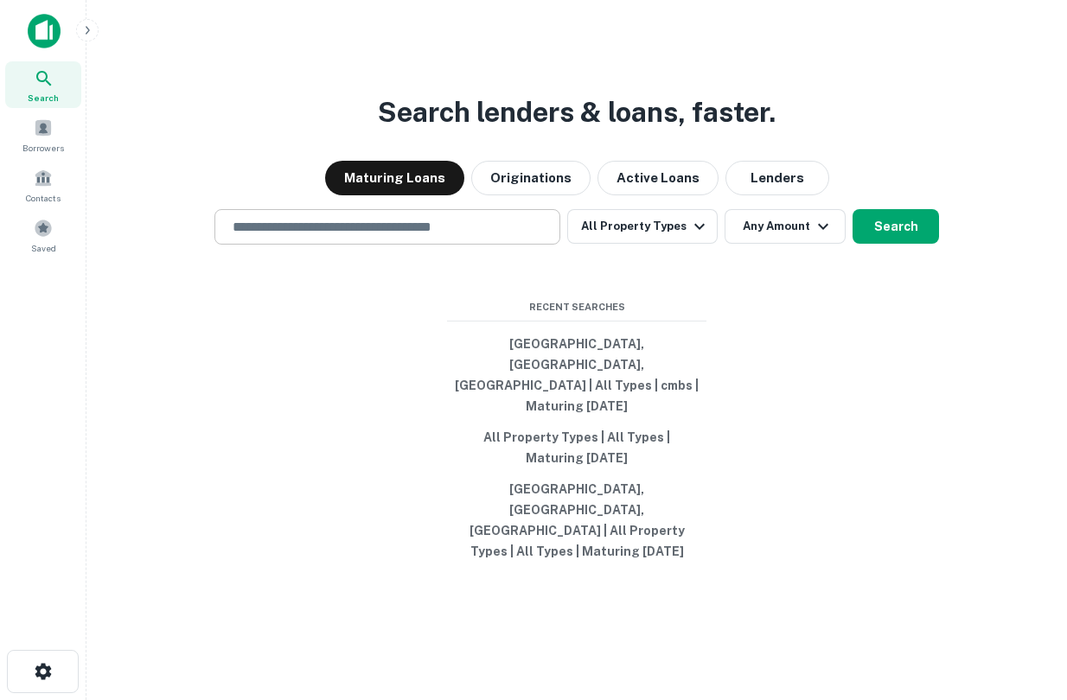
click at [431, 237] on input "text" at bounding box center [387, 227] width 330 height 20
click at [577, 366] on div "Recent Searches Palm City, FL, USA | All Types | cmbs | Maturing In 1 Year All …" at bounding box center [576, 434] width 259 height 268
click at [533, 445] on button "All Property Types | All Types | Maturing In 6 Months" at bounding box center [576, 448] width 259 height 52
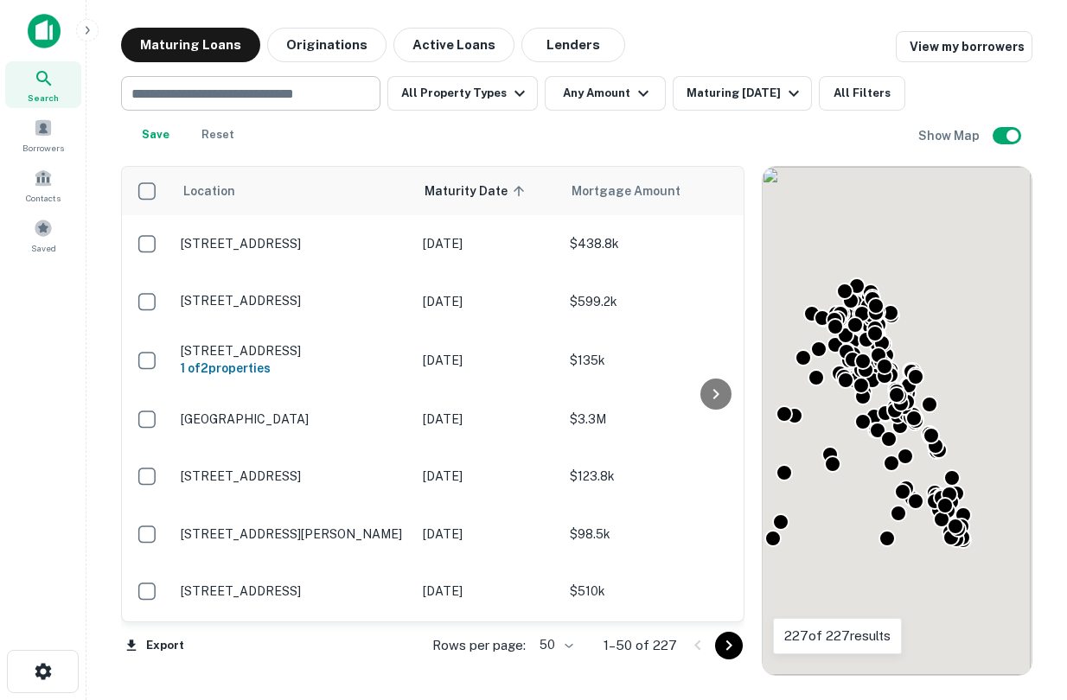
click at [288, 97] on input "text" at bounding box center [249, 93] width 246 height 24
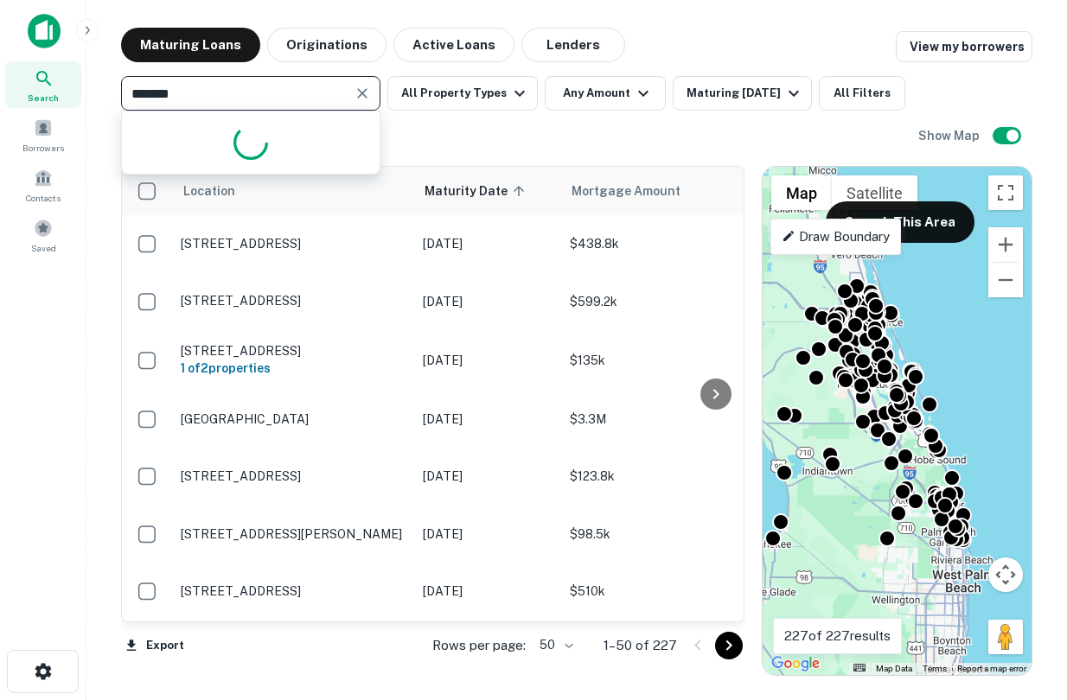
type input "********"
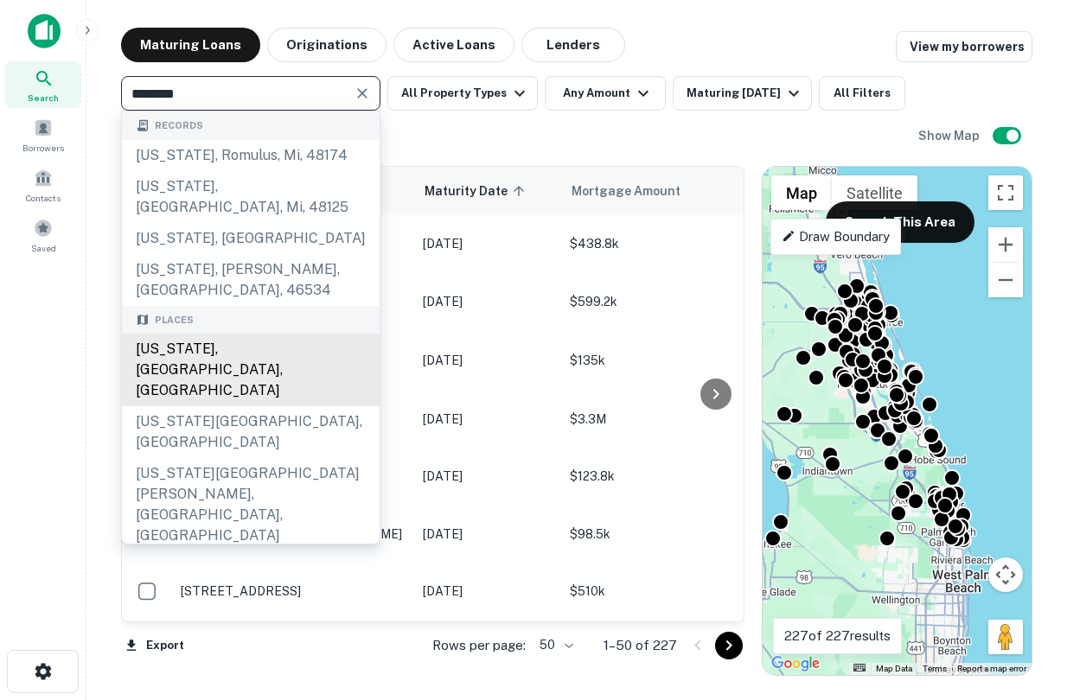
click at [224, 334] on div "New York, NY, USA" at bounding box center [251, 370] width 258 height 73
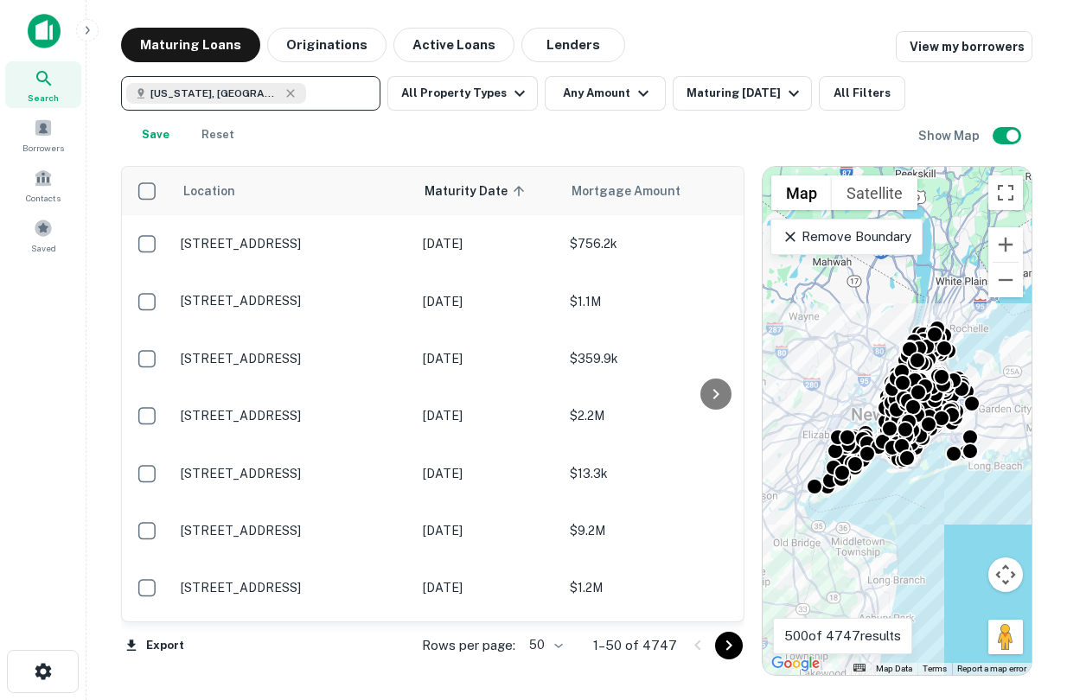
click at [933, 481] on div "To activate drag with keyboard, press Alt + Enter. Once in keyboard drag state,…" at bounding box center [896, 421] width 269 height 508
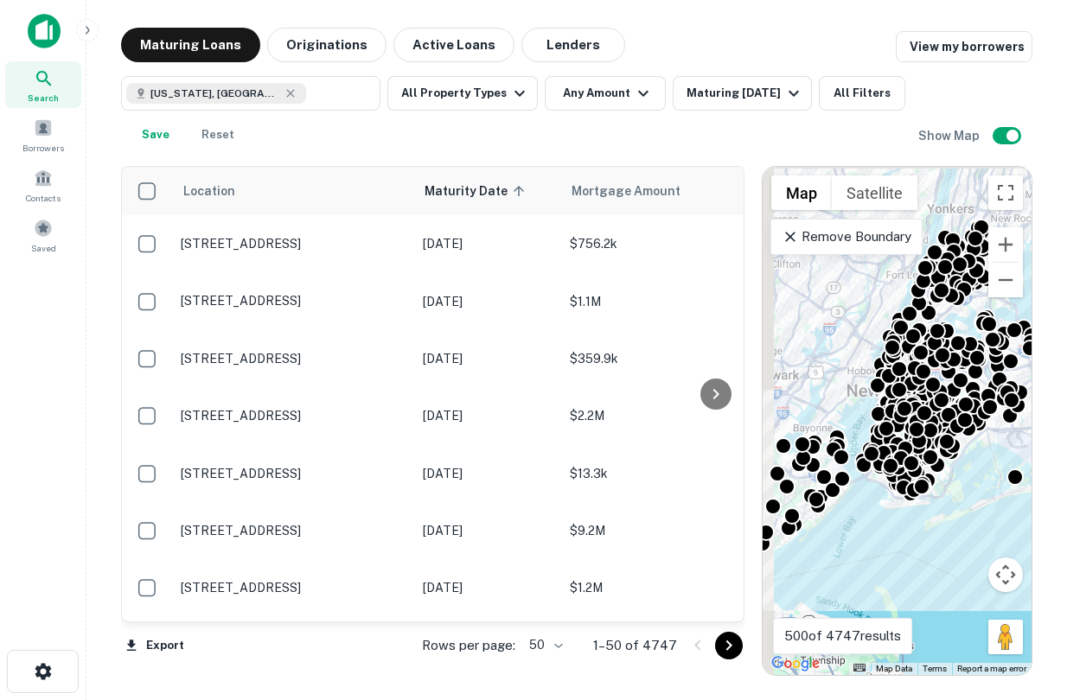
drag, startPoint x: 896, startPoint y: 449, endPoint x: 946, endPoint y: 499, distance: 70.3
click at [946, 499] on div "To activate drag with keyboard, press Alt + Enter. Once in keyboard drag state,…" at bounding box center [896, 421] width 269 height 508
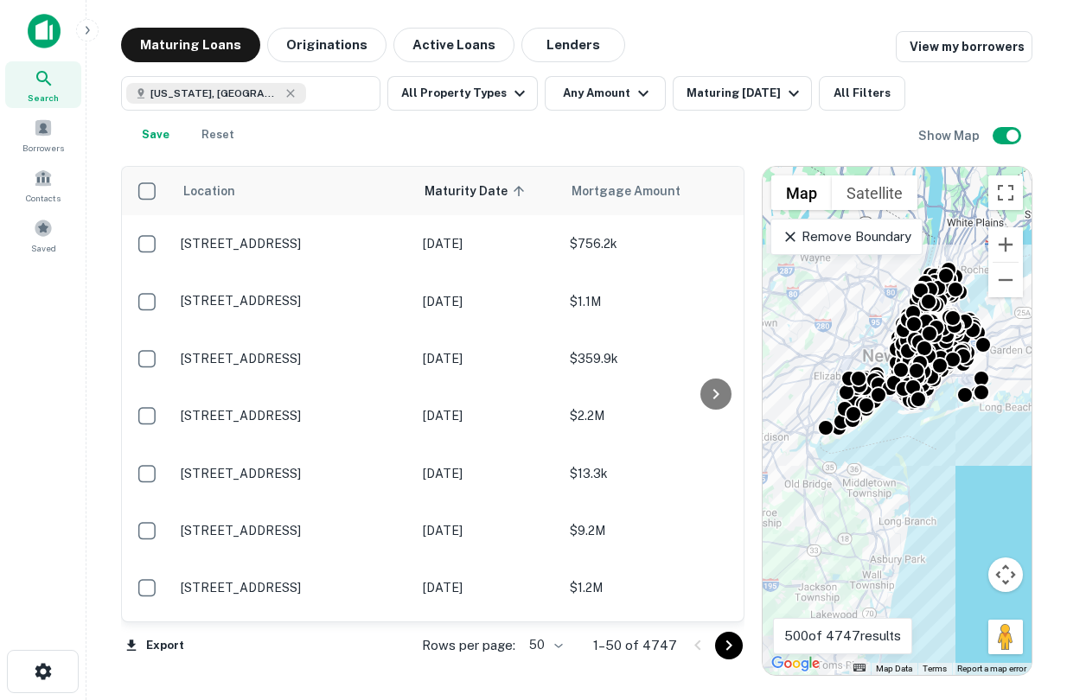
click at [841, 322] on div "To activate drag with keyboard, press Alt + Enter. Once in keyboard drag state,…" at bounding box center [896, 421] width 269 height 508
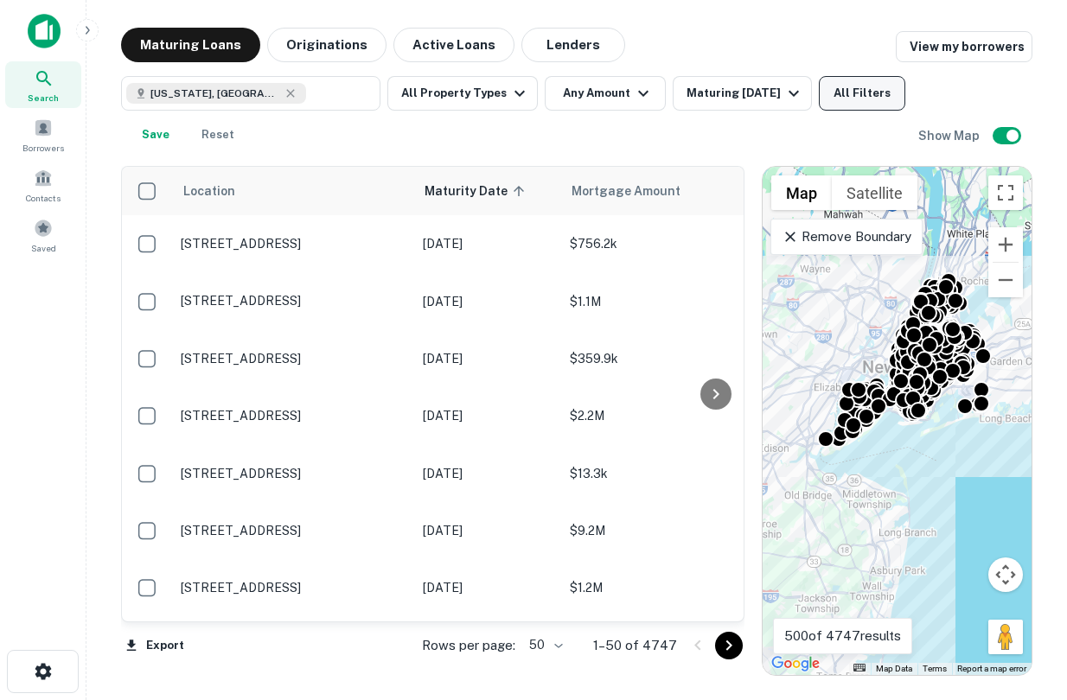
click at [819, 111] on button "All Filters" at bounding box center [862, 93] width 86 height 35
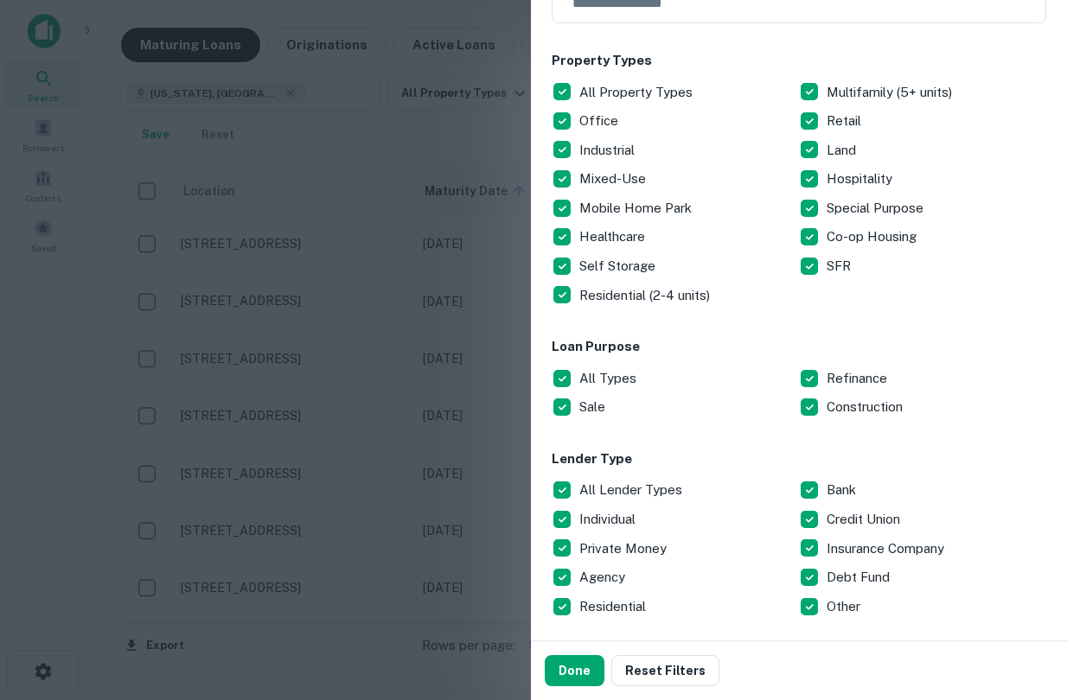
scroll to position [265, 0]
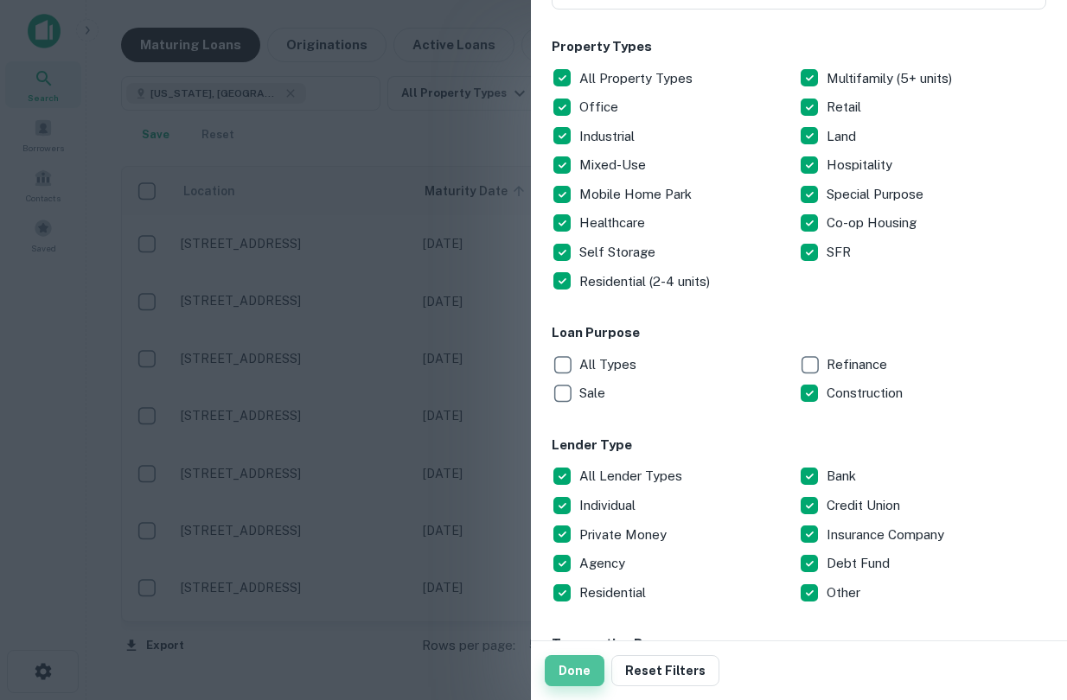
click at [583, 675] on button "Done" at bounding box center [575, 670] width 60 height 31
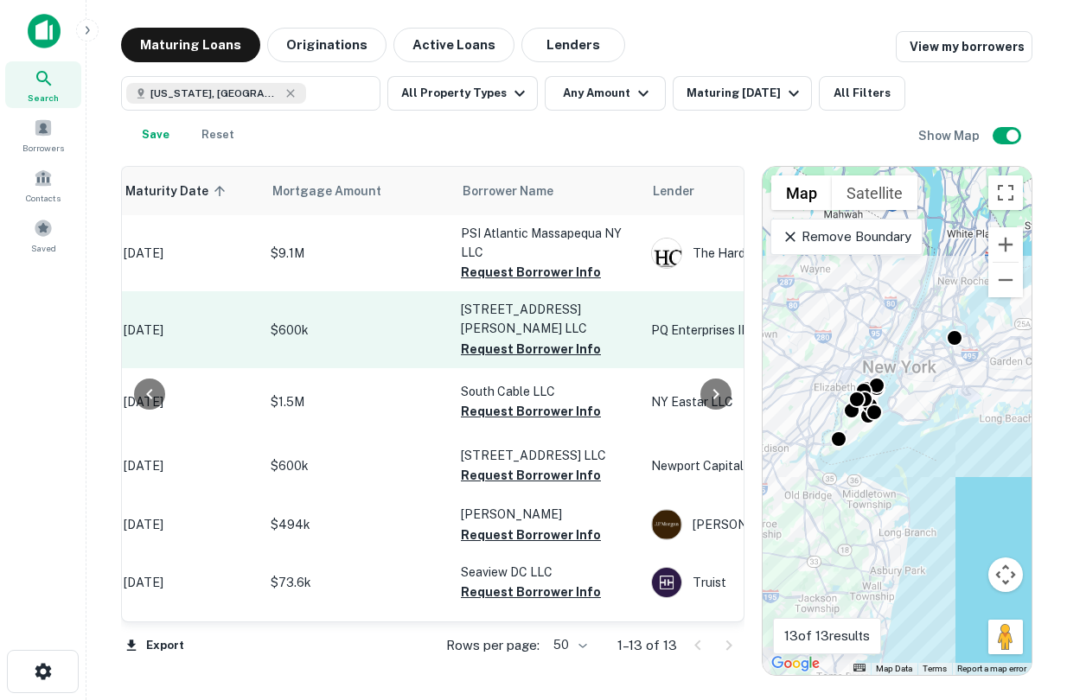
scroll to position [0, 360]
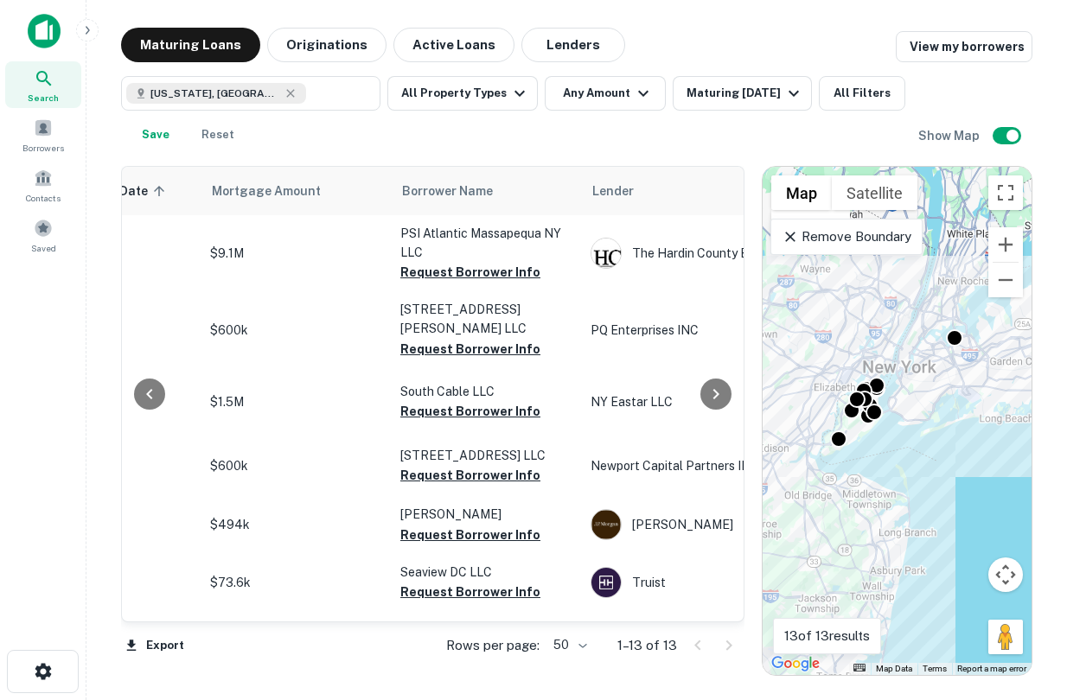
click at [822, 243] on p "Remove Boundary" at bounding box center [845, 236] width 129 height 21
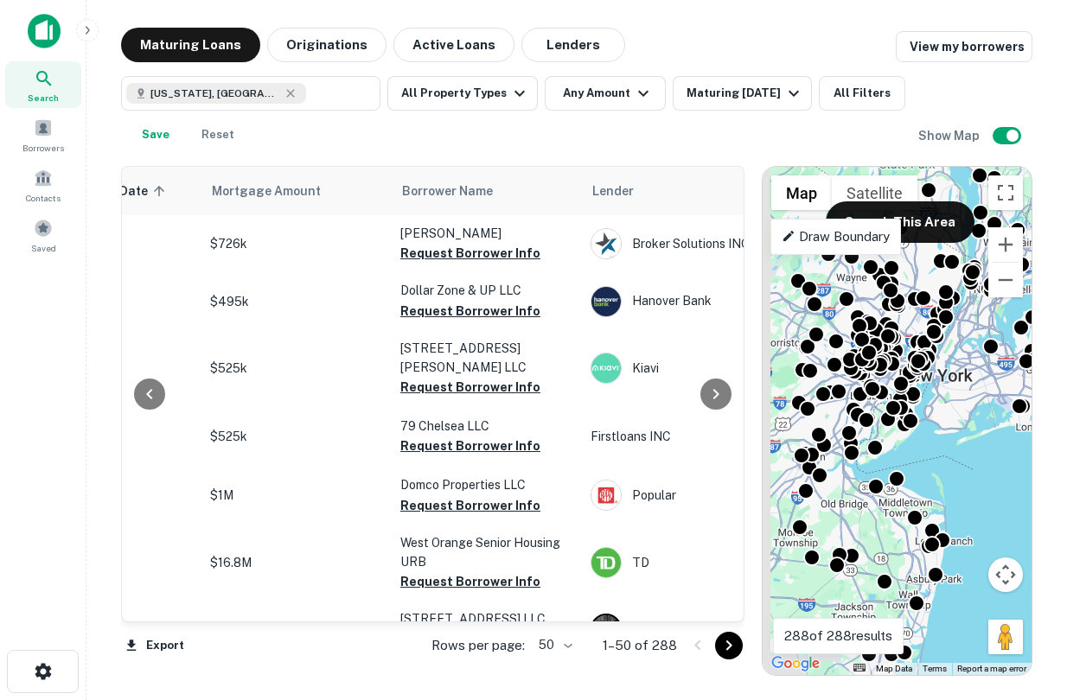
drag, startPoint x: 884, startPoint y: 432, endPoint x: 921, endPoint y: 440, distance: 37.1
click at [922, 442] on div "To activate drag with keyboard, press Alt + Enter. Once in keyboard drag state,…" at bounding box center [896, 421] width 269 height 508
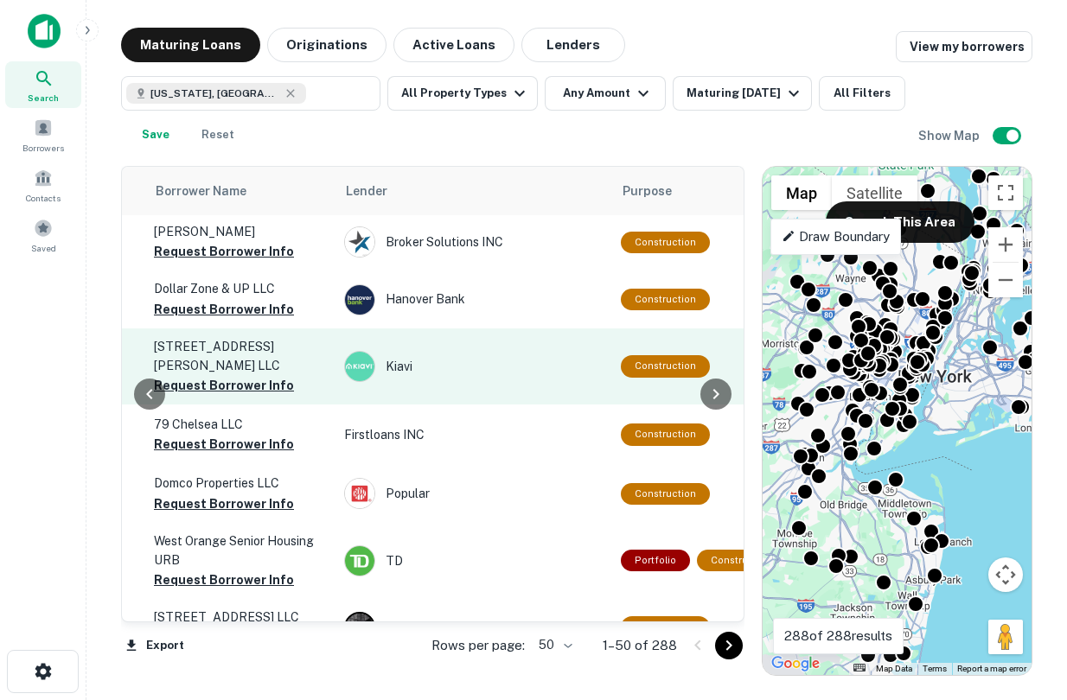
scroll to position [2, 608]
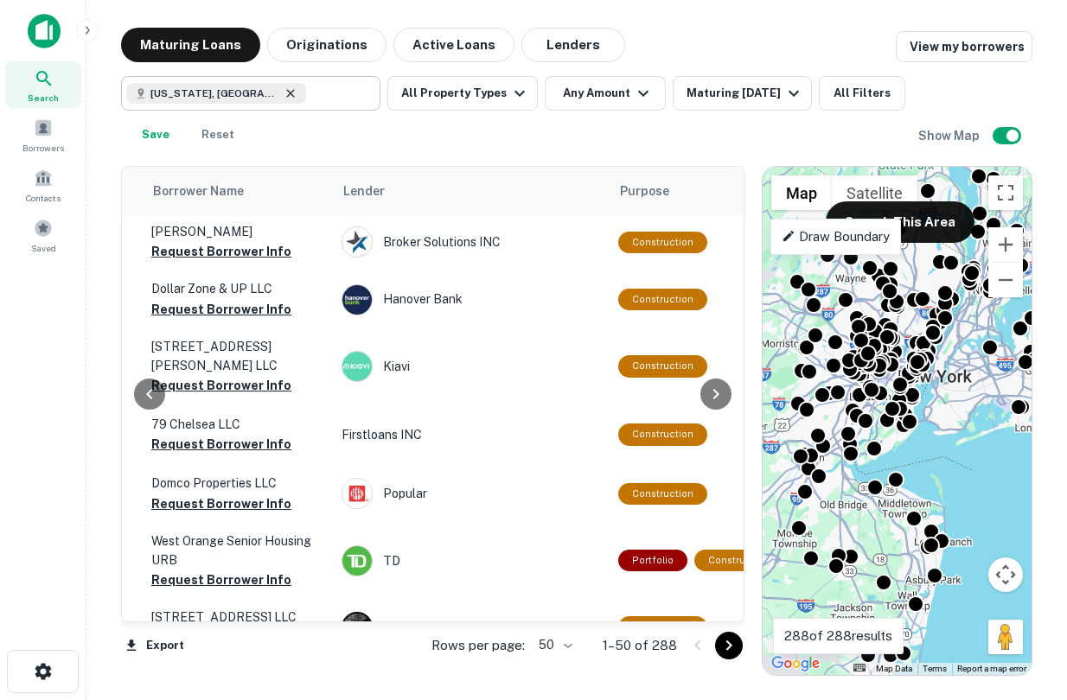
click at [283, 96] on icon at bounding box center [290, 93] width 14 height 14
type input "**********"
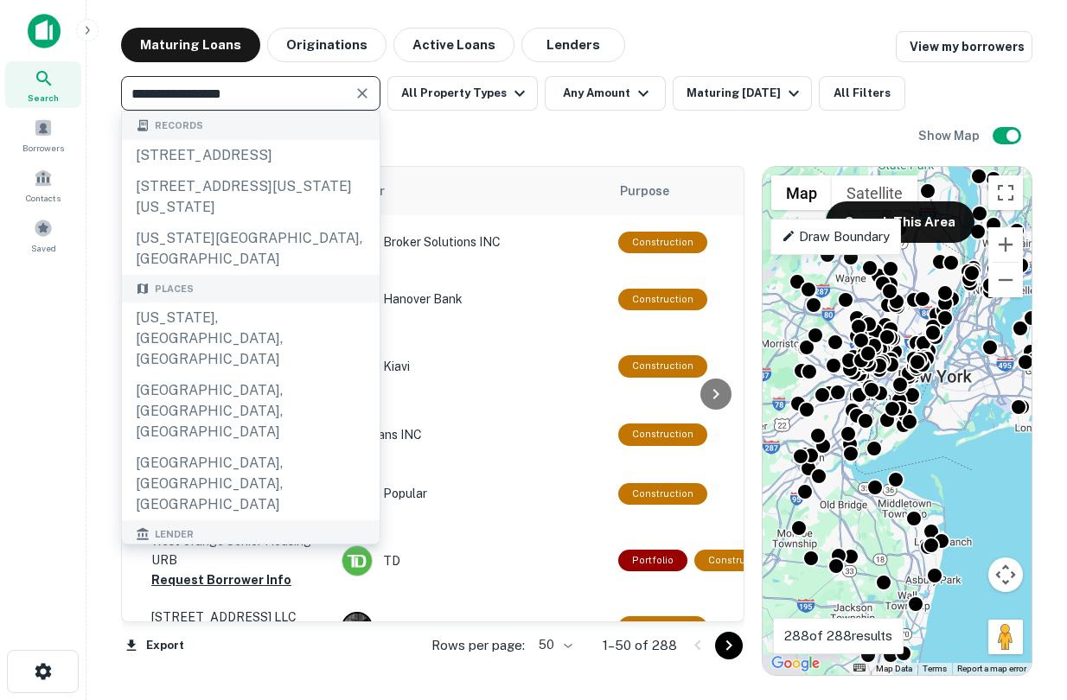
drag, startPoint x: 322, startPoint y: 95, endPoint x: 64, endPoint y: 92, distance: 257.6
click at [64, 95] on div "**********" at bounding box center [533, 350] width 1067 height 700
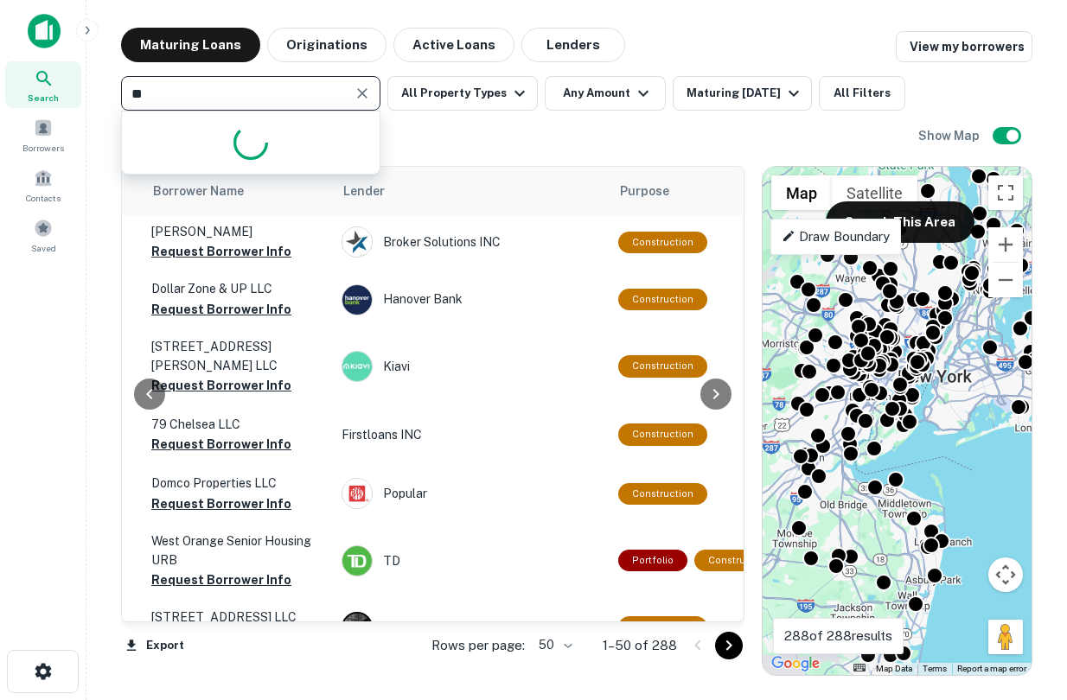
type input "*"
type input "*******"
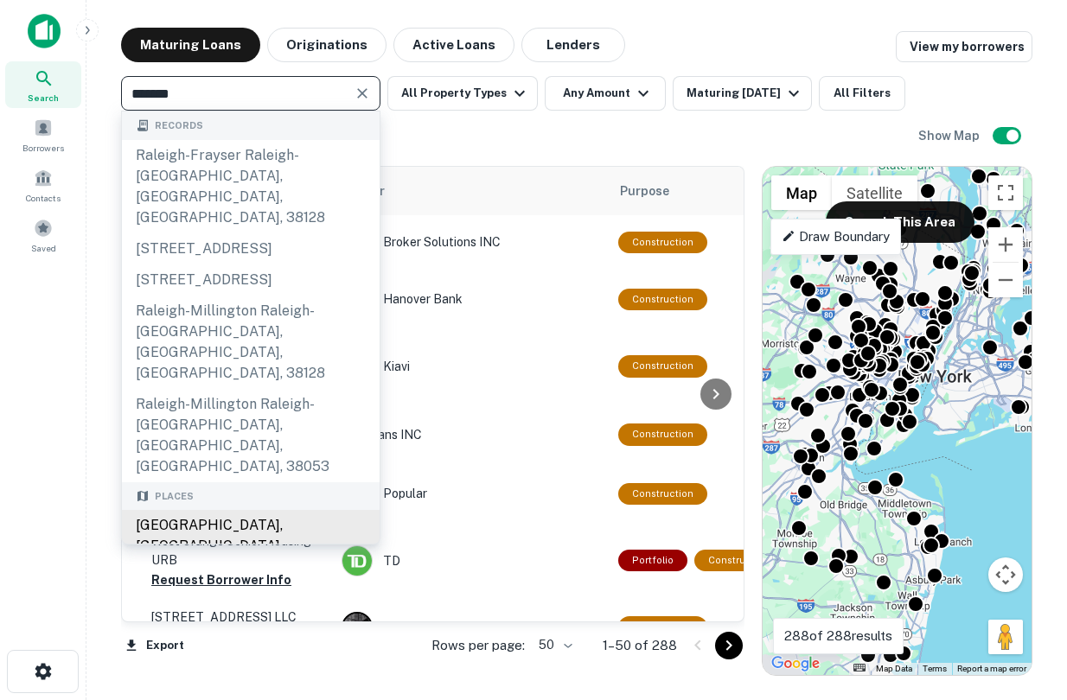
click at [243, 510] on div "Raleigh, NC, USA" at bounding box center [251, 546] width 258 height 73
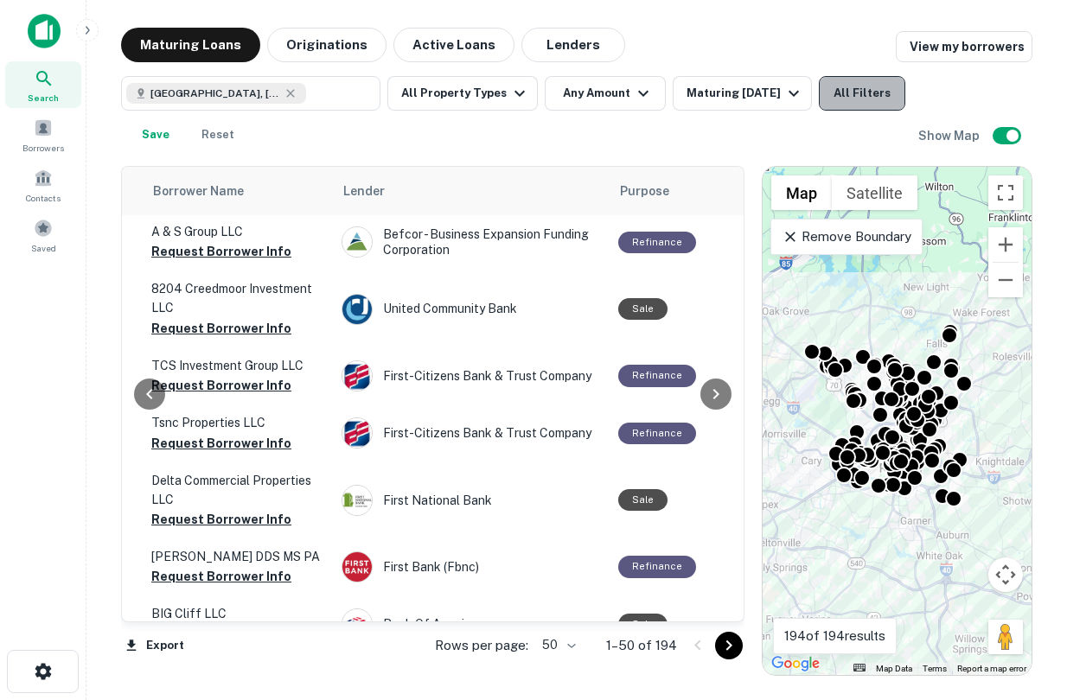
click at [819, 111] on button "All Filters" at bounding box center [862, 93] width 86 height 35
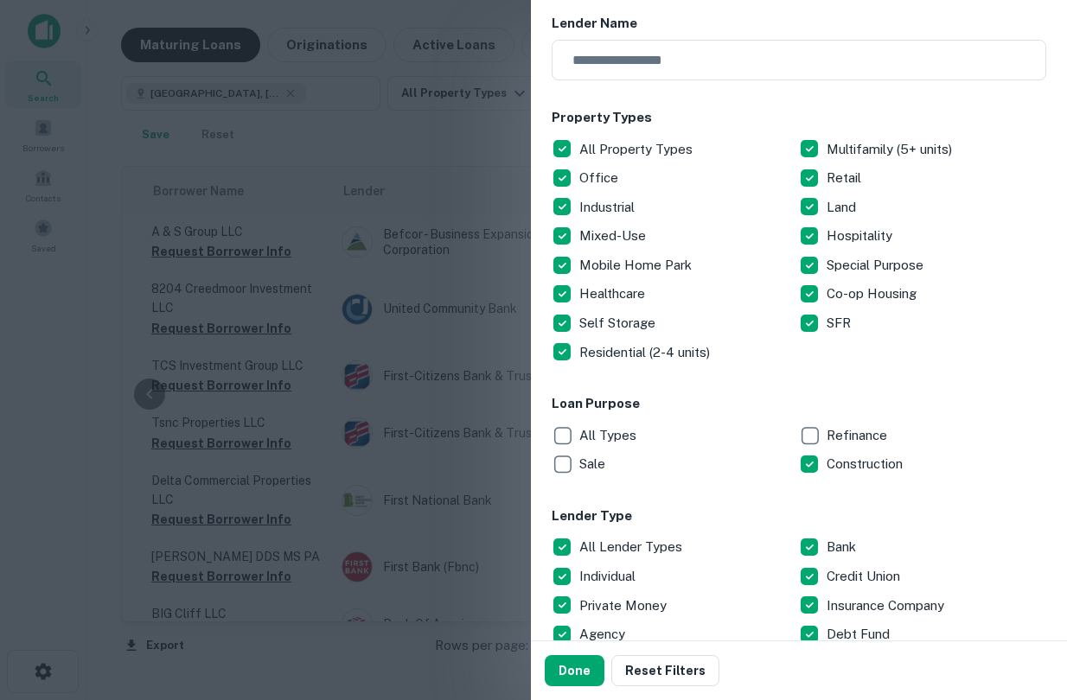
scroll to position [195, 0]
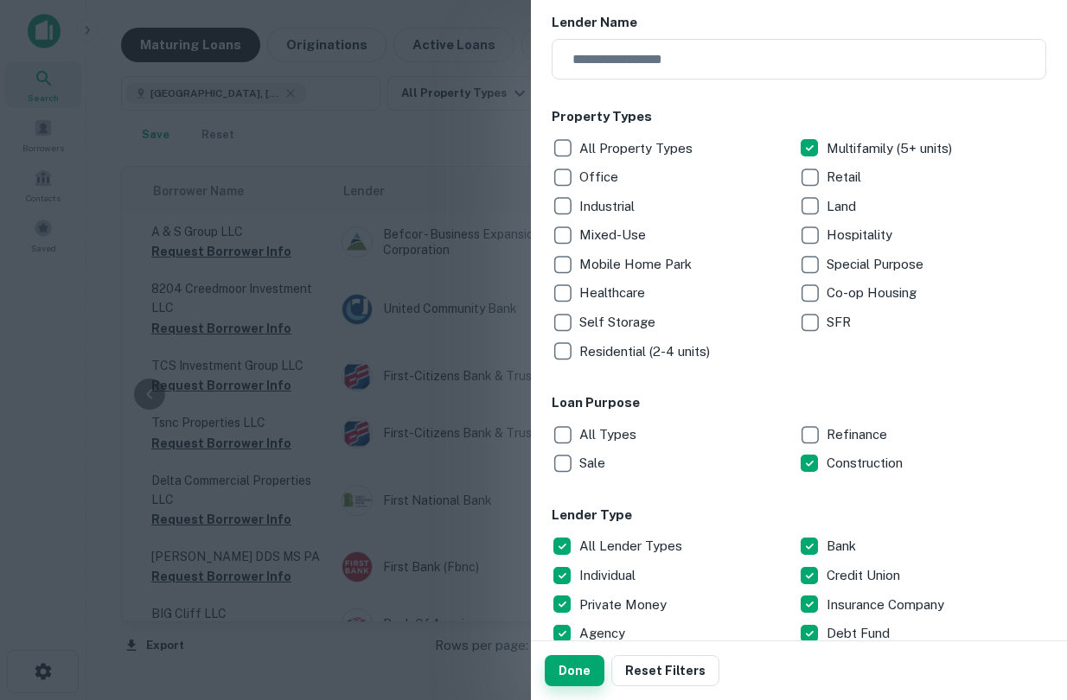
click at [562, 666] on button "Done" at bounding box center [575, 670] width 60 height 31
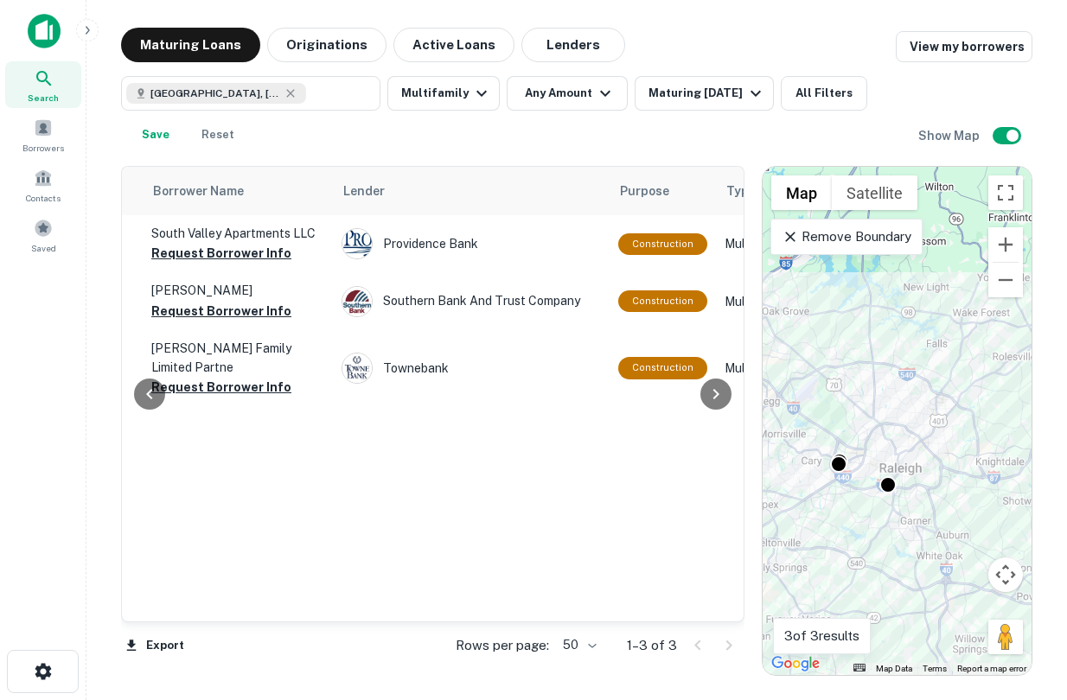
scroll to position [0, 608]
click at [857, 238] on p "Remove Boundary" at bounding box center [845, 236] width 129 height 21
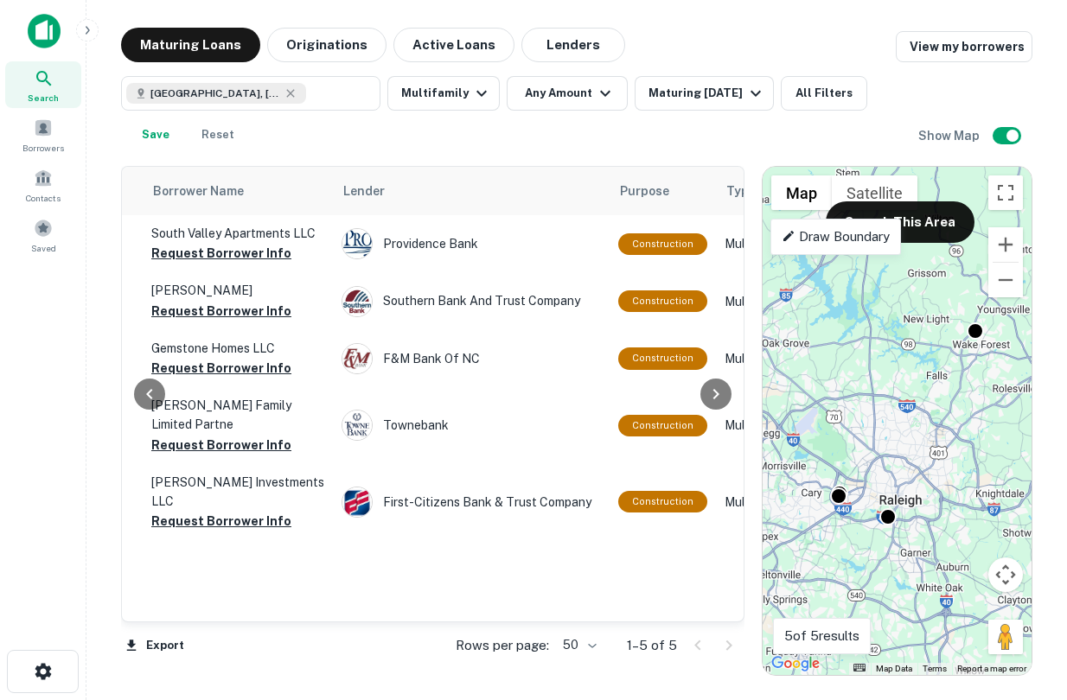
drag, startPoint x: 935, startPoint y: 331, endPoint x: 930, endPoint y: 364, distance: 33.3
click at [930, 364] on div "To activate drag with keyboard, press Alt + Enter. Once in keyboard drag state,…" at bounding box center [896, 421] width 269 height 508
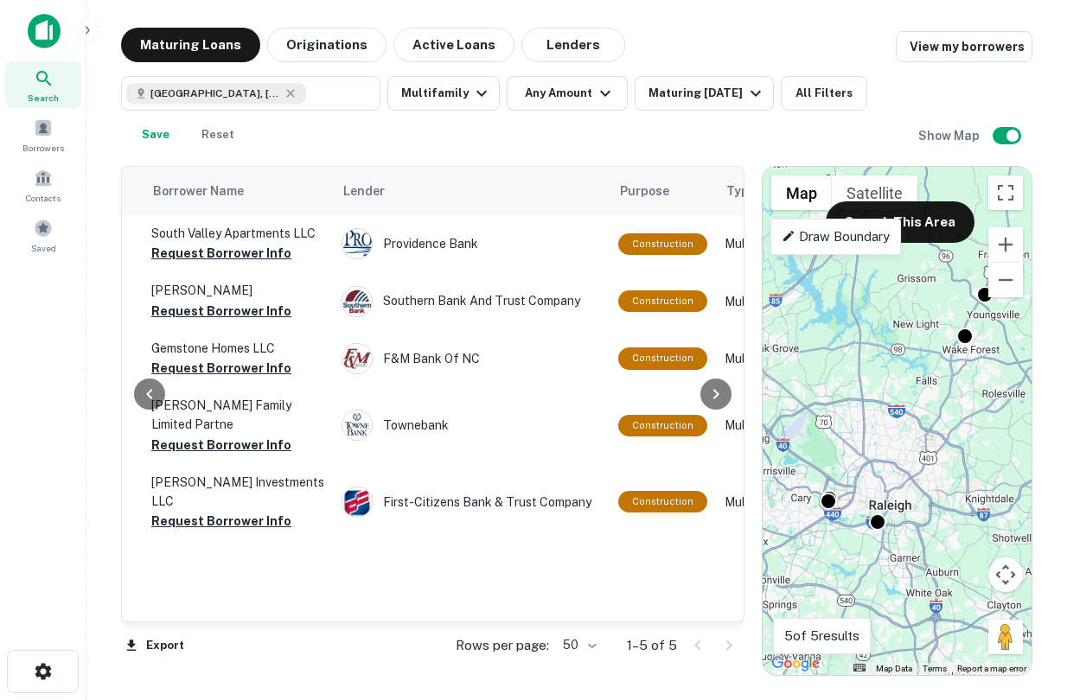
click at [930, 325] on div "To activate drag with keyboard, press Alt + Enter. Once in keyboard drag state,…" at bounding box center [896, 421] width 269 height 508
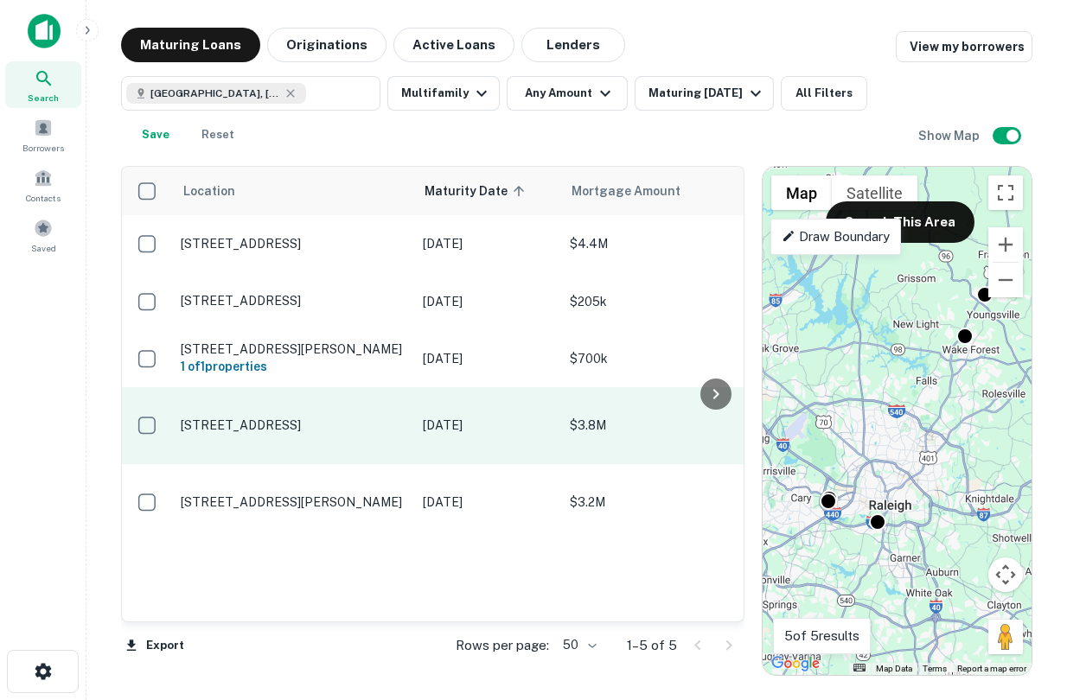
scroll to position [0, 42]
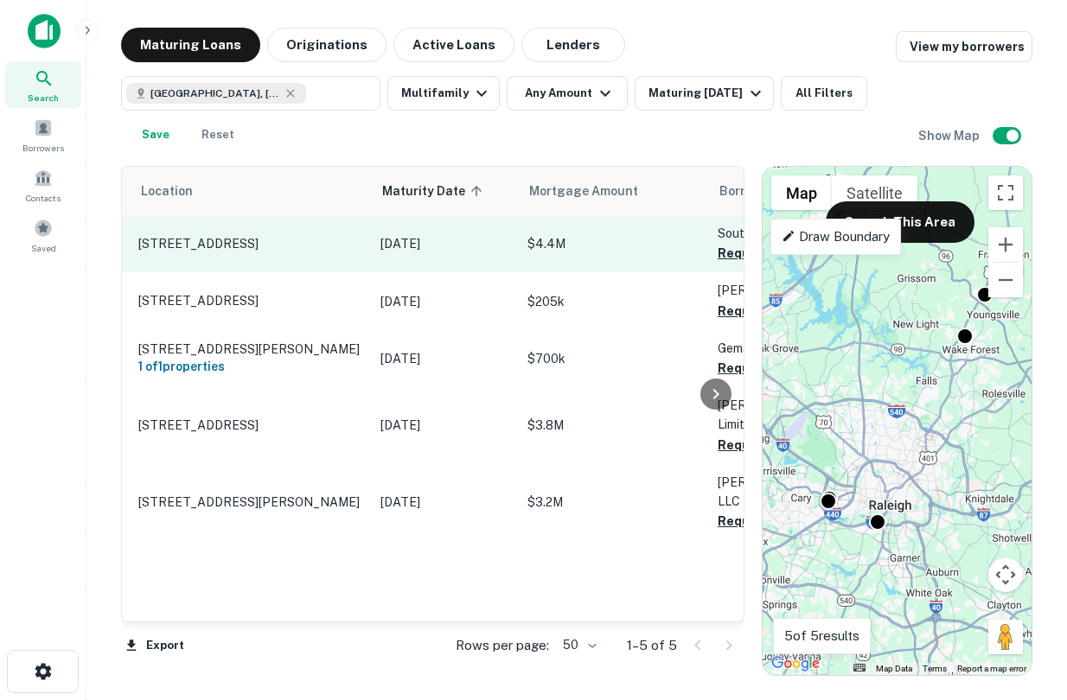
click at [200, 251] on p "5728 S Valley Ct Raleigh, NC27606" at bounding box center [250, 244] width 225 height 16
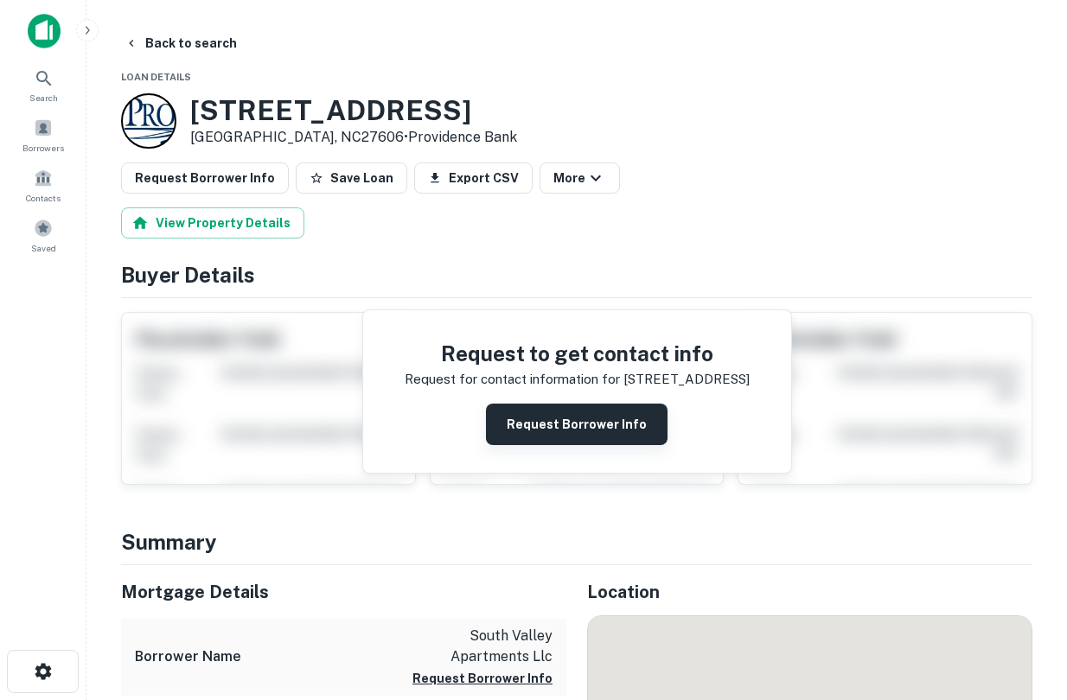
click at [602, 412] on button "Request Borrower Info" at bounding box center [577, 424] width 182 height 41
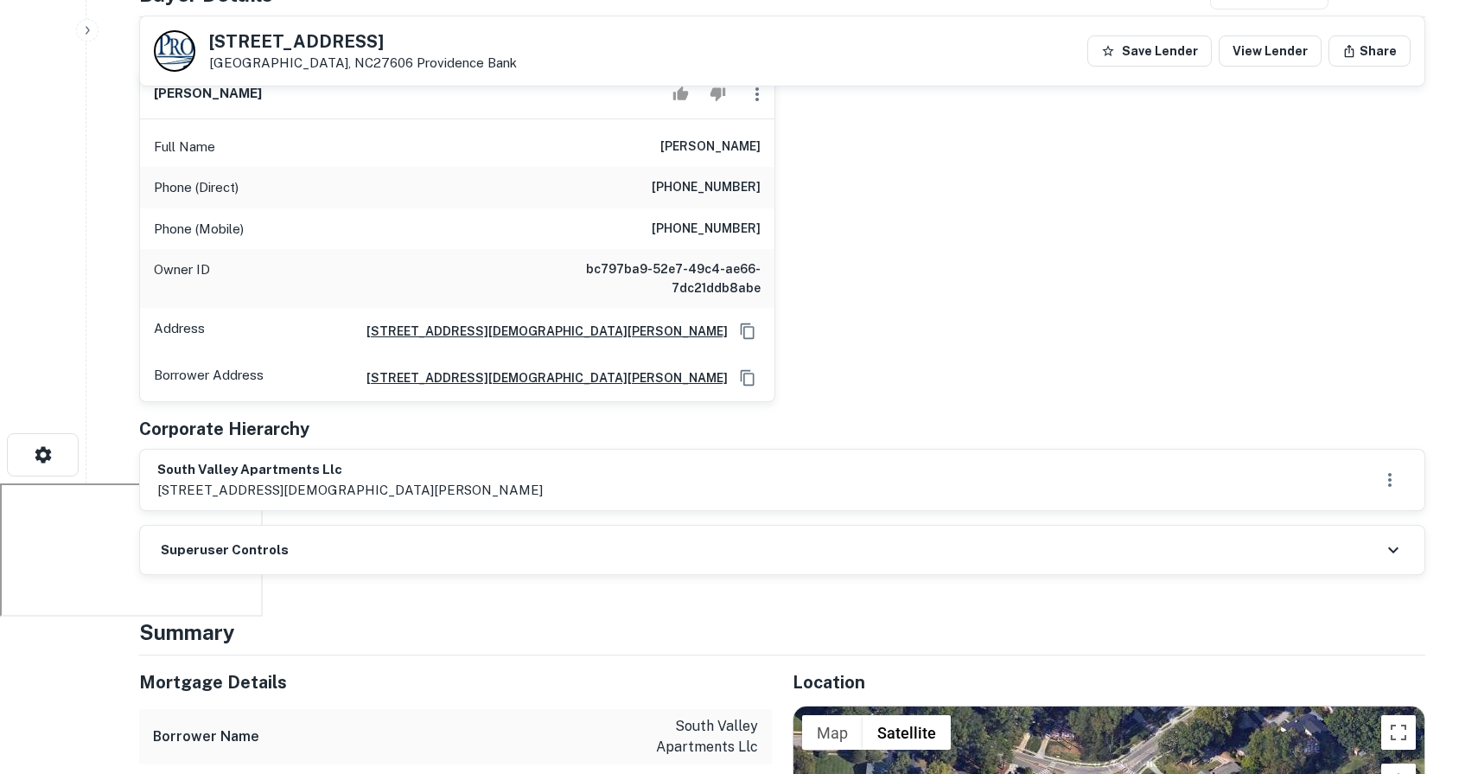
scroll to position [289, 0]
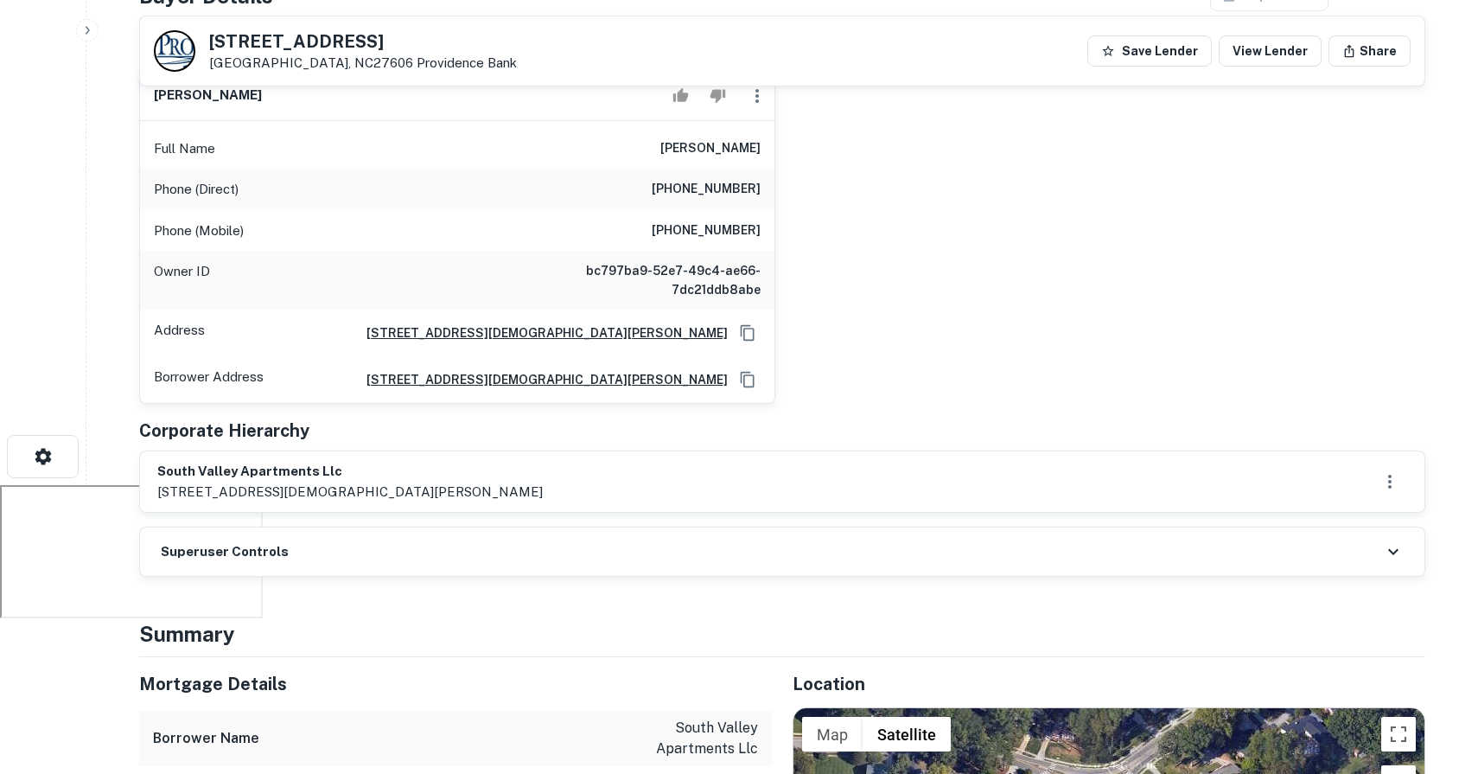
click at [1066, 482] on icon "button" at bounding box center [1389, 481] width 21 height 21
click at [1066, 475] on div at bounding box center [739, 387] width 1478 height 774
click at [1066, 560] on div "Superuser Controls" at bounding box center [782, 551] width 1284 height 48
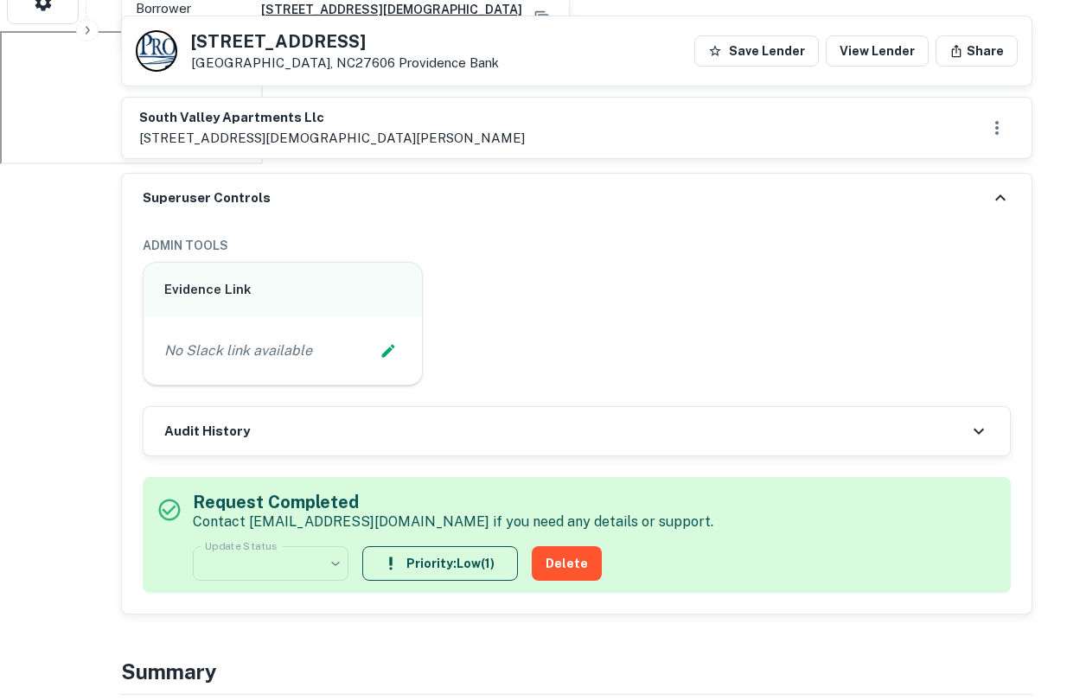
scroll to position [667, 0]
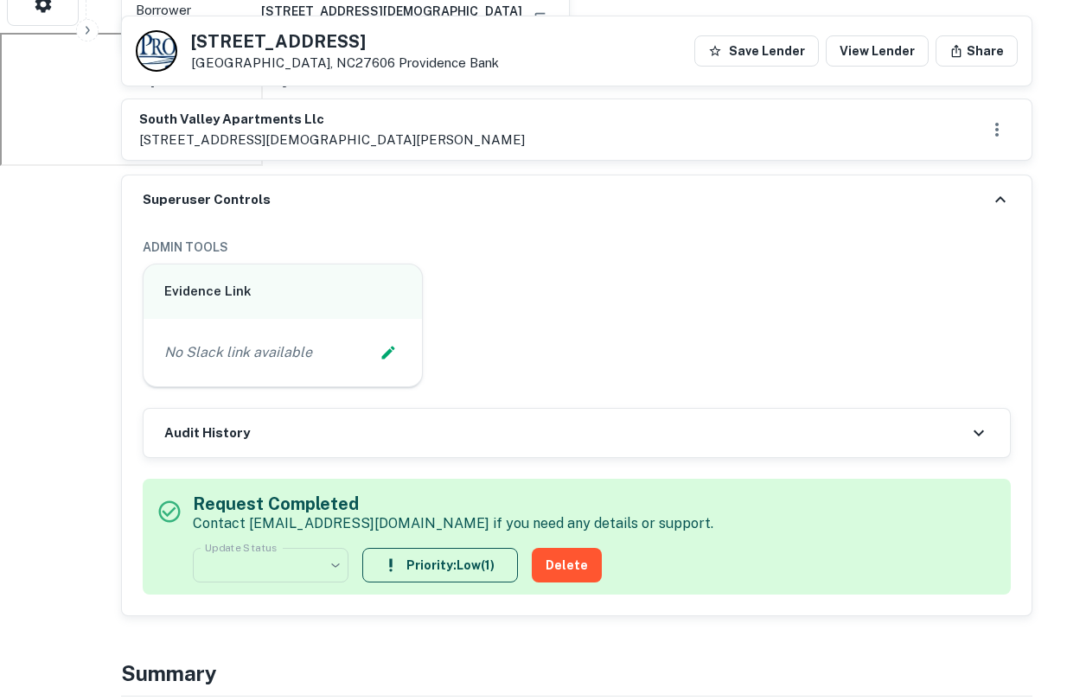
click at [1003, 189] on icon at bounding box center [1000, 199] width 21 height 21
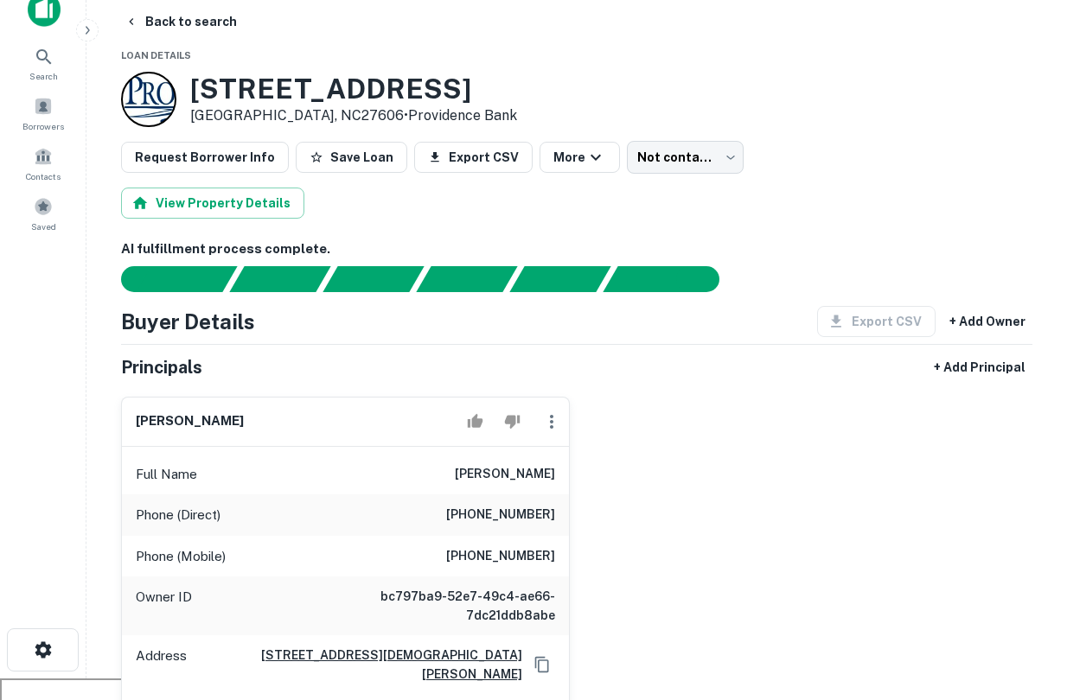
scroll to position [25, 0]
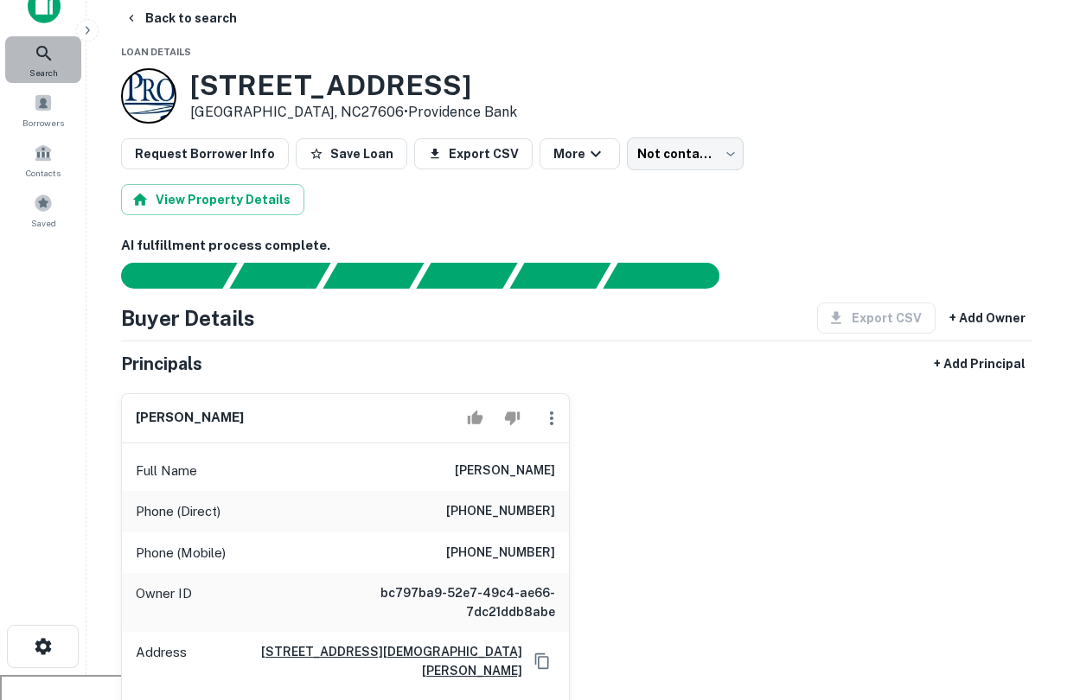
click at [63, 67] on div "Search" at bounding box center [43, 59] width 76 height 47
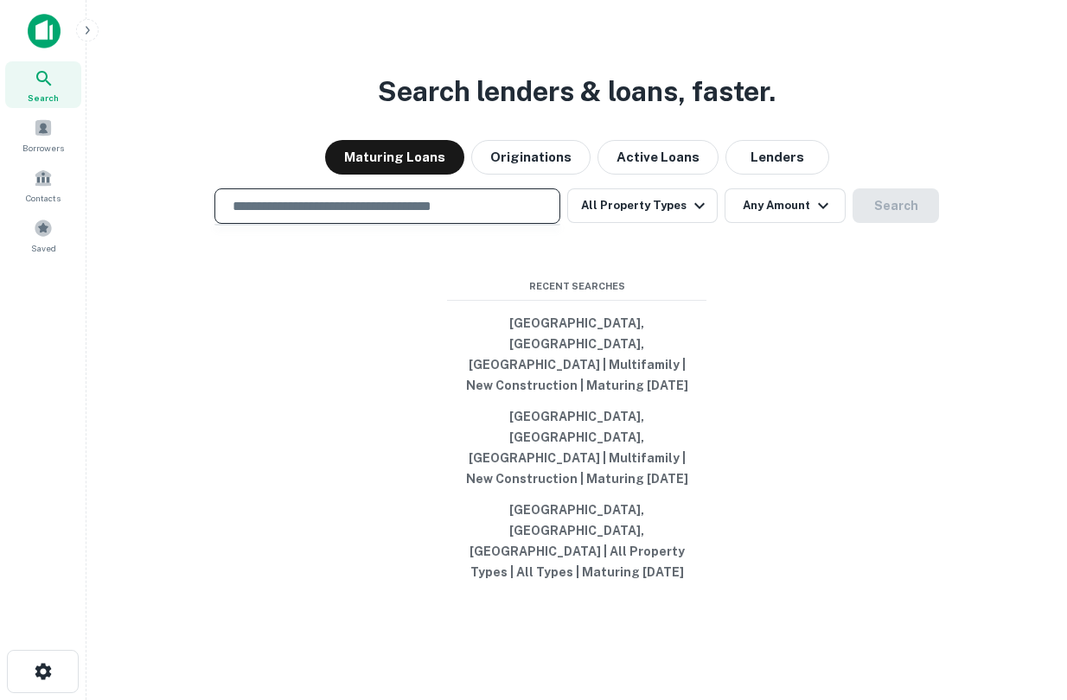
click at [404, 216] on input "text" at bounding box center [387, 206] width 330 height 20
click at [406, 216] on input "text" at bounding box center [387, 206] width 330 height 20
type input "*"
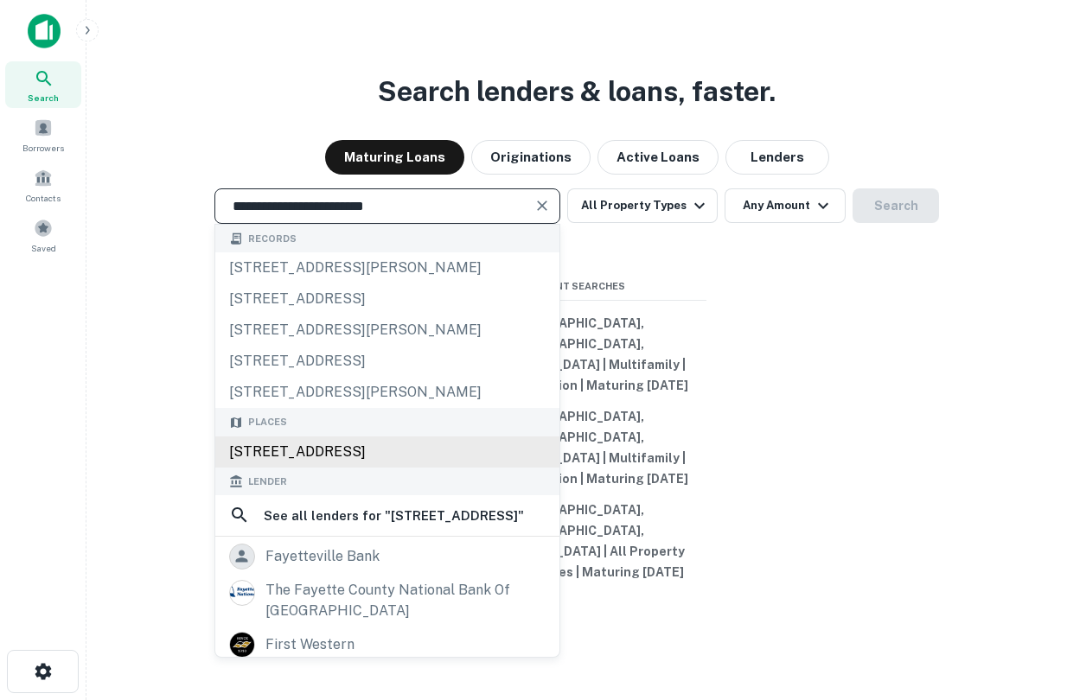
click at [411, 468] on div "[STREET_ADDRESS]" at bounding box center [387, 451] width 344 height 31
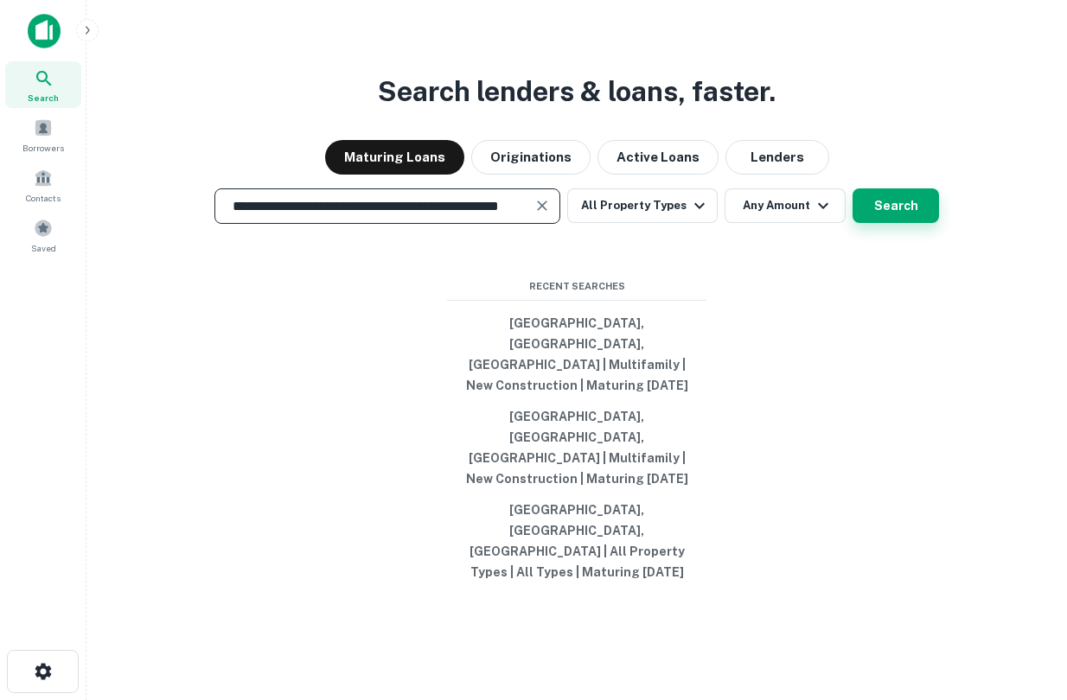
type input "**********"
click at [884, 223] on button "Search" at bounding box center [895, 205] width 86 height 35
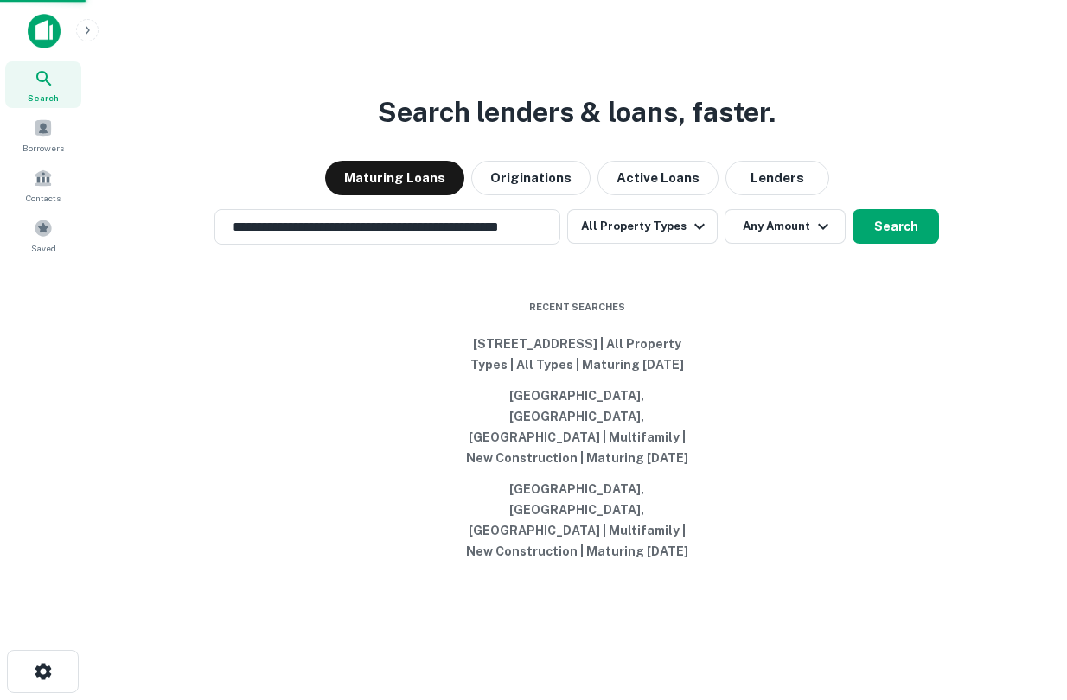
click at [438, 463] on div "[STREET_ADDRESS]" at bounding box center [533, 464] width 456 height 31
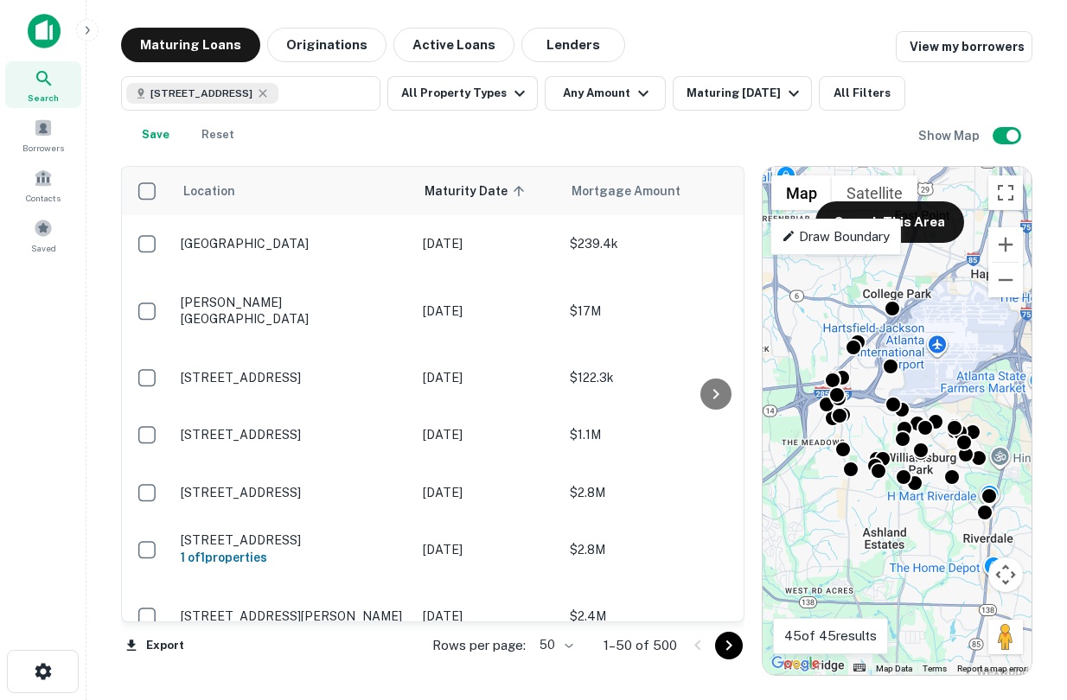
click at [886, 429] on div "To activate drag with keyboard, press Alt + Enter. Once in keyboard drag state,…" at bounding box center [896, 421] width 269 height 508
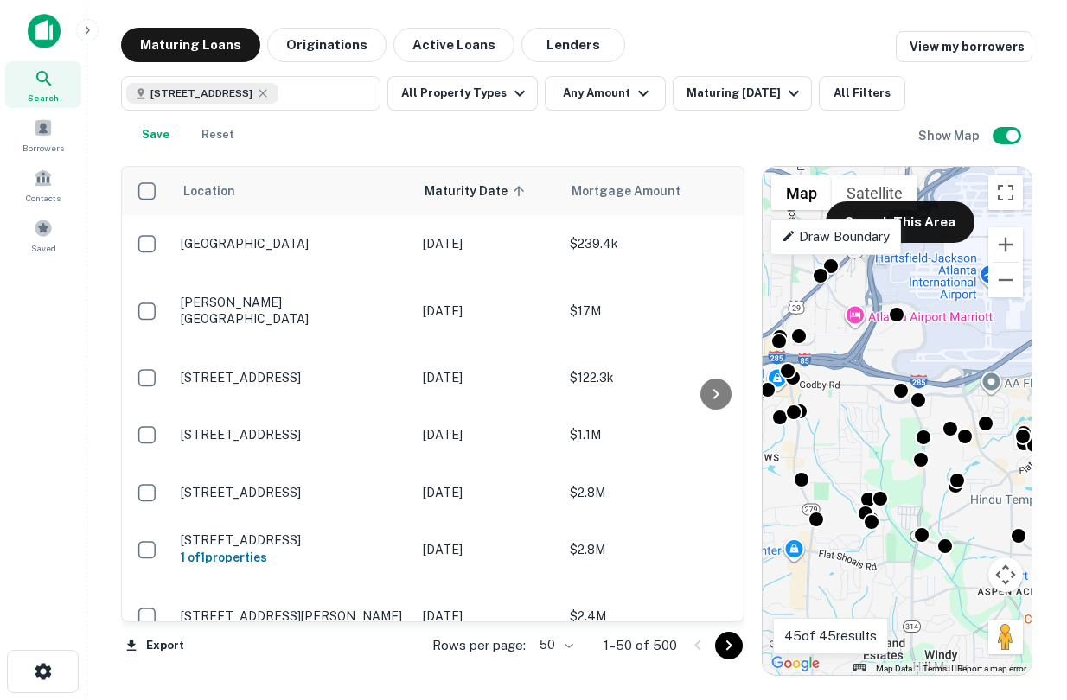
click at [908, 435] on div "To activate drag with keyboard, press Alt + Enter. Once in keyboard drag state,…" at bounding box center [896, 421] width 269 height 508
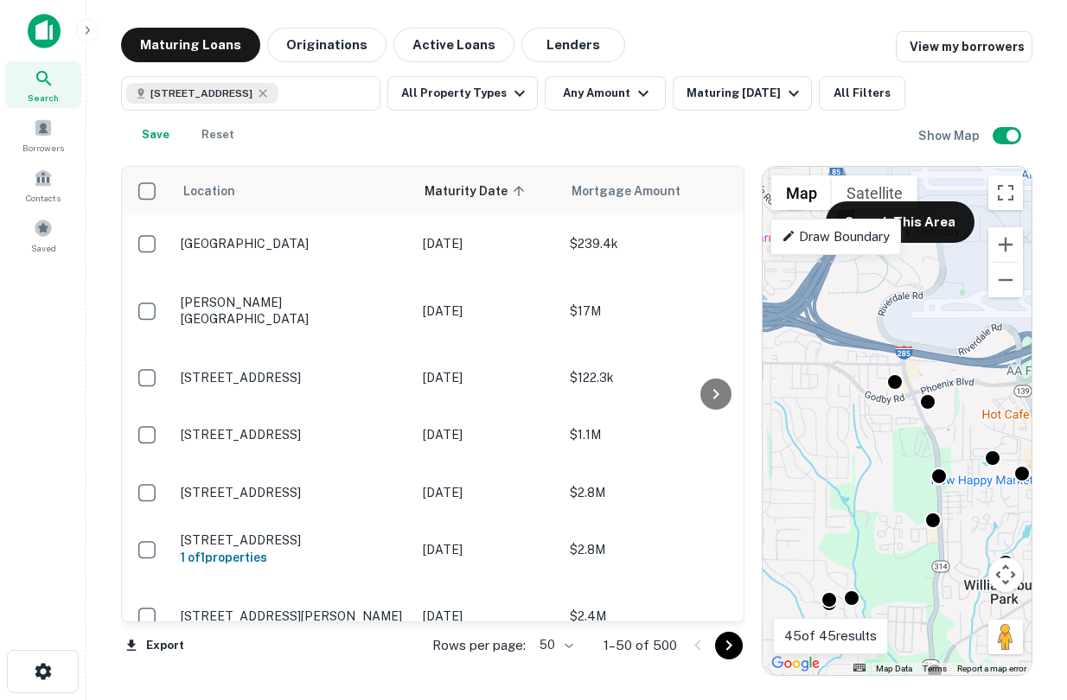
drag, startPoint x: 908, startPoint y: 416, endPoint x: 908, endPoint y: 444, distance: 28.5
click at [908, 445] on div "To activate drag with keyboard, press Alt + Enter. Once in keyboard drag state,…" at bounding box center [896, 421] width 269 height 508
click at [906, 427] on div "To activate drag with keyboard, press Alt + Enter. Once in keyboard drag state,…" at bounding box center [896, 421] width 269 height 508
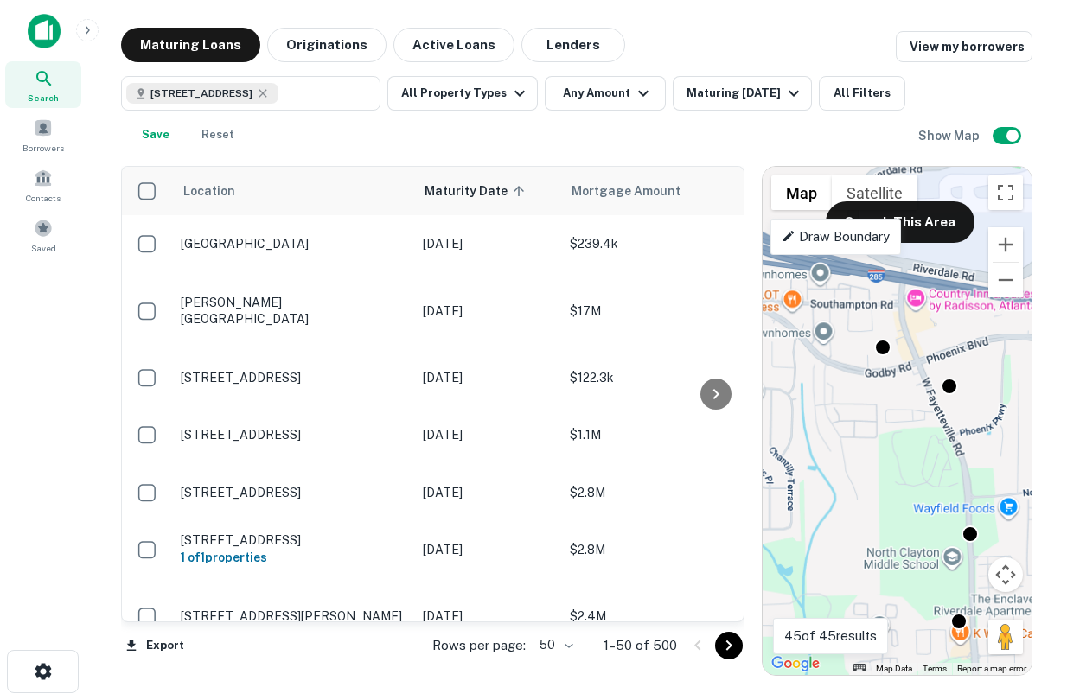
click at [911, 424] on div "To activate drag with keyboard, press Alt + Enter. Once in keyboard drag state,…" at bounding box center [896, 421] width 269 height 508
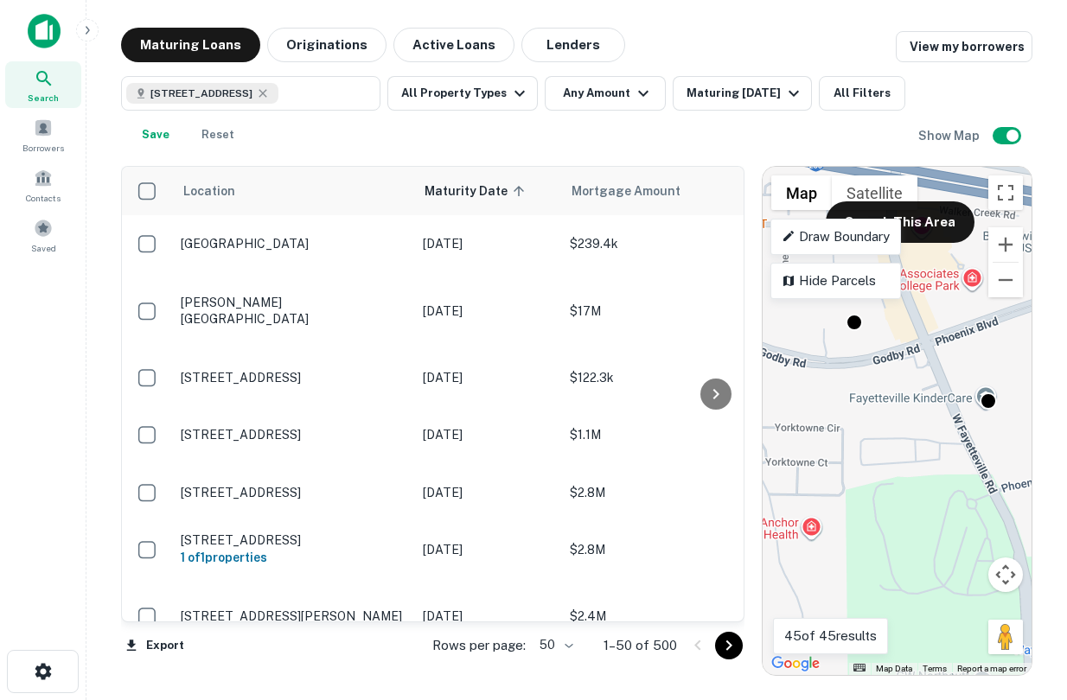
drag, startPoint x: 911, startPoint y: 424, endPoint x: 911, endPoint y: 472, distance: 47.5
click at [911, 475] on div "To activate drag with keyboard, press Alt + Enter. Once in keyboard drag state,…" at bounding box center [896, 421] width 269 height 508
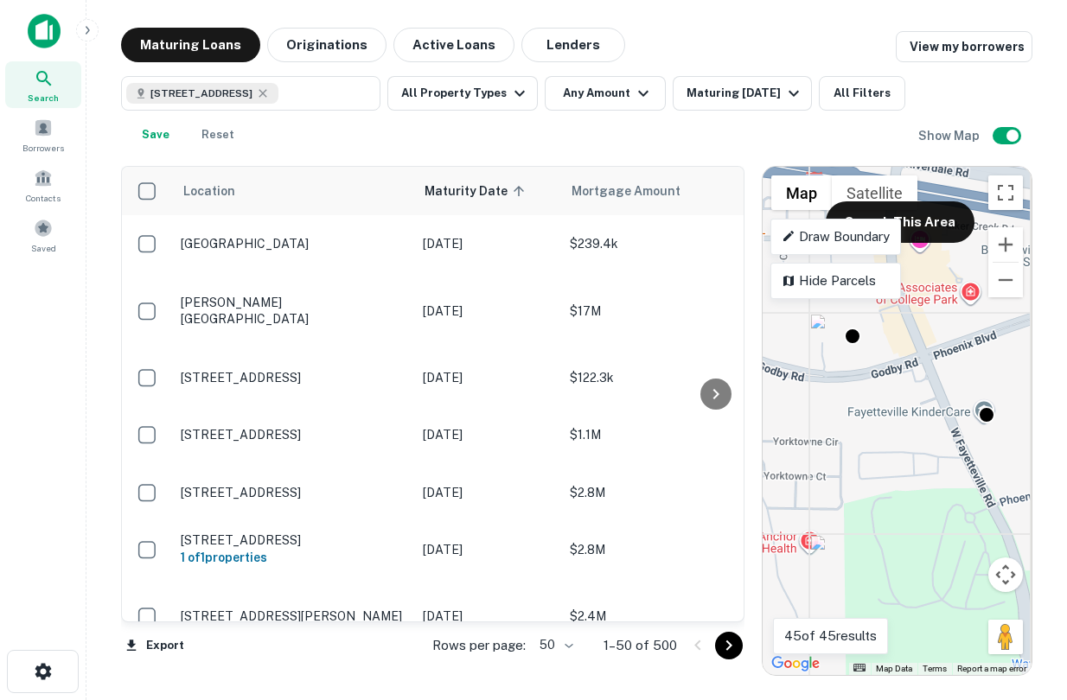
drag, startPoint x: 933, startPoint y: 458, endPoint x: 927, endPoint y: 468, distance: 12.0
click at [929, 470] on div "To activate drag with keyboard, press Alt + Enter. Once in keyboard drag state,…" at bounding box center [896, 421] width 269 height 508
click at [898, 488] on div "To activate drag with keyboard, press Alt + Enter. Once in keyboard drag state,…" at bounding box center [896, 421] width 269 height 508
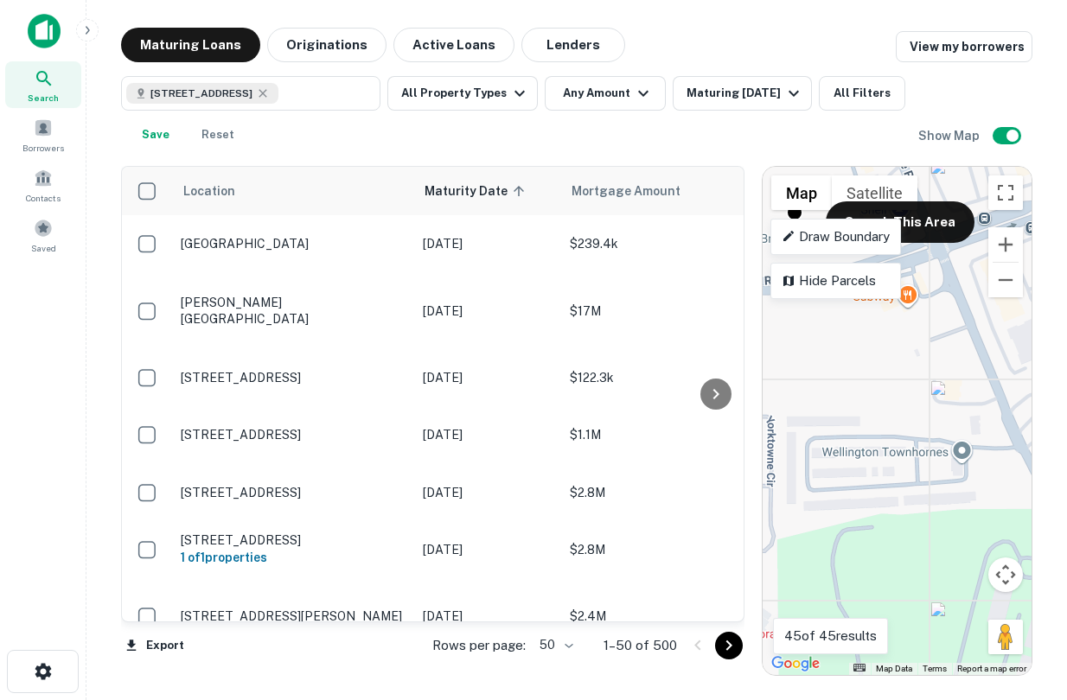
drag, startPoint x: 928, startPoint y: 429, endPoint x: 922, endPoint y: 452, distance: 24.1
click at [922, 452] on div "To activate drag with keyboard, press Alt + Enter. Once in keyboard drag state,…" at bounding box center [896, 421] width 269 height 508
click at [833, 283] on p "Hide Parcels" at bounding box center [835, 281] width 108 height 21
click at [833, 280] on p "Show Parcels" at bounding box center [835, 281] width 108 height 21
click at [853, 96] on button "All Filters" at bounding box center [862, 93] width 86 height 35
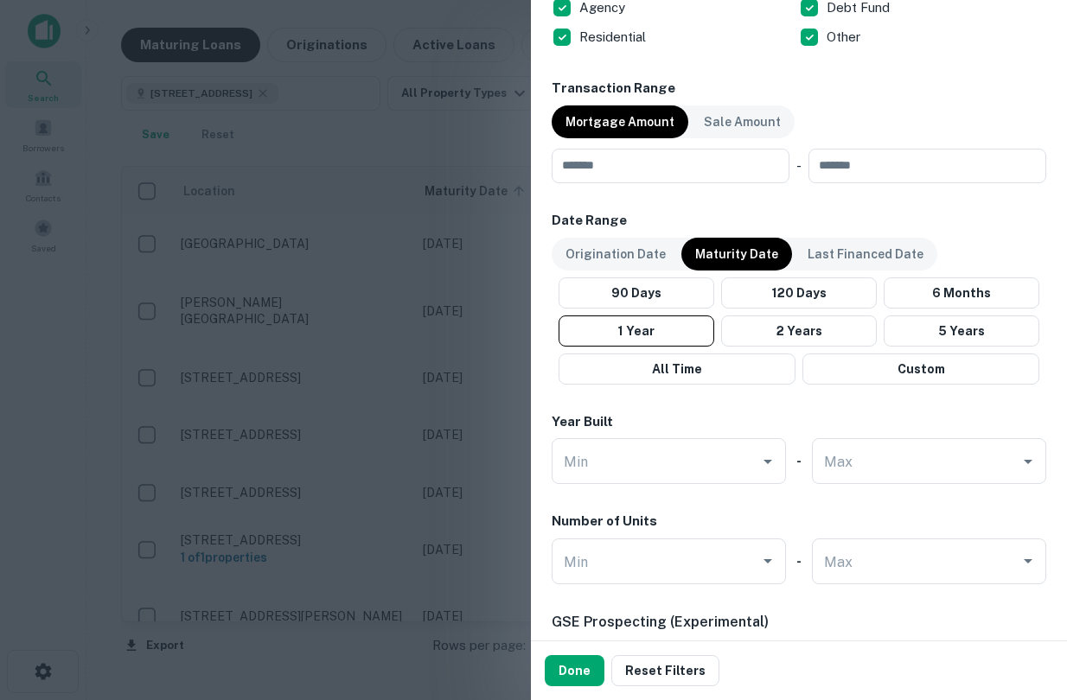
scroll to position [819, 0]
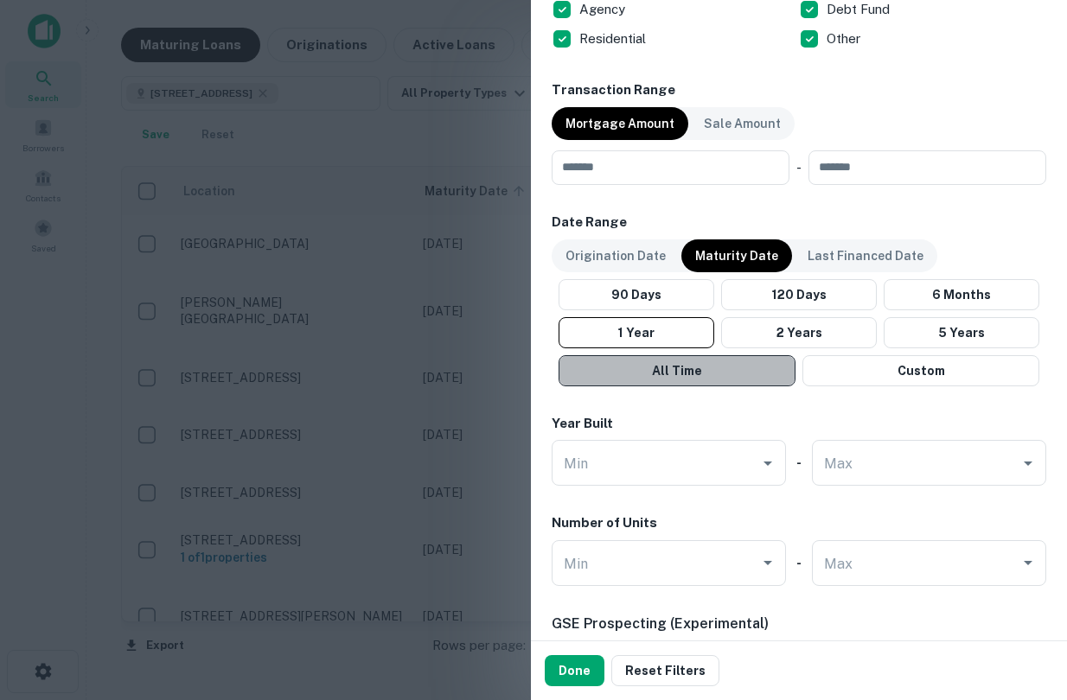
click at [729, 366] on button "All Time" at bounding box center [676, 370] width 237 height 31
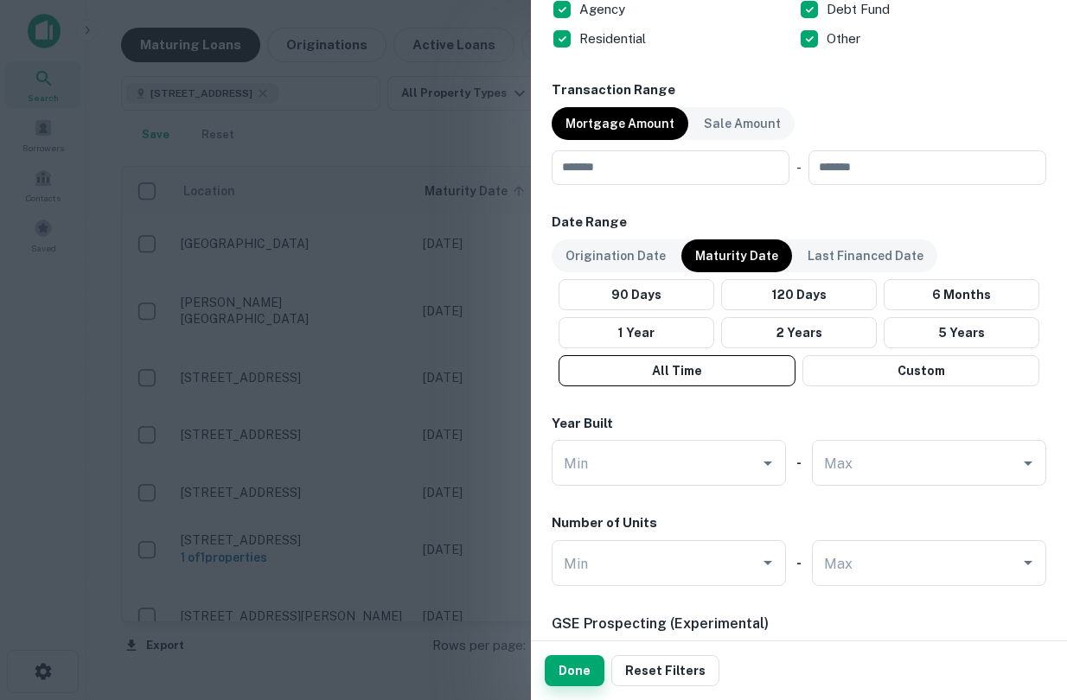
click at [582, 666] on button "Done" at bounding box center [575, 670] width 60 height 31
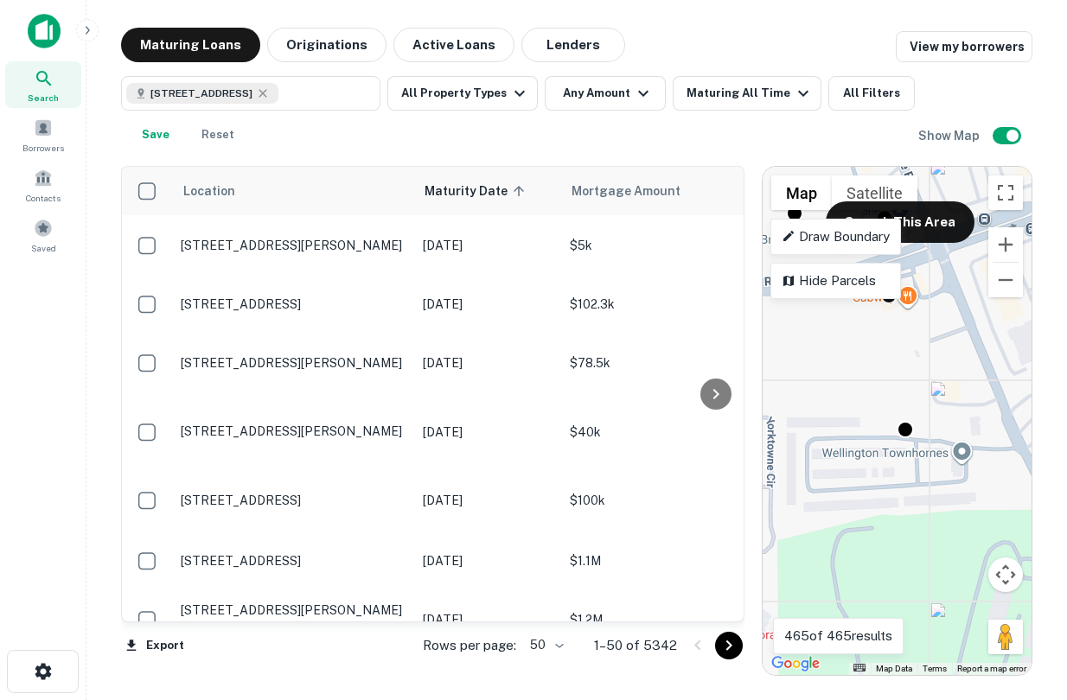
click at [908, 478] on div "To activate drag with keyboard, press Alt + Enter. Once in keyboard drag state,…" at bounding box center [896, 421] width 269 height 508
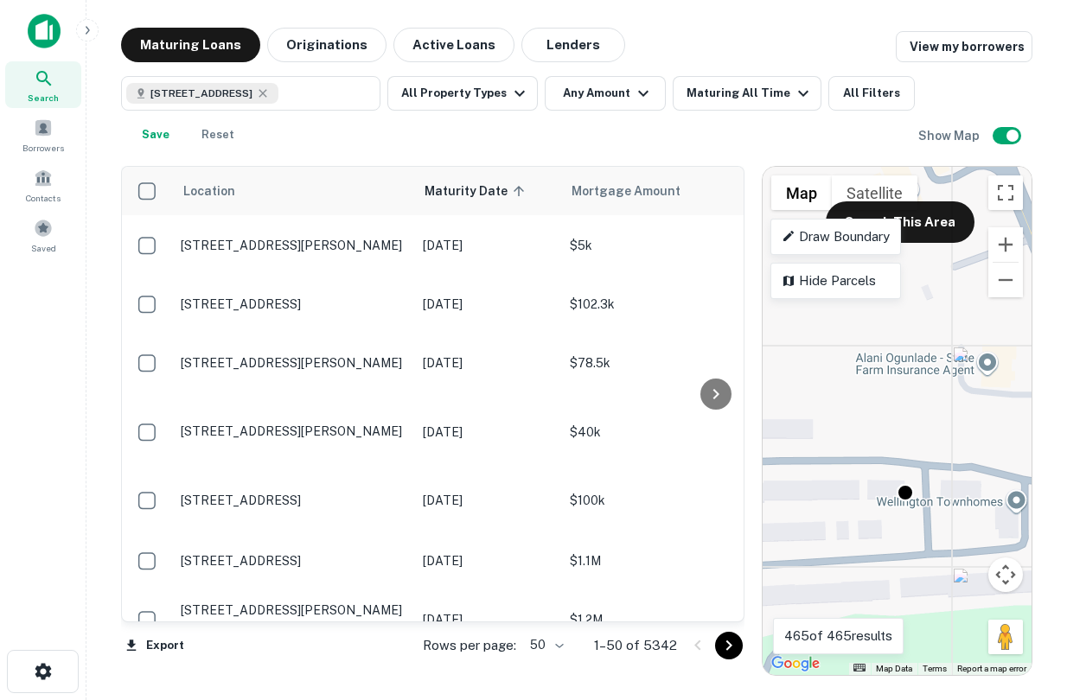
drag, startPoint x: 898, startPoint y: 451, endPoint x: 897, endPoint y: 517, distance: 65.7
click at [897, 517] on div "To activate drag with keyboard, press Alt + Enter. Once in keyboard drag state,…" at bounding box center [896, 421] width 269 height 508
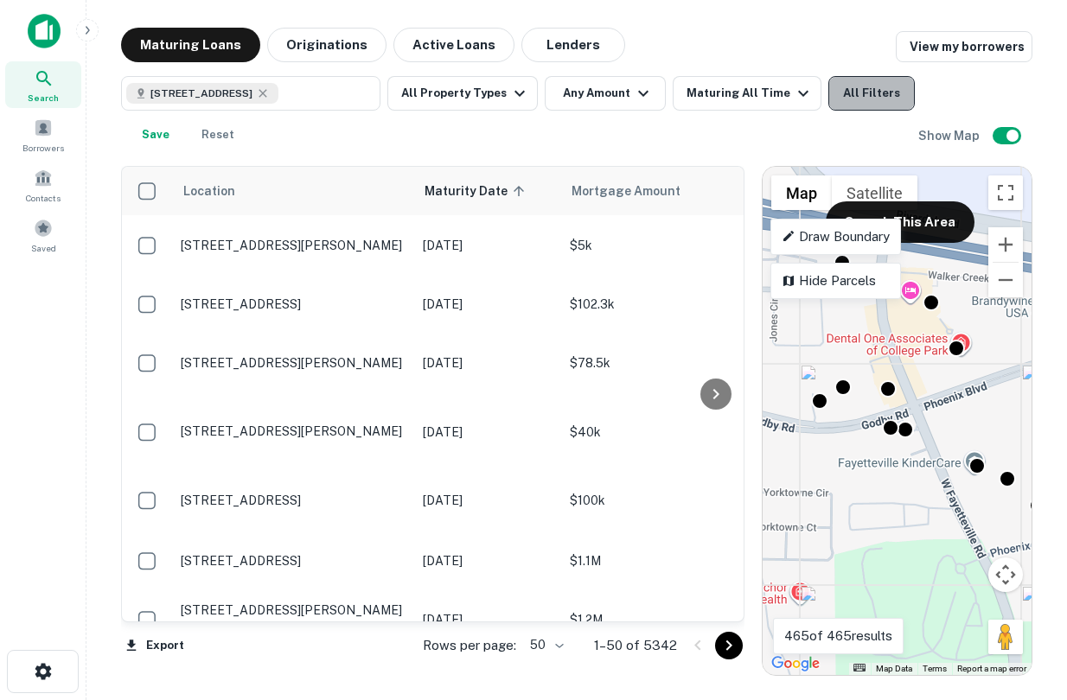
click at [860, 84] on button "All Filters" at bounding box center [871, 93] width 86 height 35
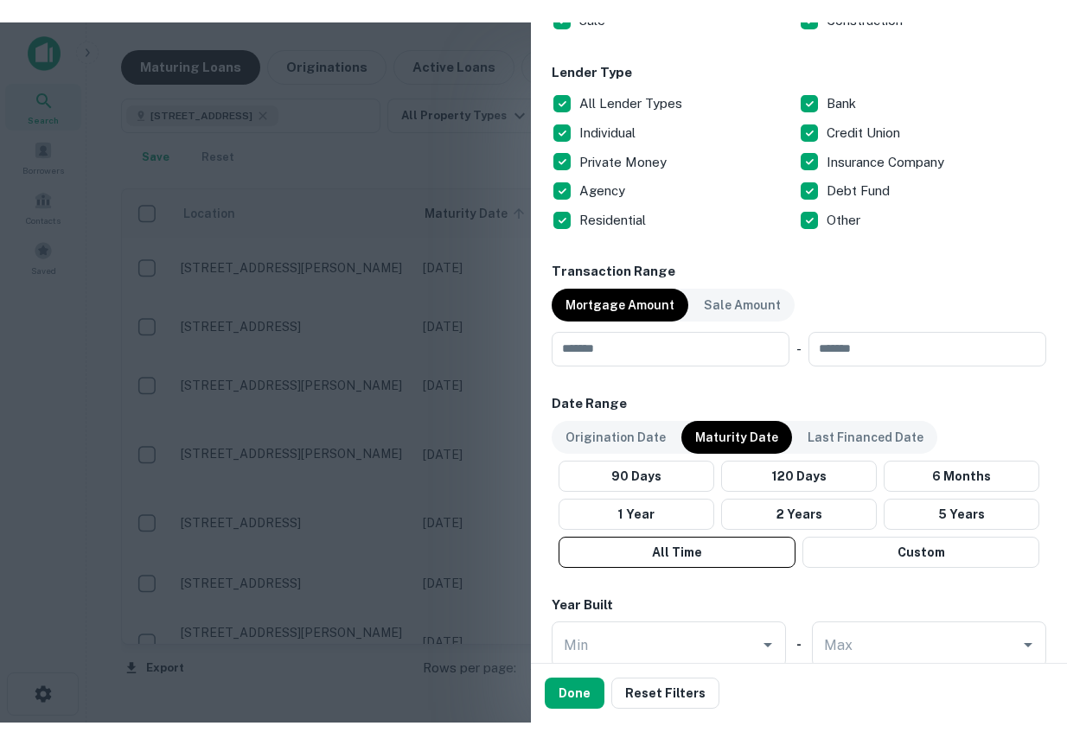
scroll to position [636, 0]
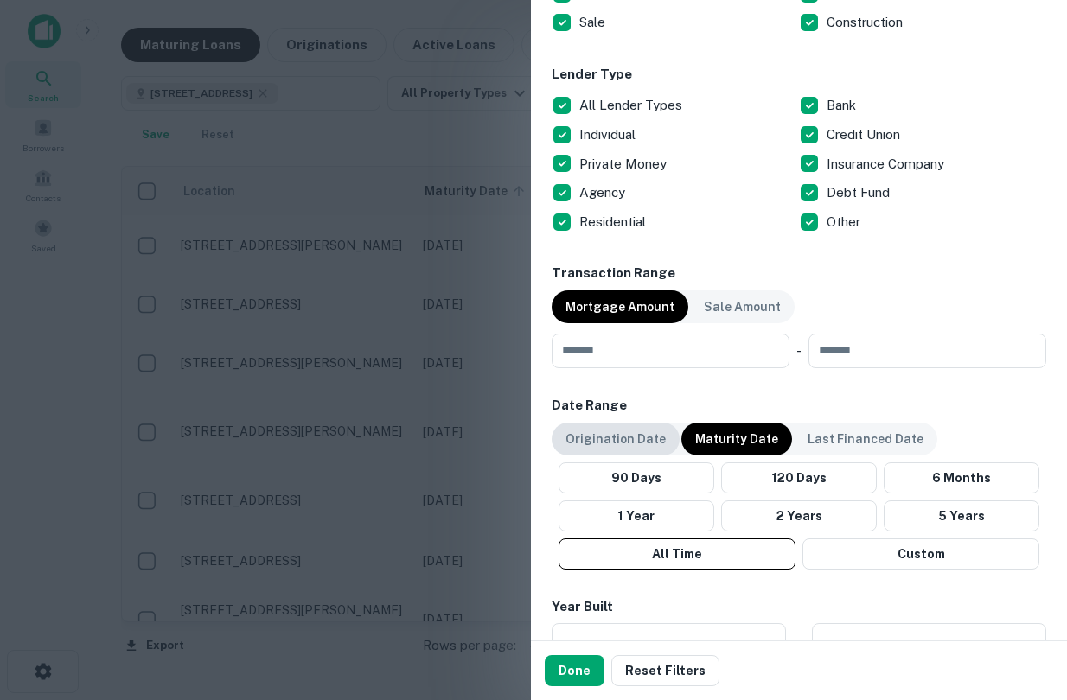
click at [615, 449] on div "Origination Date" at bounding box center [615, 439] width 128 height 33
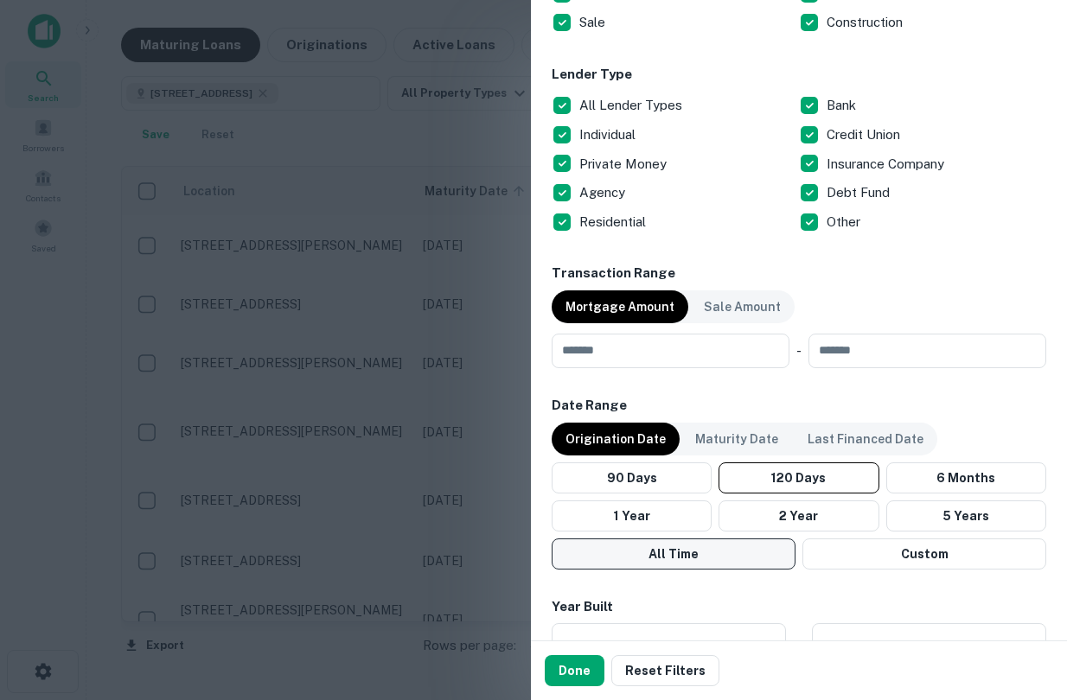
click at [680, 563] on button "All Time" at bounding box center [673, 553] width 244 height 31
click at [576, 675] on button "Done" at bounding box center [575, 670] width 60 height 31
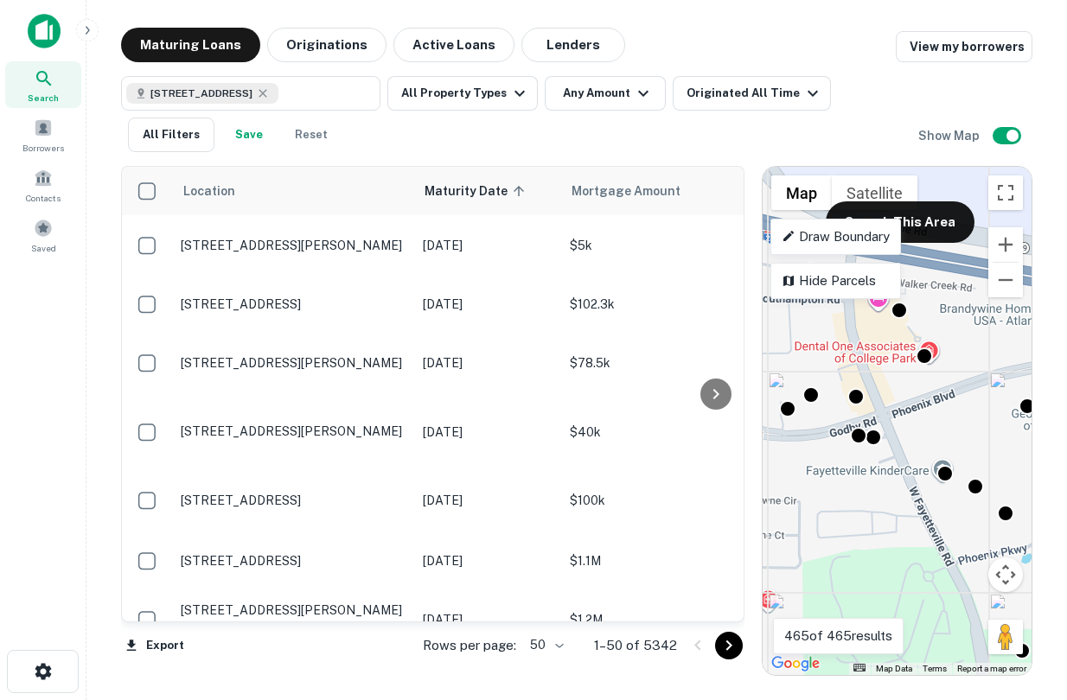
drag, startPoint x: 998, startPoint y: 498, endPoint x: 966, endPoint y: 508, distance: 33.6
click at [966, 508] on div "To activate drag with keyboard, press Alt + Enter. Once in keyboard drag state,…" at bounding box center [896, 421] width 269 height 508
